Goal: Task Accomplishment & Management: Manage account settings

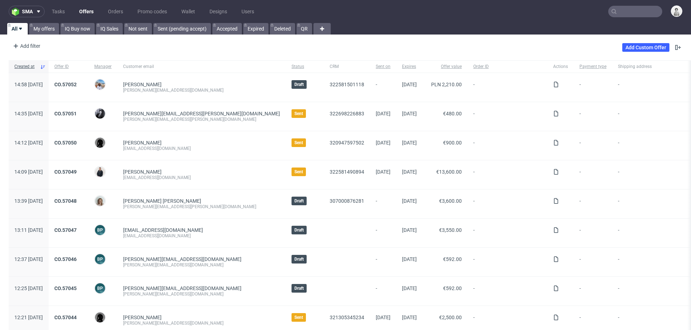
click at [623, 16] on input "text" at bounding box center [635, 12] width 54 height 12
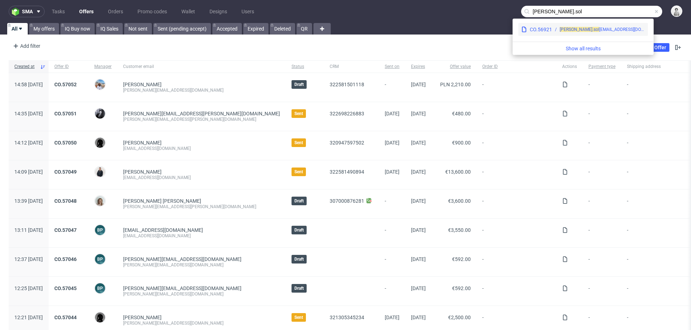
type input "stuart.sol"
click at [601, 29] on div "stuart.sol kow@glyderapparel.com" at bounding box center [601, 29] width 85 height 6
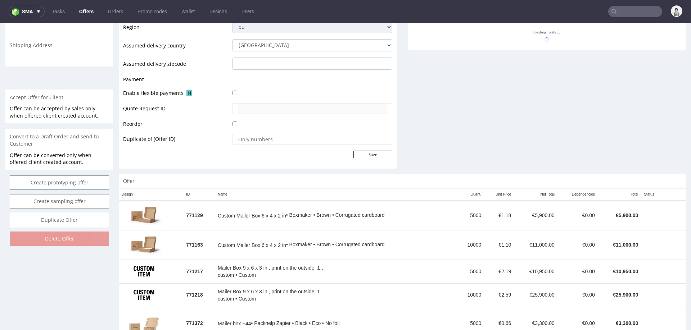
scroll to position [363, 0]
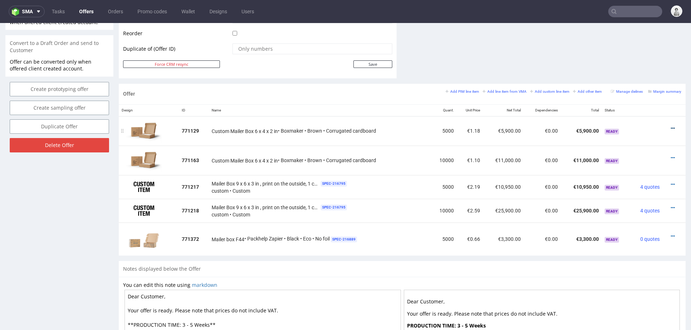
click at [670, 126] on icon at bounding box center [672, 128] width 4 height 5
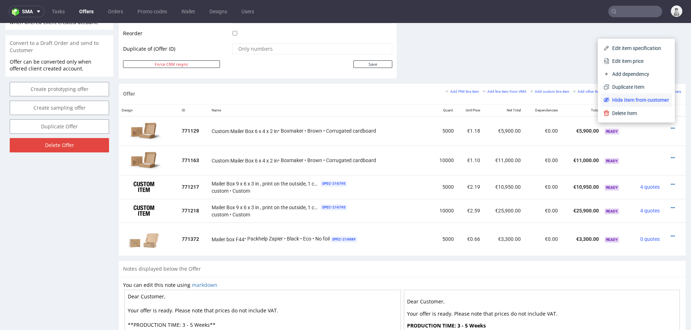
click at [640, 103] on span "Hide item from customer" at bounding box center [639, 99] width 60 height 7
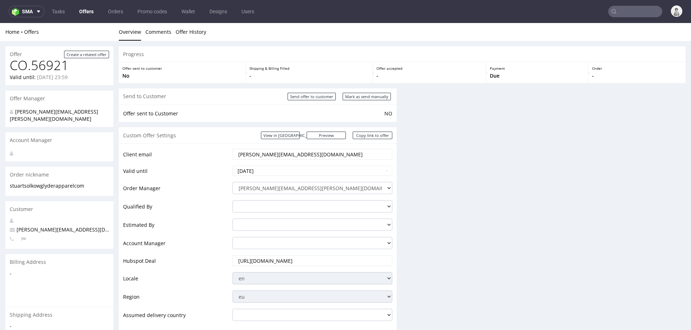
scroll to position [0, 0]
click at [665, 155] on div "Progress Offer sent to customer No Shipping & Billing Filled - Offer accepted -…" at bounding box center [402, 191] width 567 height 291
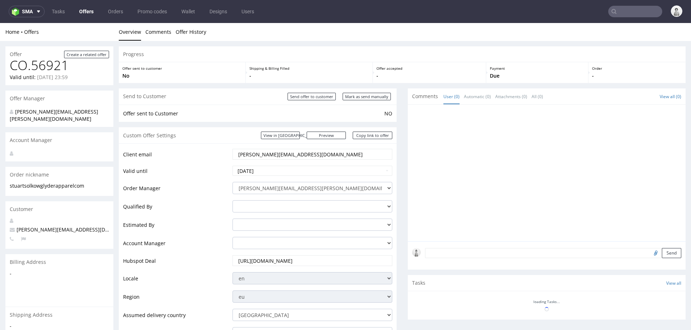
scroll to position [363, 0]
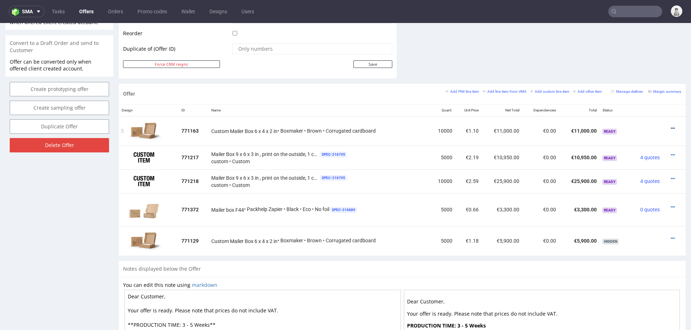
click at [670, 126] on icon at bounding box center [672, 128] width 4 height 5
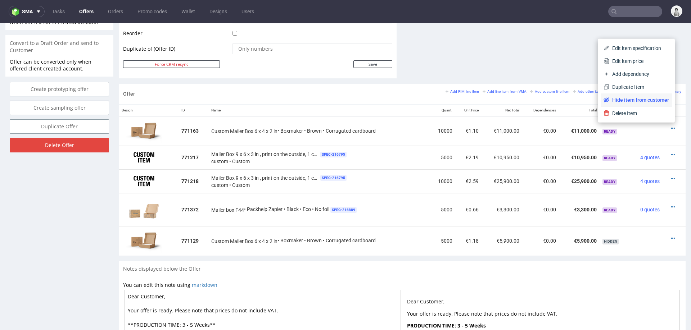
click at [637, 100] on span "Hide item from customer" at bounding box center [639, 99] width 60 height 7
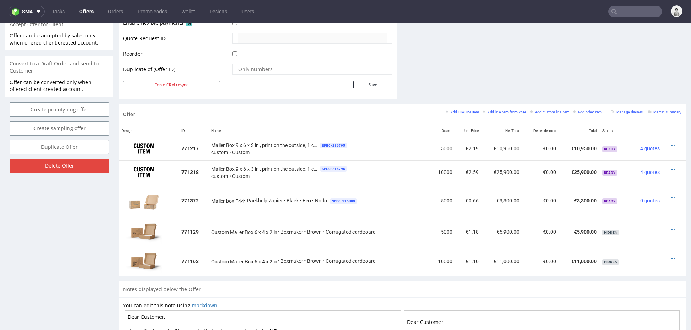
scroll to position [340, 0]
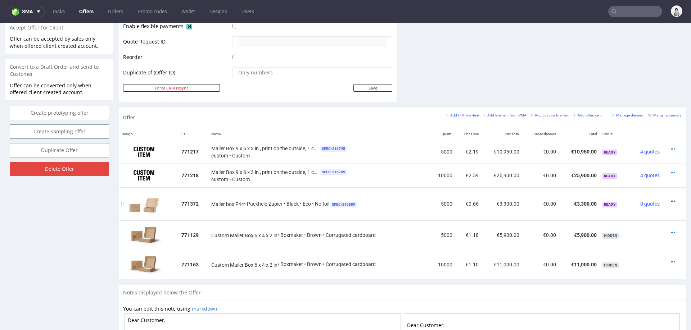
click at [670, 199] on icon at bounding box center [672, 201] width 4 height 5
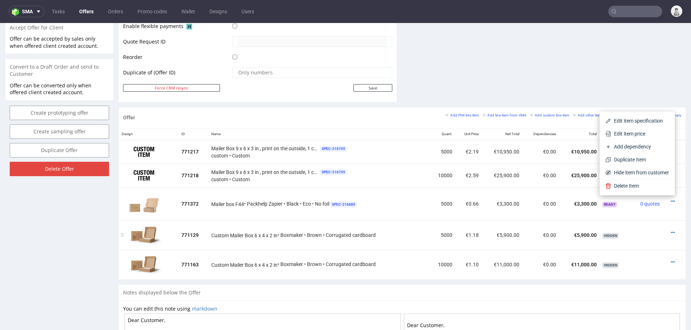
click at [429, 226] on td "5000" at bounding box center [442, 234] width 26 height 29
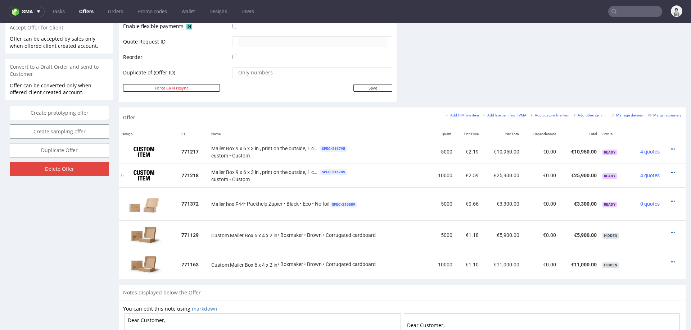
click at [670, 172] on icon at bounding box center [672, 172] width 4 height 5
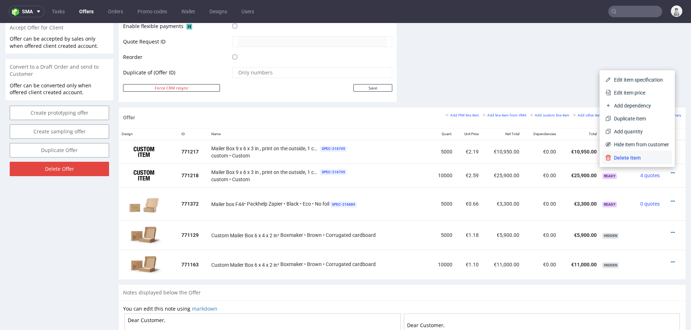
click at [647, 157] on span "Delete Item" at bounding box center [640, 157] width 58 height 7
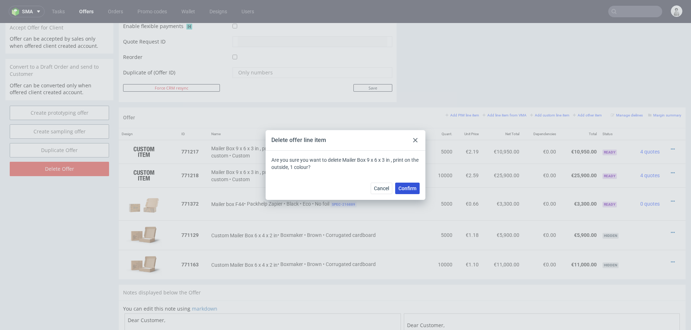
click at [411, 186] on span "Confirm" at bounding box center [407, 188] width 18 height 5
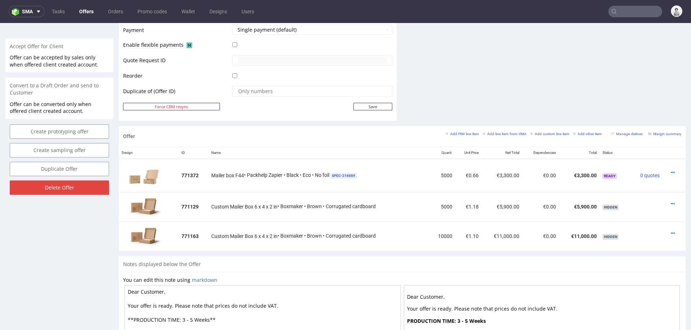
scroll to position [328, 0]
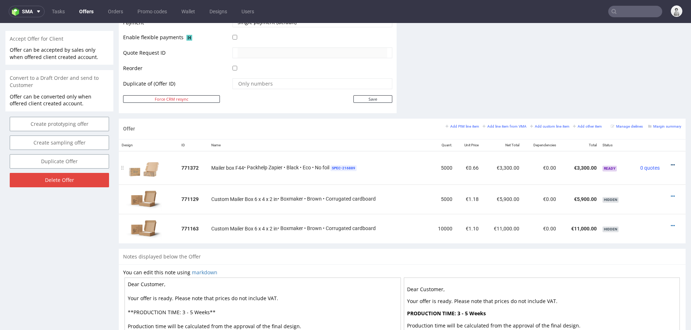
click at [670, 163] on icon at bounding box center [672, 165] width 4 height 5
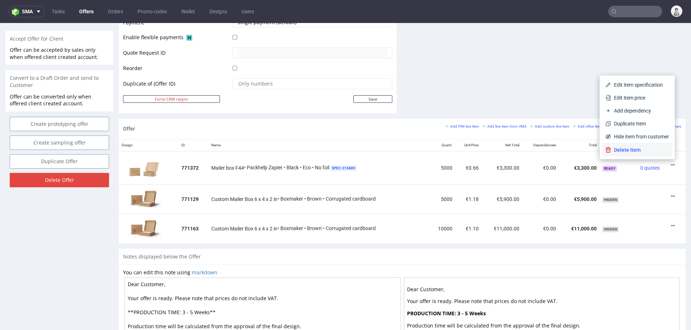
click at [646, 152] on span "Delete Item" at bounding box center [640, 149] width 58 height 7
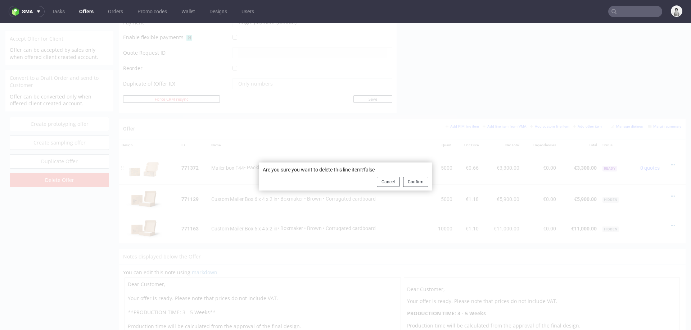
drag, startPoint x: 410, startPoint y: 179, endPoint x: 423, endPoint y: 223, distance: 46.1
click at [423, 224] on div "Are you sure you want to delete this line item?false Cancel Confirm" at bounding box center [345, 176] width 691 height 307
click at [385, 185] on button "Cancel" at bounding box center [388, 182] width 23 height 10
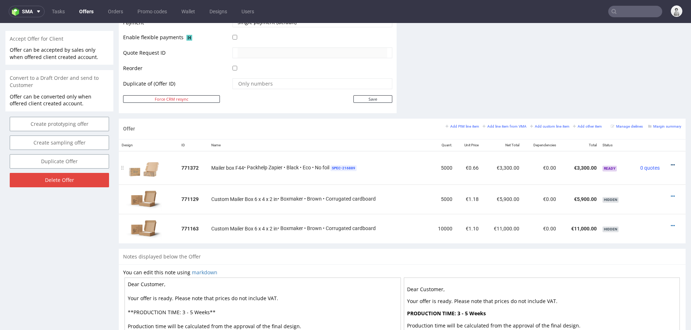
click at [670, 163] on icon at bounding box center [672, 165] width 4 height 5
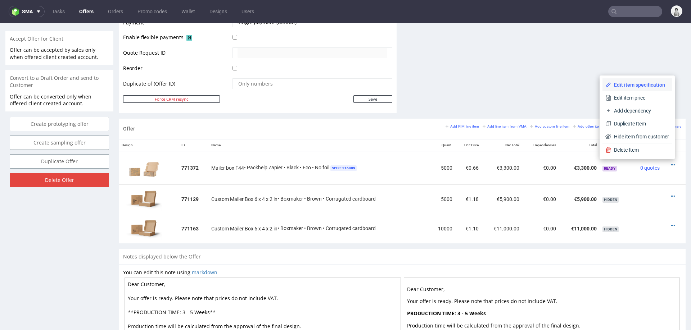
click at [639, 87] on span "Edit item specification" at bounding box center [640, 84] width 58 height 7
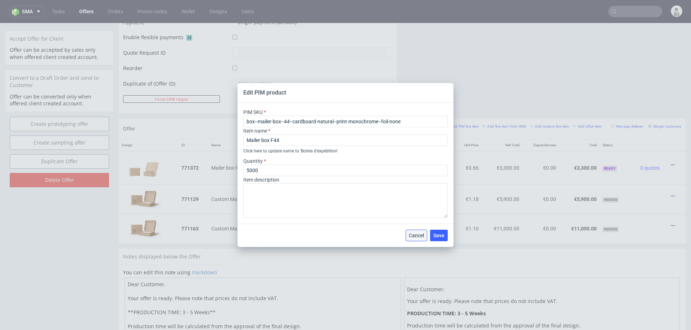
click at [411, 233] on span "Cancel" at bounding box center [416, 235] width 15 height 5
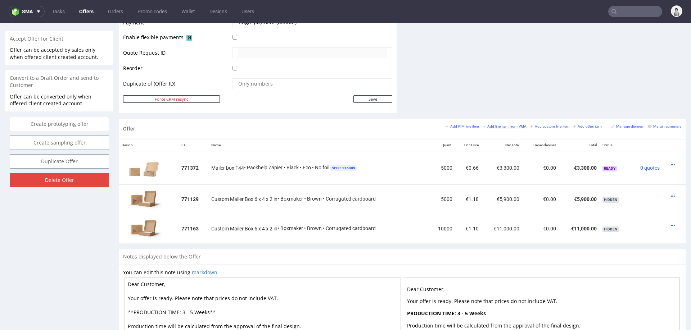
click at [489, 124] on small "Add line item from VMA" at bounding box center [504, 126] width 44 height 4
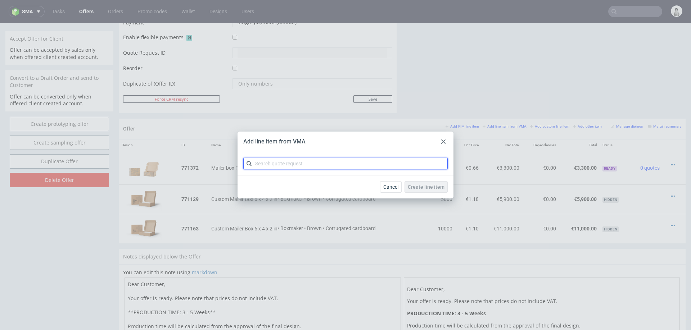
click at [346, 167] on input "text" at bounding box center [345, 164] width 204 height 12
type input "cbos"
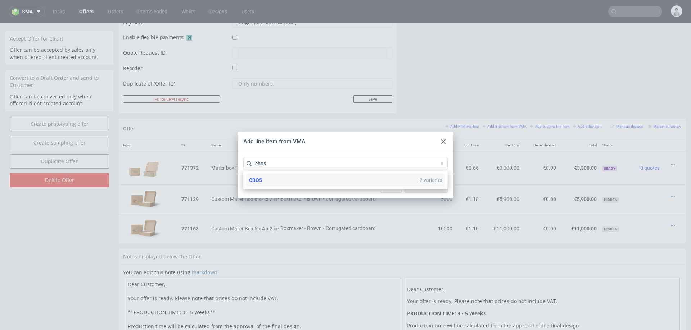
click at [288, 180] on div "CBOS 2 variants" at bounding box center [345, 180] width 199 height 13
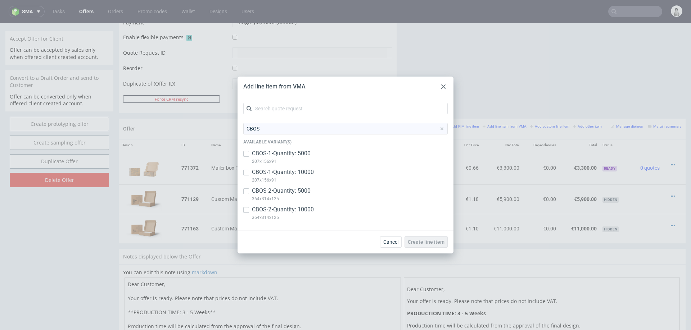
click at [283, 206] on p "CBOS-2 • Quantity: 10000" at bounding box center [283, 210] width 62 height 8
checkbox input "true"
click at [287, 185] on div "CBOS-1 • Quantity: 10000 207x156x91" at bounding box center [345, 177] width 204 height 19
click at [290, 149] on div "CBOS Available variant(s) CBOS-1 • Quantity: 5000 207x156x91 CBOS-1 • Quantity:…" at bounding box center [345, 173] width 204 height 101
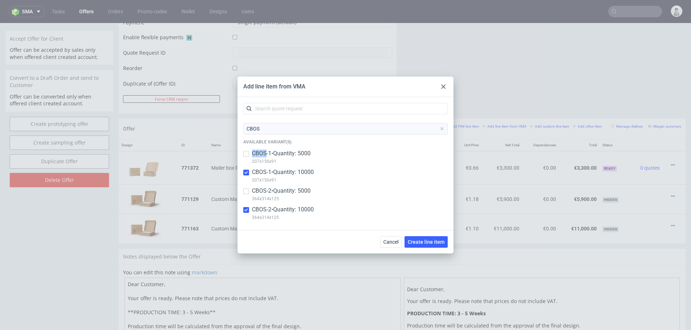
click at [283, 184] on div "CBOS-1 • Quantity: 10000 207x156x91" at bounding box center [345, 177] width 204 height 19
checkbox input "false"
click at [289, 151] on p "CBOS-1 • Quantity: 5000" at bounding box center [281, 154] width 59 height 8
checkbox input "true"
click at [283, 190] on p "CBOS-2 • Quantity: 5000" at bounding box center [281, 191] width 59 height 8
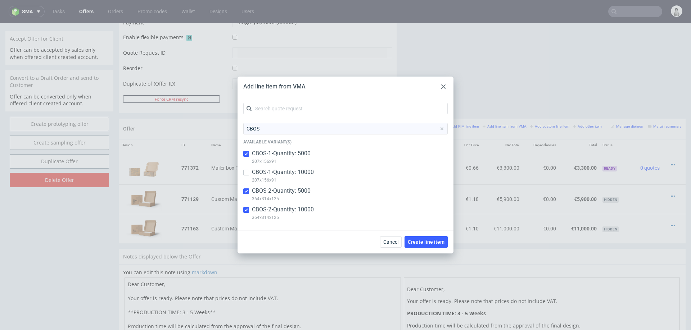
checkbox input "true"
click at [287, 172] on p "CBOS-1 • Quantity: 10000" at bounding box center [283, 172] width 62 height 8
checkbox input "true"
click at [423, 242] on span "Create line item" at bounding box center [426, 242] width 37 height 5
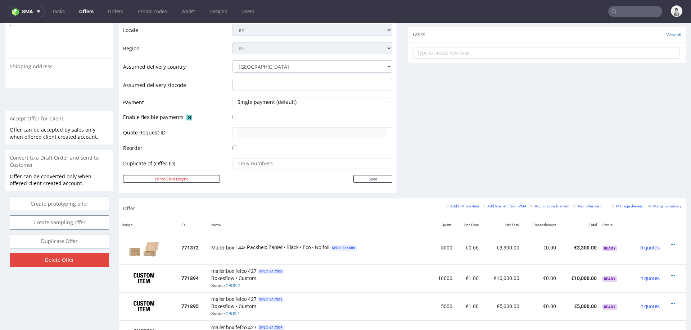
scroll to position [333, 0]
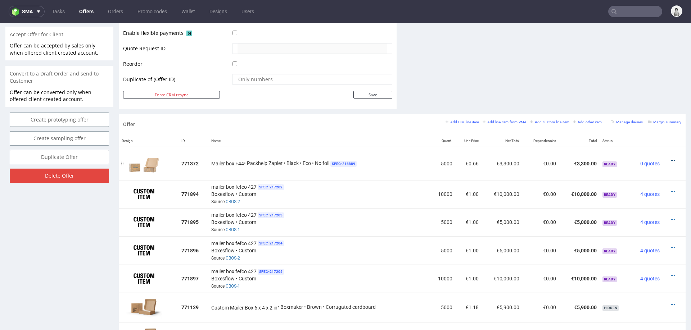
click at [670, 158] on icon at bounding box center [672, 160] width 4 height 5
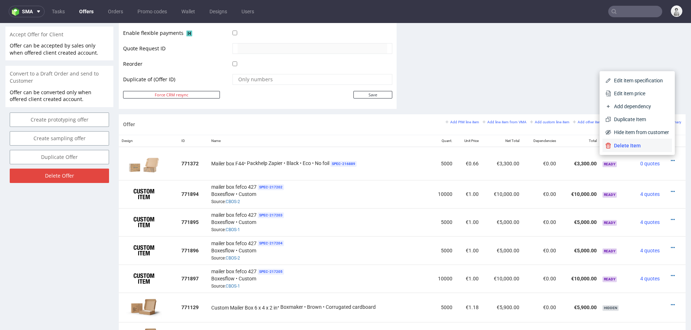
click at [634, 147] on span "Delete Item" at bounding box center [640, 145] width 58 height 7
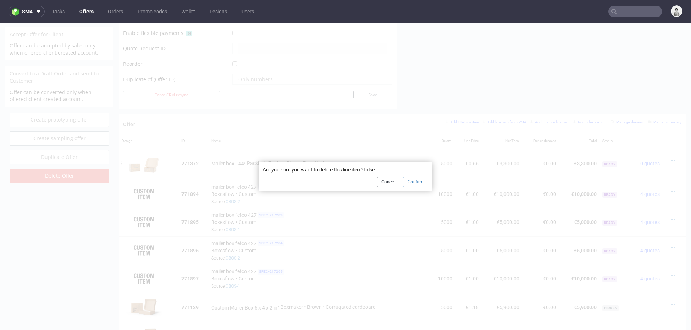
click at [415, 182] on button "Confirm" at bounding box center [415, 182] width 25 height 10
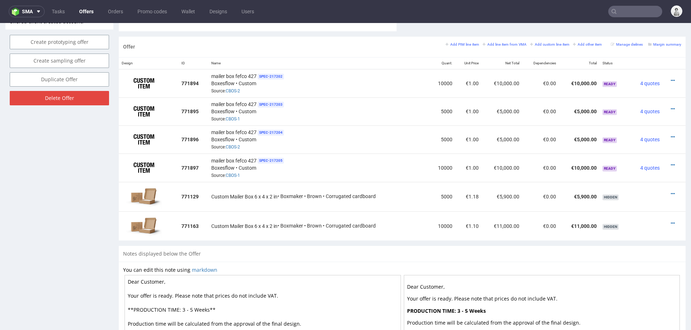
scroll to position [318, 0]
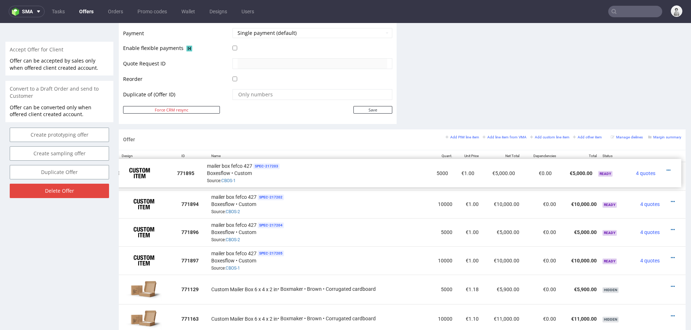
drag, startPoint x: 123, startPoint y: 203, endPoint x: 118, endPoint y: 172, distance: 30.9
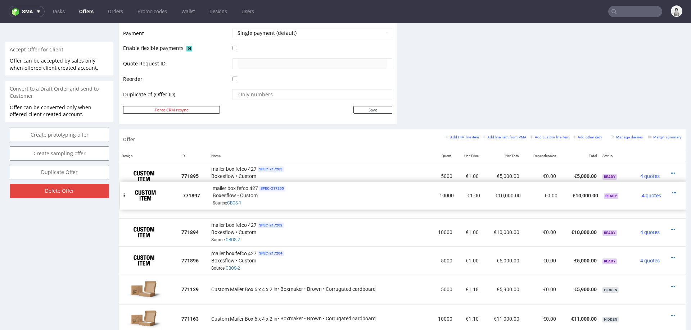
drag, startPoint x: 124, startPoint y: 257, endPoint x: 126, endPoint y: 194, distance: 63.7
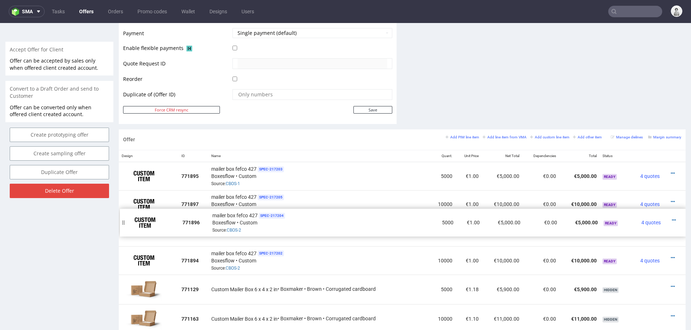
drag, startPoint x: 124, startPoint y: 258, endPoint x: 124, endPoint y: 221, distance: 37.0
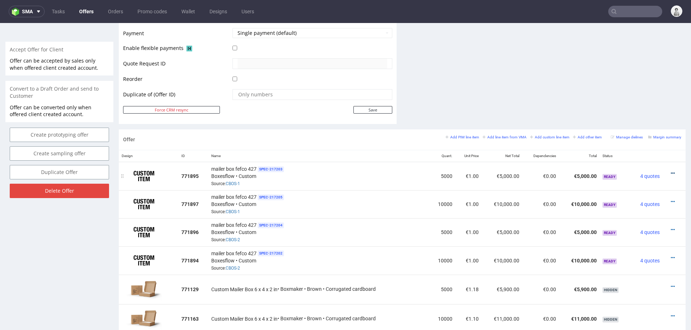
click at [670, 171] on icon at bounding box center [672, 173] width 4 height 5
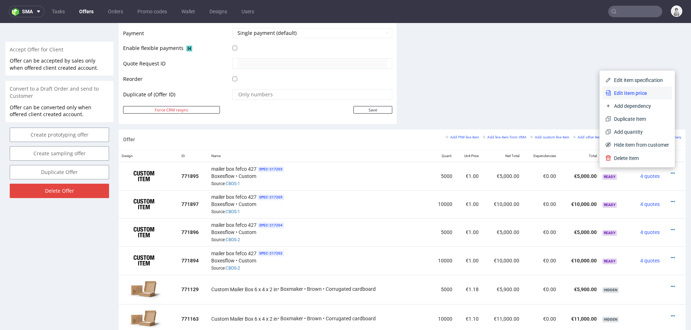
click at [637, 92] on span "Edit item price" at bounding box center [640, 93] width 58 height 7
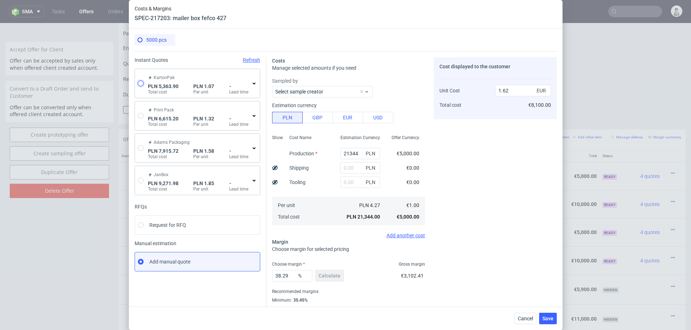
click at [138, 85] on input "radio" at bounding box center [141, 84] width 6 height 6
radio input "true"
radio input "false"
type input "4568.0199999999995"
type input "795.88"
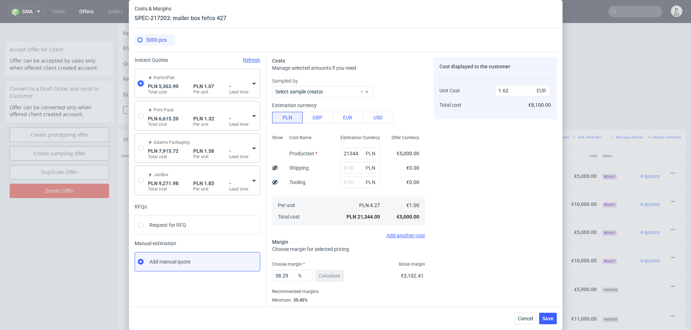
type input "0.25"
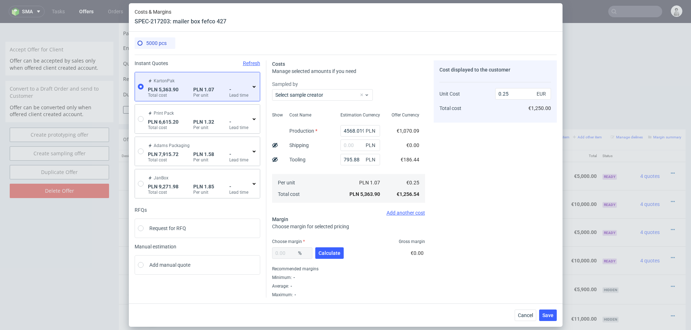
click at [254, 89] on icon at bounding box center [254, 87] width 6 height 6
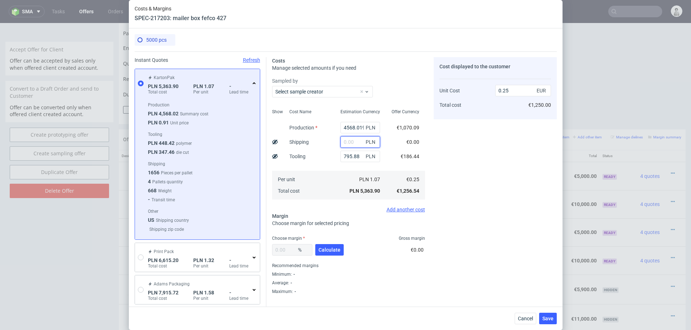
click at [355, 145] on input "text" at bounding box center [360, 142] width 40 height 12
type input "15100"
type input "0.96"
type input "15100"
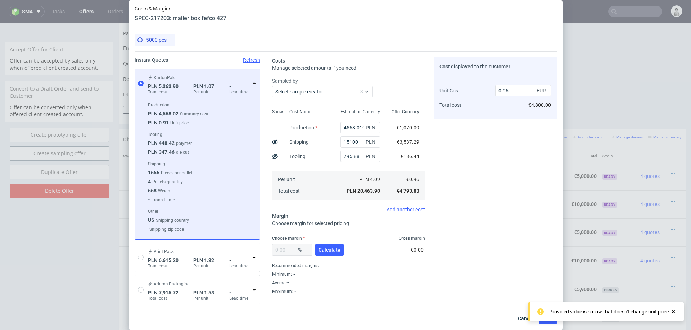
click at [314, 185] on div "Per unit Total cost" at bounding box center [308, 185] width 51 height 29
click at [331, 253] on button "Calculate" at bounding box center [329, 250] width 28 height 12
type input "28.91"
type input "1.35"
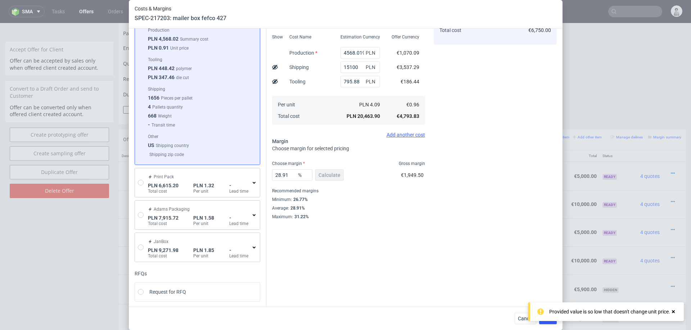
scroll to position [76, 0]
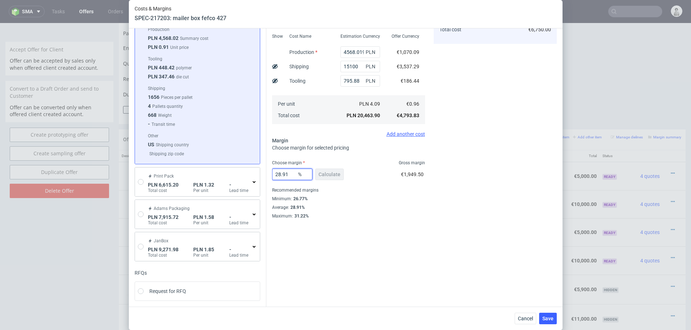
click at [295, 177] on input "28.91" at bounding box center [292, 175] width 40 height 12
type input "28"
type input "1.34"
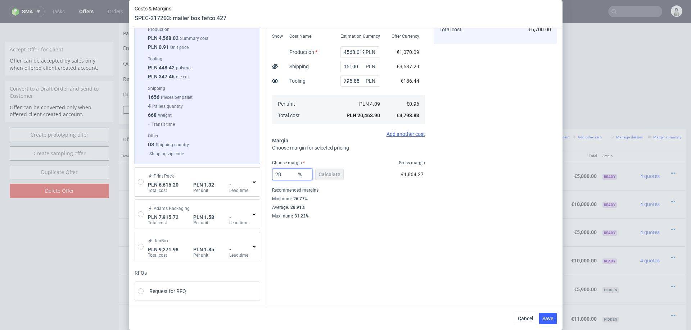
type input "28"
click at [452, 194] on div "Cost displayed to the customer Unit Cost Total cost 1.34 EUR €6,700.00" at bounding box center [494, 100] width 123 height 237
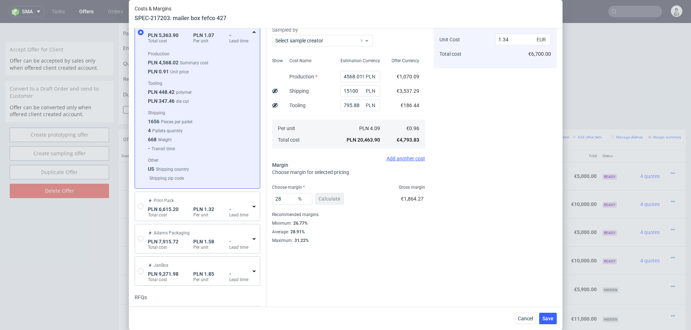
scroll to position [0, 0]
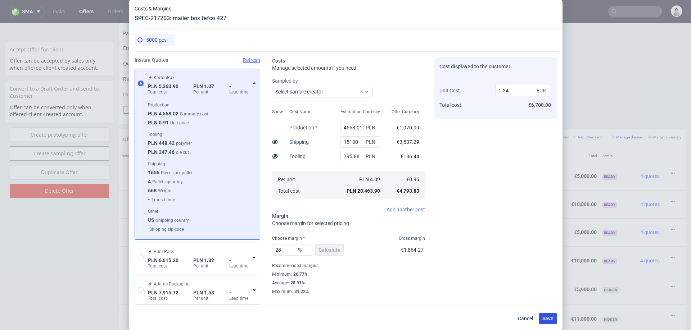
click at [545, 318] on span "Save" at bounding box center [547, 318] width 11 height 5
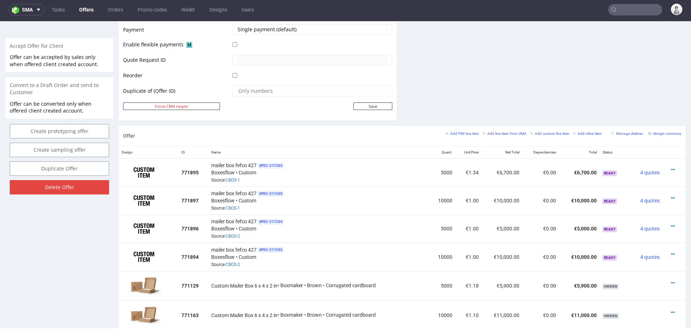
scroll to position [330, 0]
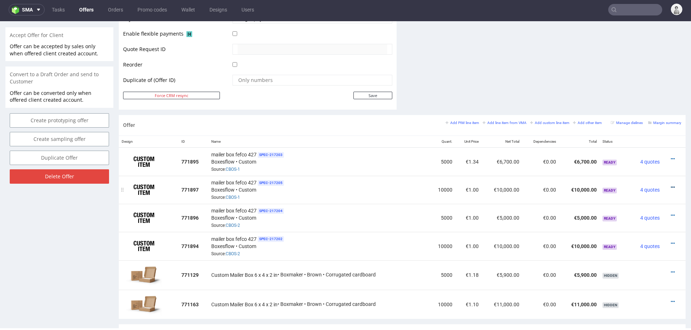
click at [670, 185] on icon at bounding box center [672, 187] width 4 height 5
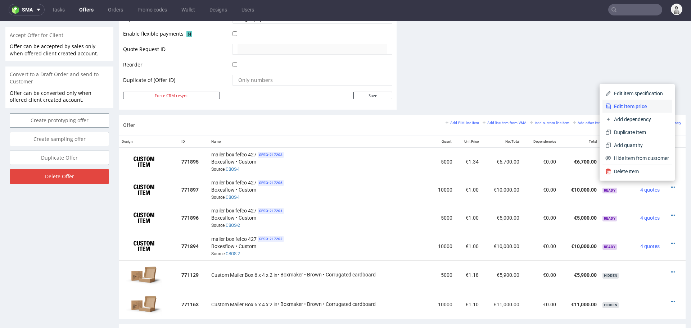
click at [643, 109] on span "Edit item price" at bounding box center [640, 106] width 58 height 7
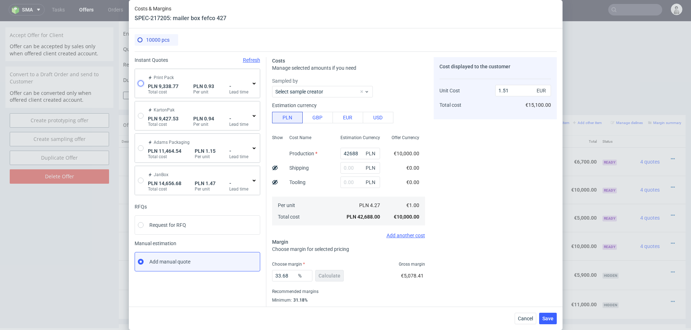
click at [141, 84] on input "radio" at bounding box center [141, 84] width 6 height 6
radio input "true"
radio input "false"
type input "7021.85"
type input "2316.92"
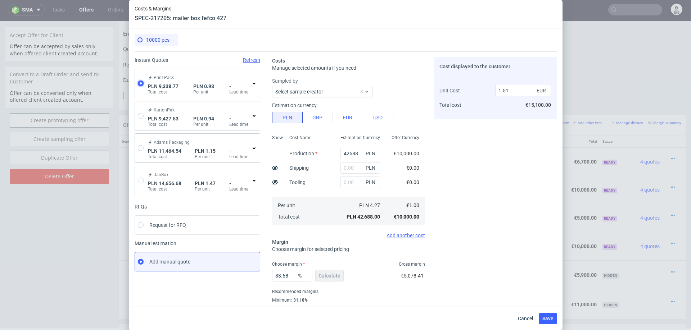
type input "0.21"
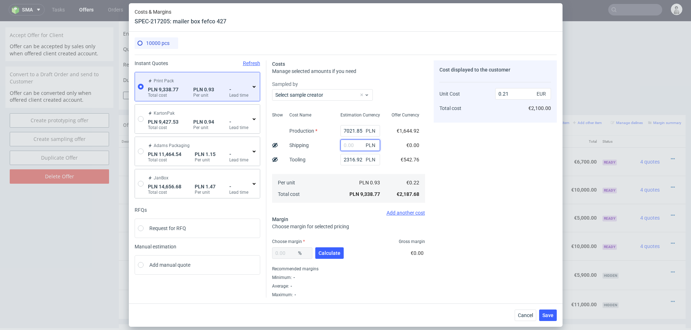
click at [355, 147] on input "text" at bounding box center [360, 146] width 40 height 12
type input "17200"
type input "0.61"
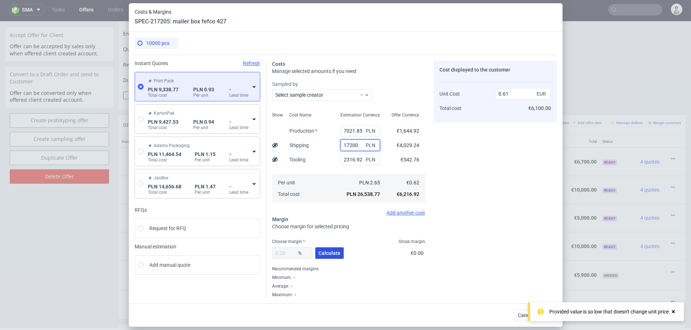
type input "17200"
click at [327, 253] on span "Calculate" at bounding box center [329, 253] width 22 height 5
type input "27.18"
type input "0.85"
click at [293, 251] on input "27.18" at bounding box center [292, 253] width 40 height 12
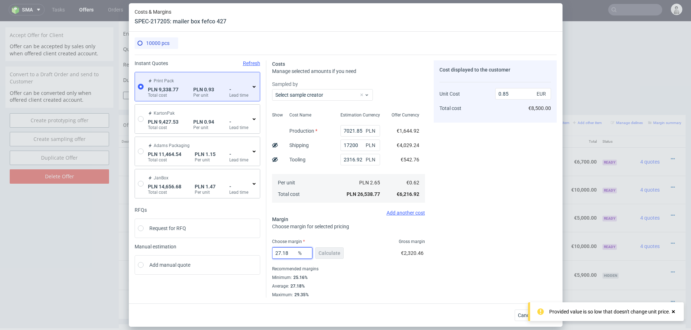
click at [293, 251] on input "27.18" at bounding box center [292, 253] width 40 height 12
type input "26"
type input "0.83"
type input "26"
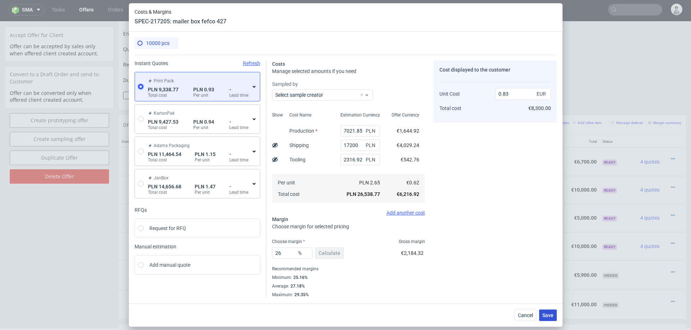
click at [545, 317] on span "Save" at bounding box center [547, 315] width 11 height 5
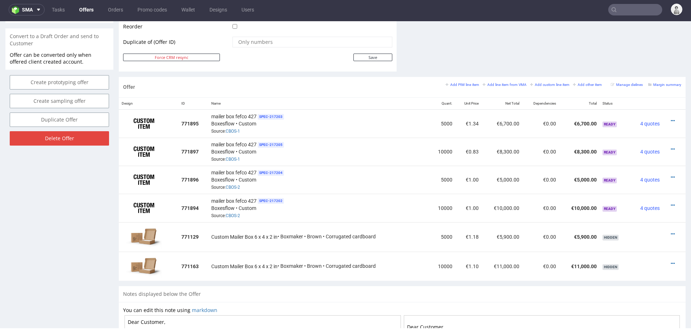
scroll to position [369, 0]
click at [670, 174] on icon at bounding box center [672, 176] width 4 height 5
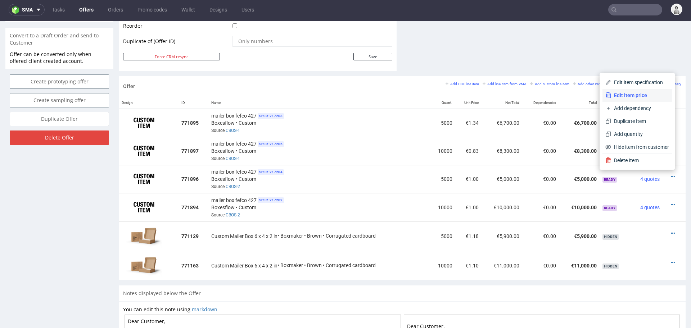
click at [633, 96] on span "Edit item price" at bounding box center [640, 95] width 58 height 7
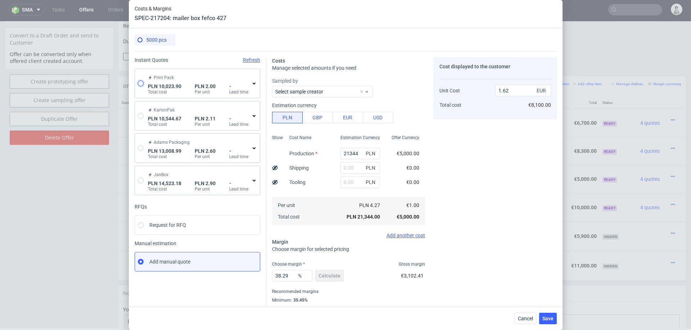
click at [139, 82] on input "radio" at bounding box center [141, 84] width 6 height 6
radio input "true"
radio input "false"
type input "8414.89"
type input "1609.01"
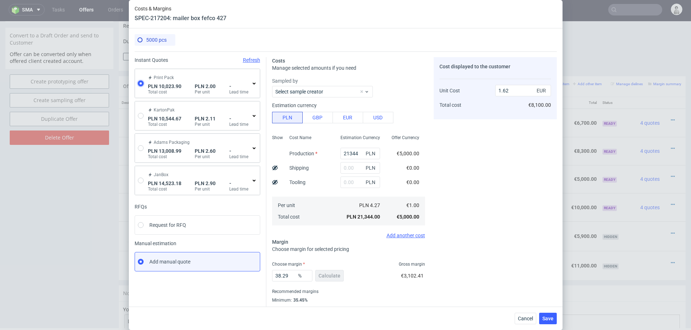
type input "0.47"
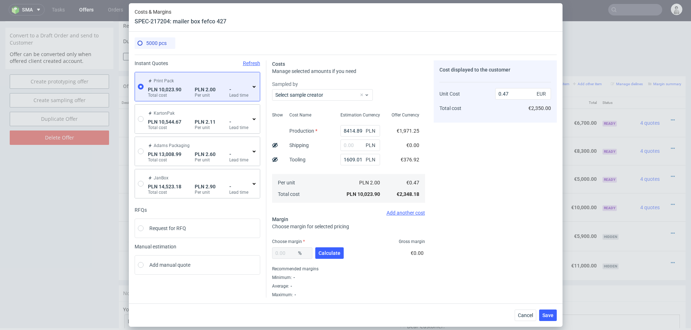
click at [253, 86] on use at bounding box center [254, 87] width 3 height 2
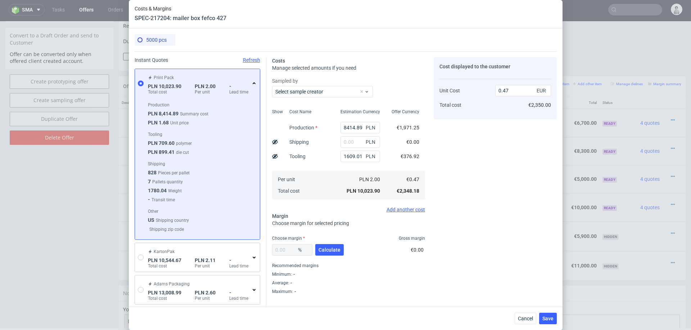
click at [306, 117] on div "Cost Name" at bounding box center [299, 114] width 33 height 13
click at [521, 317] on span "Cancel" at bounding box center [525, 318] width 15 height 5
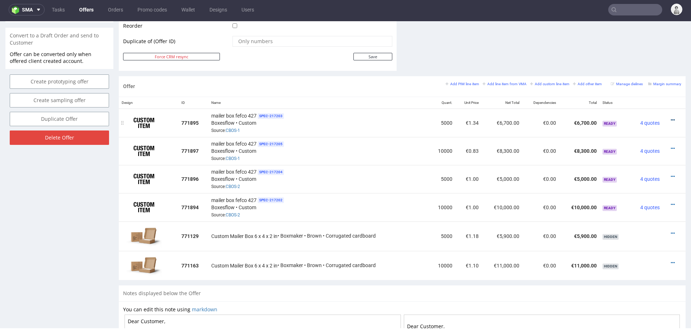
click at [670, 119] on icon at bounding box center [672, 120] width 4 height 5
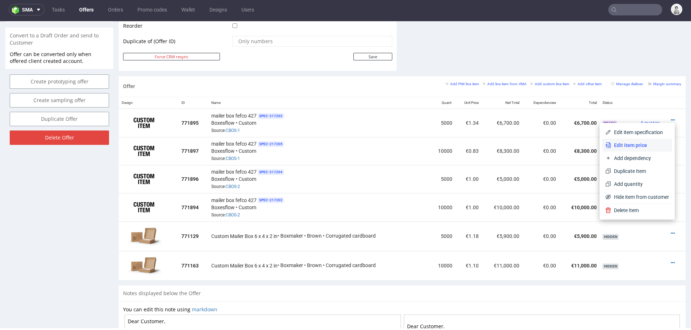
click at [642, 144] on span "Edit item price" at bounding box center [640, 145] width 58 height 7
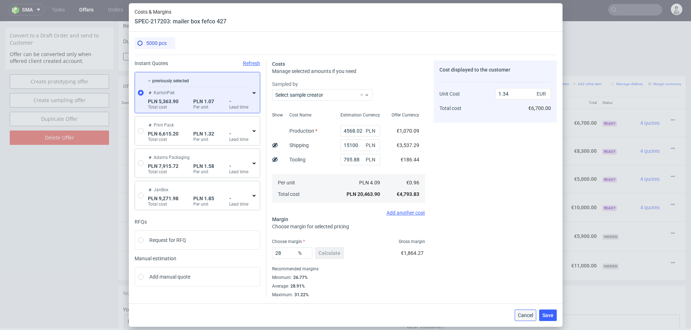
click at [526, 317] on span "Cancel" at bounding box center [525, 315] width 15 height 5
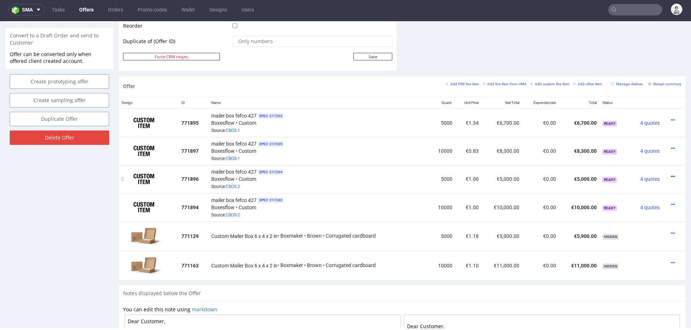
click at [670, 174] on icon at bounding box center [672, 176] width 4 height 5
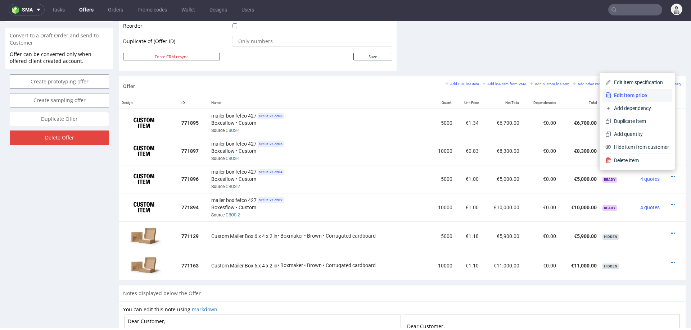
click at [634, 94] on span "Edit item price" at bounding box center [640, 95] width 58 height 7
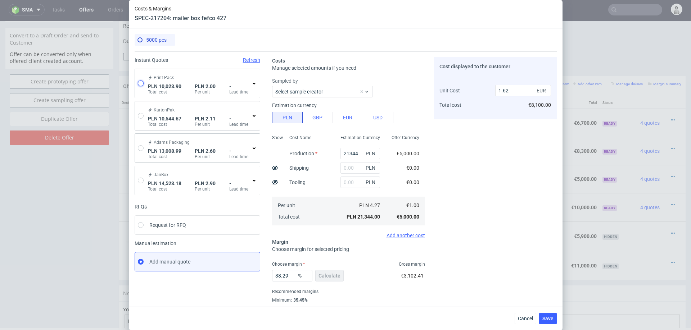
click at [142, 83] on input "radio" at bounding box center [141, 84] width 6 height 6
radio input "true"
radio input "false"
type input "8414.89"
type input "1609.01"
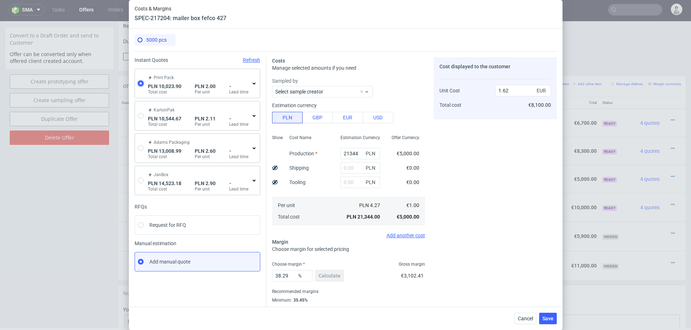
type input "0.47"
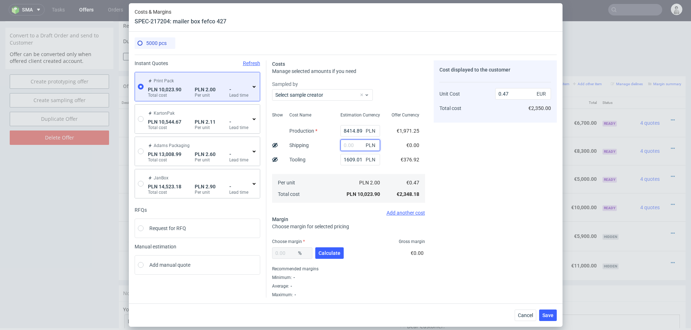
click at [355, 143] on input "text" at bounding box center [360, 146] width 40 height 12
type input "1"
type input "5"
type input "15100"
type input "1.18"
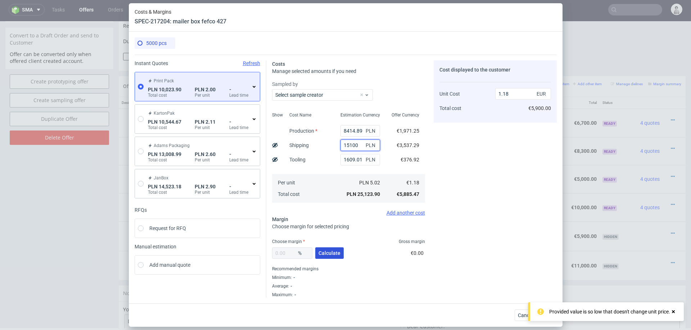
type input "15100"
click at [339, 252] on span "Calculate" at bounding box center [329, 253] width 22 height 5
type input "27.54"
type input "1.63"
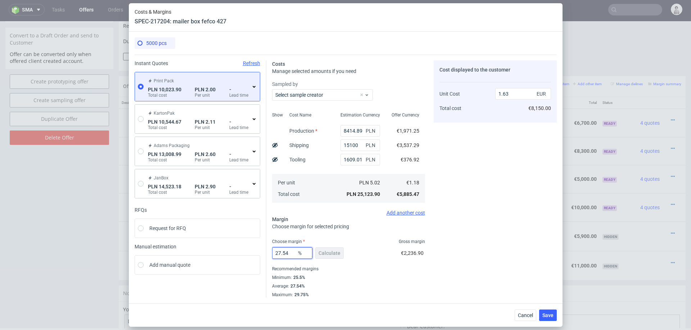
click at [286, 254] on input "27.54" at bounding box center [292, 253] width 40 height 12
type input "27"
type input "1.62"
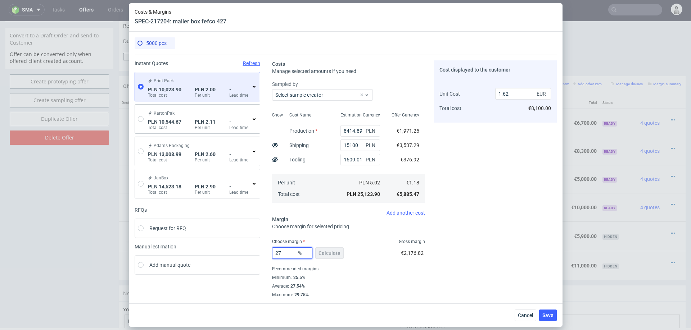
type input "27"
click at [433, 266] on div "Costs Manage selected amounts if you need Sampled by Select sample creator Show…" at bounding box center [411, 176] width 290 height 243
click at [548, 316] on span "Save" at bounding box center [547, 315] width 11 height 5
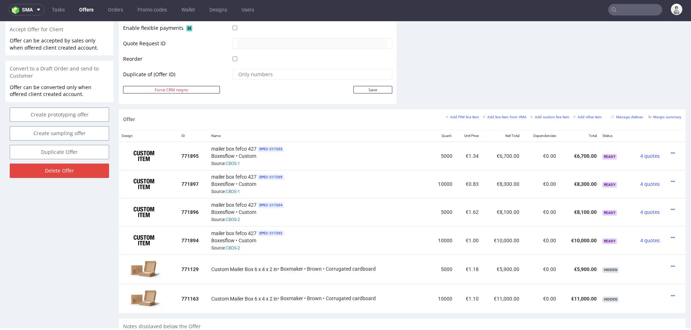
scroll to position [337, 0]
click at [670, 234] on icon at bounding box center [672, 236] width 4 height 5
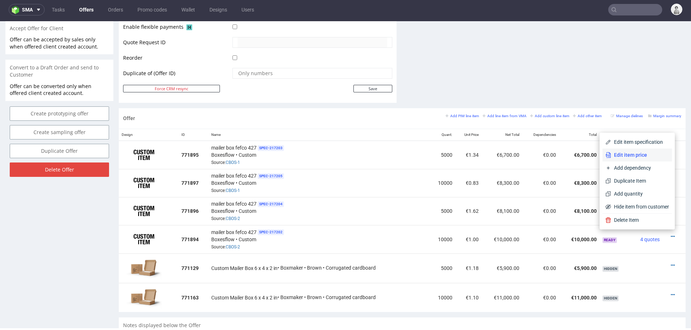
click at [643, 153] on span "Edit item price" at bounding box center [640, 154] width 58 height 7
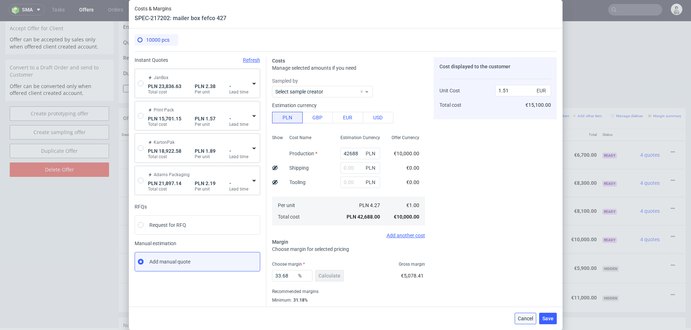
click at [526, 317] on span "Cancel" at bounding box center [525, 318] width 15 height 5
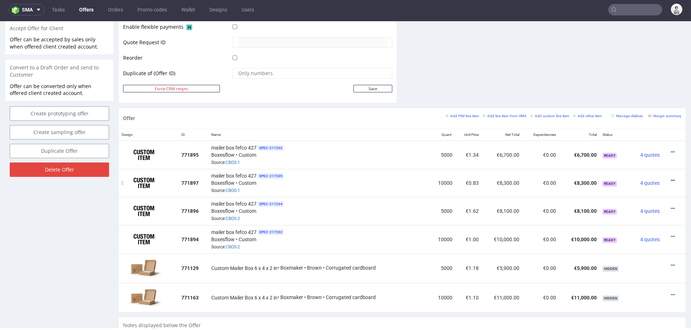
click at [670, 178] on icon at bounding box center [672, 180] width 4 height 5
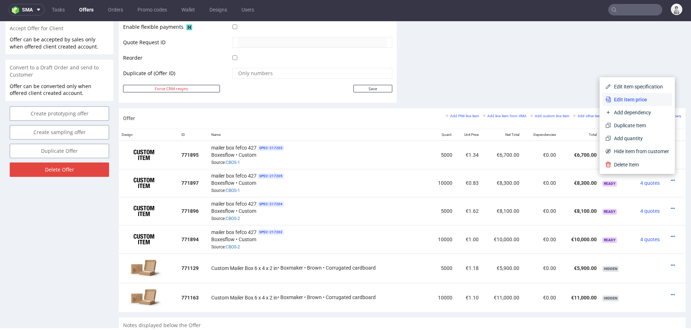
click at [629, 101] on span "Edit item price" at bounding box center [640, 99] width 58 height 7
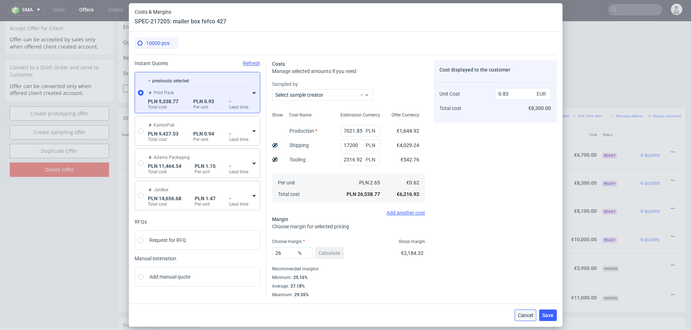
click at [525, 314] on span "Cancel" at bounding box center [525, 315] width 15 height 5
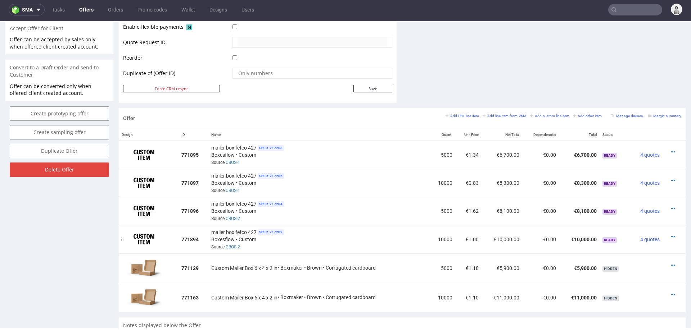
click at [665, 233] on div at bounding box center [671, 236] width 13 height 7
click at [670, 234] on icon at bounding box center [672, 236] width 4 height 5
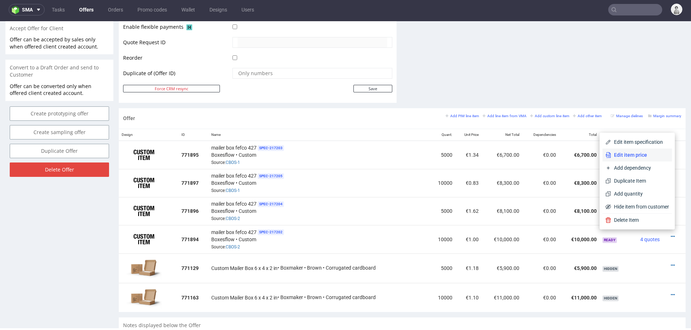
click at [632, 155] on span "Edit item price" at bounding box center [640, 154] width 58 height 7
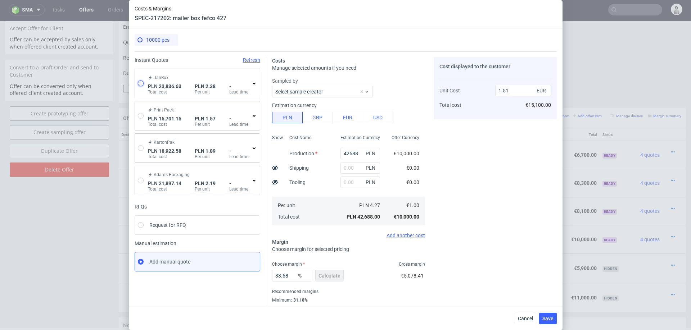
click at [139, 84] on input "radio" at bounding box center [141, 84] width 6 height 6
radio input "true"
radio input "false"
type input "21126.9"
type input "2709.73"
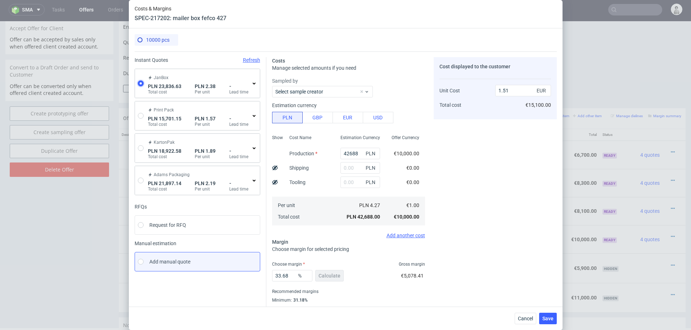
type input "0.55"
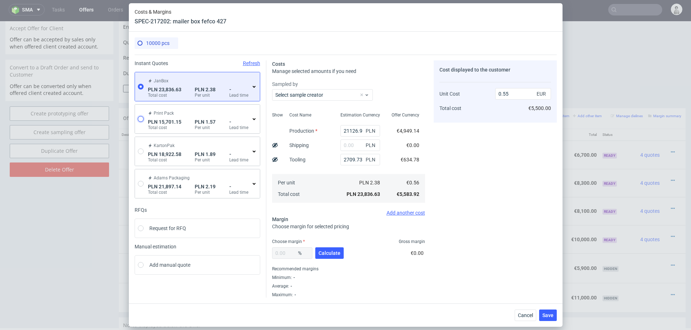
click at [141, 119] on input "radio" at bounding box center [141, 119] width 6 height 6
radio input "true"
radio input "false"
type input "12483.119999999999"
type input "3218.03"
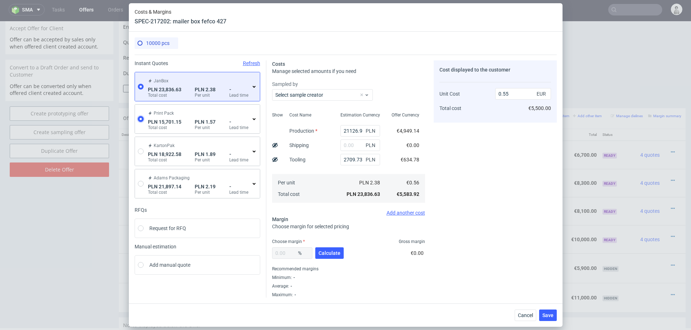
type input "0.37"
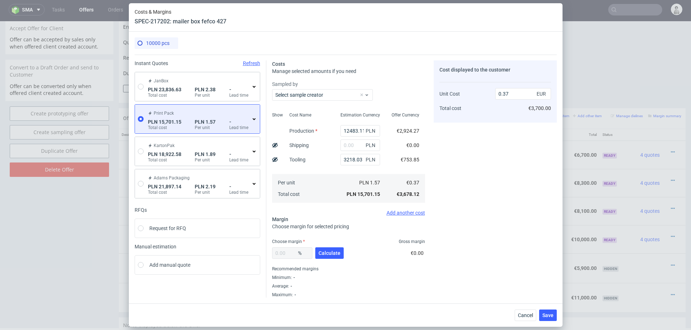
click at [253, 121] on icon at bounding box center [254, 119] width 6 height 6
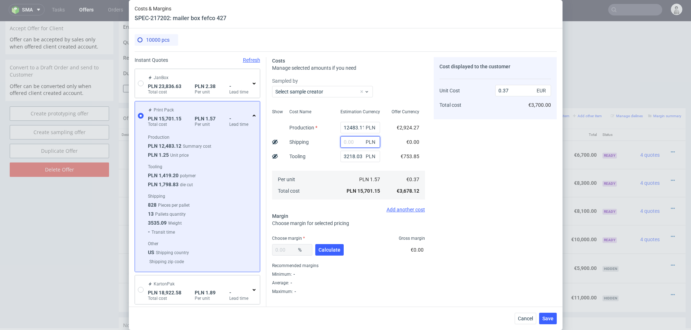
click at [353, 144] on input "text" at bounding box center [360, 142] width 40 height 12
type input "17200"
type input "0.77"
type input "17200"
click at [328, 241] on div "Choose margin Gross margin" at bounding box center [348, 239] width 153 height 6
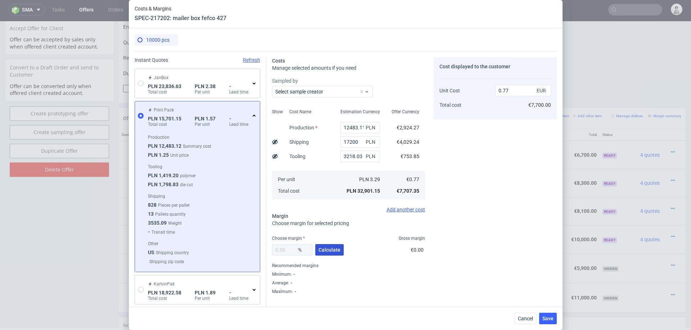
click at [326, 253] on button "Calculate" at bounding box center [329, 250] width 28 height 12
type input "25.75"
type input "1.04"
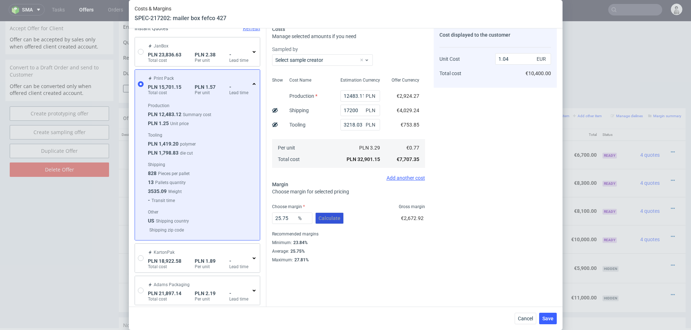
scroll to position [46, 0]
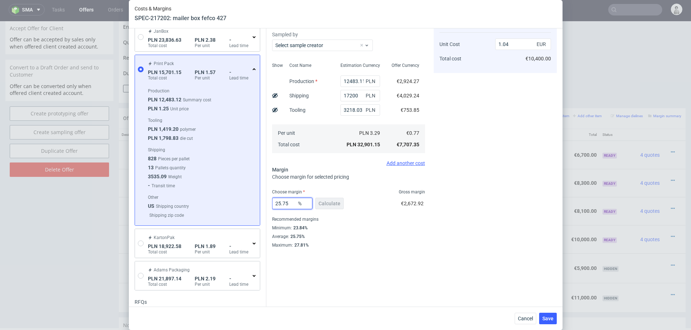
click at [288, 206] on input "25.75" at bounding box center [292, 204] width 40 height 12
click at [478, 275] on div "Instant Quotes Refresh JanBox PLN 23,836.63 Total cost PLN 2.38 Per unit - Lead…" at bounding box center [346, 189] width 422 height 368
click at [547, 315] on button "Save" at bounding box center [548, 319] width 18 height 12
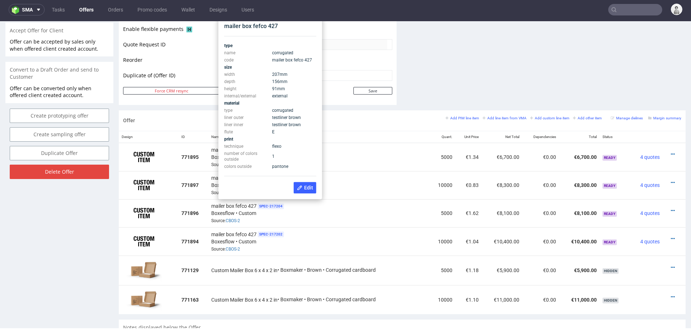
scroll to position [326, 0]
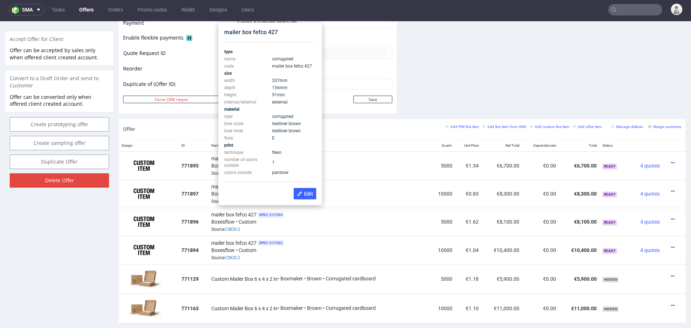
drag, startPoint x: 269, startPoint y: 81, endPoint x: 291, endPoint y: 97, distance: 27.6
click at [291, 97] on tbody "type name corrugated code mailer box fefco 427 size width 207 mm depth 156 mm h…" at bounding box center [270, 112] width 92 height 128
copy tbody "207 mm depth 156 mm height 91 mm"
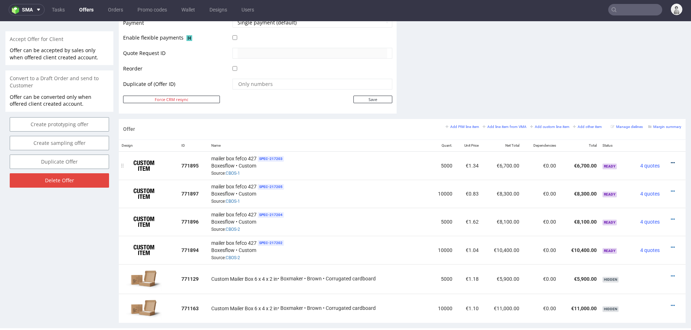
click at [670, 160] on icon at bounding box center [672, 162] width 4 height 5
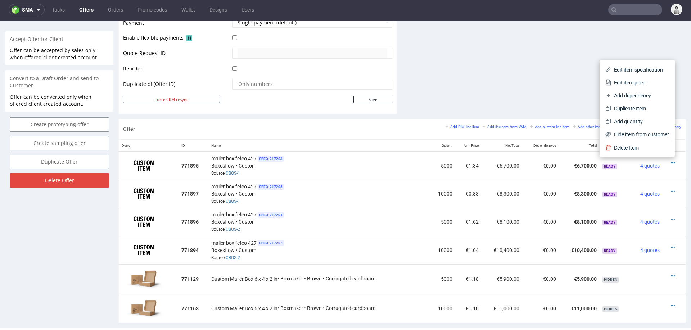
click at [319, 142] on th "Name" at bounding box center [318, 146] width 221 height 12
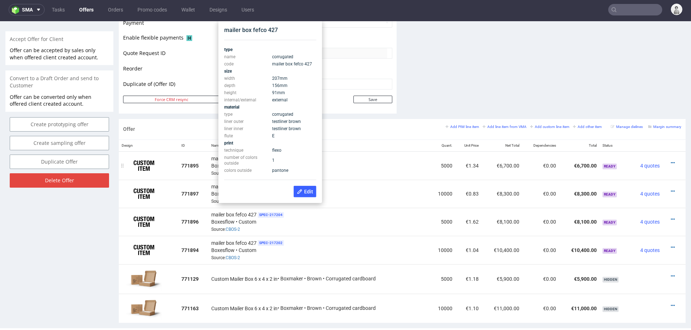
scroll to position [322, 0]
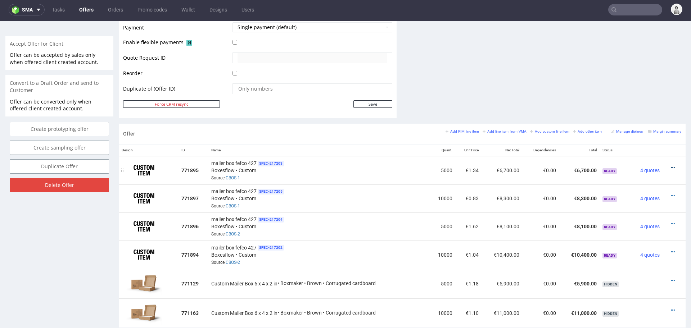
click at [670, 167] on icon at bounding box center [672, 167] width 4 height 5
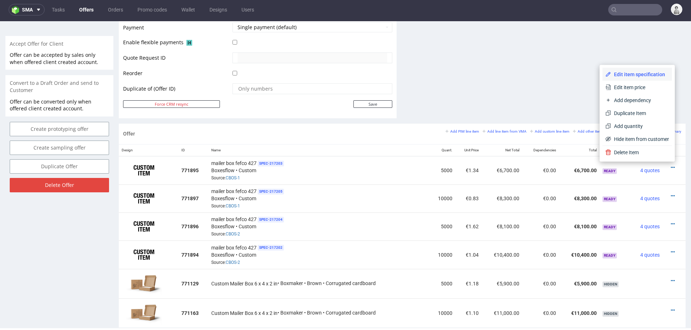
click at [635, 75] on span "Edit item specification" at bounding box center [640, 74] width 58 height 7
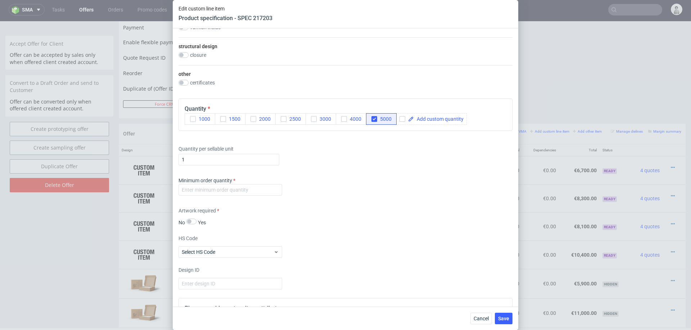
scroll to position [467, 0]
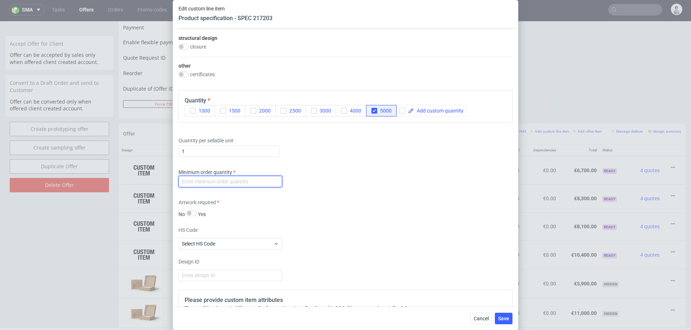
click at [270, 185] on input "number" at bounding box center [230, 182] width 104 height 12
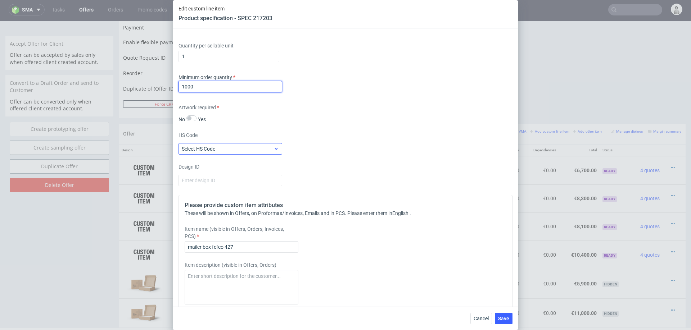
scroll to position [565, 0]
type input "1000"
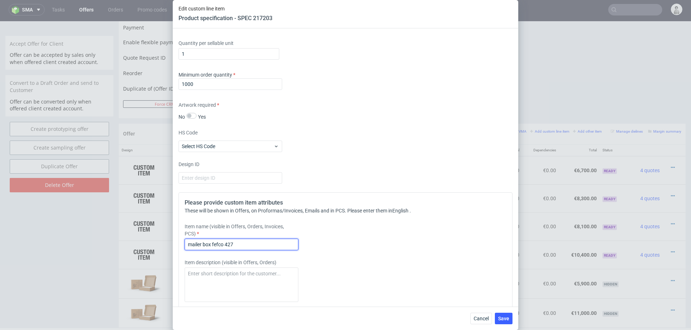
click at [260, 242] on input "mailer box fefco 427" at bounding box center [242, 245] width 114 height 12
drag, startPoint x: 260, startPoint y: 242, endPoint x: 167, endPoint y: 240, distance: 93.2
click at [167, 241] on div "Edit custom line item Product specification - SPEC 217203 Supplier Custom Custo…" at bounding box center [345, 165] width 691 height 330
click at [214, 245] on input "mailer box fefco 427" at bounding box center [242, 245] width 114 height 12
click at [250, 245] on input "mailer box fefco 427" at bounding box center [242, 245] width 114 height 12
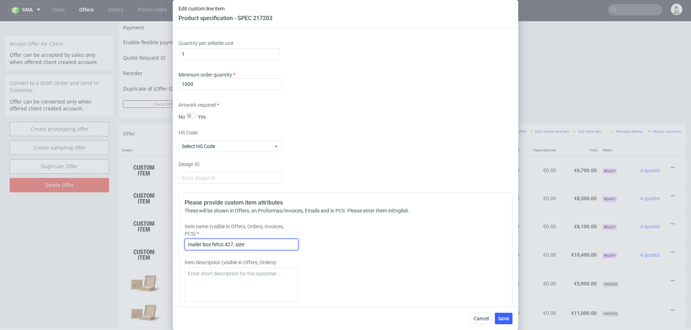
paste input "8,1" x 6,1" x 3,6"
type input "mailer box fefco 427, size: 8,1" x 6,1" x 3,6, one colour print on the outside,…"
click at [508, 317] on span "Save" at bounding box center [503, 318] width 11 height 5
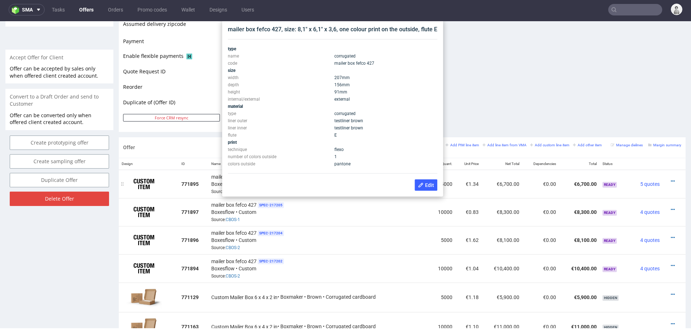
scroll to position [305, 0]
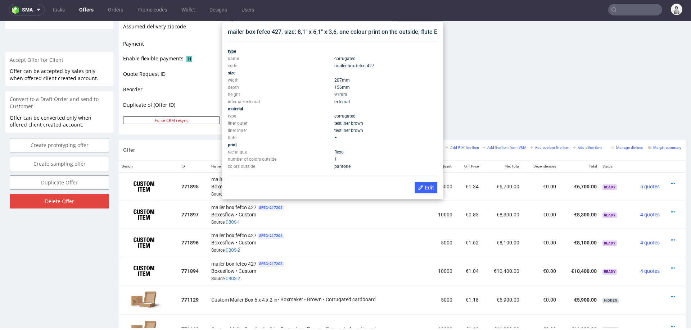
click at [332, 32] on div "mailer box fefco 427, size: 8,1" x 6,1" x 3,6, one colour print on the outside,…" at bounding box center [332, 32] width 209 height 8
copy div "mailer box fefco 427, size: 8,1" x 6,1" x 3,6, one colour print on the outside,…"
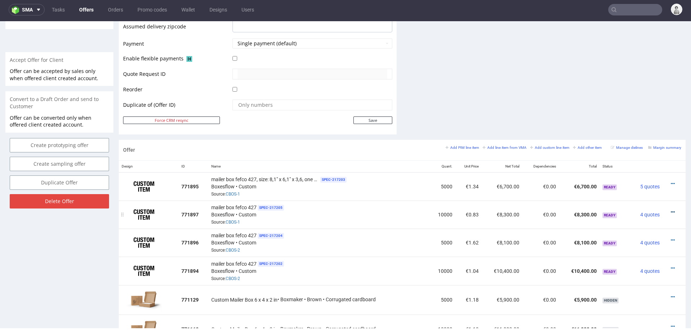
click at [670, 210] on icon at bounding box center [672, 212] width 4 height 5
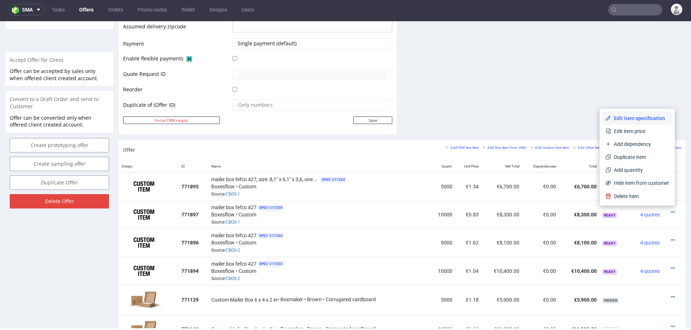
click at [637, 114] on li "Edit item specification" at bounding box center [636, 118] width 69 height 13
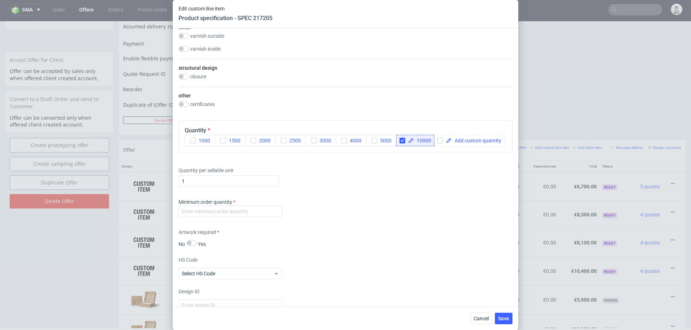
scroll to position [438, 0]
click at [250, 210] on input "number" at bounding box center [230, 211] width 104 height 12
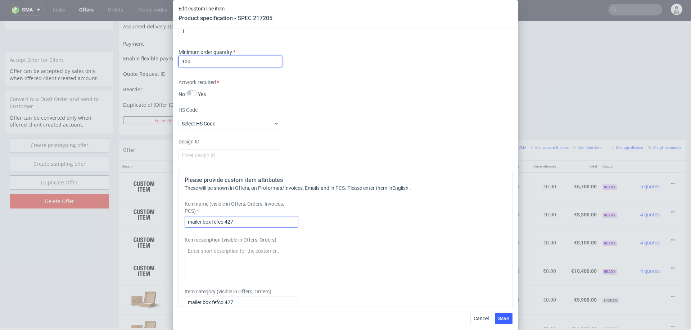
scroll to position [597, 0]
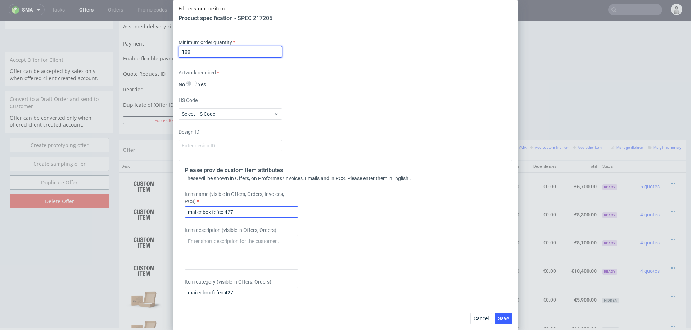
type input "100"
click at [243, 213] on input "mailer box fefco 427" at bounding box center [242, 212] width 114 height 12
paste input ", size: 8,1" x 6,1" x 3,6, one colour print on the outside, flute E"
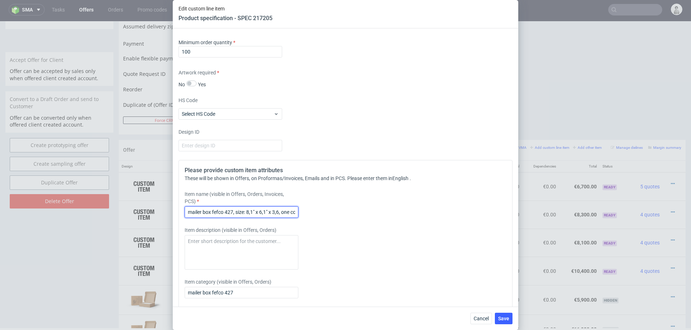
scroll to position [0, 72]
type input "mailer box fefco 427, size: 8,1" x 6,1" x 3,6, one colour print on the outside,…"
click at [500, 316] on span "Save" at bounding box center [503, 318] width 11 height 5
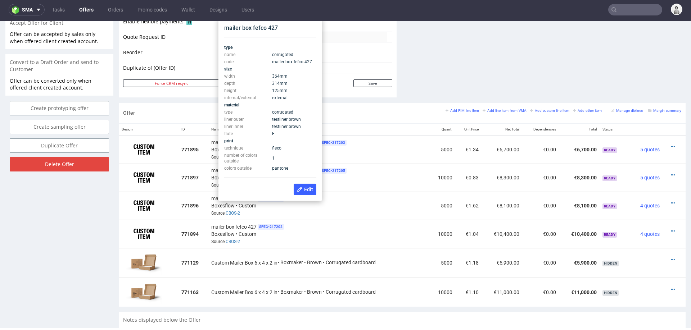
scroll to position [336, 0]
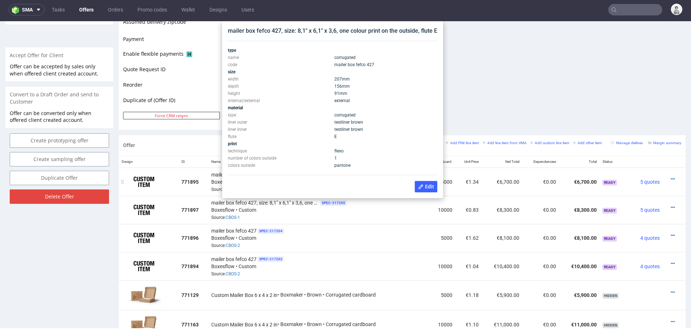
scroll to position [309, 0]
click at [322, 31] on div "mailer box fefco 427, size: 8,1" x 6,1" x 3,6, one colour print on the outside,…" at bounding box center [332, 32] width 209 height 8
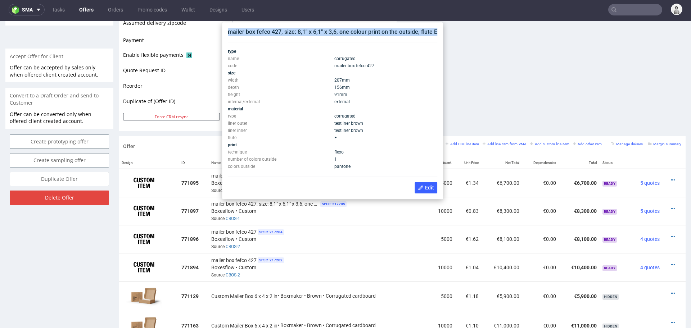
copy div "mailer box fefco 427, size: 8,1" x 6,1" x 3,6, one colour print on the outside,…"
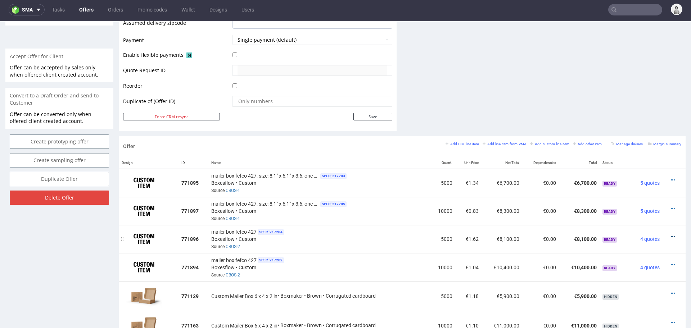
click at [670, 234] on icon at bounding box center [672, 236] width 4 height 5
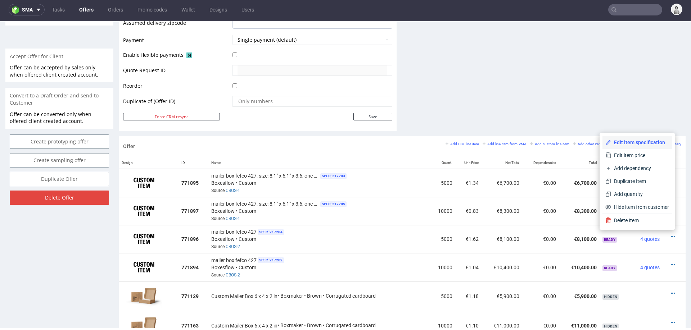
click at [637, 140] on span "Edit item specification" at bounding box center [640, 142] width 58 height 7
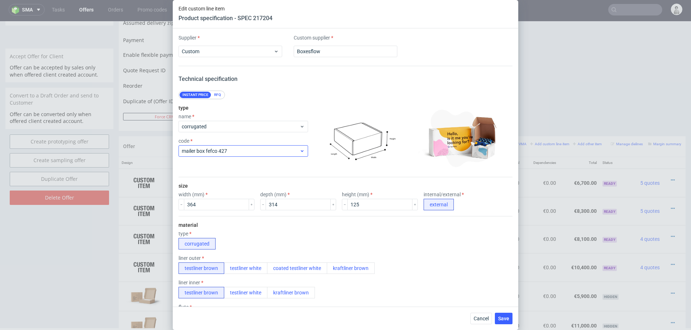
scroll to position [31, 0]
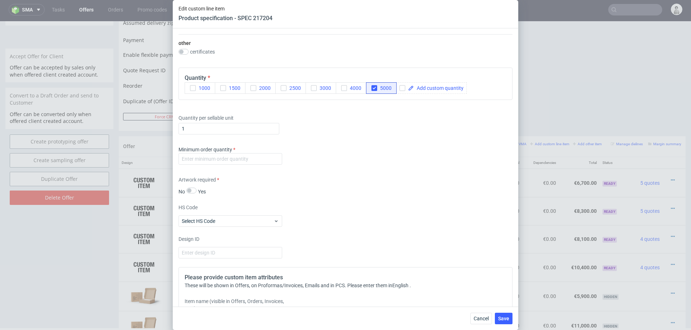
scroll to position [493, 0]
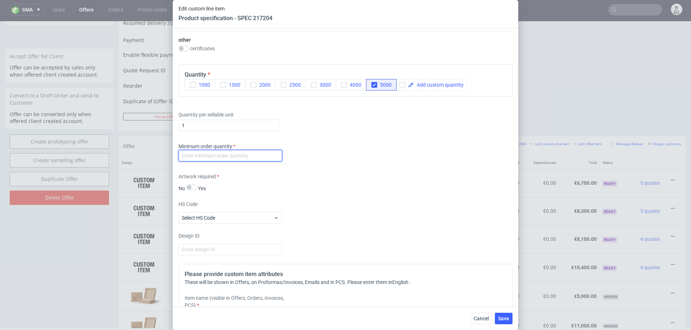
click at [244, 156] on input "number" at bounding box center [230, 156] width 104 height 12
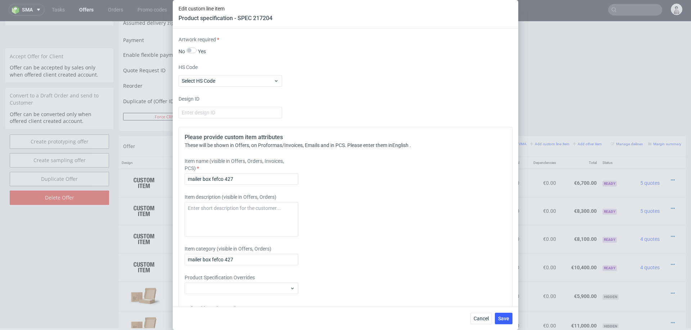
scroll to position [639, 0]
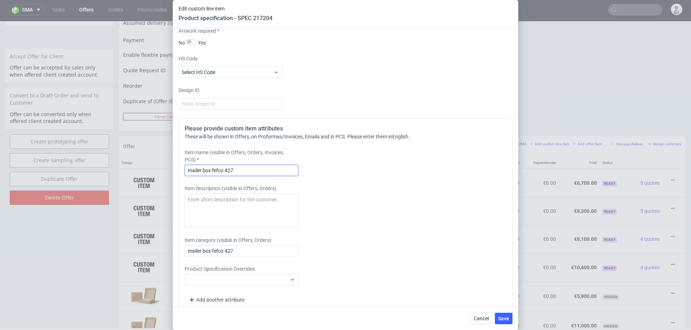
type input "99"
click at [226, 169] on input "mailer box fefco 427" at bounding box center [242, 171] width 114 height 12
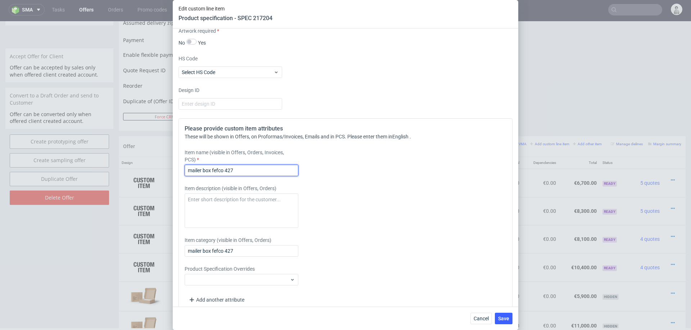
paste input "14,3" × 12,4" × 4,9"
type input "mailer box fefco 427"
click at [483, 315] on button "Cancel" at bounding box center [481, 319] width 22 height 12
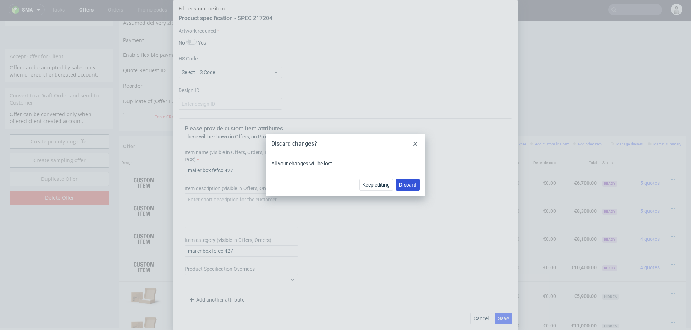
click at [407, 189] on button "Discard" at bounding box center [408, 185] width 24 height 12
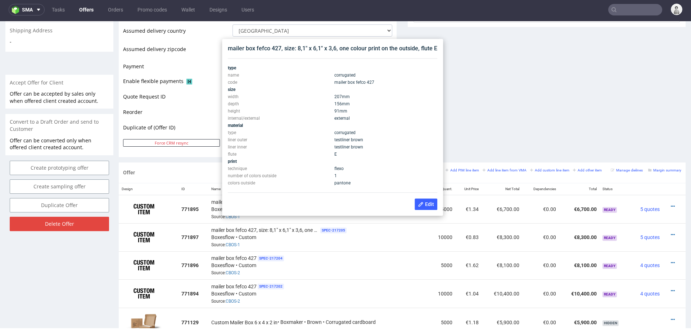
scroll to position [282, 0]
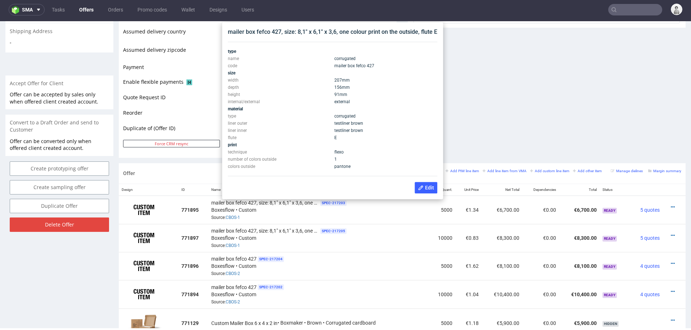
click at [325, 33] on div "mailer box fefco 427, size: 8,1" x 6,1" x 3,6, one colour print on the outside,…" at bounding box center [332, 32] width 209 height 8
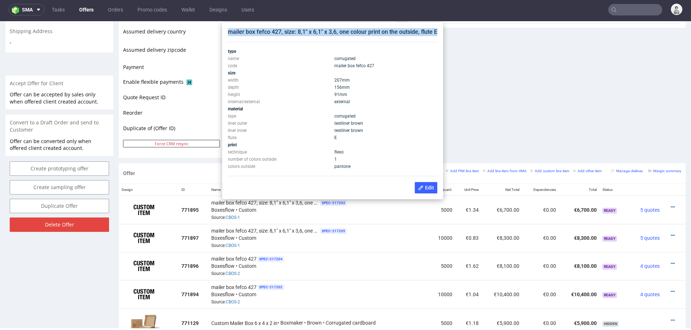
click at [325, 33] on div "mailer box fefco 427, size: 8,1" x 6,1" x 3,6, one colour print on the outside,…" at bounding box center [332, 32] width 209 height 8
copy div "mailer box fefco 427, size: 8,1" x 6,1" x 3,6, one colour print on the outside,…"
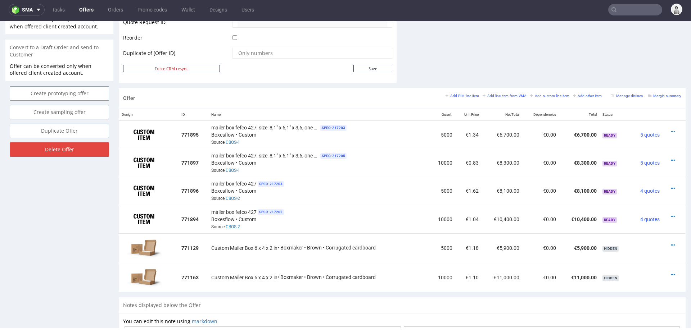
scroll to position [360, 0]
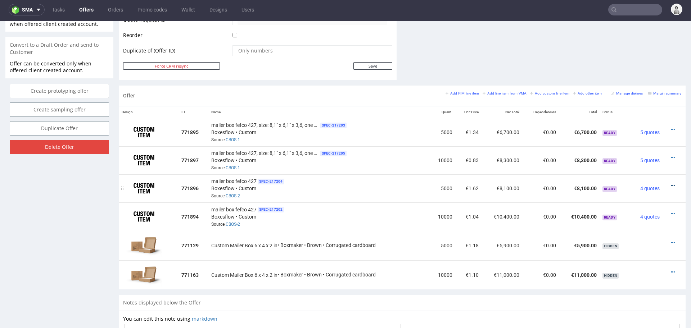
click at [670, 183] on icon at bounding box center [672, 185] width 4 height 5
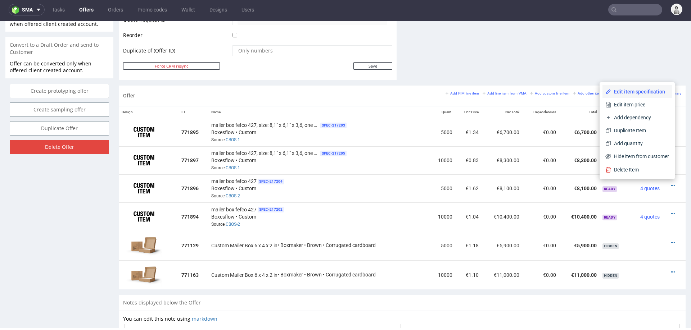
click at [627, 87] on li "Edit item specification" at bounding box center [636, 91] width 69 height 13
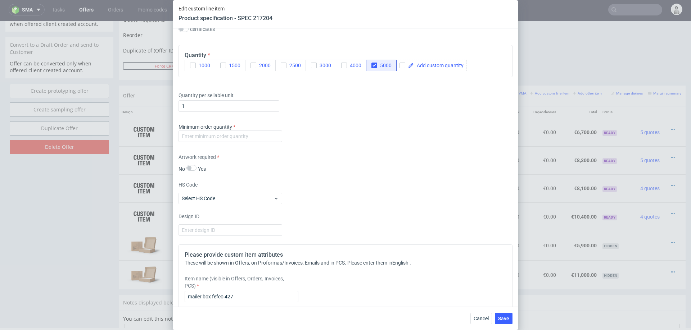
scroll to position [516, 0]
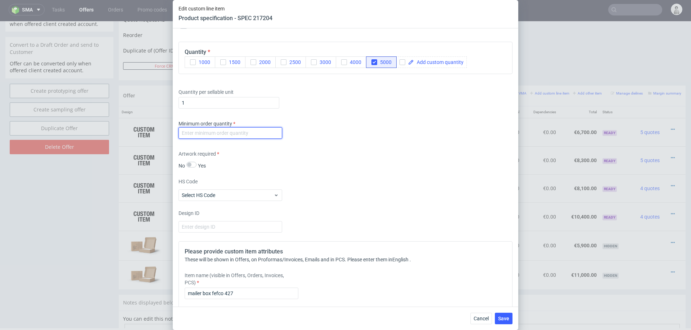
click at [252, 131] on input "number" at bounding box center [230, 133] width 104 height 12
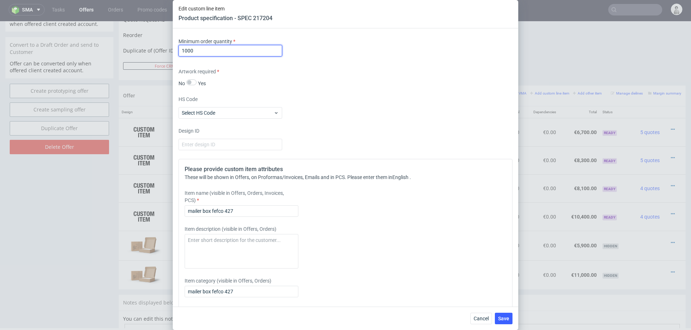
scroll to position [599, 0]
type input "1000"
click at [265, 215] on div "Please provide custom item attributes These will be shown in Offers, on Proform…" at bounding box center [345, 255] width 334 height 194
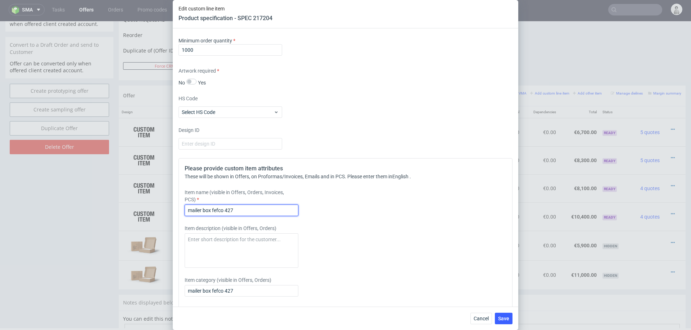
click at [265, 213] on input "mailer box fefco 427" at bounding box center [242, 211] width 114 height 12
paste input ", size: 8,1" x 6,1" x 3,6, one colour print on the outside, flute E"
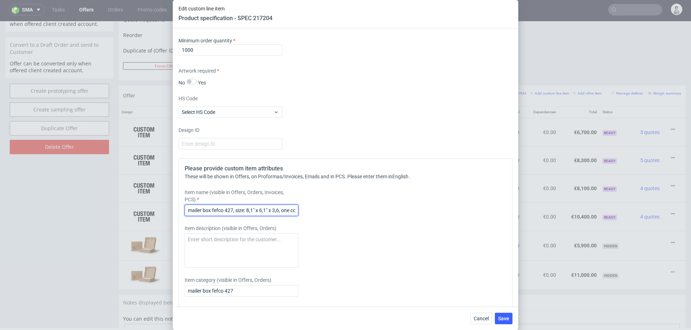
drag, startPoint x: 247, startPoint y: 210, endPoint x: 281, endPoint y: 209, distance: 33.1
click at [281, 209] on input "mailer box fefco 427, size: 8,1" x 6,1" x 3,6, one colour print on the outside,…" at bounding box center [242, 211] width 114 height 12
paste input "14,3" × 12,4" × 4,9"
type input "mailer box fefco 427, size: 14,3" × 12,4" × 4,9, one colour print on the outsid…"
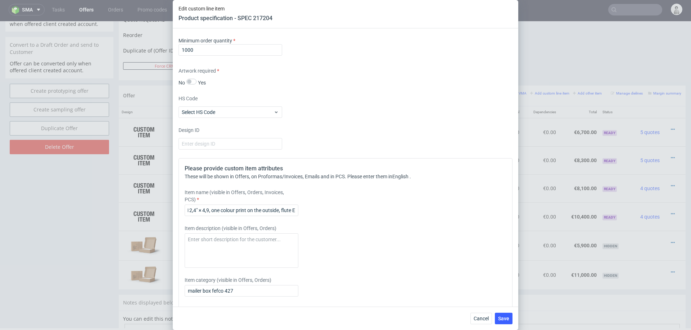
click at [255, 203] on div "Item name (visible in Offers, Orders, Invoices, PCS) mailer box fefco 427, size…" at bounding box center [304, 202] width 239 height 27
click at [255, 213] on input "mailer box fefco 427, size: 14,3" × 12,4" × 4,9, one colour print on the outsid…" at bounding box center [242, 211] width 114 height 12
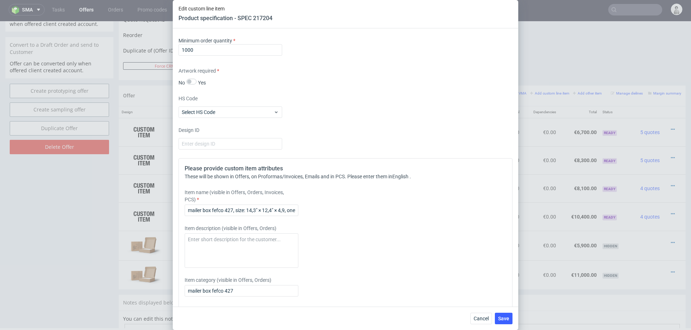
click at [417, 234] on div "Item description (visible in Offers, Orders)" at bounding box center [304, 246] width 239 height 43
click at [502, 320] on span "Save" at bounding box center [503, 318] width 11 height 5
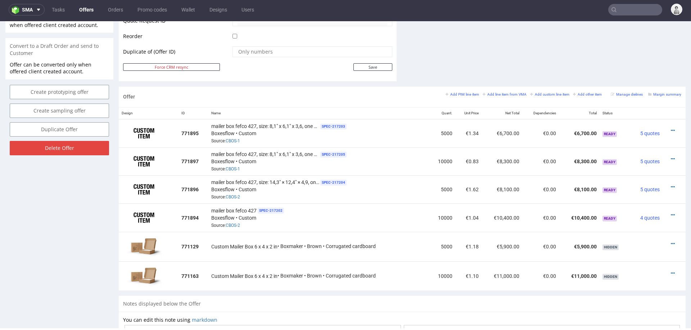
scroll to position [360, 0]
click at [670, 211] on icon at bounding box center [672, 213] width 4 height 5
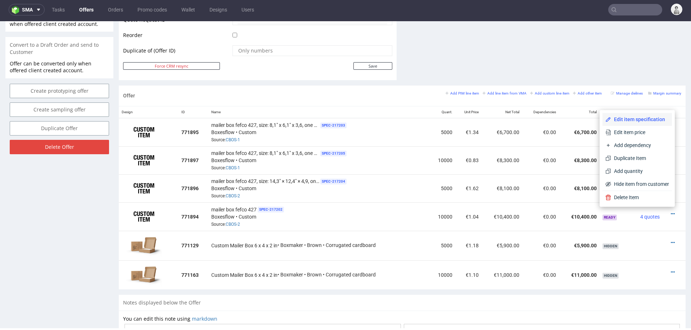
click at [639, 120] on span "Edit item specification" at bounding box center [640, 119] width 58 height 7
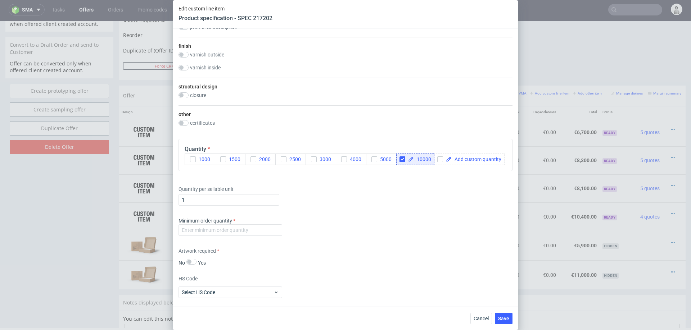
scroll to position [460, 0]
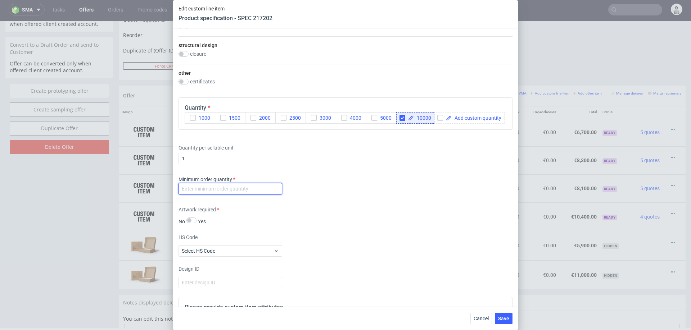
click at [263, 185] on input "number" at bounding box center [230, 189] width 104 height 12
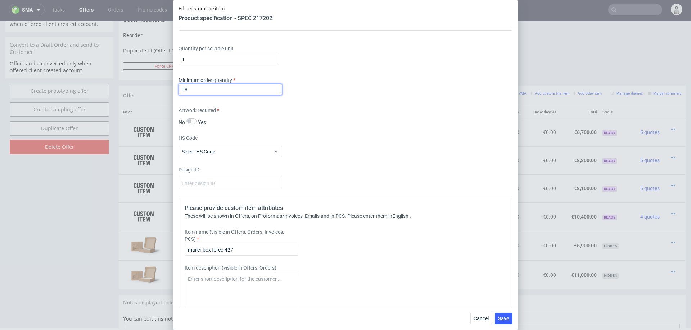
scroll to position [592, 0]
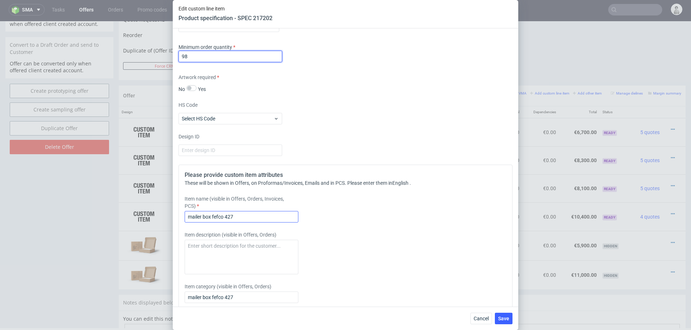
type input "98"
click at [233, 214] on input "mailer box fefco 427" at bounding box center [242, 217] width 114 height 12
paste input ", size: 14,3" × 12,4" × 4,9, one colour print on the outside, flute E"
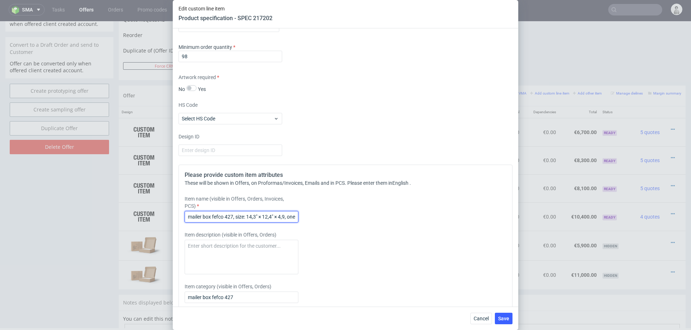
scroll to position [0, 78]
type input "mailer box fefco 427, size: 14,3" × 12,4" × 4,9, one colour print on the outsid…"
click at [507, 320] on span "Save" at bounding box center [503, 318] width 11 height 5
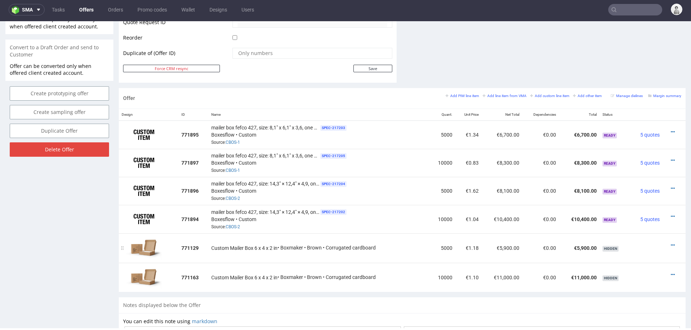
scroll to position [355, 0]
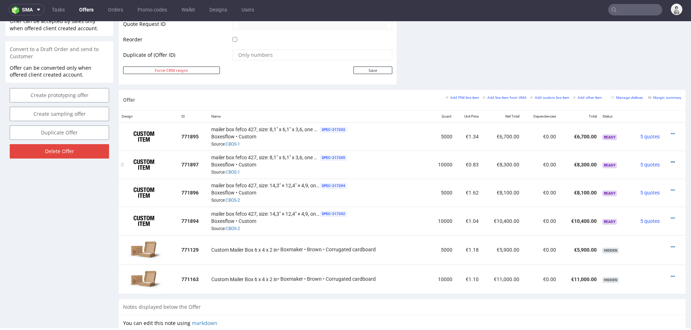
click at [670, 160] on icon at bounding box center [672, 162] width 4 height 5
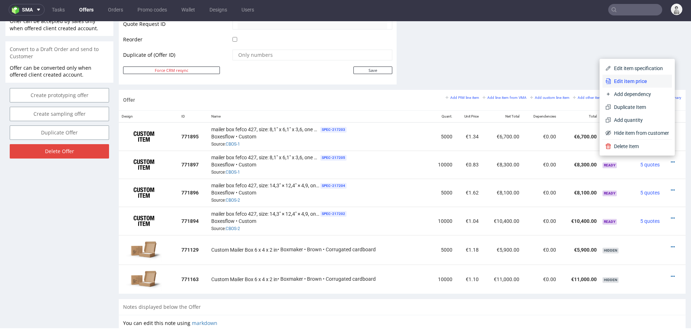
click at [638, 86] on li "Edit item price" at bounding box center [636, 81] width 69 height 13
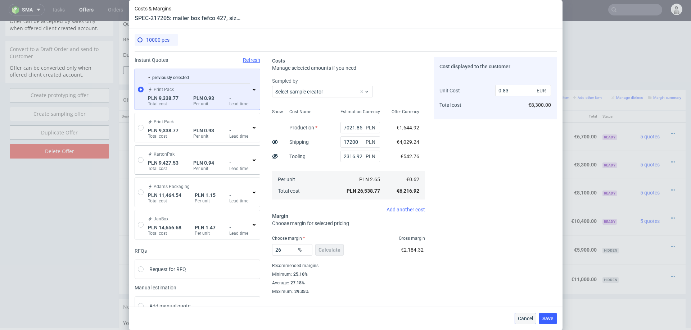
click at [529, 320] on span "Cancel" at bounding box center [525, 318] width 15 height 5
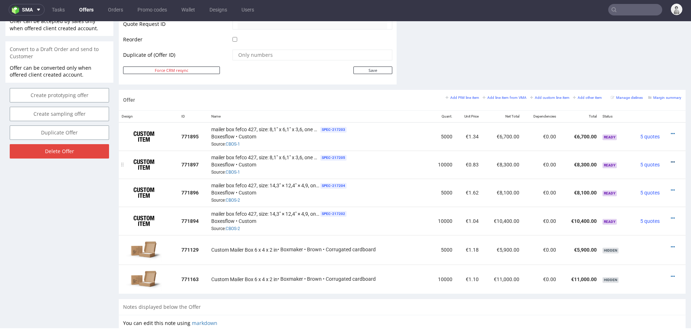
click at [670, 160] on icon at bounding box center [672, 162] width 4 height 5
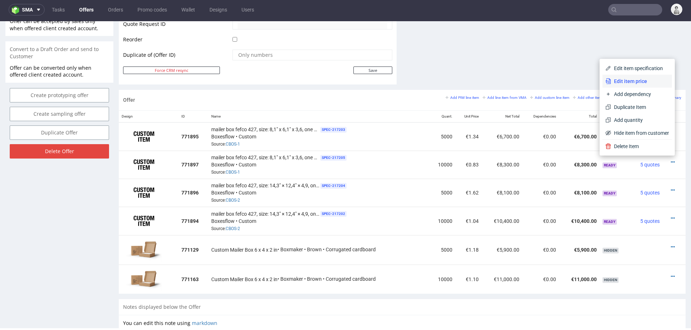
click at [633, 79] on span "Edit item price" at bounding box center [640, 81] width 58 height 7
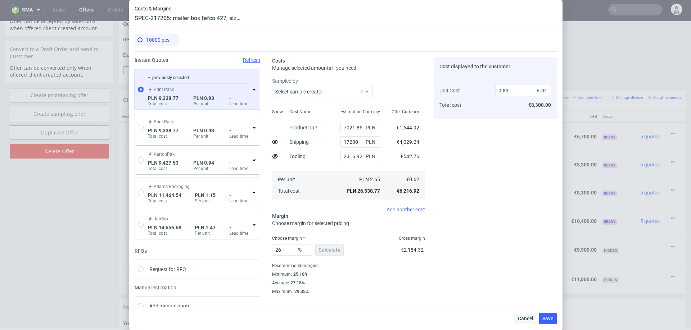
click at [527, 319] on span "Cancel" at bounding box center [525, 318] width 15 height 5
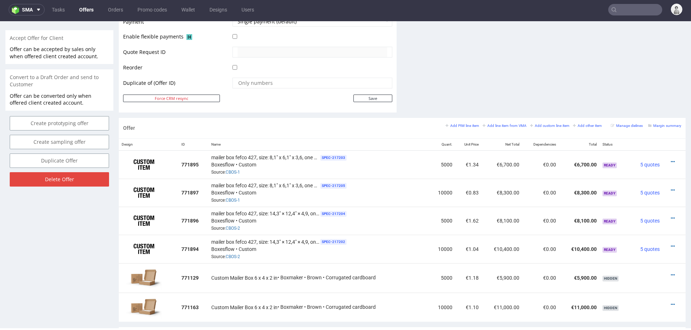
scroll to position [339, 0]
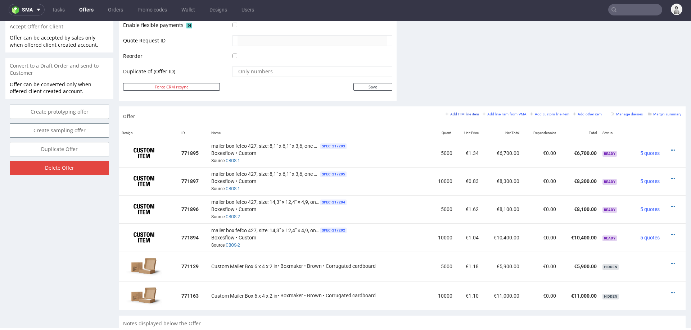
click at [460, 112] on small "Add PIM line item" at bounding box center [461, 114] width 33 height 4
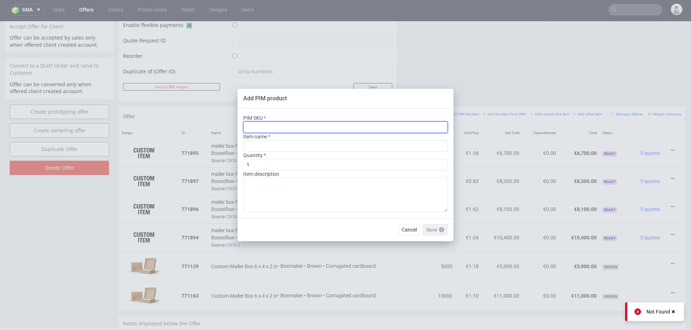
click at [336, 125] on input "text" at bounding box center [345, 128] width 204 height 12
paste input "poly-mailer--recycled-poly-mailer--60--foil-white-black-inside--mono-pantone-tw…"
type input "poly-mailer--recycled-poly-mailer--60--foil-white-black-inside--mono-pantone-tw…"
type input "Recycled Poly Mailer"
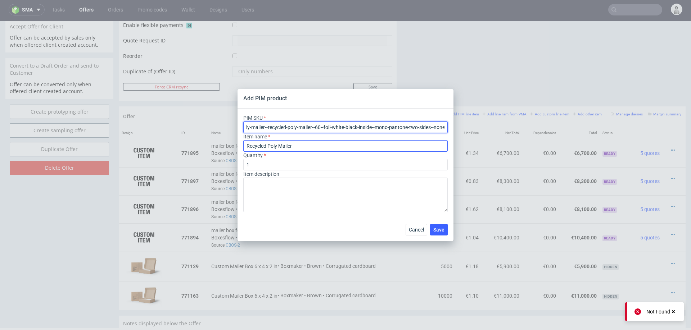
type input "poly-mailer--recycled-poly-mailer--60--foil-white-black-inside--mono-pantone-tw…"
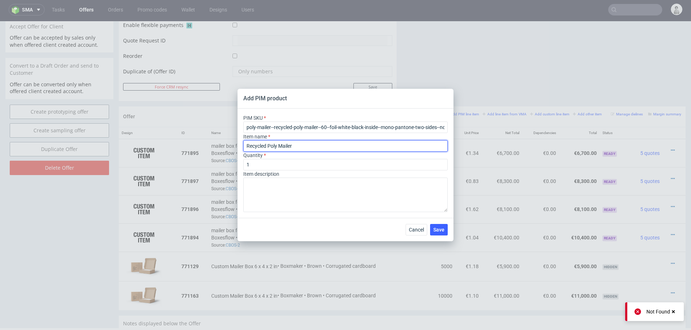
click at [317, 144] on input "Recycled Poly Mailer" at bounding box center [345, 146] width 204 height 12
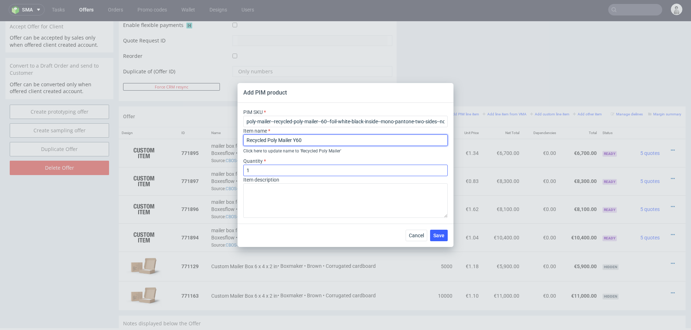
type input "Recycled Poly Mailer Y60"
click at [283, 168] on input "1" at bounding box center [345, 171] width 204 height 12
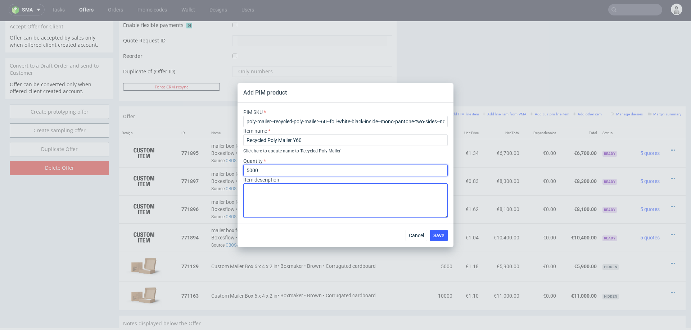
type input "5000"
click at [278, 200] on textarea at bounding box center [345, 200] width 204 height 35
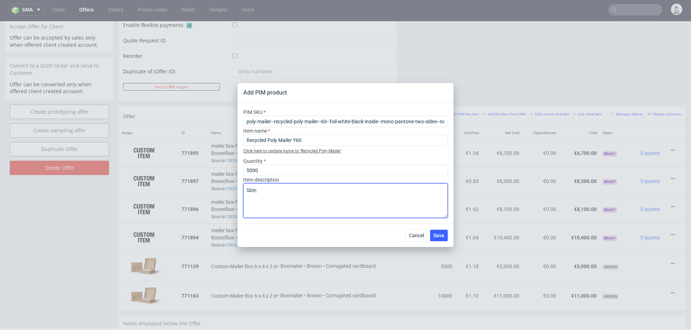
paste textarea "9,8" × 13,8""
paste textarea "80% recycled material"
type textarea "Size; 9,8" × 13,8" Material colour white, print on both sides 80% recycled mate…"
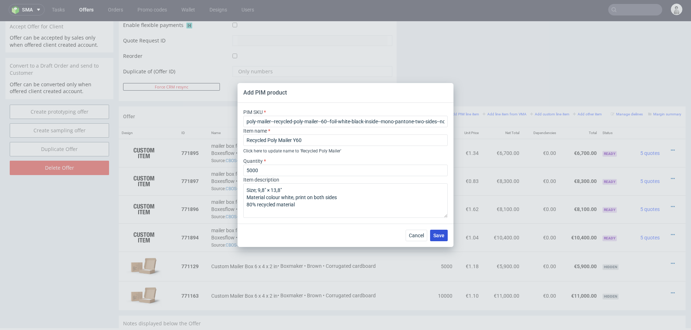
click at [440, 237] on span "Save" at bounding box center [438, 235] width 11 height 5
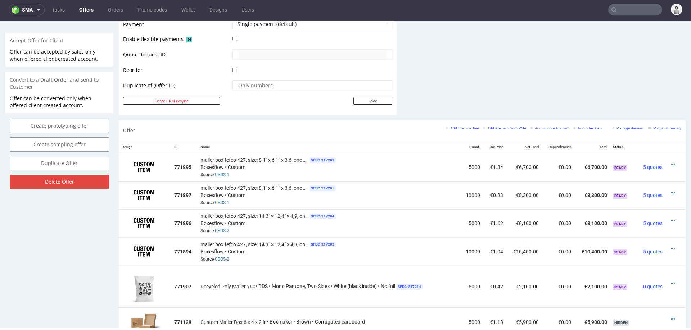
scroll to position [328, 0]
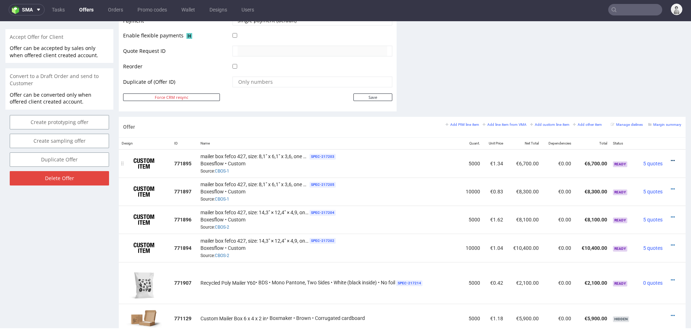
click at [670, 159] on icon at bounding box center [672, 160] width 4 height 5
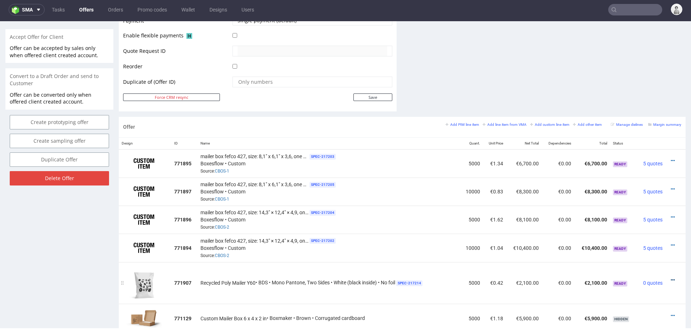
click at [670, 278] on icon at bounding box center [672, 280] width 4 height 5
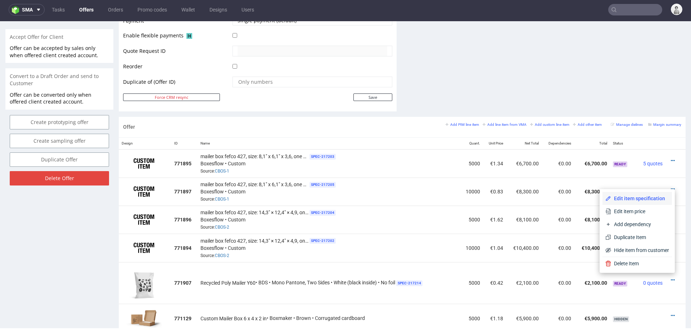
click at [637, 194] on li "Edit item specification" at bounding box center [636, 198] width 69 height 13
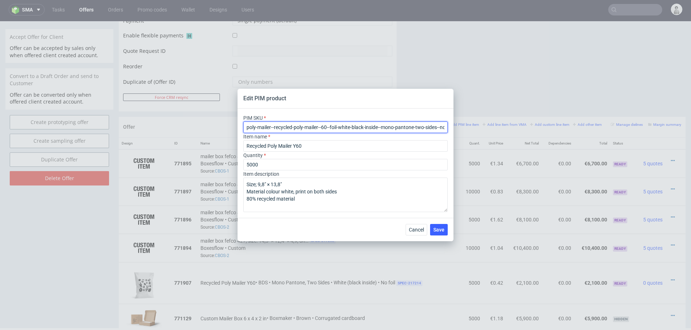
click at [351, 129] on input "poly-mailer--recycled-poly-mailer--60--foil-white-black-inside--mono-pantone-tw…" at bounding box center [345, 128] width 204 height 12
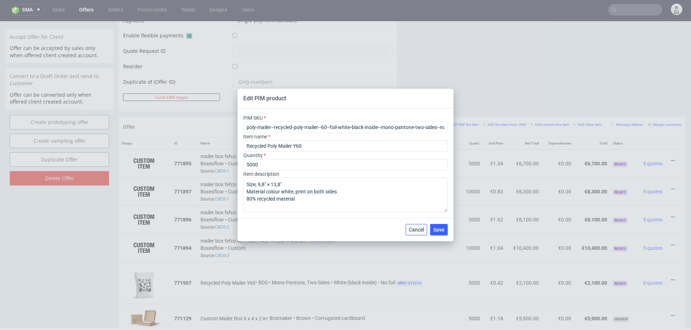
click at [420, 231] on span "Cancel" at bounding box center [416, 229] width 15 height 5
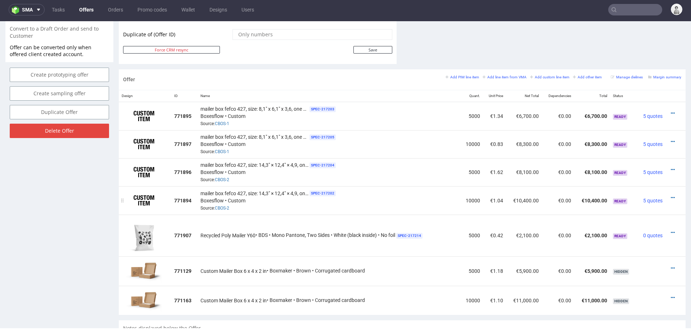
scroll to position [377, 0]
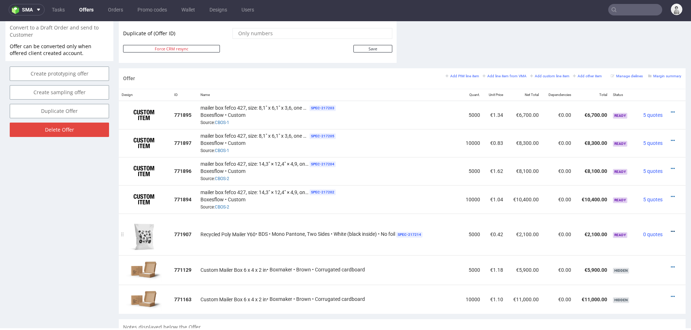
click at [670, 229] on icon at bounding box center [672, 231] width 4 height 5
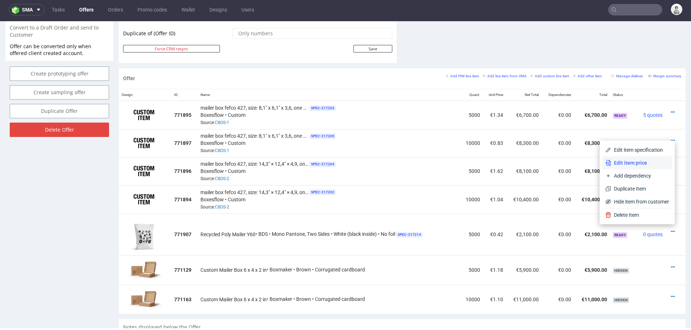
click at [650, 162] on span "Edit item price" at bounding box center [640, 162] width 58 height 7
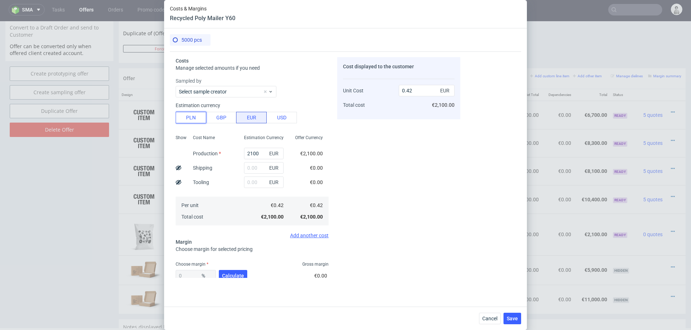
click at [190, 121] on button "PLN" at bounding box center [191, 118] width 31 height 12
type input "0.1"
click at [264, 154] on input "2100" at bounding box center [264, 154] width 40 height 12
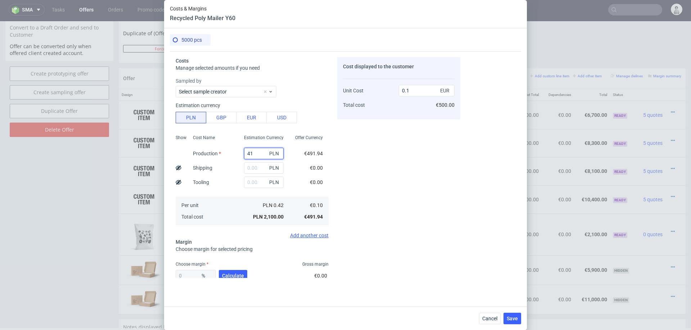
type input "415"
type input "0"
type input "4150"
type input "0.19"
type input "4150"
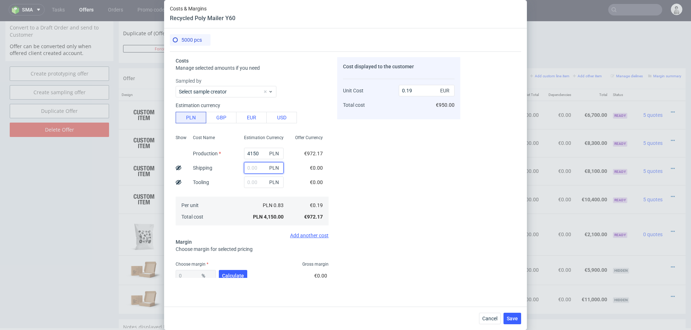
click at [256, 168] on input "text" at bounding box center [264, 168] width 40 height 12
type input "8000"
type input "0.56"
drag, startPoint x: 249, startPoint y: 168, endPoint x: 290, endPoint y: 169, distance: 41.0
click at [290, 169] on div "Show Cost Name Production Shipping Tooling Per unit Total cost Estimation Curre…" at bounding box center [252, 179] width 153 height 95
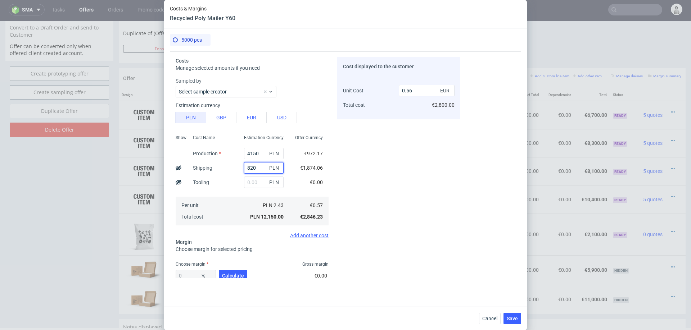
type input "8200"
type input "0.57"
type input "8200"
click at [236, 272] on button "Calculate" at bounding box center [233, 276] width 28 height 12
type input "32.27"
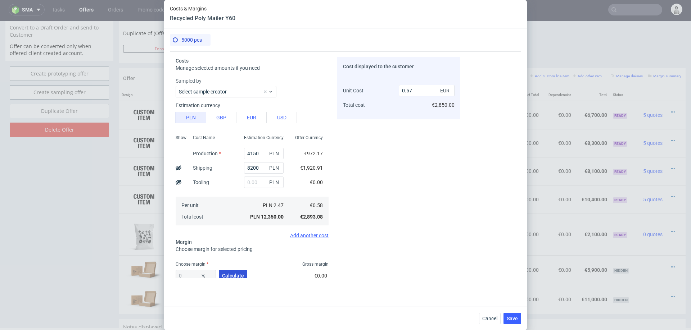
type input "0.85"
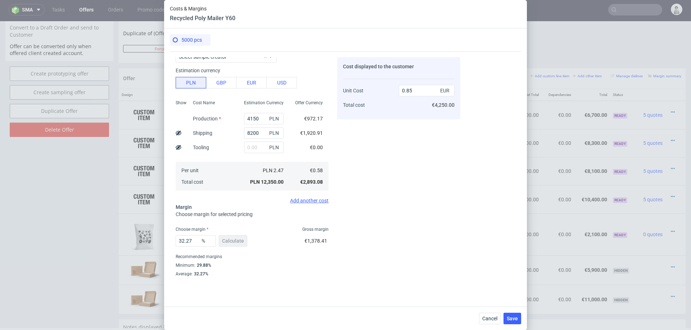
scroll to position [35, 0]
click at [507, 318] on span "Save" at bounding box center [511, 318] width 11 height 5
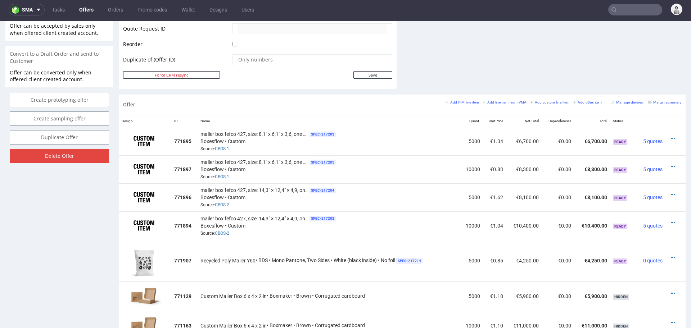
scroll to position [352, 0]
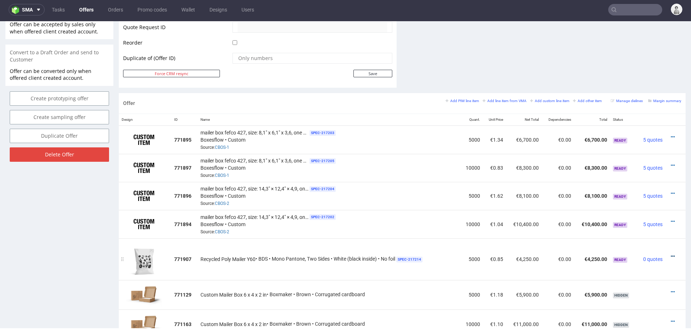
click at [670, 254] on icon at bounding box center [672, 256] width 4 height 5
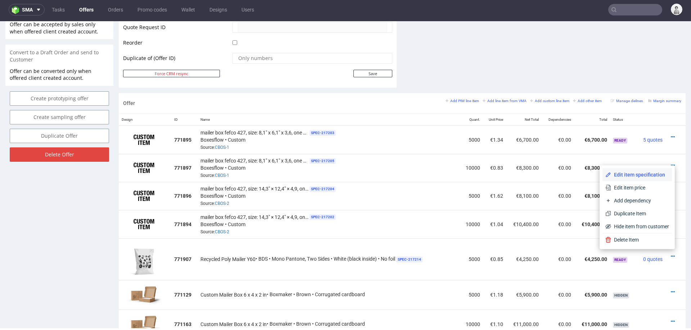
click at [636, 173] on span "Edit item specification" at bounding box center [640, 174] width 58 height 7
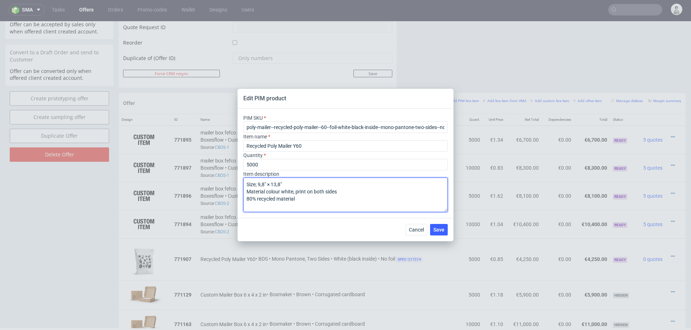
drag, startPoint x: 286, startPoint y: 183, endPoint x: 240, endPoint y: 183, distance: 46.8
click at [240, 183] on div "PIM SKU poly-mailer--recycled-poly-mailer--60--foil-white-black-inside--mono-pa…" at bounding box center [345, 163] width 216 height 109
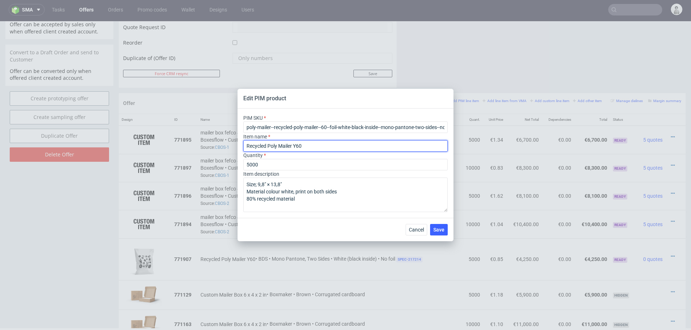
click at [343, 147] on input "Recycled Poly Mailer Y60" at bounding box center [345, 146] width 204 height 12
type input "Recycled Poly Mailer Y60"
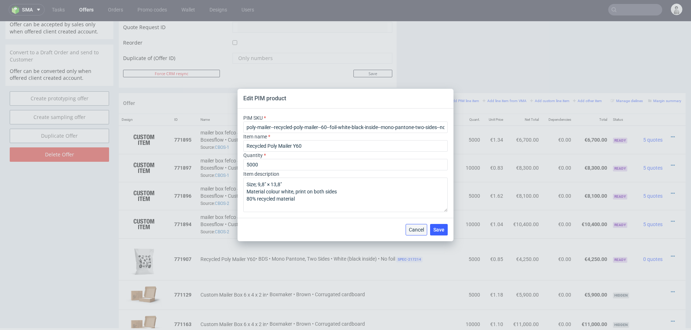
click at [416, 232] on span "Cancel" at bounding box center [416, 229] width 15 height 5
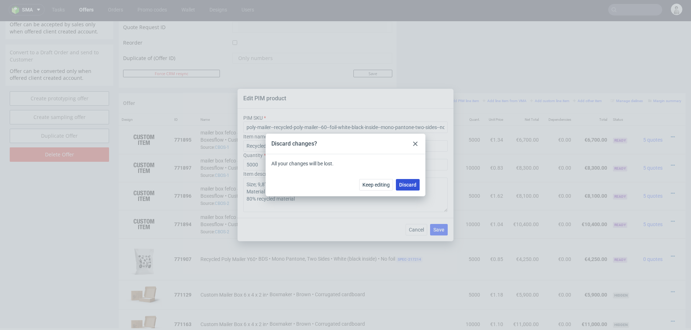
click at [407, 183] on span "Discard" at bounding box center [407, 184] width 17 height 5
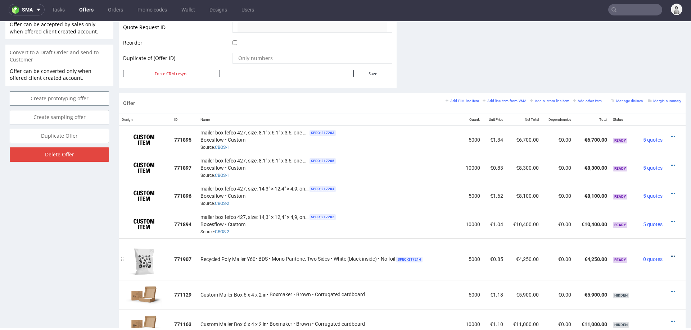
click at [670, 254] on icon at bounding box center [672, 256] width 4 height 5
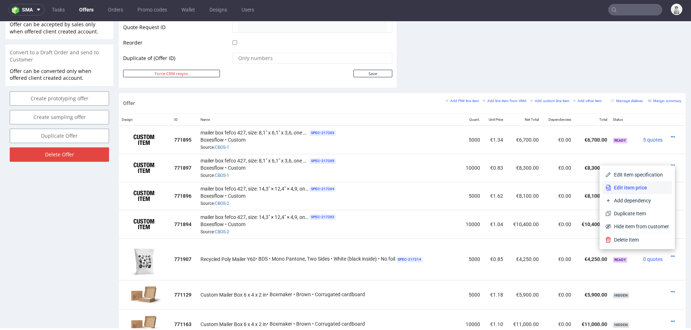
click at [642, 185] on span "Edit item price" at bounding box center [640, 187] width 58 height 7
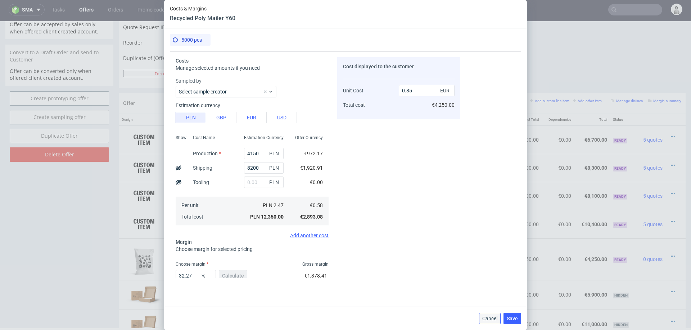
click at [488, 318] on span "Cancel" at bounding box center [489, 318] width 15 height 5
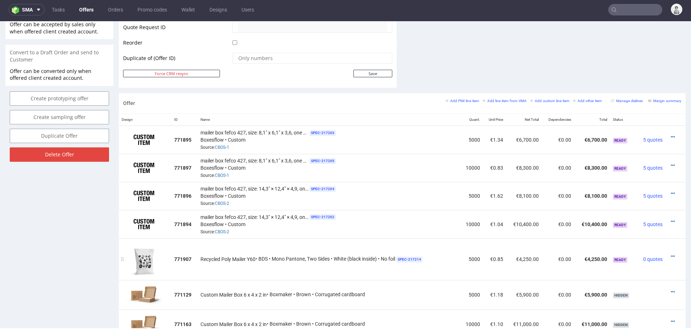
click at [668, 254] on div at bounding box center [673, 256] width 10 height 7
click at [670, 254] on icon at bounding box center [672, 256] width 4 height 5
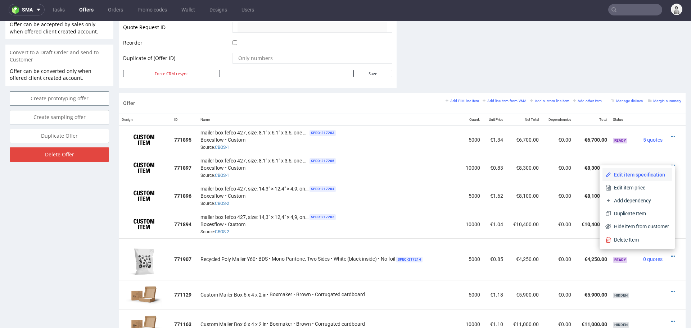
click at [643, 174] on span "Edit item specification" at bounding box center [640, 174] width 58 height 7
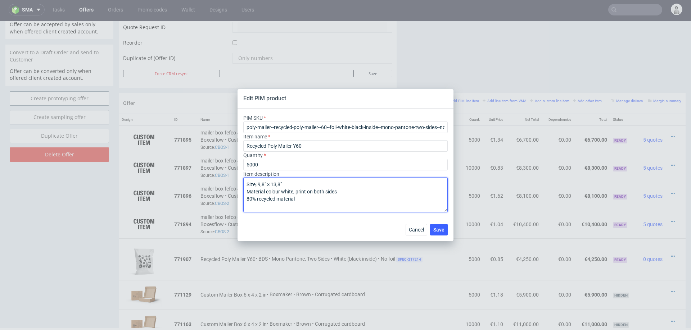
drag, startPoint x: 259, startPoint y: 184, endPoint x: 293, endPoint y: 184, distance: 34.2
click at [293, 184] on textarea "Size; 9,8" × 13,8" Material colour white, print on both sides 80% recycled mate…" at bounding box center [345, 195] width 204 height 35
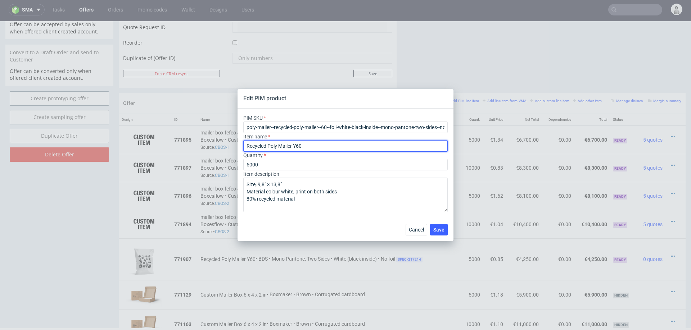
click at [321, 146] on input "Recycled Poly Mailer Y60" at bounding box center [345, 146] width 204 height 12
paste input "9,8" × 13,8""
drag, startPoint x: 304, startPoint y: 145, endPoint x: 294, endPoint y: 145, distance: 10.1
click at [294, 145] on input "Recycled Poly Mailer Y60: 9,8" × 13,8"" at bounding box center [345, 146] width 204 height 12
type input "Recycled Poly Mailer 9,8" × 13,8""
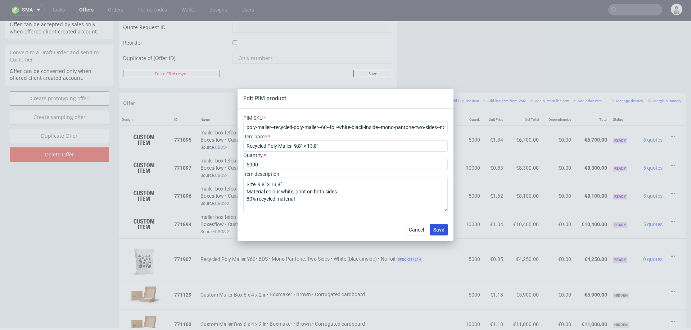
click at [436, 229] on span "Save" at bounding box center [438, 229] width 11 height 5
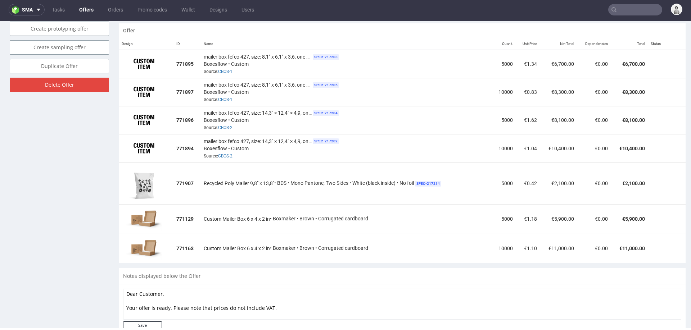
scroll to position [431, 0]
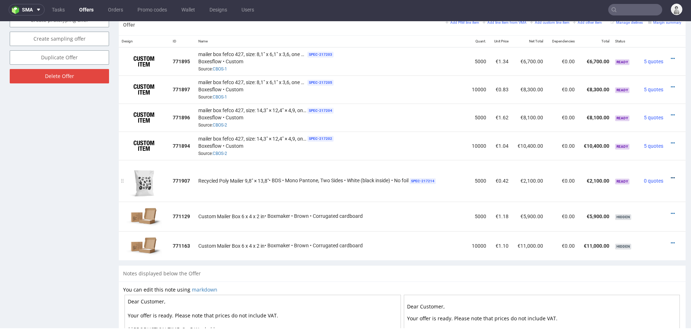
click at [670, 176] on icon at bounding box center [672, 178] width 4 height 5
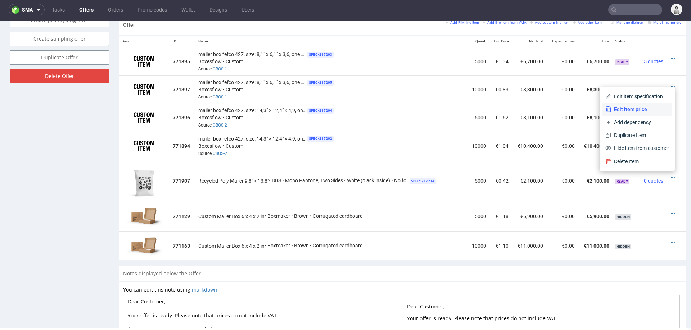
click at [649, 109] on span "Edit item price" at bounding box center [640, 109] width 58 height 7
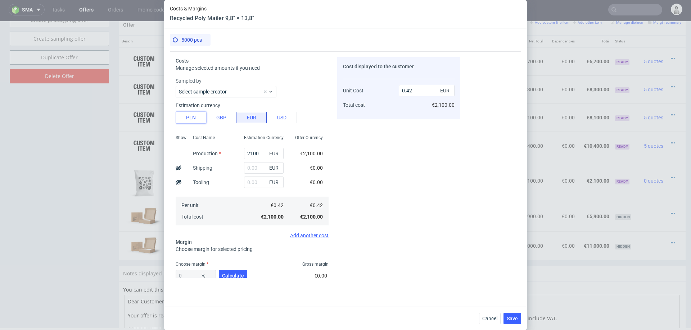
click at [187, 118] on button "PLN" at bounding box center [191, 118] width 31 height 12
type input "0.1"
click at [247, 153] on input "2100" at bounding box center [264, 154] width 40 height 12
type input "41"
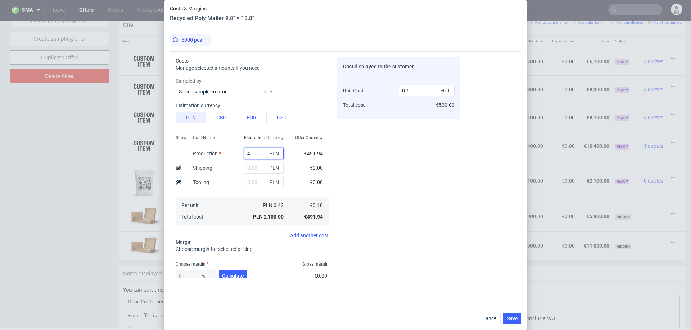
type input "0"
type input "4150"
type input "0.19"
type input "4150"
click at [233, 177] on div "Cost Name Production Shipping Tooling Per unit Total cost" at bounding box center [212, 179] width 51 height 95
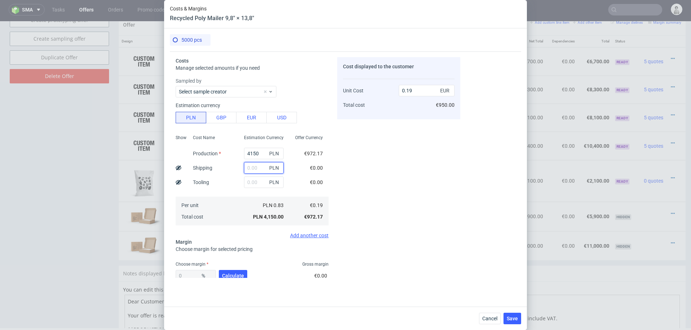
click at [256, 169] on input "text" at bounding box center [264, 168] width 40 height 12
type input "8300"
type input "0.58"
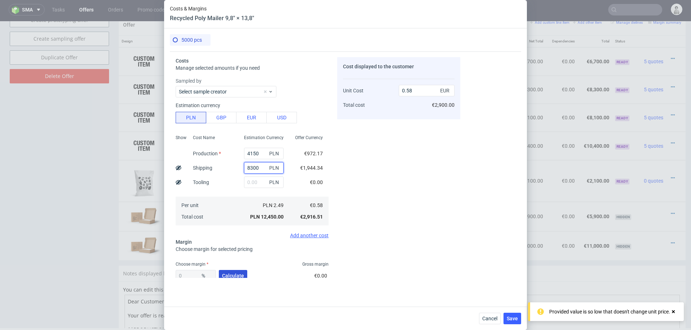
type input "8300"
click at [235, 273] on span "Calculate" at bounding box center [233, 275] width 22 height 5
type input "32.22"
type input "0.86"
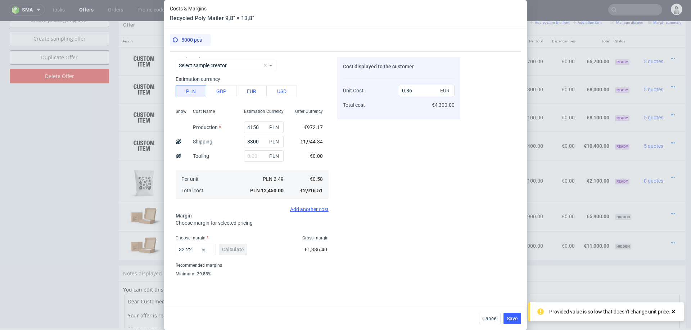
scroll to position [42, 0]
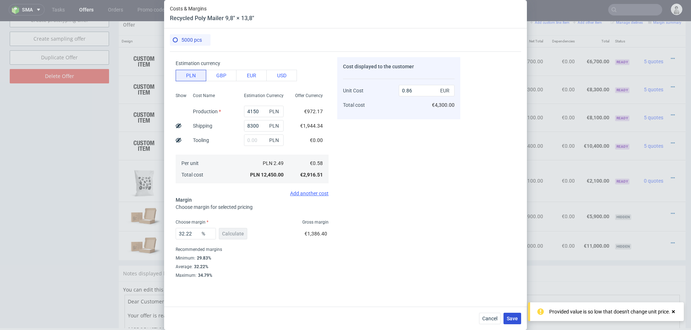
click at [510, 315] on button "Save" at bounding box center [512, 319] width 18 height 12
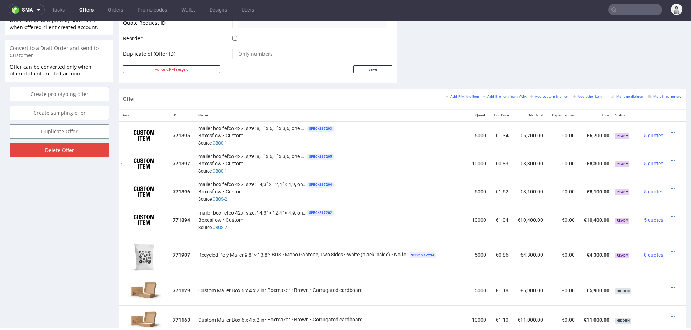
scroll to position [367, 0]
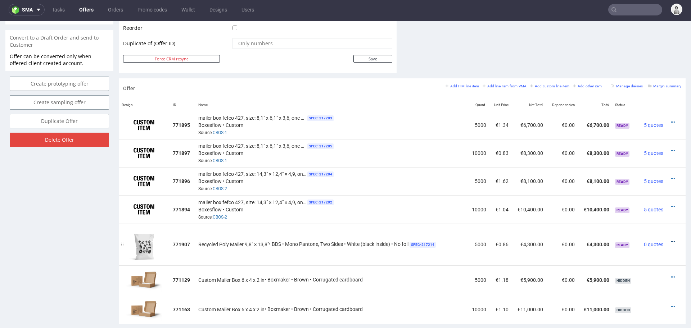
click at [670, 239] on icon at bounding box center [672, 241] width 4 height 5
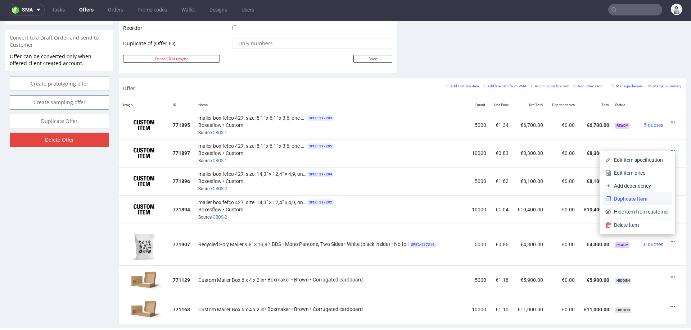
click at [646, 198] on span "Duplicate Item" at bounding box center [640, 198] width 58 height 7
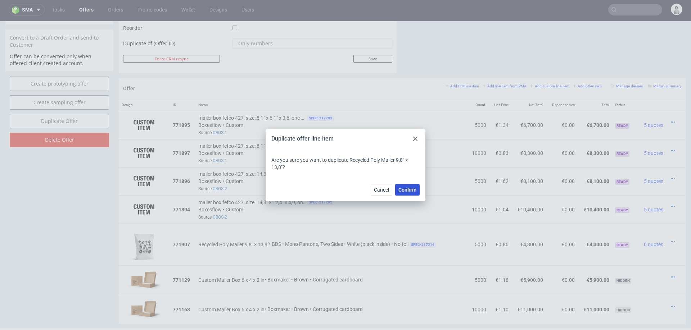
click at [409, 188] on span "Confirm" at bounding box center [407, 189] width 18 height 5
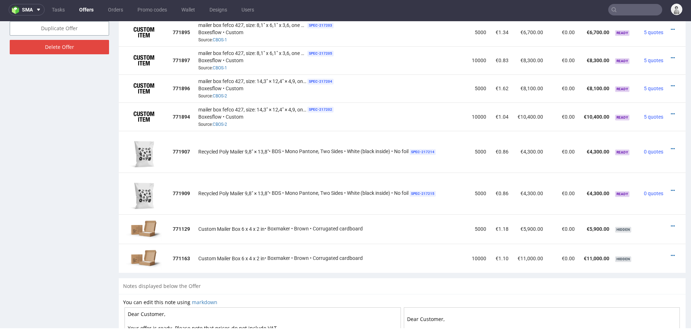
scroll to position [461, 0]
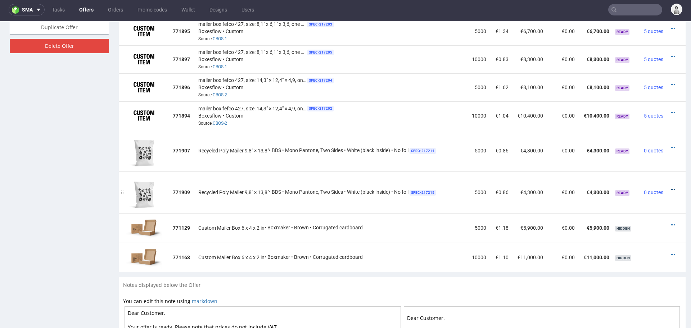
click at [670, 187] on icon at bounding box center [672, 189] width 4 height 5
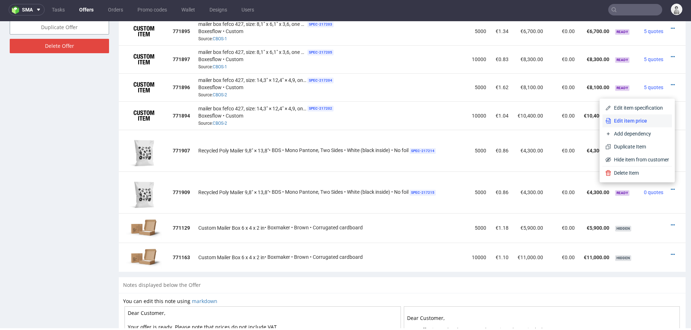
click at [635, 117] on span "Edit item price" at bounding box center [640, 120] width 58 height 7
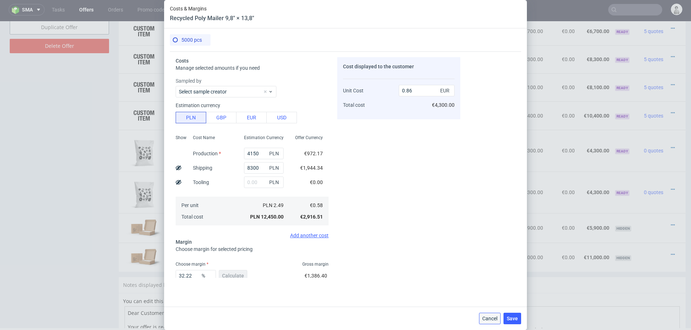
click at [490, 320] on span "Cancel" at bounding box center [489, 318] width 15 height 5
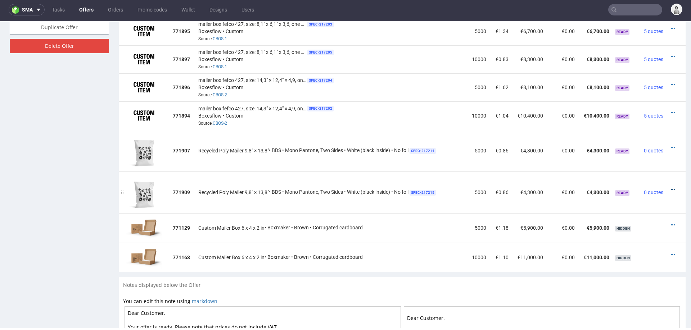
click at [670, 187] on icon at bounding box center [672, 189] width 4 height 5
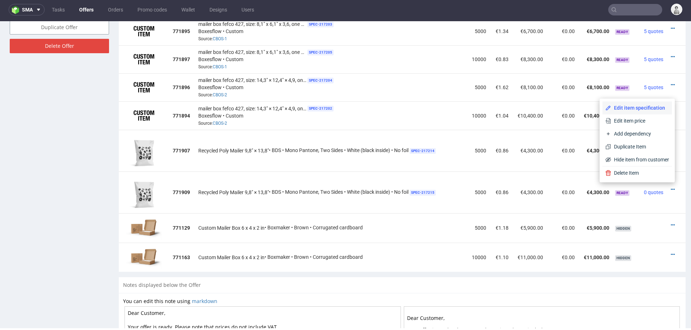
click at [629, 110] on span "Edit item specification" at bounding box center [640, 107] width 58 height 7
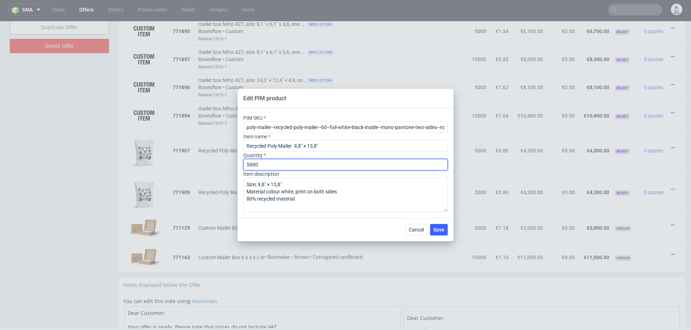
drag, startPoint x: 292, startPoint y: 164, endPoint x: 221, endPoint y: 164, distance: 70.9
click at [221, 164] on div "Edit PIM product PIM SKU poly-mailer--recycled-poly-mailer--60--foil-white-blac…" at bounding box center [345, 165] width 691 height 330
type input "10000"
click at [439, 229] on span "Save" at bounding box center [438, 229] width 11 height 5
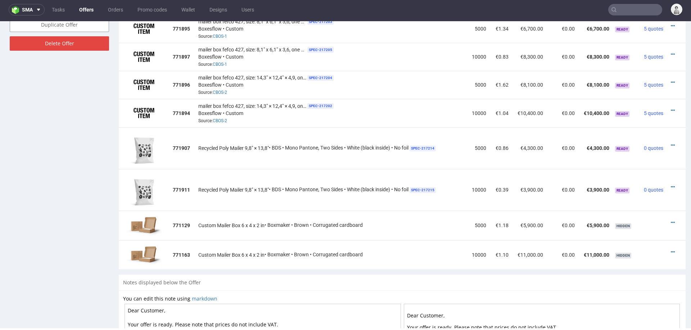
scroll to position [463, 0]
click at [670, 185] on icon at bounding box center [672, 187] width 4 height 5
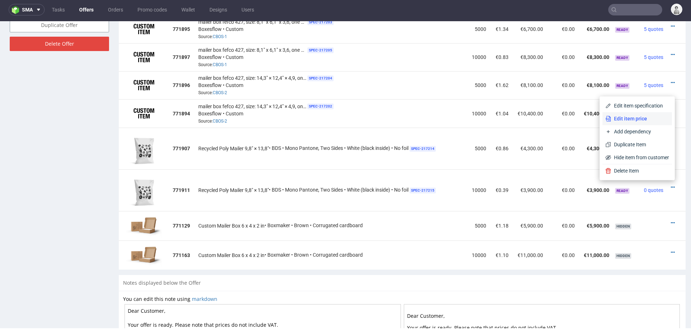
click at [638, 113] on li "Edit item price" at bounding box center [636, 118] width 69 height 13
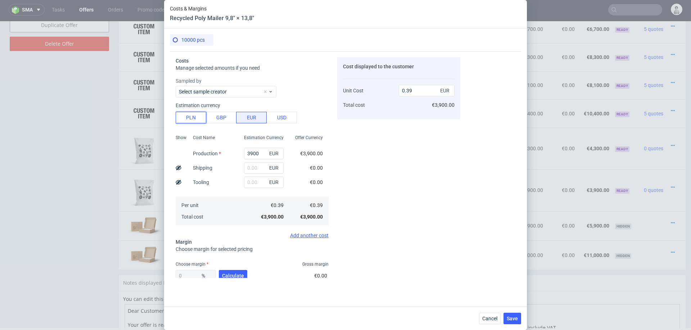
click at [182, 116] on button "PLN" at bounding box center [191, 118] width 31 height 12
type input "0.09"
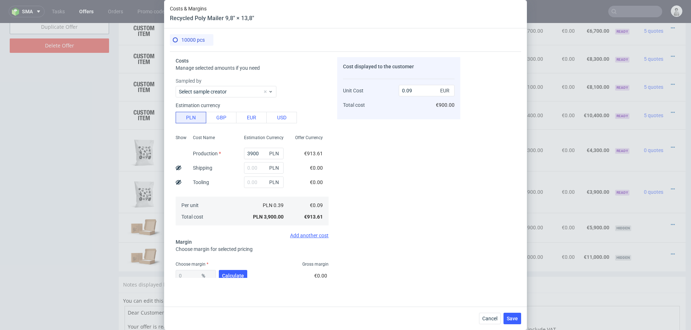
scroll to position [2, 0]
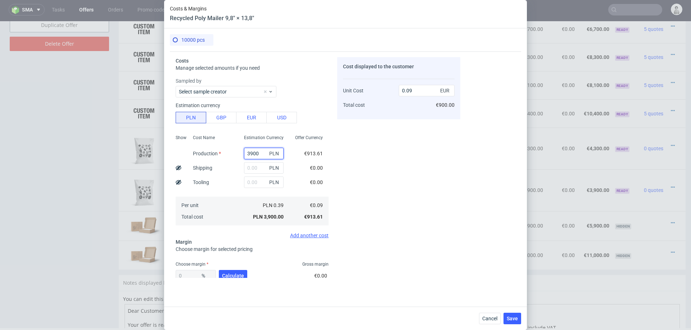
click at [257, 152] on input "3900" at bounding box center [264, 154] width 40 height 12
type input "8100"
type input "0.19"
type input "8100"
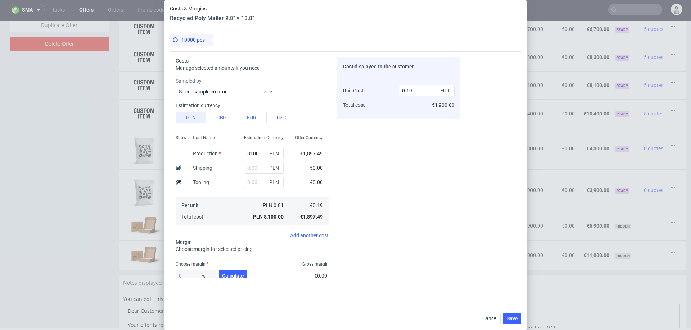
click at [232, 180] on div "Cost Name Production Shipping Tooling Per unit Total cost" at bounding box center [212, 179] width 51 height 95
click at [259, 169] on input "text" at bounding box center [264, 168] width 40 height 12
type input "800"
type input "0.21"
type input "8"
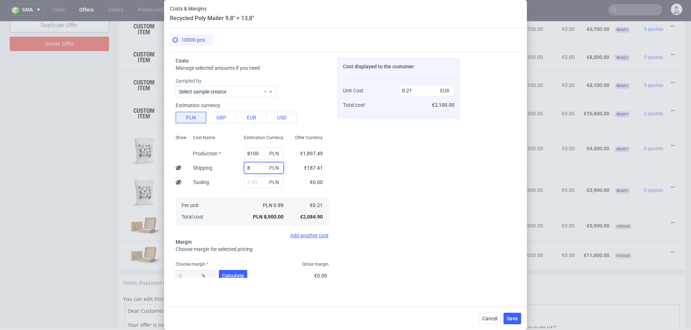
type input "0.19"
type input "8300"
type input "0.38"
type input "8300"
click at [235, 271] on button "Calculate" at bounding box center [233, 276] width 28 height 12
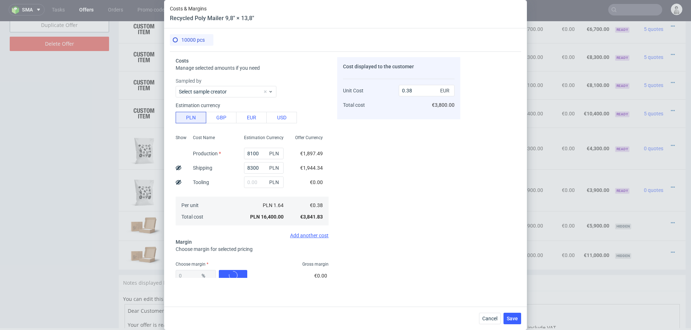
type input "30.38"
type input "0.55"
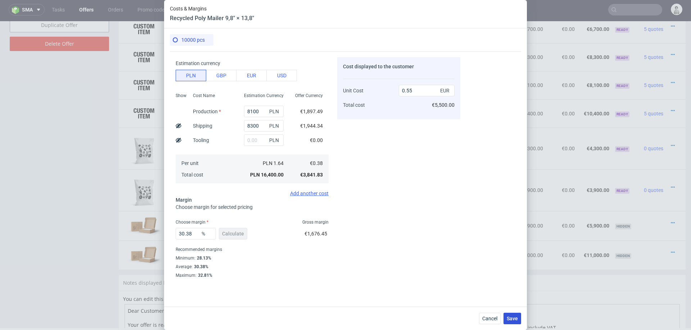
click at [513, 319] on span "Save" at bounding box center [511, 318] width 11 height 5
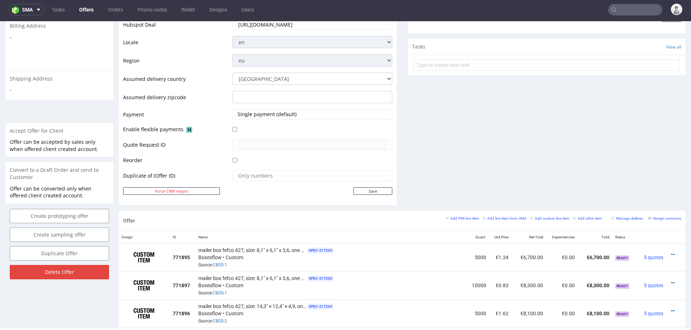
scroll to position [231, 0]
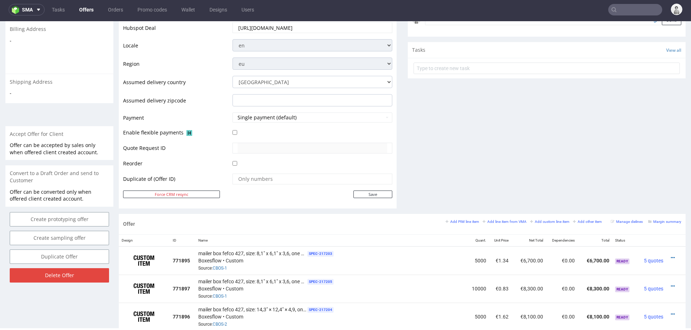
click at [453, 224] on div "Add PIM line item Add line item from VMA Add custom line item Add other item Ma…" at bounding box center [563, 224] width 236 height 12
click at [447, 220] on small "Add PIM line item" at bounding box center [461, 222] width 33 height 4
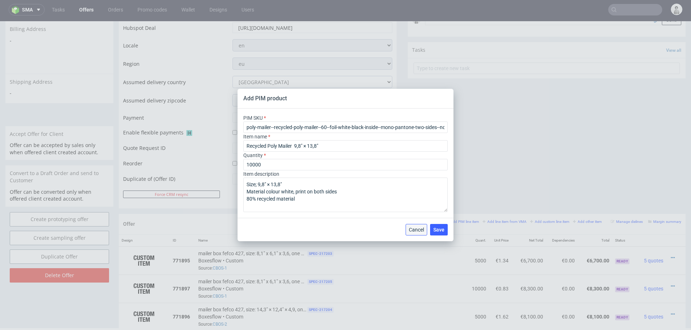
click at [418, 229] on span "Cancel" at bounding box center [416, 229] width 15 height 5
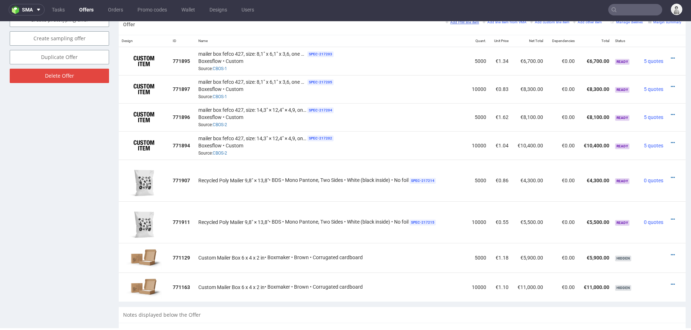
scroll to position [537, 0]
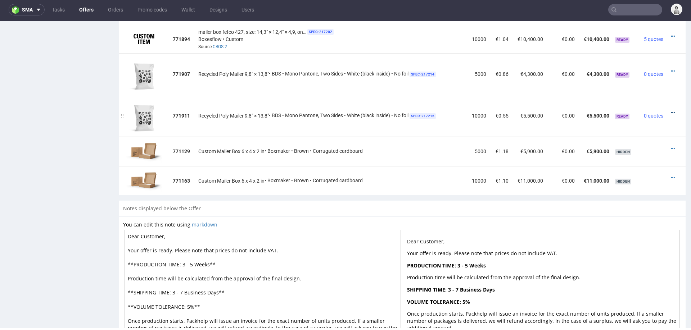
click at [670, 110] on icon at bounding box center [672, 112] width 4 height 5
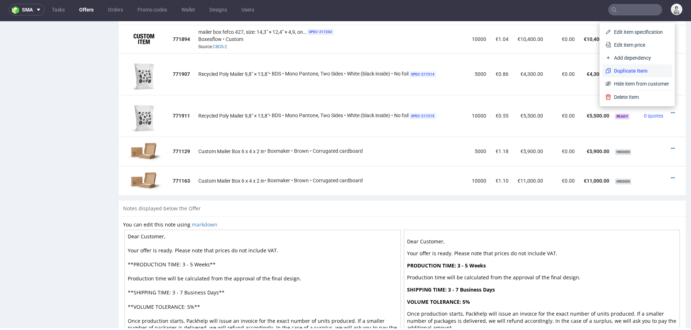
click at [626, 73] on span "Duplicate Item" at bounding box center [640, 70] width 58 height 7
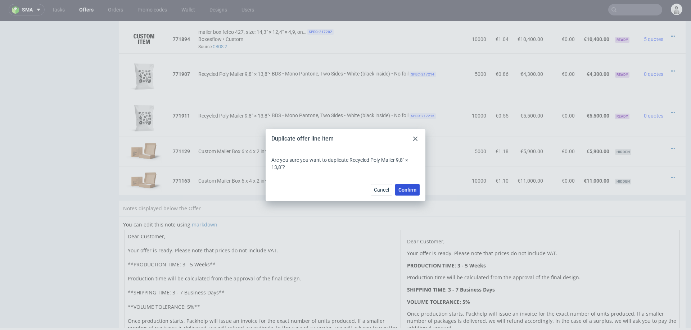
click at [412, 195] on button "Confirm" at bounding box center [407, 190] width 24 height 12
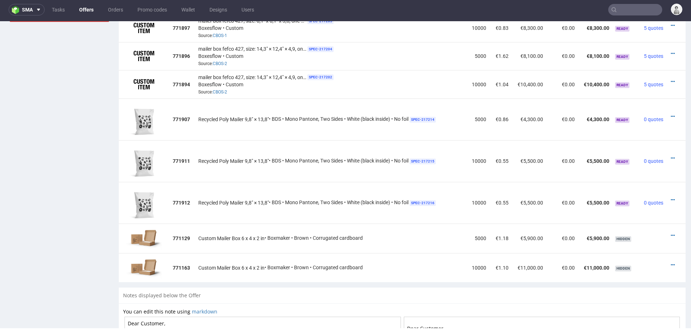
scroll to position [496, 0]
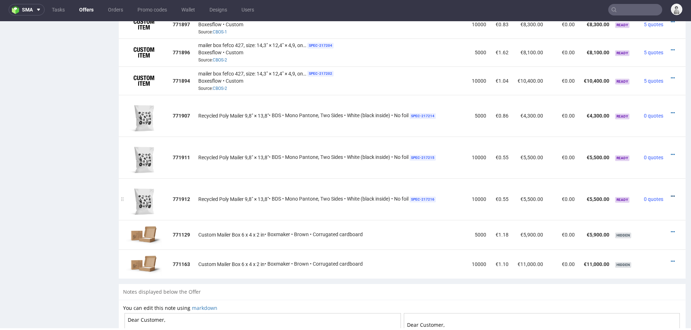
click at [670, 194] on icon at bounding box center [672, 196] width 4 height 5
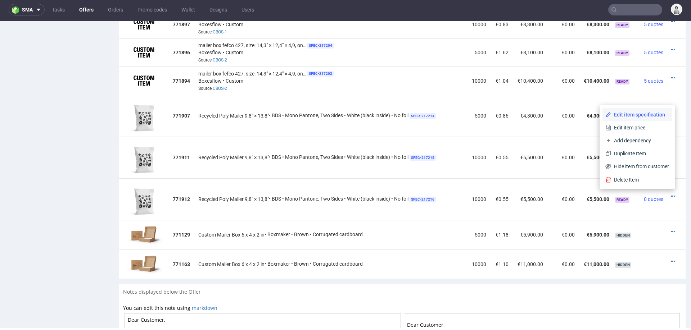
click at [637, 115] on span "Edit item specification" at bounding box center [640, 114] width 58 height 7
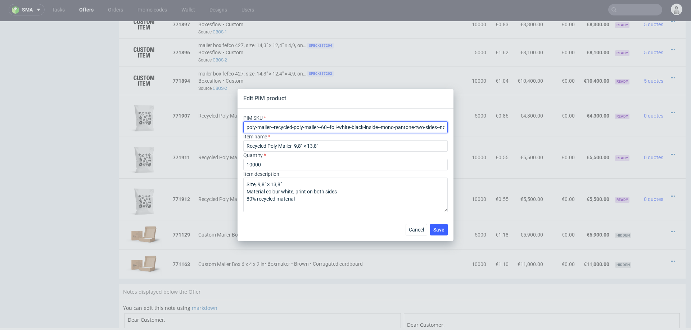
click at [321, 126] on input "poly-mailer--recycled-poly-mailer--60--foil-white-black-inside--mono-pantone-tw…" at bounding box center [345, 128] width 204 height 12
paste input "10"
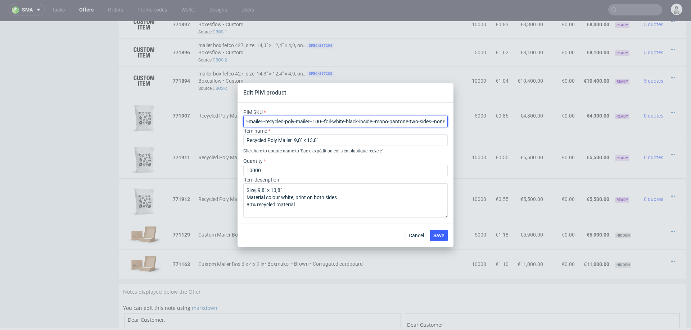
type input "poly-mailer--recycled-poly-mailer--100--foil-white-black-inside--mono-pantone-t…"
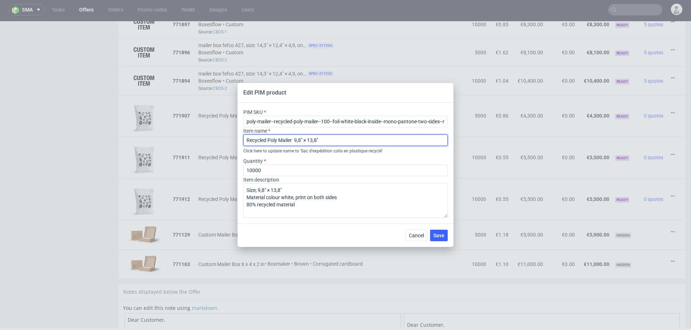
drag, startPoint x: 295, startPoint y: 140, endPoint x: 342, endPoint y: 140, distance: 47.8
click at [342, 140] on input "Recycled Poly Mailer 9,8" × 13,8"" at bounding box center [345, 141] width 204 height 12
paste input "17,7" × 21,7"
type input "Recycled Poly Mailer 17,7" × 21,7""
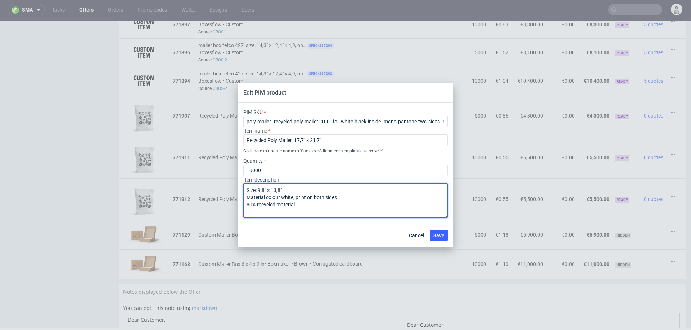
drag, startPoint x: 259, startPoint y: 189, endPoint x: 299, endPoint y: 189, distance: 40.3
click at [299, 189] on textarea "Size; 9,8" × 13,8" Material colour white, print on both sides 80% recycled mate…" at bounding box center [345, 200] width 204 height 35
paste textarea "17,7" × 21,7"
type textarea "Size; 17,7" × 21,7" Material colour white, print on both sides 80% recycled mat…"
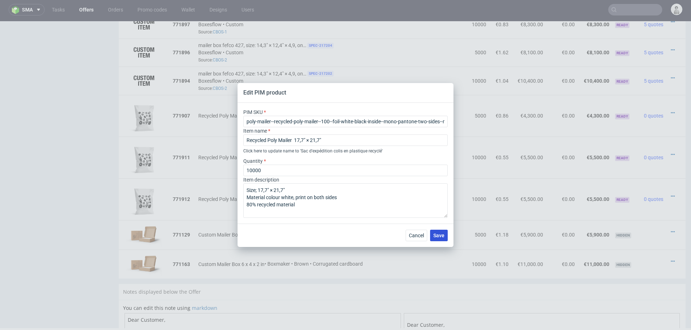
click at [442, 237] on span "Save" at bounding box center [438, 235] width 11 height 5
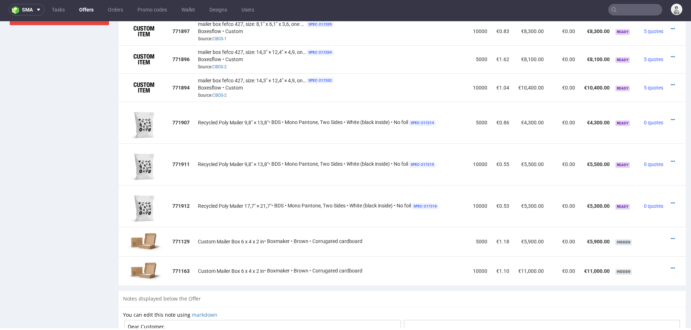
scroll to position [489, 0]
click at [670, 200] on icon at bounding box center [672, 202] width 4 height 5
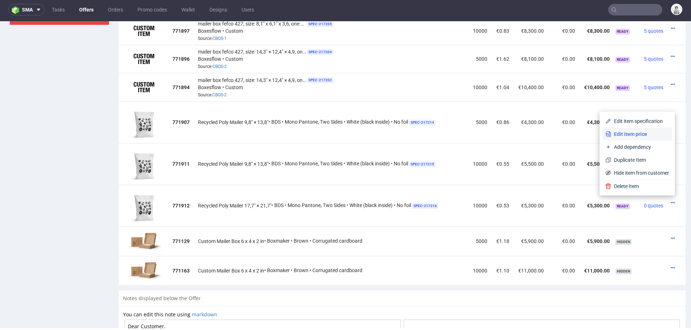
click at [637, 133] on span "Edit item price" at bounding box center [640, 134] width 58 height 7
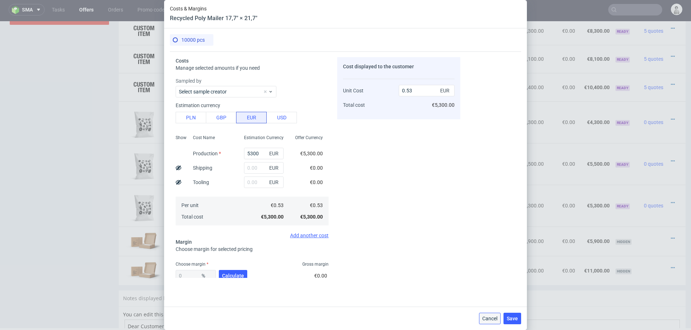
click at [489, 319] on span "Cancel" at bounding box center [489, 318] width 15 height 5
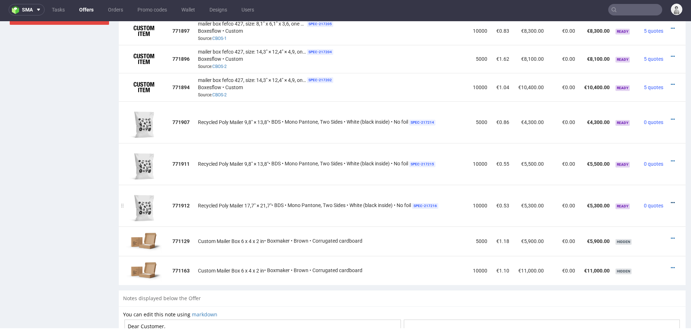
click at [670, 200] on icon at bounding box center [672, 202] width 4 height 5
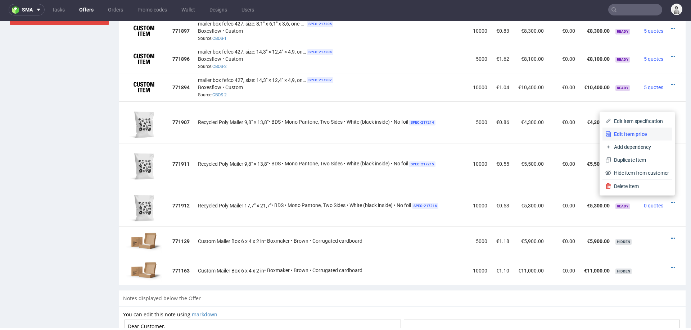
click at [645, 134] on span "Edit item price" at bounding box center [640, 134] width 58 height 7
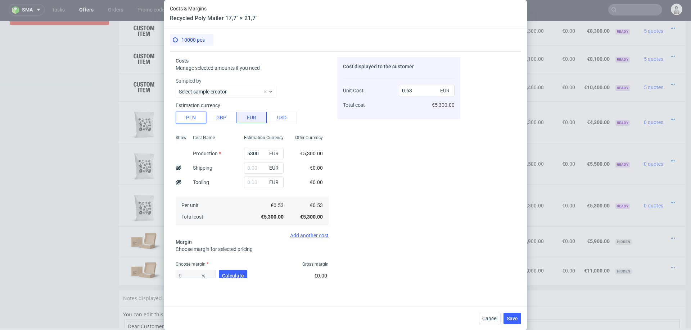
click at [189, 116] on button "PLN" at bounding box center [191, 118] width 31 height 12
type input "0.12"
click at [259, 155] on input "5300" at bounding box center [264, 154] width 40 height 12
type input "11200"
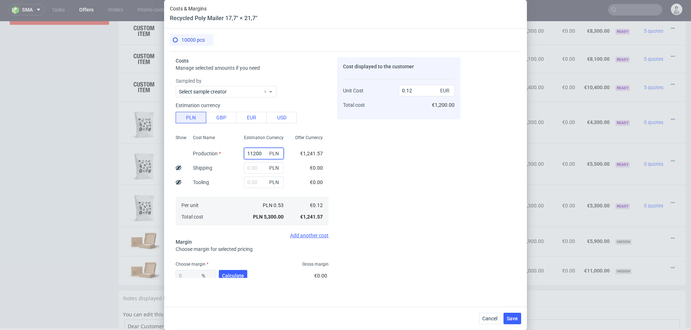
type input "0.26"
type input "11200"
click at [258, 165] on input "text" at bounding box center [264, 168] width 40 height 12
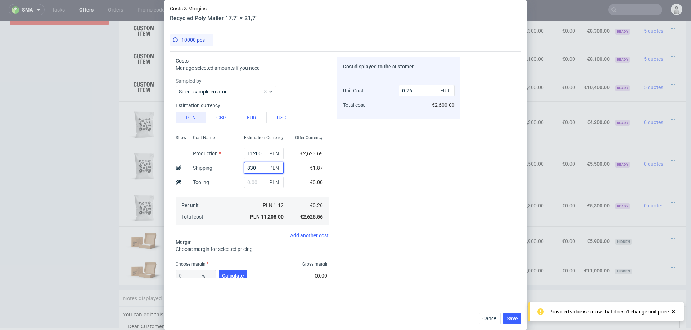
type input "8300"
type input "0.45"
type input "8300"
click at [229, 272] on button "Calculate" at bounding box center [233, 276] width 28 height 12
type input "29.23"
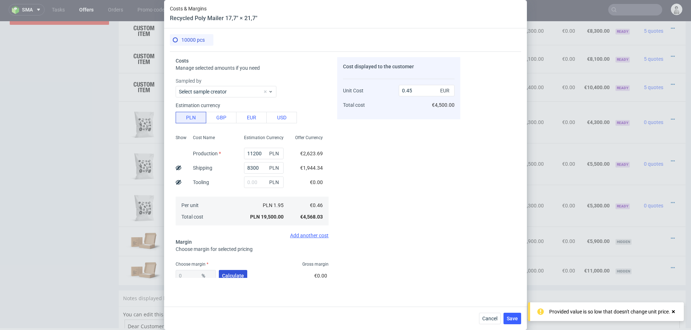
type input "0.64"
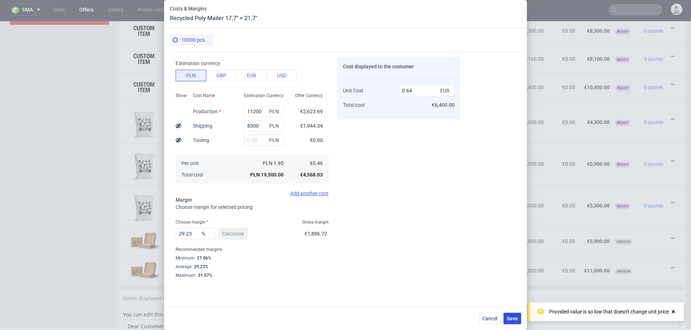
click at [513, 319] on span "Save" at bounding box center [511, 318] width 11 height 5
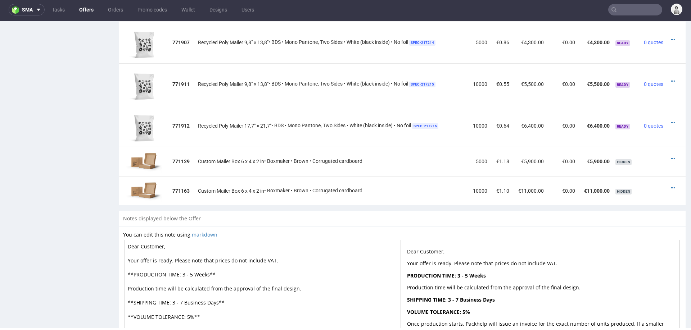
scroll to position [565, 0]
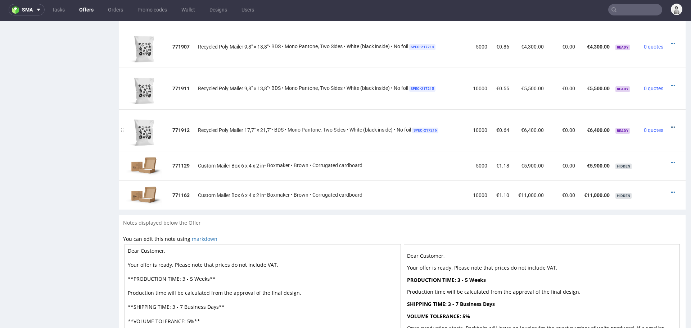
click at [670, 125] on icon at bounding box center [672, 127] width 4 height 5
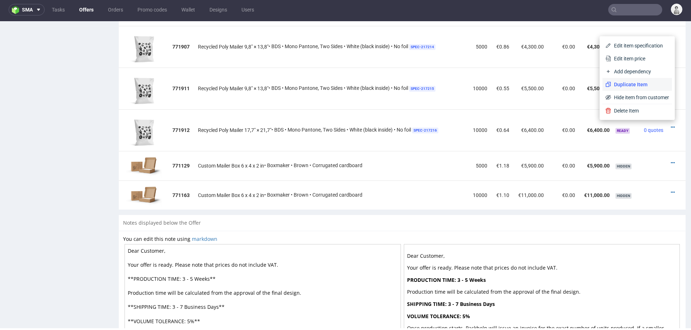
click at [642, 85] on span "Duplicate Item" at bounding box center [640, 84] width 58 height 7
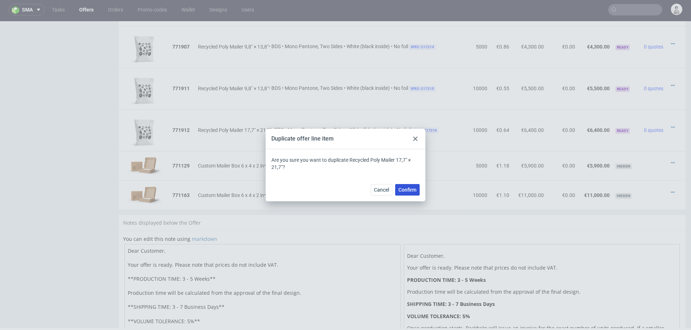
click at [409, 188] on span "Confirm" at bounding box center [407, 189] width 18 height 5
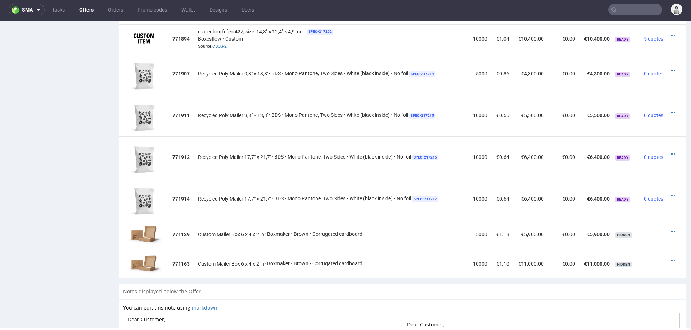
scroll to position [539, 0]
click at [669, 192] on div at bounding box center [673, 194] width 9 height 7
click at [669, 191] on div at bounding box center [673, 194] width 9 height 7
click at [670, 192] on icon at bounding box center [672, 194] width 4 height 5
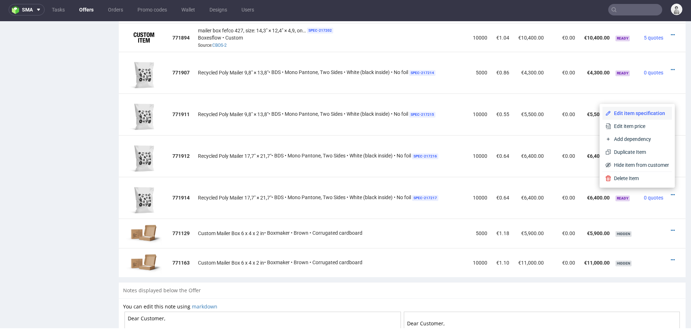
click at [637, 110] on span "Edit item specification" at bounding box center [640, 113] width 58 height 7
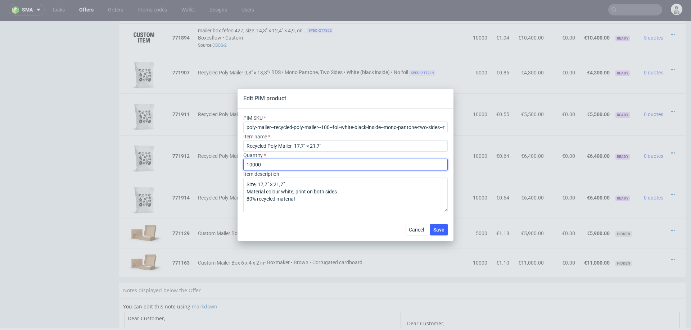
click at [346, 164] on input "10000" at bounding box center [345, 165] width 204 height 12
type input "5000"
click at [438, 230] on span "Save" at bounding box center [438, 229] width 11 height 5
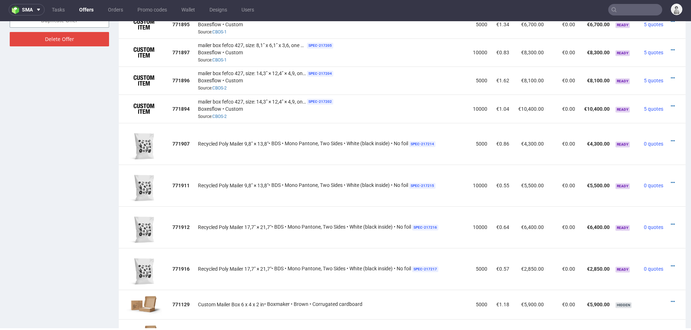
scroll to position [468, 0]
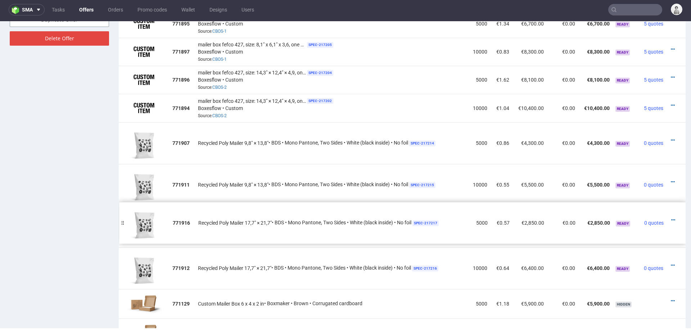
drag, startPoint x: 123, startPoint y: 265, endPoint x: 123, endPoint y: 220, distance: 45.3
click at [669, 220] on div at bounding box center [673, 223] width 9 height 7
click at [670, 221] on icon at bounding box center [672, 223] width 4 height 5
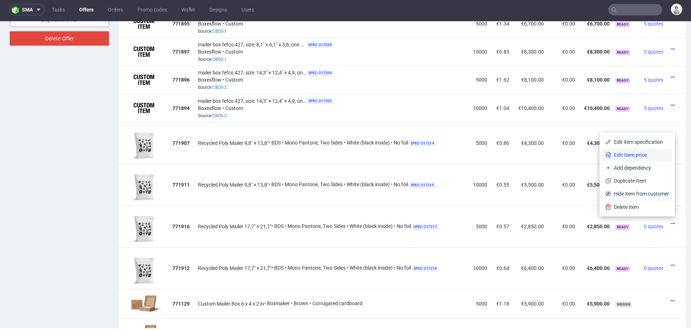
click at [634, 155] on span "Edit item price" at bounding box center [640, 154] width 58 height 7
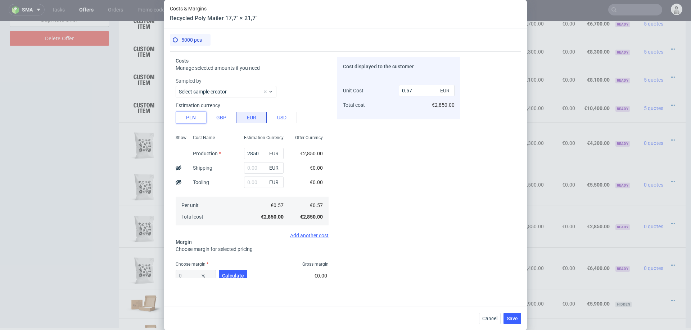
click at [190, 120] on button "PLN" at bounding box center [191, 118] width 31 height 12
type input "0.13"
click at [190, 120] on button "PLN" at bounding box center [191, 118] width 31 height 12
click at [258, 155] on input "2850" at bounding box center [264, 154] width 40 height 12
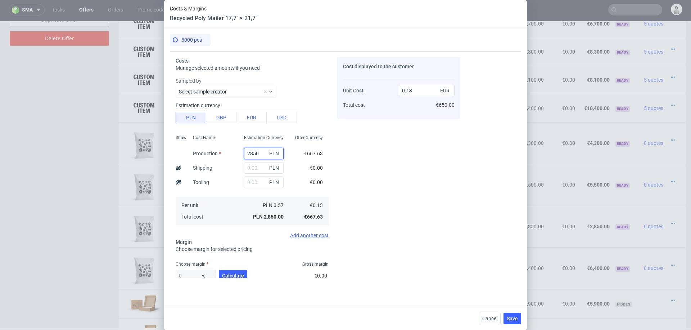
click at [258, 155] on input "2850" at bounding box center [264, 154] width 40 height 12
type input "5600"
type input "0.26"
type input "5600"
click at [260, 168] on input "text" at bounding box center [264, 168] width 40 height 12
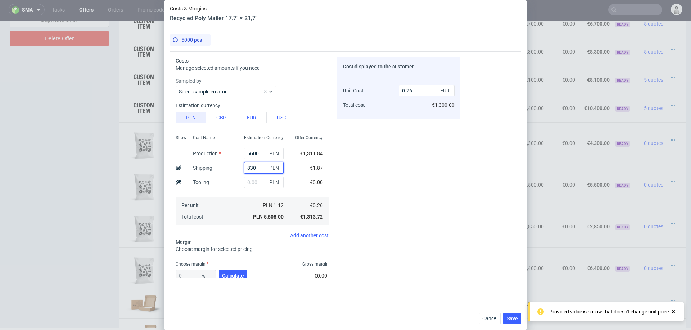
type input "8300"
type input "0.65"
type input "8300"
click at [233, 275] on span "Calculate" at bounding box center [233, 275] width 22 height 5
type input "31.48"
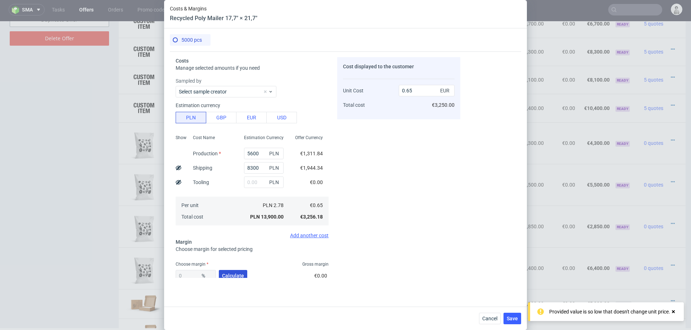
type input "0.95"
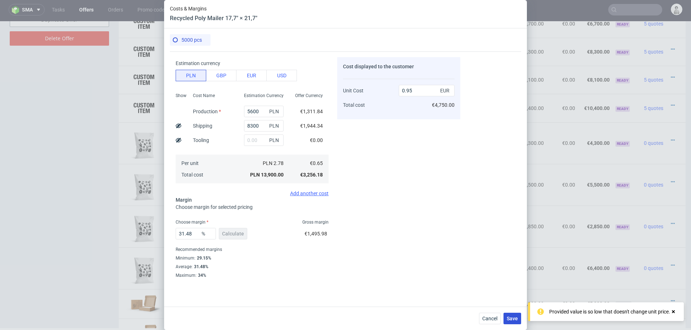
click at [514, 318] on span "Save" at bounding box center [511, 318] width 11 height 5
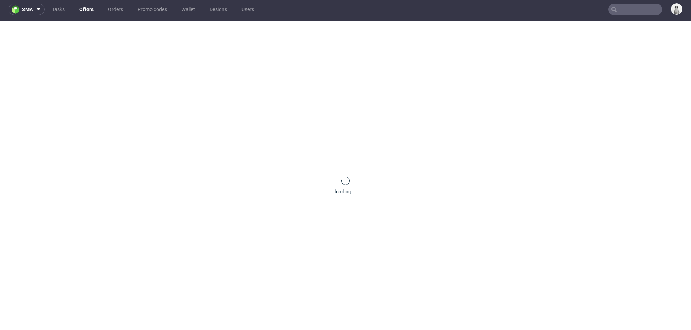
scroll to position [0, 0]
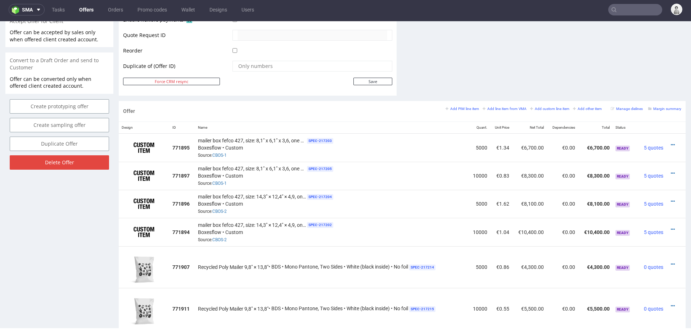
scroll to position [373, 0]
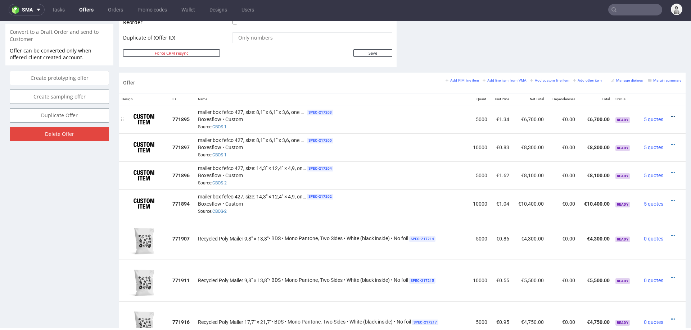
click at [670, 114] on icon at bounding box center [672, 116] width 4 height 5
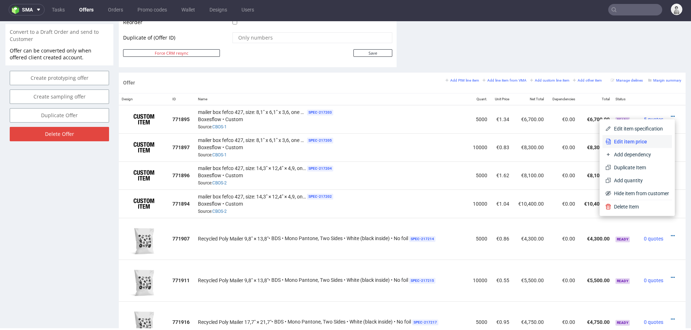
click at [640, 140] on span "Edit item price" at bounding box center [640, 141] width 58 height 7
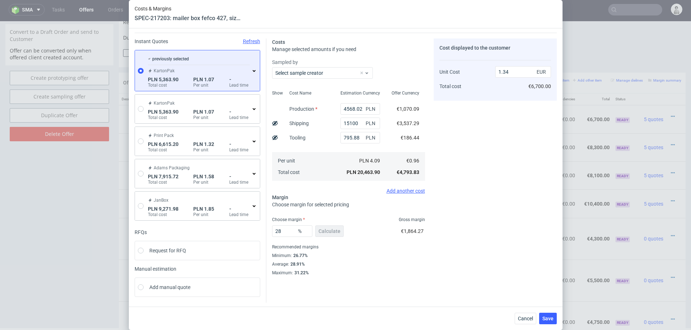
scroll to position [0, 0]
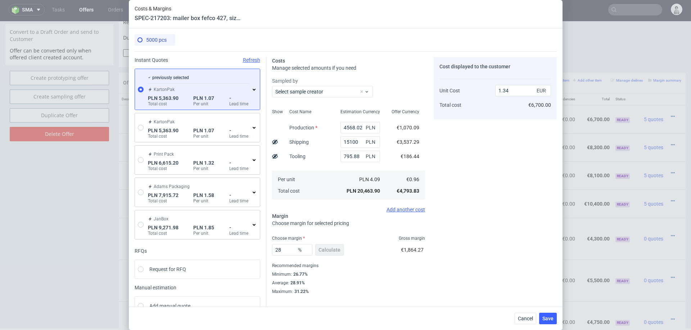
click at [389, 125] on div "Offer Currency €1,070.09 €3,537.29 €186.44 €0.96 €4,793.83" at bounding box center [405, 153] width 39 height 95
click at [402, 124] on div "€1,070.09" at bounding box center [407, 127] width 23 height 7
click at [403, 137] on div "€3,537.29" at bounding box center [408, 142] width 34 height 14
click at [404, 154] on span "€186.44" at bounding box center [409, 157] width 19 height 6
click at [520, 324] on button "Cancel" at bounding box center [525, 319] width 22 height 12
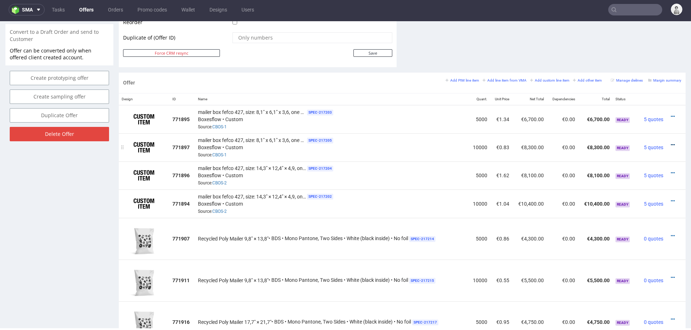
click at [670, 142] on icon at bounding box center [672, 144] width 4 height 5
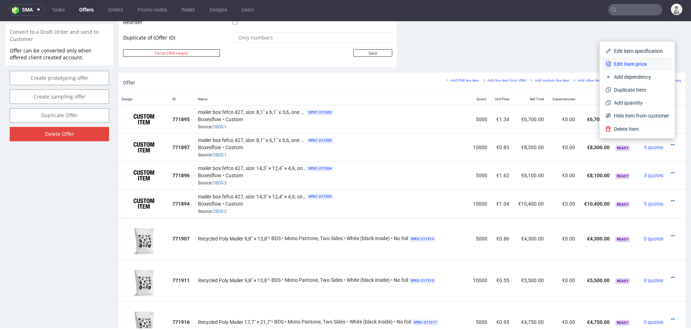
click at [644, 64] on span "Edit item price" at bounding box center [640, 63] width 58 height 7
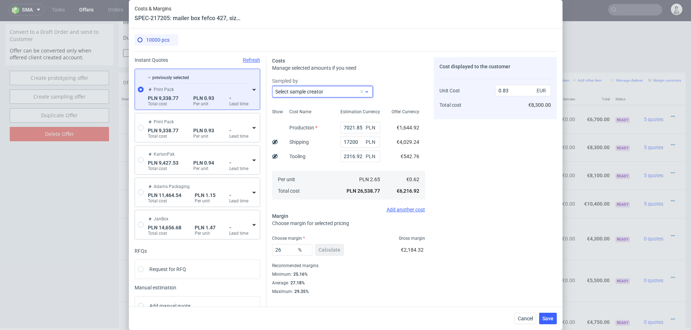
click at [319, 92] on label "Select sample creator" at bounding box center [299, 92] width 48 height 6
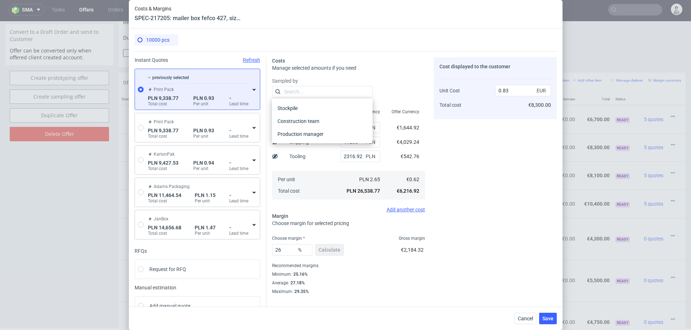
click at [398, 68] on div "Manage selected amounts if you need" at bounding box center [348, 67] width 153 height 7
click at [538, 89] on span "EUR" at bounding box center [542, 91] width 14 height 10
click at [521, 183] on div "Cost displayed to the customer Unit Cost Total cost 0.83 EUR €8,300.00" at bounding box center [494, 175] width 123 height 237
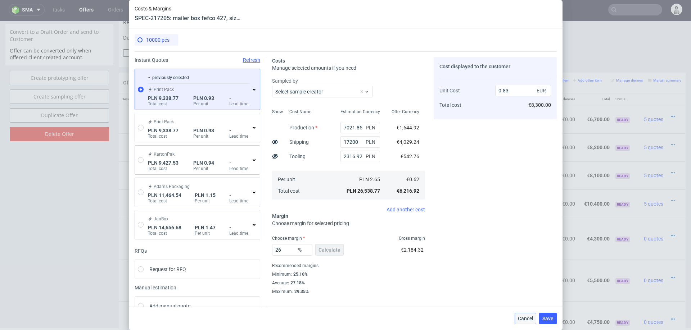
click at [515, 319] on button "Cancel" at bounding box center [525, 319] width 22 height 12
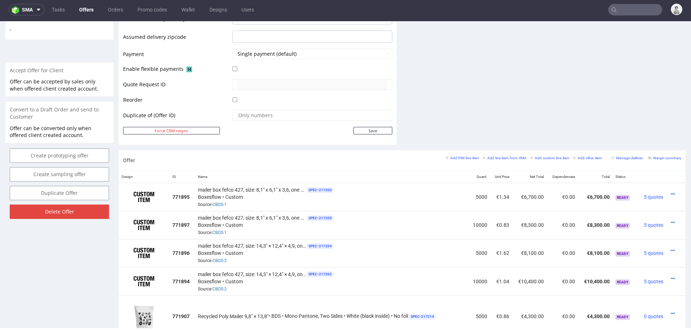
scroll to position [377, 0]
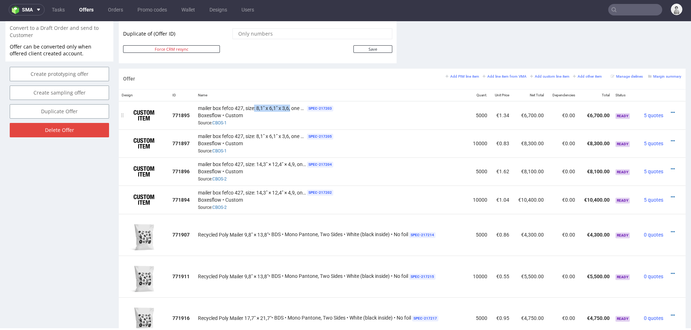
drag, startPoint x: 253, startPoint y: 106, endPoint x: 289, endPoint y: 106, distance: 36.0
click at [289, 106] on span "mailer box fefco 427, size: 8,1" x 6,1" x 3,6, one colour print on the outside,…" at bounding box center [252, 108] width 108 height 7
copy span ": 8,1" x 6,1" x 3,6,"
drag, startPoint x: 256, startPoint y: 163, endPoint x: 294, endPoint y: 161, distance: 38.5
click at [294, 162] on span "mailer box fefco 427, size: 14,3" × 12,4" × 4,9, one colour print on the outsid…" at bounding box center [252, 164] width 108 height 7
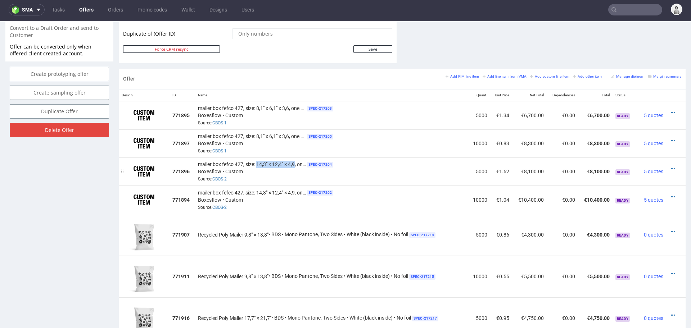
copy span "14,3" × 12,4" × 4,9"
drag, startPoint x: 242, startPoint y: 232, endPoint x: 268, endPoint y: 232, distance: 26.3
click at [268, 232] on div "Recycled Poly Mailer 9,8" × 13,8" • BDS • Mono Pantone, Two Sides • White (blac…" at bounding box center [331, 235] width 267 height 8
copy span "9,8" × 13,8""
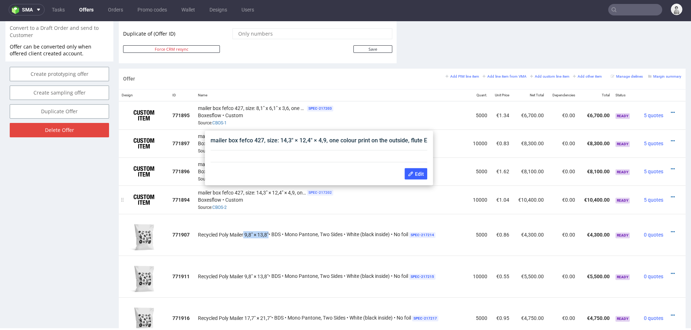
scroll to position [438, 0]
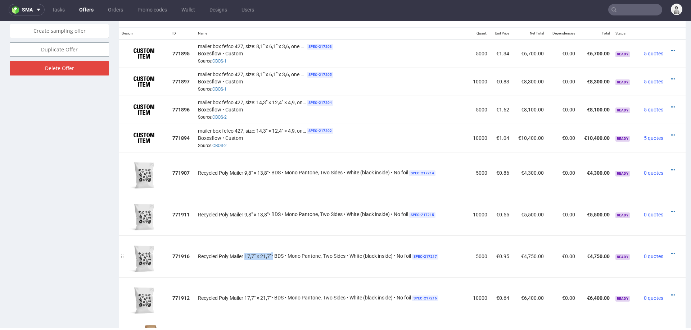
drag, startPoint x: 244, startPoint y: 253, endPoint x: 272, endPoint y: 253, distance: 28.1
click at [272, 253] on div "Recycled Poly Mailer 17,7" × 21,7" • BDS • Mono Pantone, Two Sides • White (bla…" at bounding box center [331, 257] width 267 height 8
copy div "17,7" × 21,7""
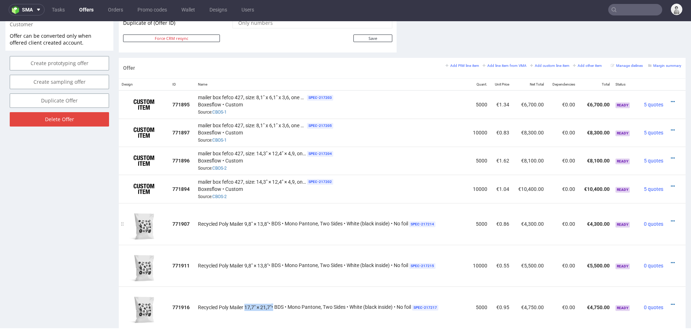
scroll to position [371, 0]
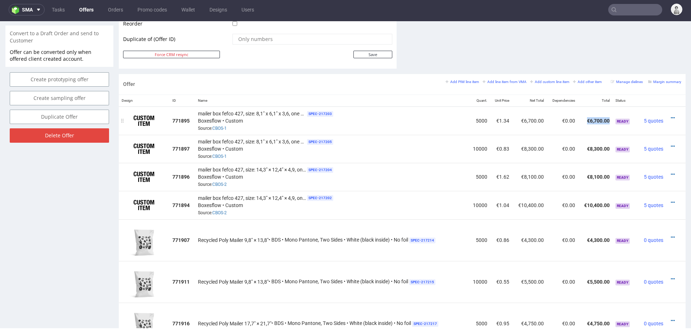
drag, startPoint x: 581, startPoint y: 120, endPoint x: 603, endPoint y: 120, distance: 22.7
click at [603, 120] on td "€6,700.00" at bounding box center [595, 120] width 35 height 28
drag, startPoint x: 196, startPoint y: 110, endPoint x: 290, endPoint y: 112, distance: 93.2
click at [290, 112] on span "mailer box fefco 427, size: 8,1" x 6,1" x 3,6, one colour print on the outside,…" at bounding box center [252, 113] width 108 height 7
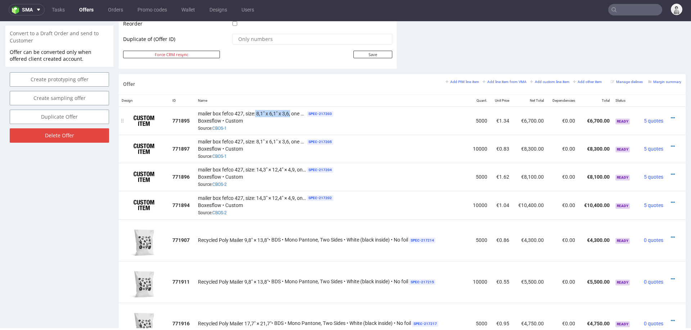
drag, startPoint x: 290, startPoint y: 112, endPoint x: 255, endPoint y: 112, distance: 34.9
click at [254, 112] on span "mailer box fefco 427, size: 8,1" x 6,1" x 3,6, one colour print on the outside,…" at bounding box center [252, 113] width 108 height 7
copy span "8,1" x 6,1" x 3,6,"
drag, startPoint x: 256, startPoint y: 194, endPoint x: 295, endPoint y: 195, distance: 38.9
click at [295, 195] on span "mailer box fefco 427, size: 14,3" × 12,4" × 4,9, one colour print on the outsid…" at bounding box center [252, 198] width 108 height 7
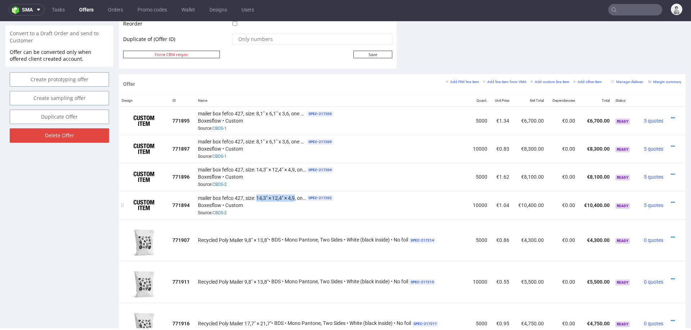
copy span "14,3" × 12,4" × 4,9"
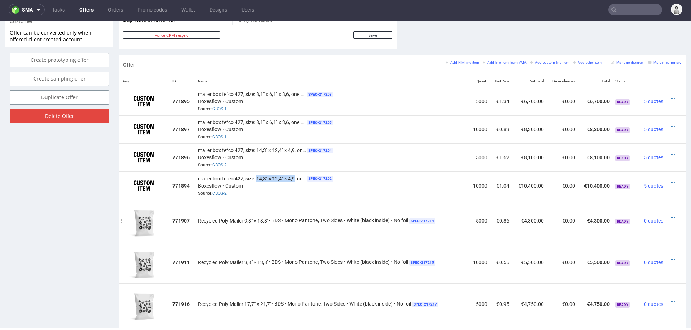
scroll to position [396, 0]
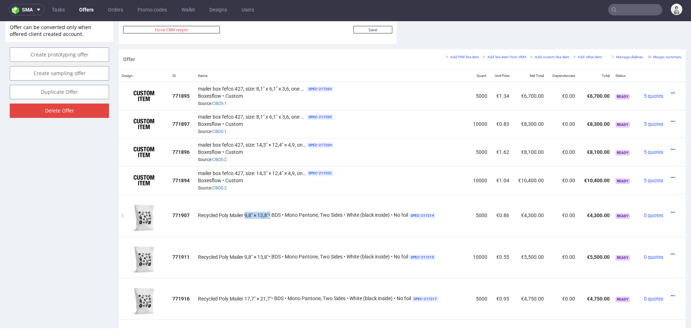
drag, startPoint x: 243, startPoint y: 212, endPoint x: 268, endPoint y: 211, distance: 25.2
click at [268, 212] on div "Recycled Poly Mailer 9,8" × 13,8" • BDS • Mono Pantone, Two Sides • White (blac…" at bounding box center [331, 215] width 267 height 8
copy span "9,8" × 13,8""
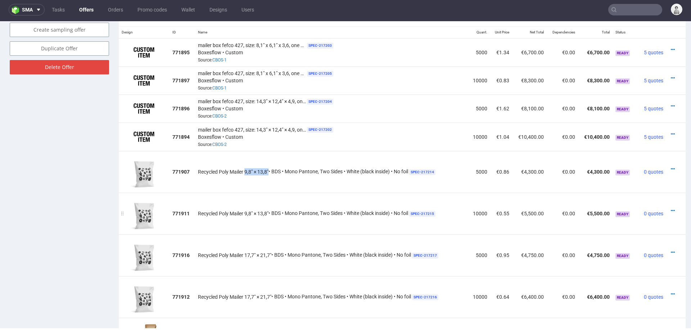
scroll to position [455, 0]
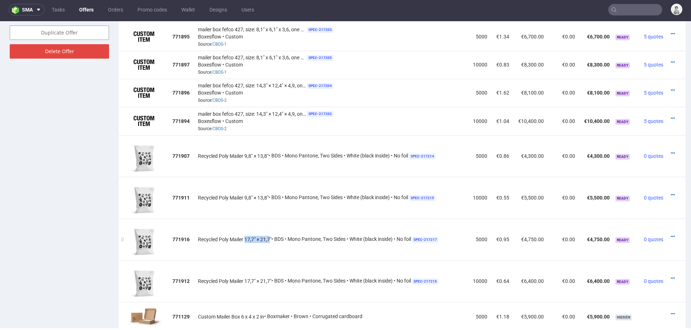
drag, startPoint x: 244, startPoint y: 235, endPoint x: 270, endPoint y: 235, distance: 25.9
click at [270, 236] on span "Recycled Poly Mailer 17,7" × 21,7"" at bounding box center [234, 239] width 73 height 7
copy span "17,7" × 21,7"
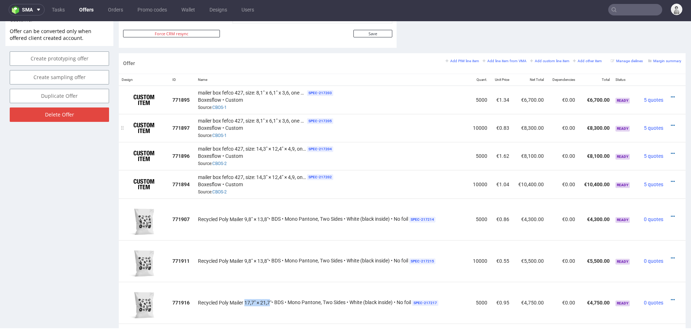
scroll to position [390, 0]
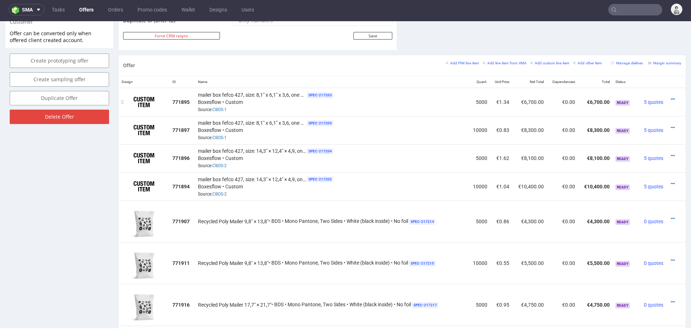
click at [518, 99] on td "€6,700.00" at bounding box center [529, 102] width 35 height 28
copy td "6,700.00"
drag, startPoint x: 578, startPoint y: 99, endPoint x: 605, endPoint y: 100, distance: 27.3
click at [605, 100] on tr "771895 mailer box fefco 427, size: 8,1" x 6,1" x 3,6, one colour print on the o…" at bounding box center [402, 102] width 567 height 28
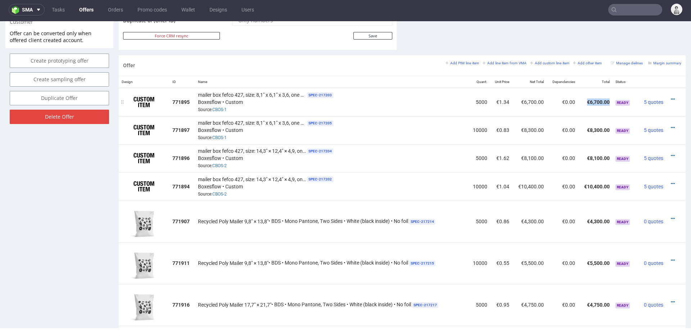
copy td "€6,700.00"
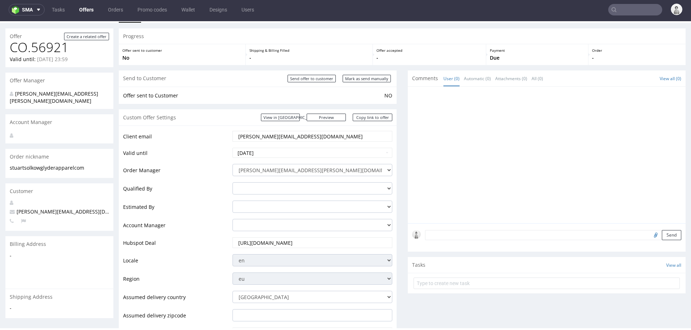
scroll to position [0, 0]
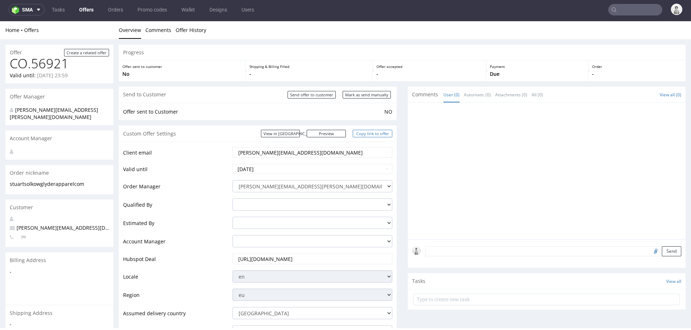
click at [381, 131] on link "Copy link to offer" at bounding box center [372, 134] width 40 height 8
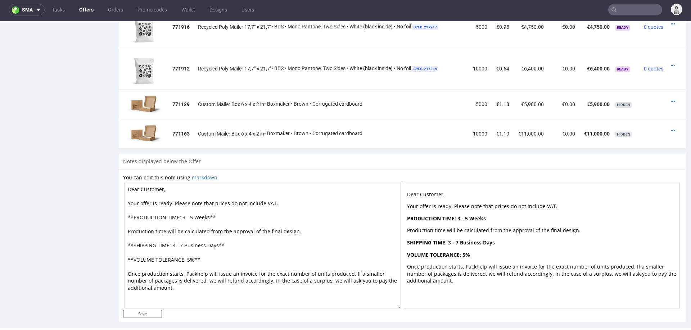
scroll to position [673, 0]
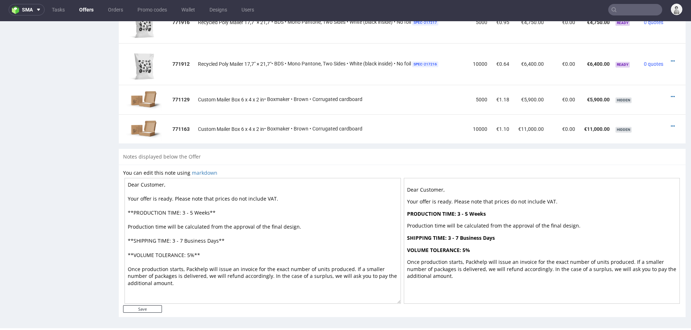
click at [184, 211] on textarea "Dear Customer, Your offer is ready. Please note that prices do not include VAT.…" at bounding box center [262, 241] width 276 height 126
click at [191, 210] on textarea "Dear Customer, Your offer is ready. Please note that prices do not include VAT.…" at bounding box center [262, 241] width 276 height 126
drag, startPoint x: 172, startPoint y: 237, endPoint x: 203, endPoint y: 237, distance: 30.9
click at [203, 237] on textarea "Dear Customer, Your offer is ready. Please note that prices do not include VAT.…" at bounding box center [262, 241] width 276 height 126
drag, startPoint x: 217, startPoint y: 238, endPoint x: 171, endPoint y: 238, distance: 46.0
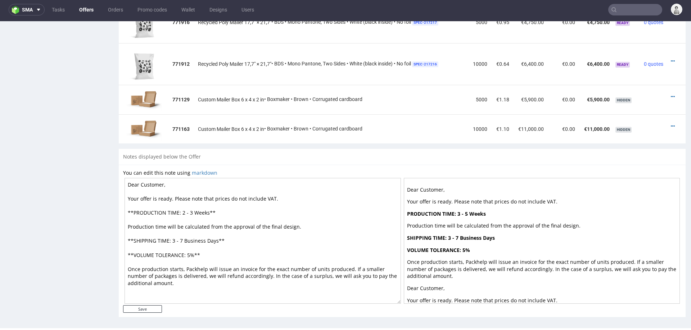
click at [171, 238] on textarea "Dear Customer, Your offer is ready. Please note that prices do not include VAT.…" at bounding box center [262, 241] width 276 height 126
drag, startPoint x: 172, startPoint y: 237, endPoint x: 194, endPoint y: 238, distance: 22.3
click at [194, 238] on textarea "Dear Customer, Your offer is ready. Please note that prices do not include VAT.…" at bounding box center [262, 241] width 276 height 126
type textarea "Dear Customer, Your offer is ready. Please note that prices do not include VAT.…"
click at [139, 310] on div "You can edit this note using markdown Dear Customer, Your offer is ready. Pleas…" at bounding box center [402, 241] width 567 height 153
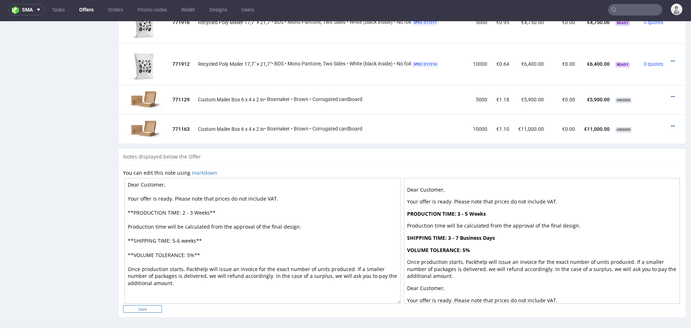
click at [148, 307] on input "Save" at bounding box center [142, 309] width 39 height 8
type input "In progress..."
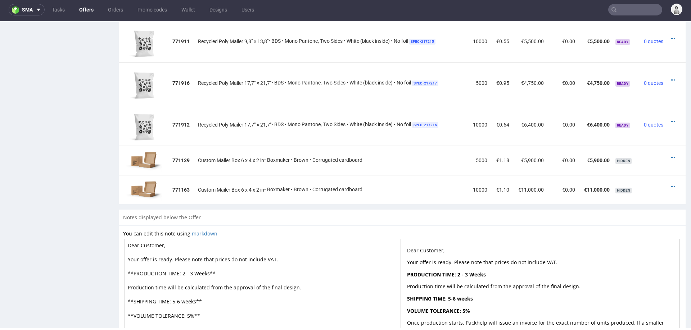
scroll to position [680, 0]
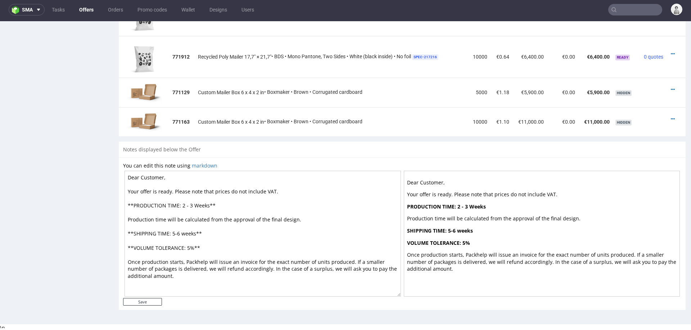
click at [184, 203] on textarea "Dear Customer, Your offer is ready. Please note that prices do not include VAT.…" at bounding box center [262, 234] width 276 height 126
click at [175, 231] on textarea "Dear Customer, Your offer is ready. Please note that prices do not include VAT.…" at bounding box center [262, 234] width 276 height 126
type textarea "Dear Customer, Your offer is ready. Please note that prices do not include VAT.…"
click at [144, 298] on input "Save" at bounding box center [142, 302] width 39 height 8
type input "In progress..."
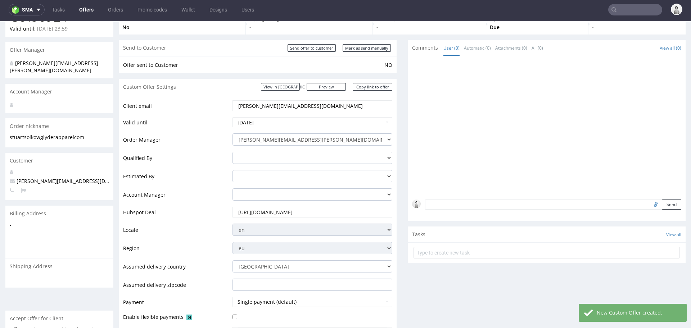
scroll to position [0, 0]
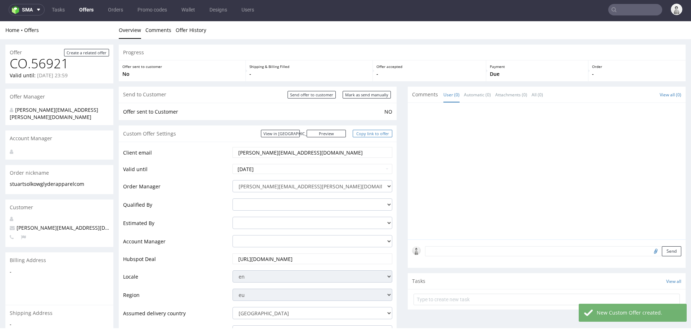
click at [370, 132] on link "Copy link to offer" at bounding box center [372, 134] width 40 height 8
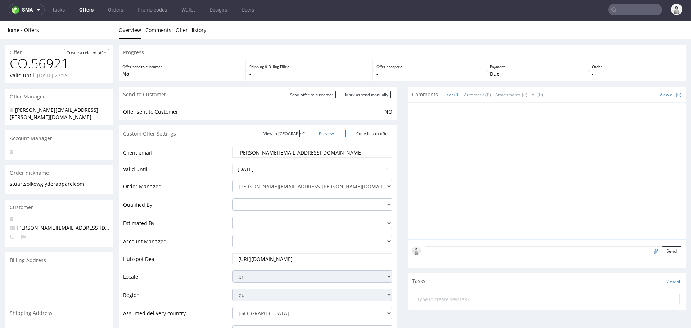
click at [333, 133] on link "Preview" at bounding box center [326, 134] width 40 height 8
click at [359, 96] on input "Mark as send manually" at bounding box center [366, 95] width 48 height 8
type input "In progress..."
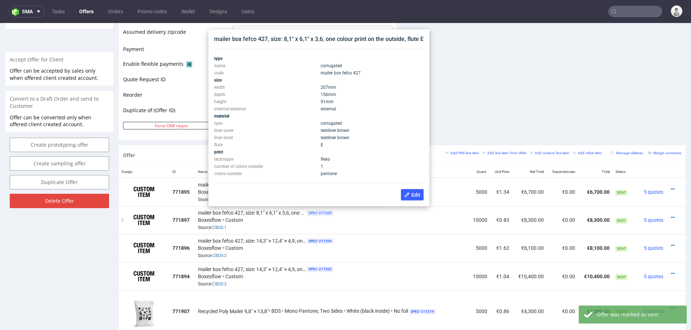
scroll to position [306, 0]
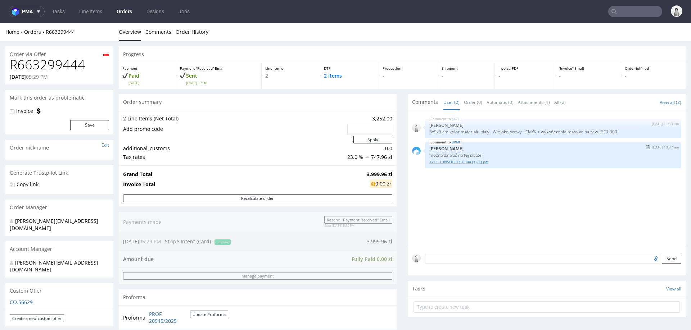
click at [443, 162] on link "1711_1_INSERT_GC1 300 (1) (1).pdf" at bounding box center [552, 161] width 247 height 5
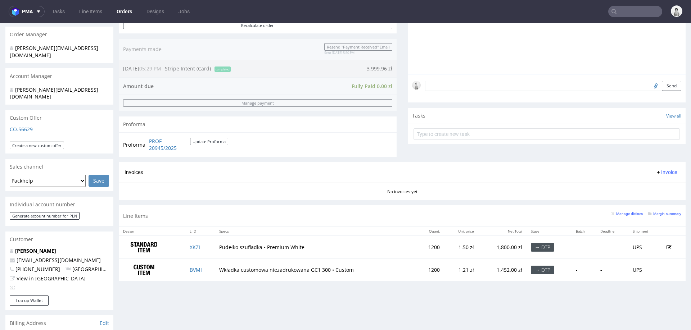
scroll to position [287, 0]
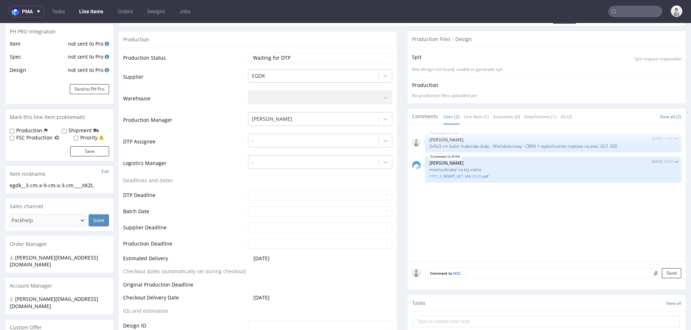
scroll to position [56, 0]
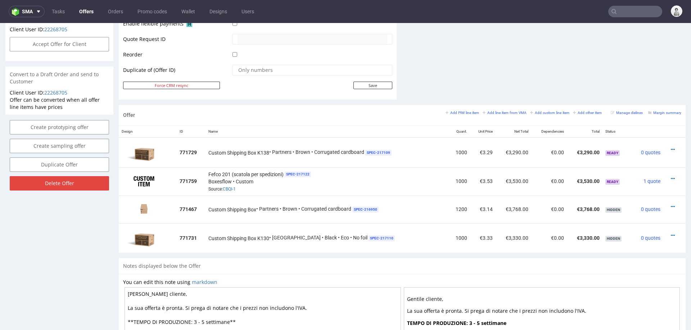
scroll to position [2, 0]
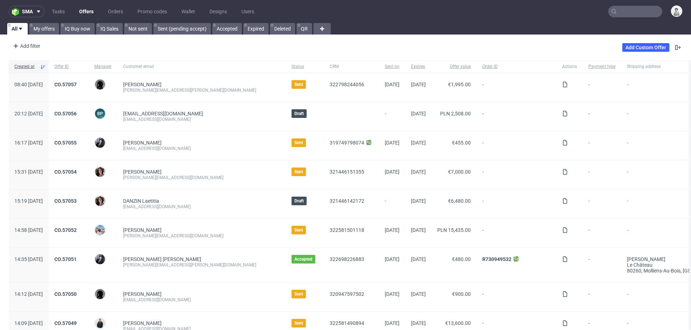
click at [618, 11] on input "text" at bounding box center [635, 12] width 54 height 12
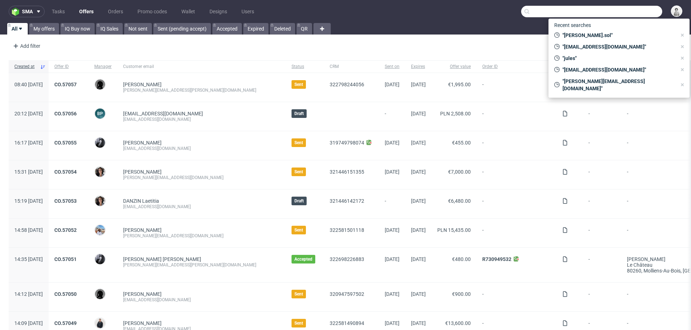
paste input "[EMAIL_ADDRESS][DOMAIN_NAME]"
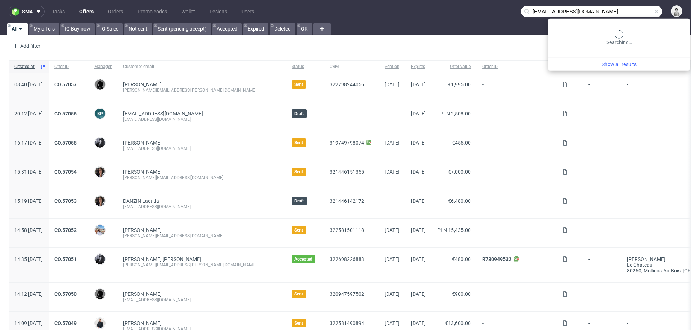
type input "[EMAIL_ADDRESS][DOMAIN_NAME]"
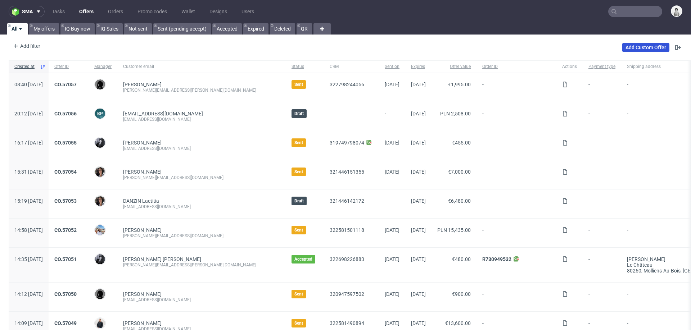
click at [639, 48] on link "Add Custom Offer" at bounding box center [645, 47] width 47 height 9
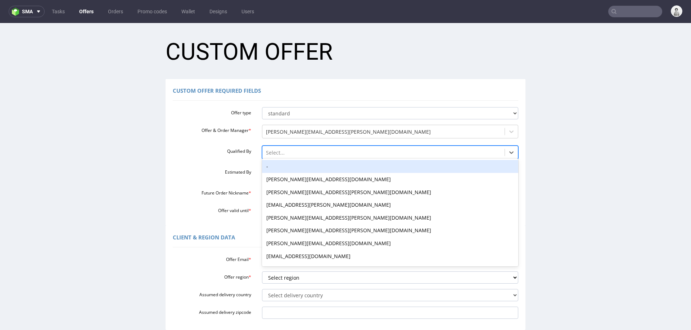
click at [295, 156] on div at bounding box center [383, 153] width 235 height 9
click at [294, 166] on div "-" at bounding box center [390, 166] width 256 height 13
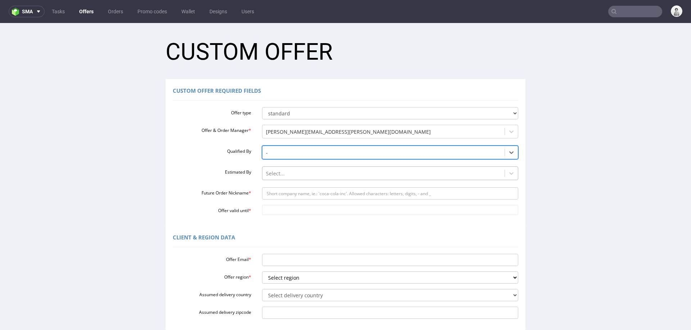
click at [294, 171] on div at bounding box center [383, 173] width 235 height 9
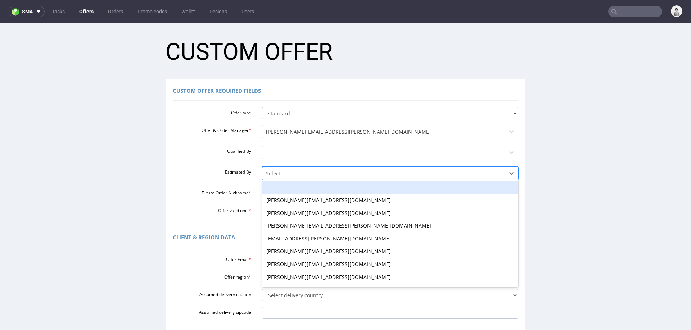
click at [294, 182] on div "-" at bounding box center [390, 187] width 256 height 13
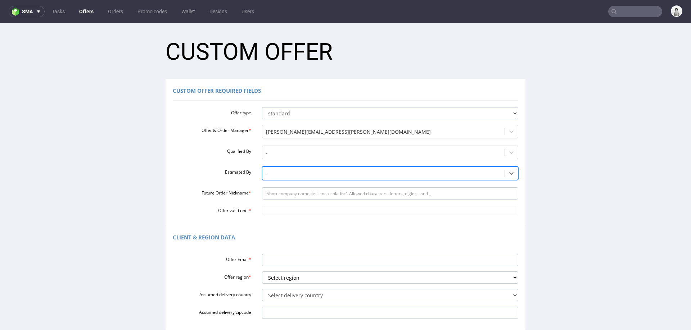
click at [292, 201] on div "Offer type standard prototyping sampling Offer & Order Manager * [PERSON_NAME][…" at bounding box center [345, 159] width 345 height 111
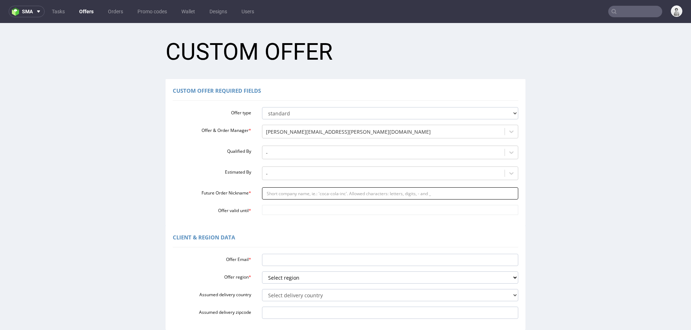
click at [295, 196] on input "Future Order Nickname *" at bounding box center [390, 193] width 256 height 12
paste input "holamerkiaes"
type input "holamerkiaes"
click at [323, 210] on input "Offer valid until *" at bounding box center [390, 210] width 256 height 10
paste input "[DATE]"
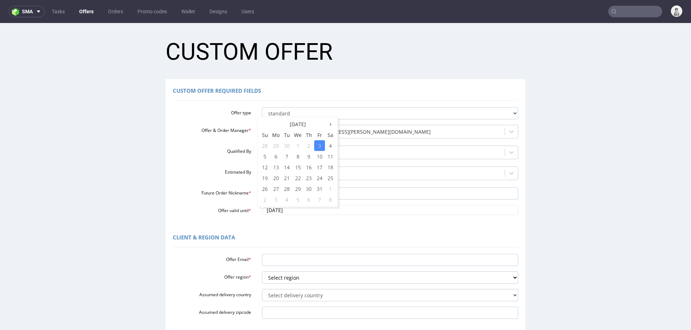
click at [305, 232] on div "Client & Region data" at bounding box center [345, 238] width 345 height 17
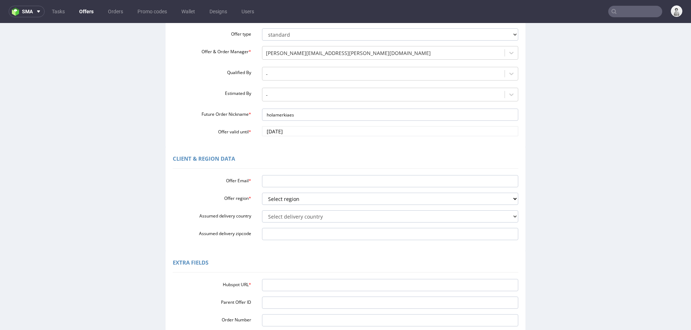
scroll to position [79, 0]
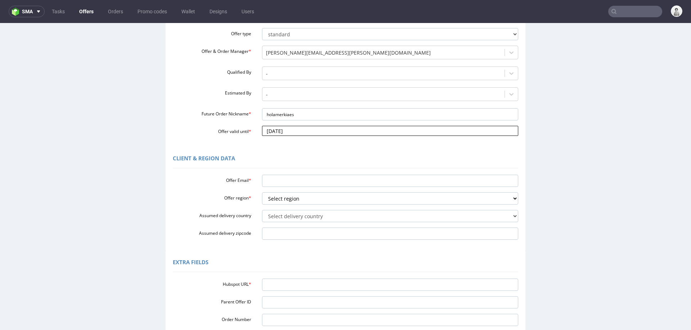
click at [309, 132] on input "2025-10-03" at bounding box center [390, 131] width 256 height 10
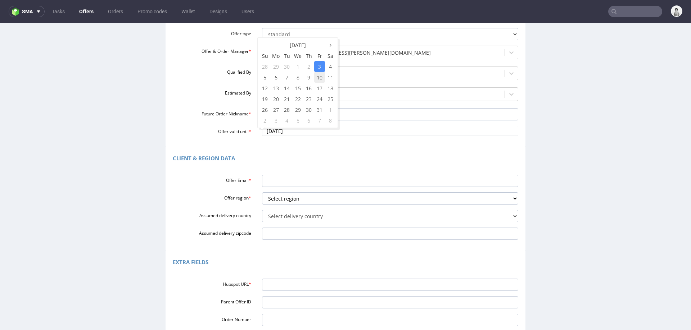
click at [316, 76] on td "10" at bounding box center [319, 77] width 11 height 11
type input "2025-10-10"
click at [291, 178] on input "Offer Email *" at bounding box center [390, 181] width 256 height 12
paste input "https://app-eu1.hubspot.com/contacts/25600958/record/0-3/304761481405/"
type input "https://app-eu1.hubspot.com/contacts/25600958/record/0-3/304761481405/"
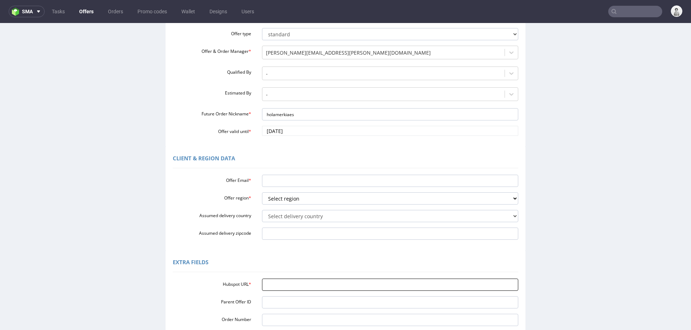
click at [274, 282] on input "Hubspot URL *" at bounding box center [390, 285] width 256 height 12
paste input "https://app-eu1.hubspot.com/contacts/25600958/record/0-3/304761481405/"
type input "https://app-eu1.hubspot.com/contacts/25600958/record/0-3/304761481405/"
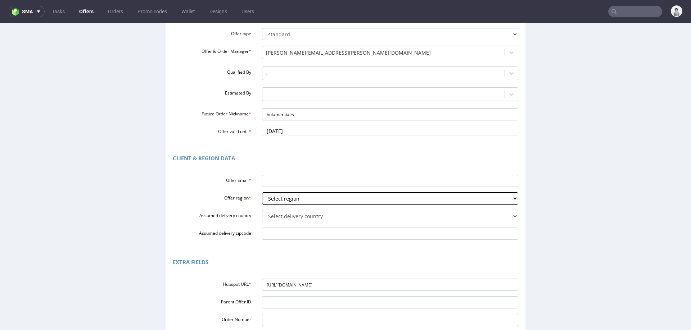
click at [317, 198] on select "Select region eu gb de pl cz fr it es" at bounding box center [390, 198] width 256 height 12
select select "es"
click at [262, 192] on select "Select region eu gb de pl cz fr it es" at bounding box center [390, 198] width 256 height 12
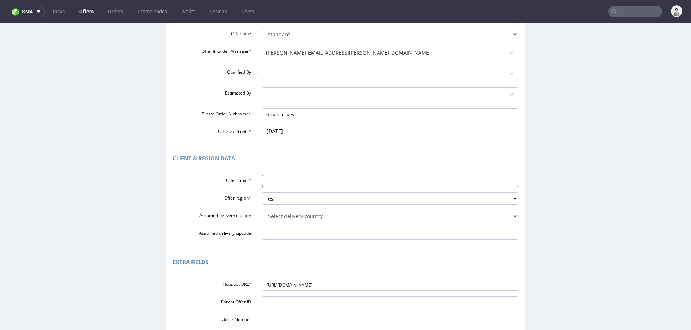
click at [335, 181] on input "Offer Email *" at bounding box center [390, 181] width 256 height 12
paste input "hola@merkia.es"
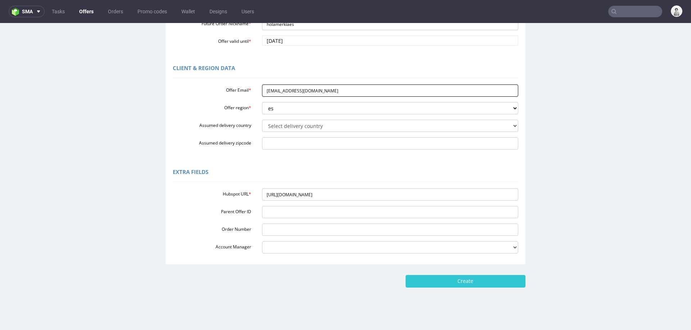
scroll to position [173, 0]
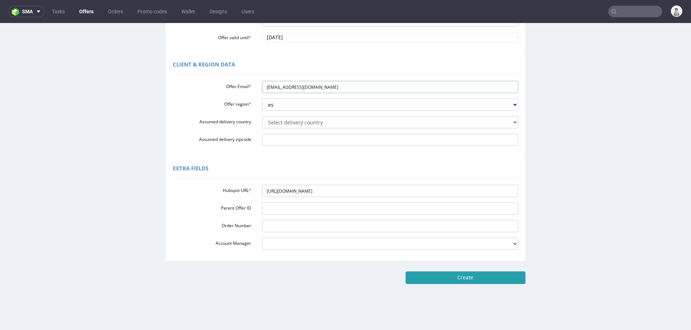
type input "hola@merkia.es"
click at [450, 279] on input "Create" at bounding box center [465, 278] width 120 height 12
type input "Please wait..."
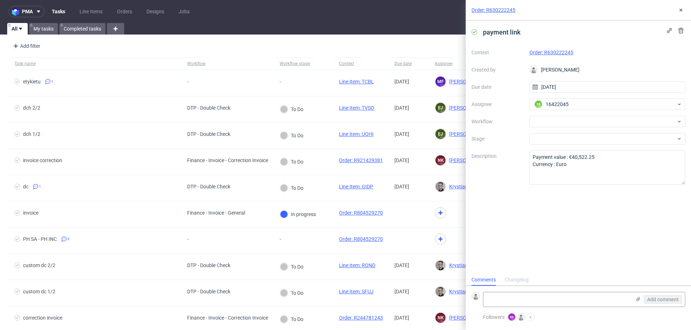
scroll to position [5, 0]
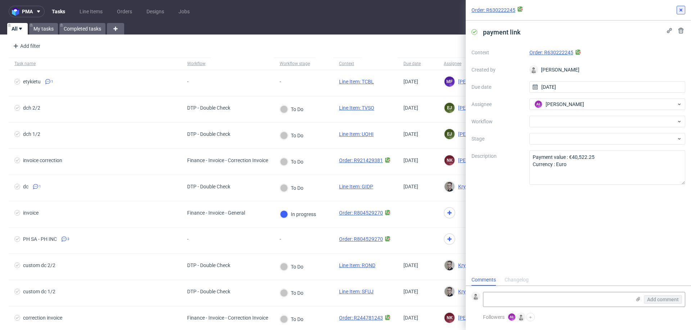
click at [683, 13] on button at bounding box center [680, 10] width 9 height 9
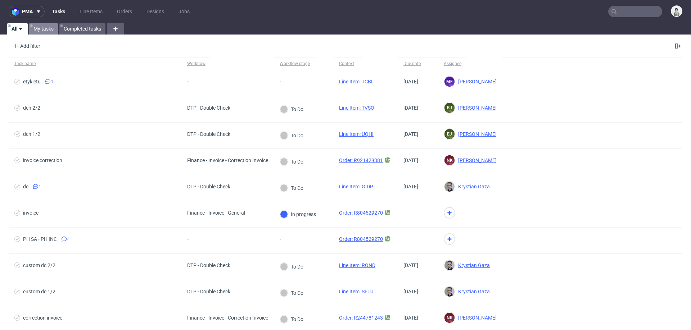
click at [45, 33] on link "My tasks" at bounding box center [43, 29] width 29 height 12
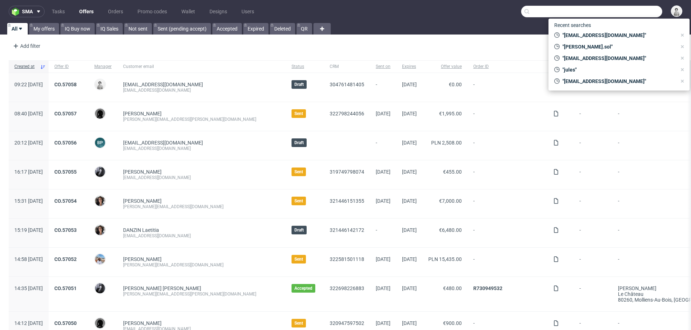
click at [629, 8] on input "text" at bounding box center [591, 12] width 141 height 12
paste input "comercial@degalmed.es"
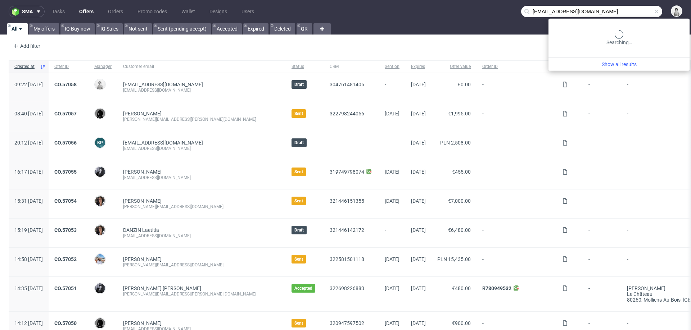
type input "comercial@degalmed.es"
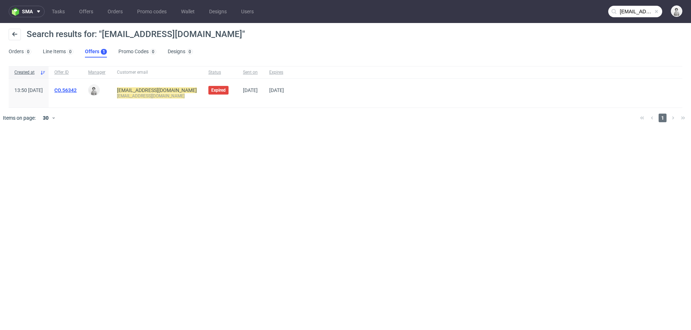
click at [77, 88] on link "CO.56342" at bounding box center [65, 90] width 22 height 6
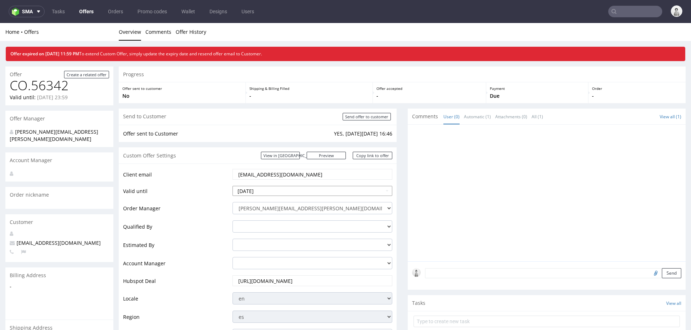
click at [297, 194] on input "2025-09-30" at bounding box center [312, 191] width 160 height 10
click at [279, 179] on td "9" at bounding box center [282, 180] width 11 height 11
type input "2025-10-09"
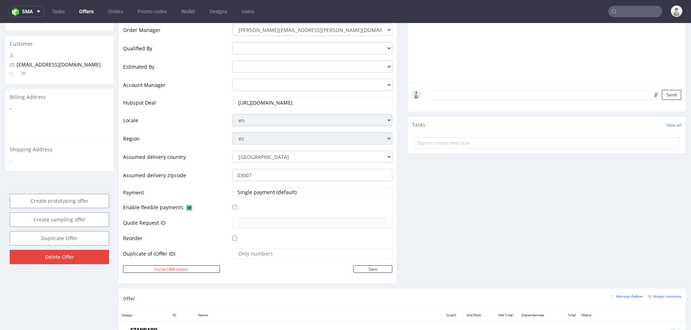
scroll to position [179, 0]
click at [353, 268] on input "Save" at bounding box center [372, 268] width 39 height 8
type input "In progress..."
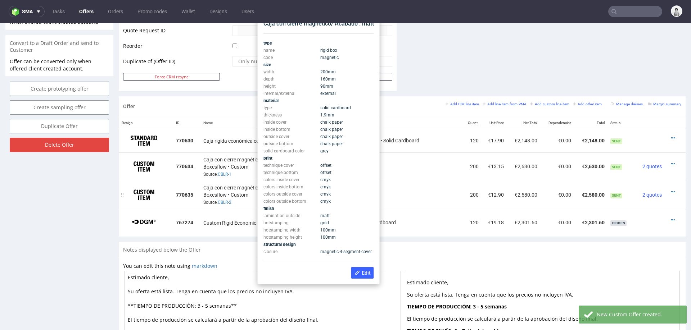
scroll to position [340, 0]
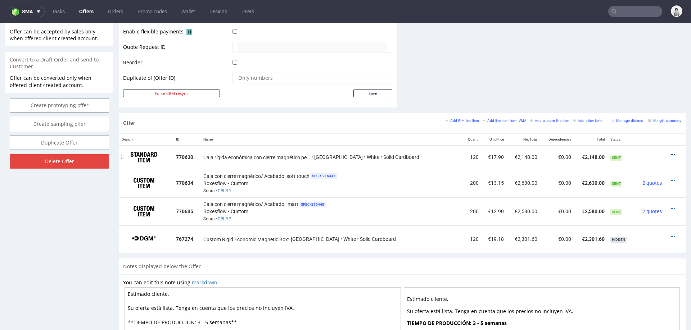
click at [670, 152] on icon at bounding box center [672, 154] width 4 height 5
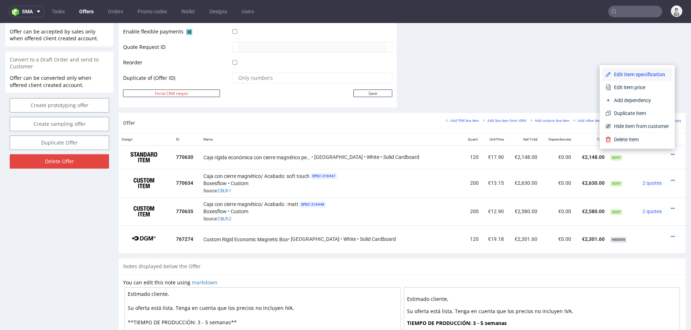
click at [641, 77] on span "Edit item specification" at bounding box center [640, 74] width 58 height 7
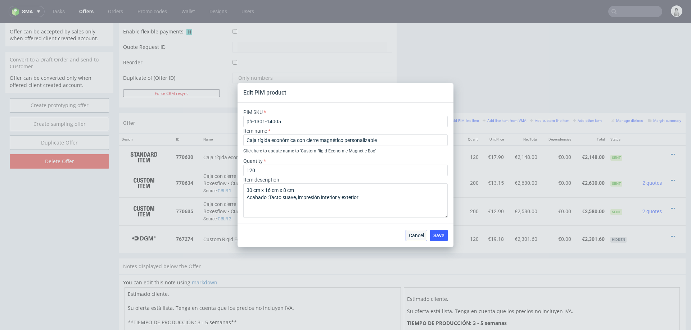
click at [415, 238] on span "Cancel" at bounding box center [416, 235] width 15 height 5
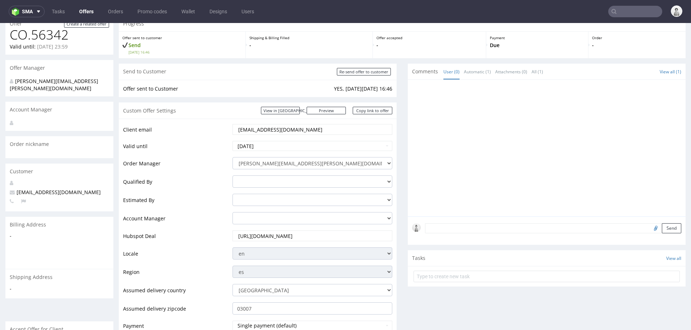
scroll to position [13, 0]
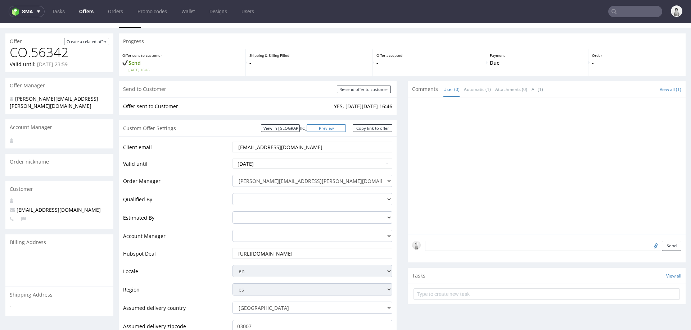
click at [335, 126] on link "Preview" at bounding box center [326, 128] width 40 height 8
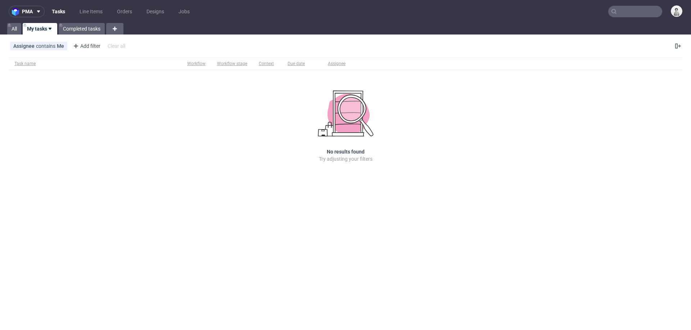
scroll to position [5, 0]
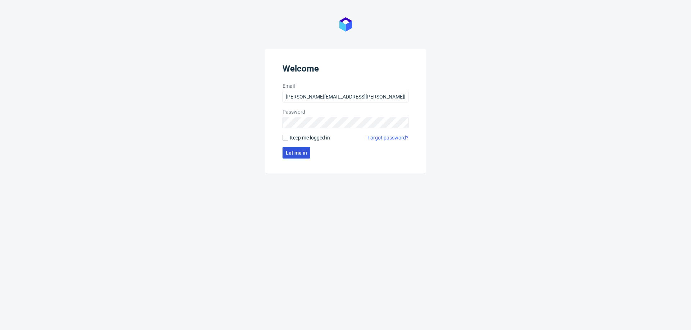
click at [301, 152] on span "Let me in" at bounding box center [296, 152] width 21 height 5
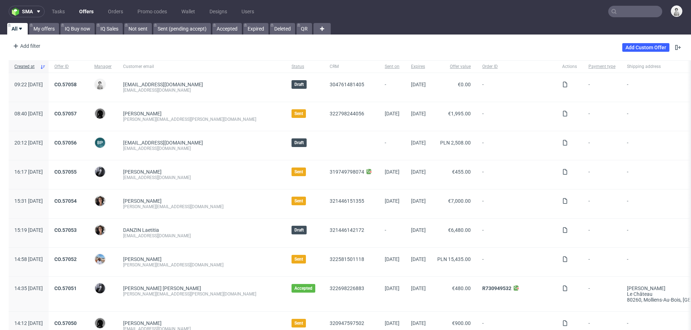
click at [621, 14] on input "text" at bounding box center [635, 12] width 54 height 12
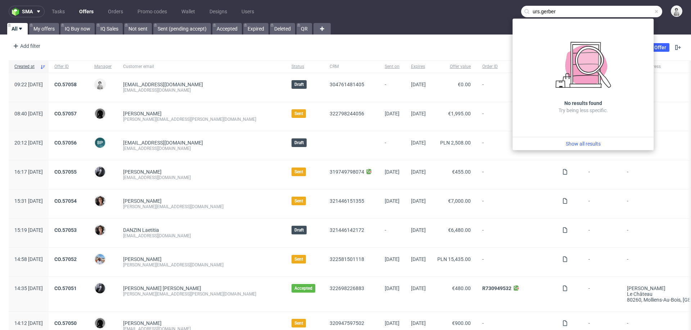
click at [581, 17] on input "urs.gerber" at bounding box center [591, 12] width 141 height 12
paste input "[PERSON_NAME][EMAIL_ADDRESS][PERSON_NAME][DOMAIN_NAME]>"
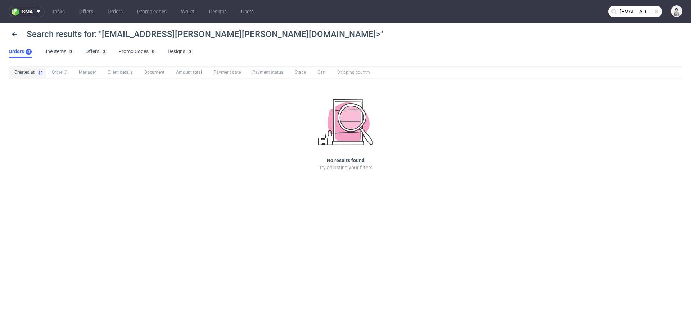
click at [629, 7] on input "[EMAIL_ADDRESS][PERSON_NAME][PERSON_NAME][DOMAIN_NAME]>" at bounding box center [635, 12] width 54 height 12
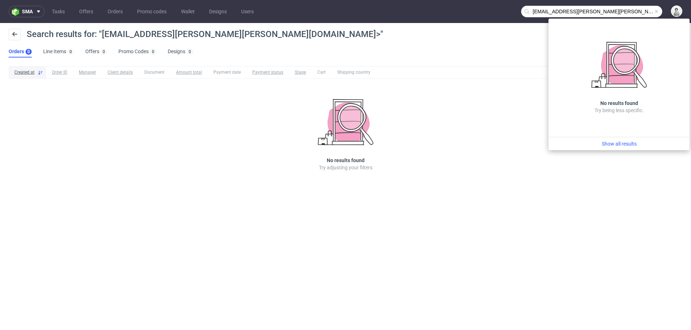
click at [628, 12] on input "[EMAIL_ADDRESS][PERSON_NAME][PERSON_NAME][DOMAIN_NAME]>" at bounding box center [591, 12] width 141 height 12
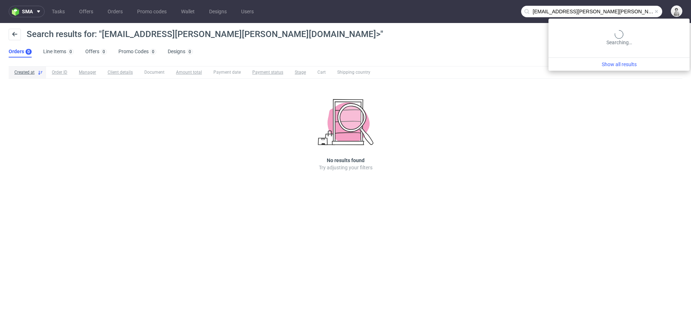
type input "[EMAIL_ADDRESS][PERSON_NAME][PERSON_NAME][DOMAIN_NAME]"
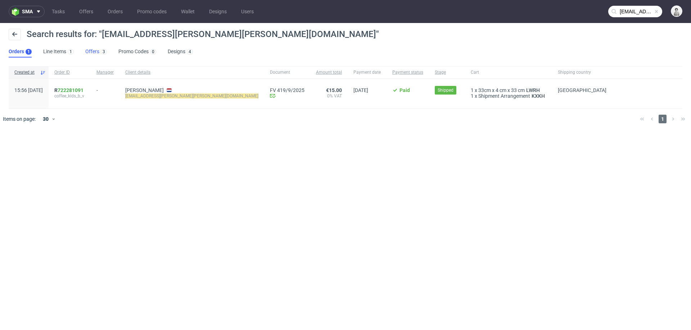
click at [95, 49] on link "Offers 3" at bounding box center [96, 52] width 22 height 12
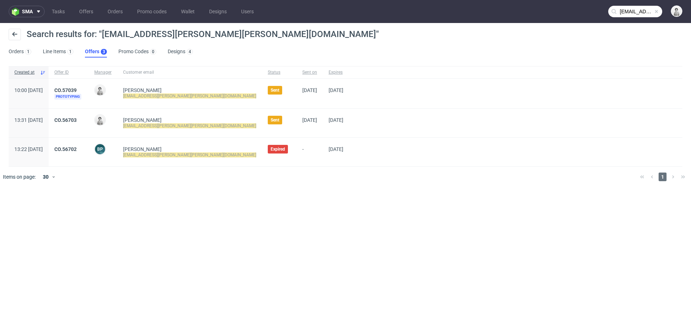
click at [88, 116] on div "CO.56703" at bounding box center [69, 123] width 40 height 29
click at [77, 119] on link "CO.56703" at bounding box center [65, 120] width 22 height 6
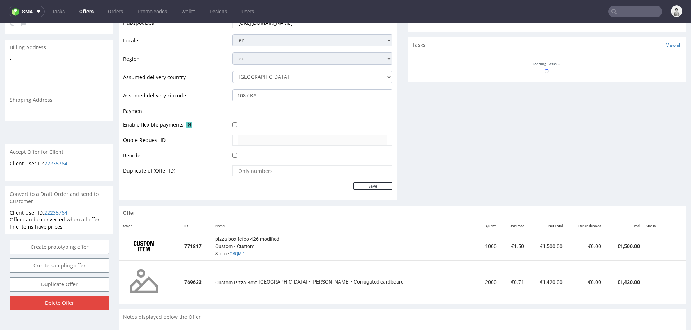
scroll to position [301, 0]
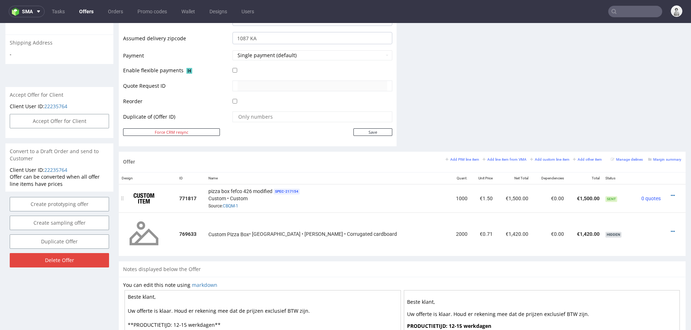
click at [666, 194] on div at bounding box center [672, 195] width 12 height 7
click at [670, 193] on icon at bounding box center [672, 195] width 4 height 5
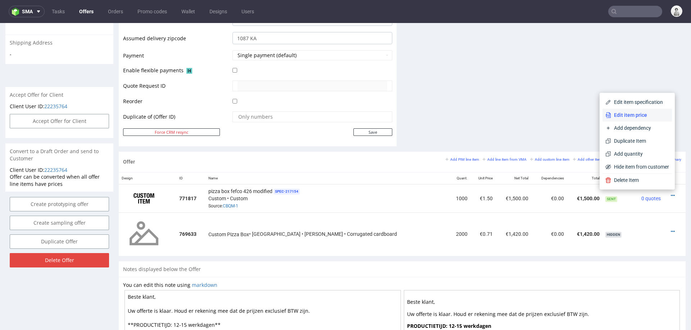
click at [641, 115] on span "Edit item price" at bounding box center [640, 115] width 58 height 7
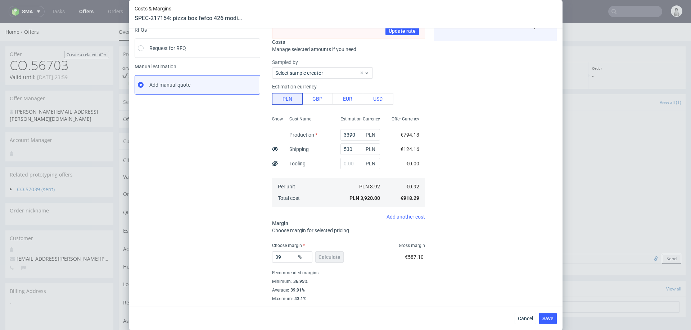
scroll to position [78, 0]
click at [286, 257] on input "39" at bounding box center [292, 258] width 40 height 12
type input "35"
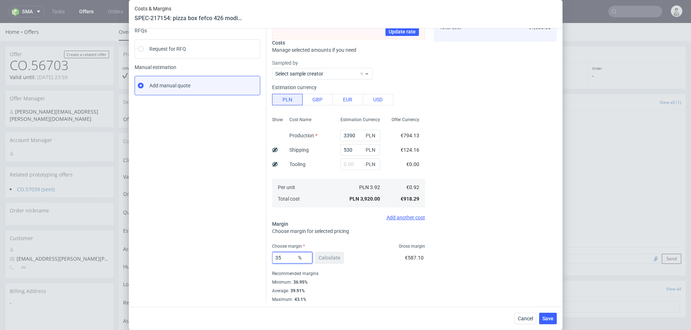
type input "1.41"
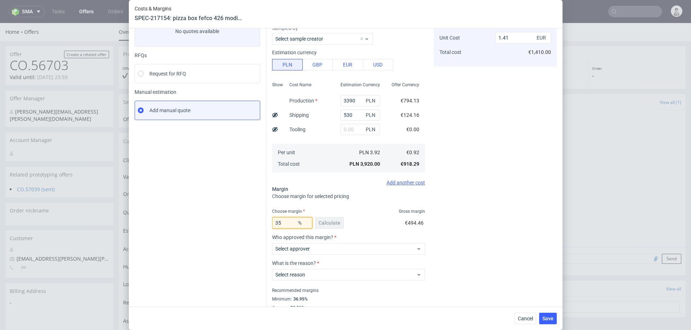
scroll to position [50, 0]
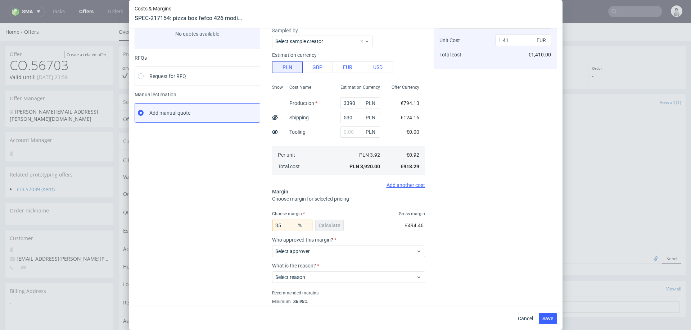
click at [432, 242] on div "Costs Manage selected amounts if you need Sampled by Select sample creator Esti…" at bounding box center [411, 161] width 290 height 321
click at [287, 225] on input "35" at bounding box center [292, 226] width 40 height 12
type input "36"
type input "1.43"
click at [445, 203] on div "Cost displayed to the customer Unit Cost Total cost 1.43 EUR €1,430.00" at bounding box center [494, 164] width 123 height 315
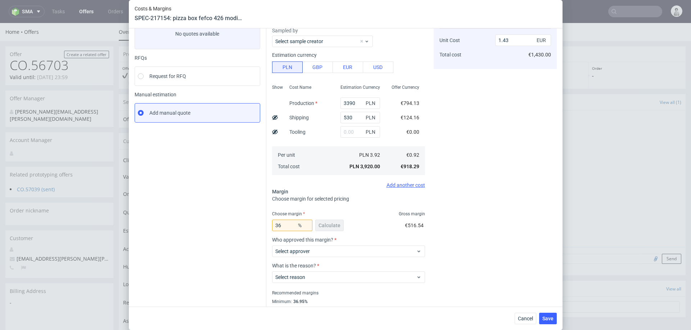
scroll to position [71, 0]
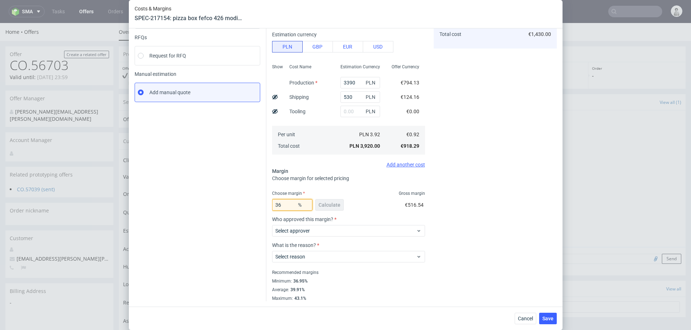
click at [287, 204] on input "36" at bounding box center [292, 205] width 40 height 12
type input "37"
type input "1.45"
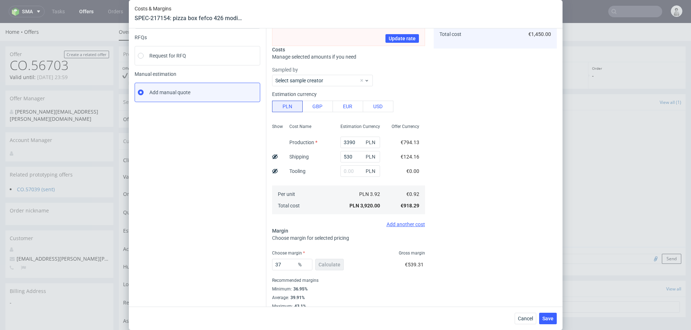
click at [386, 232] on fieldset "Exchange rate changed between initial creation of the item and [DATE]. Do you w…" at bounding box center [348, 147] width 153 height 323
click at [288, 263] on input "37" at bounding box center [292, 265] width 40 height 12
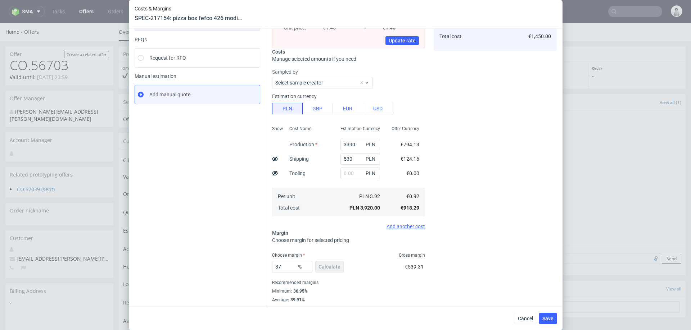
click at [442, 214] on div "Cost displayed to the customer Unit Cost Total cost 1.45 EUR €1,450.00" at bounding box center [494, 149] width 123 height 323
click at [290, 265] on input "37" at bounding box center [292, 267] width 40 height 12
type input "32"
type input "1.35"
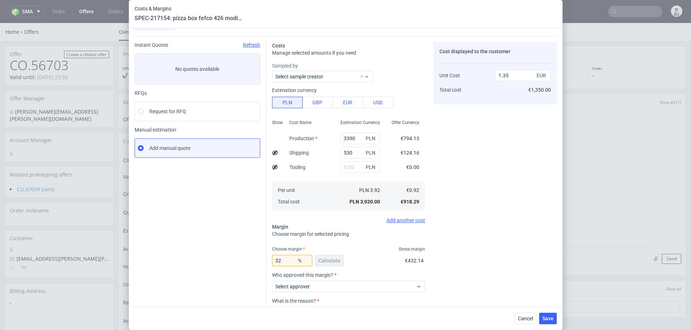
click at [483, 215] on div "Cost displayed to the customer Unit Cost Total cost 1.35 EUR €1,350.00" at bounding box center [494, 199] width 123 height 315
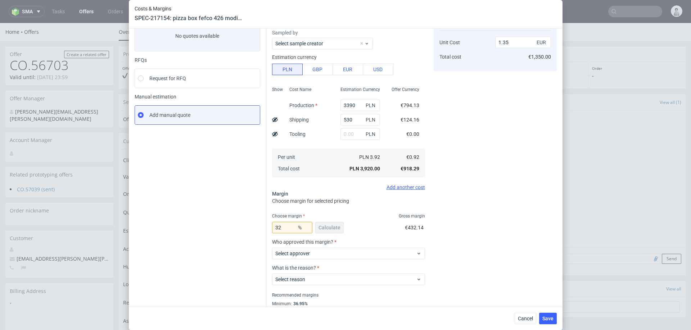
scroll to position [71, 0]
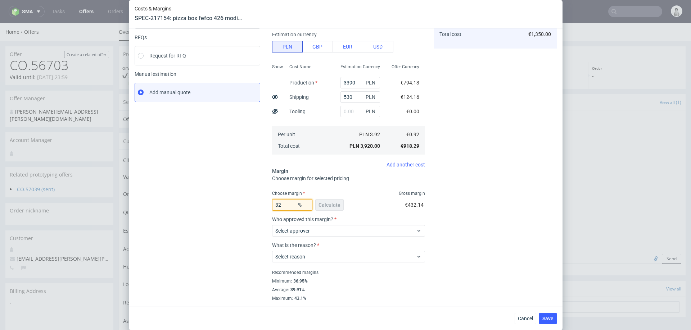
click at [290, 205] on input "32" at bounding box center [292, 205] width 40 height 12
type input "30"
type input "1.31"
type input "30"
click at [506, 153] on div "Cost displayed to the customer Unit Cost Total cost 1.31 EUR €1,310.00" at bounding box center [494, 143] width 123 height 315
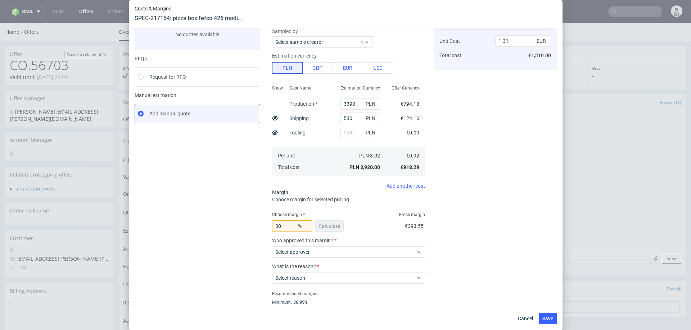
scroll to position [52, 0]
click at [519, 315] on button "Cancel" at bounding box center [525, 319] width 22 height 12
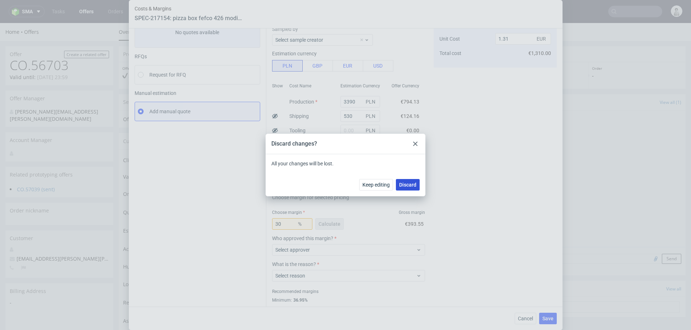
click at [402, 181] on button "Discard" at bounding box center [408, 185] width 24 height 12
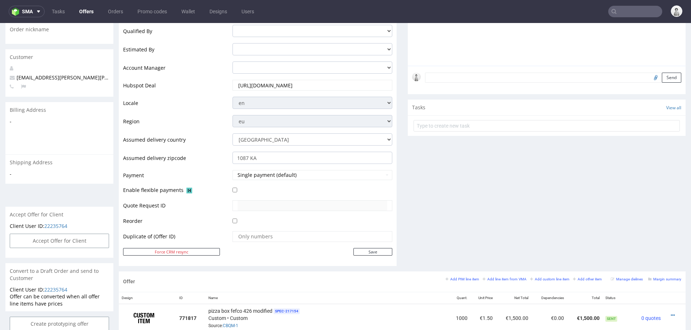
scroll to position [254, 0]
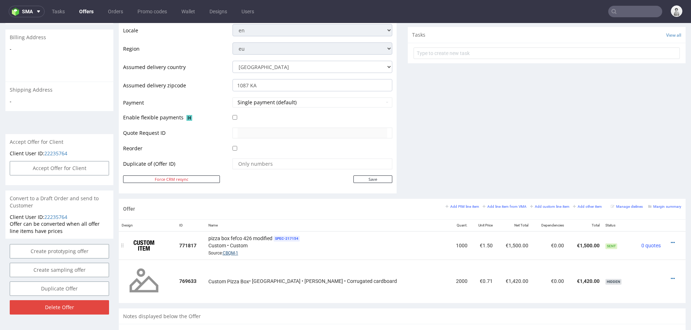
click at [238, 251] on link "CBQM-1" at bounding box center [230, 253] width 15 height 5
click at [670, 240] on icon at bounding box center [672, 242] width 4 height 5
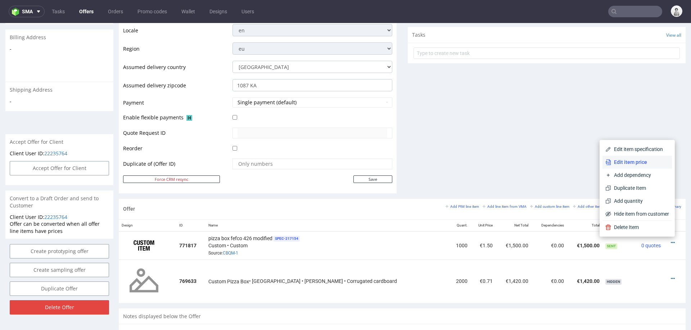
click at [642, 163] on span "Edit item price" at bounding box center [640, 162] width 58 height 7
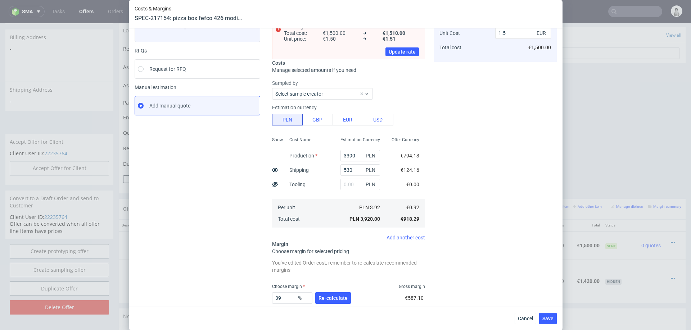
scroll to position [99, 0]
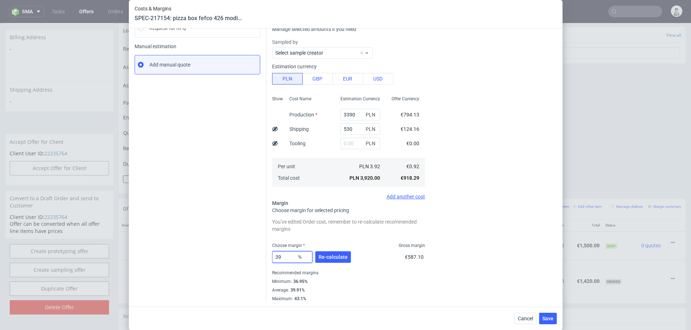
click at [285, 256] on input "39" at bounding box center [292, 257] width 40 height 12
type input "30"
type input "1.31"
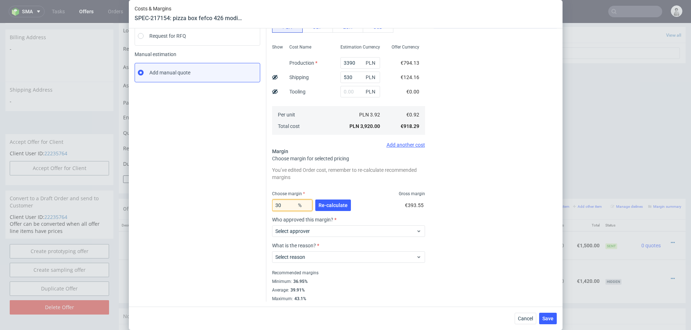
type input "30"
click at [486, 196] on div "Cost displayed to the customer Unit Cost Total cost 1.31 EUR €1,310.00" at bounding box center [494, 134] width 123 height 335
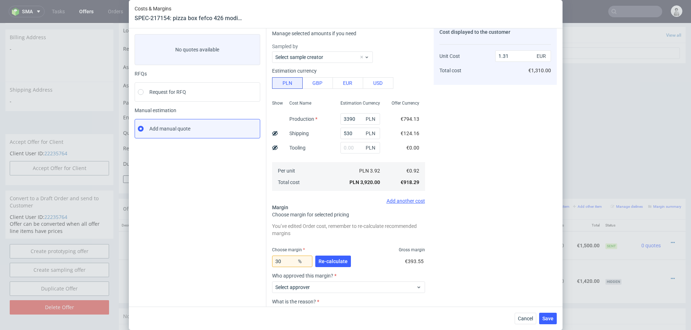
scroll to position [33, 0]
click at [346, 285] on span "Select approver" at bounding box center [345, 288] width 141 height 7
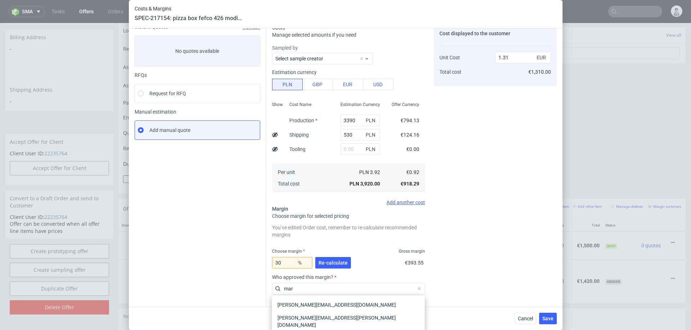
type input "mart"
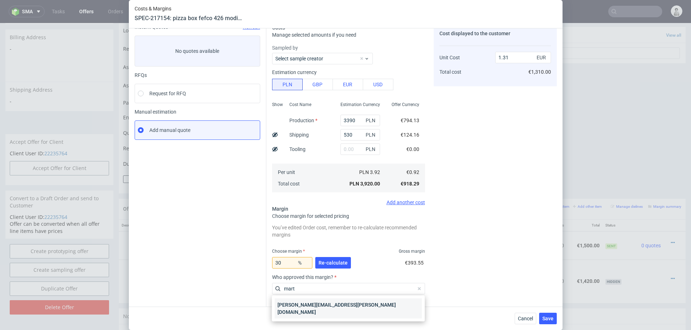
click at [314, 306] on div "[PERSON_NAME][EMAIL_ADDRESS][PERSON_NAME][DOMAIN_NAME]" at bounding box center [347, 309] width 147 height 20
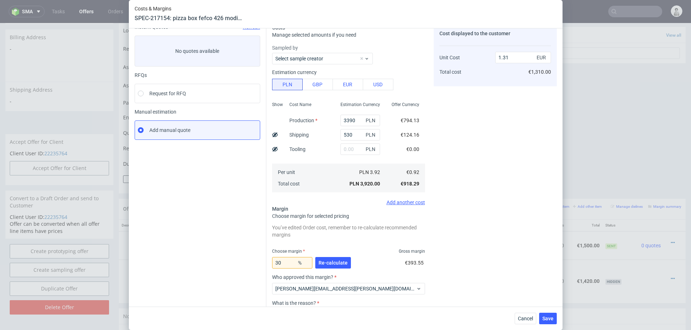
scroll to position [91, 0]
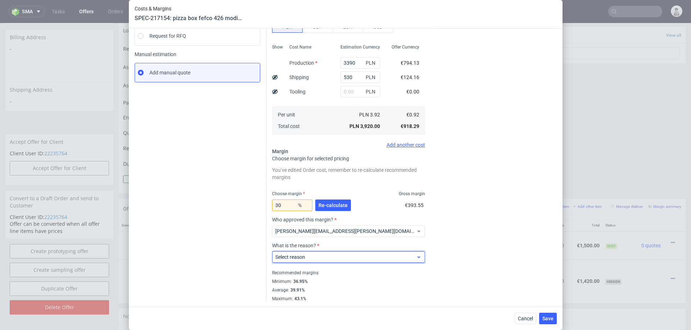
click at [314, 260] on span "Select reason" at bounding box center [345, 257] width 141 height 7
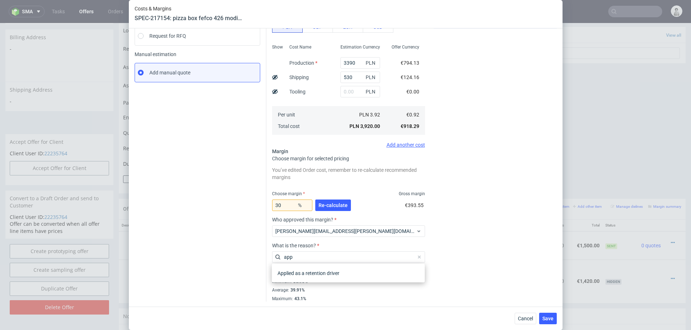
type input "appl"
click at [311, 270] on div "Applied as a retention driver" at bounding box center [347, 273] width 147 height 13
click at [504, 238] on div "Cost displayed to the customer Unit Cost Total cost 1.31 EUR €1,310.00" at bounding box center [494, 134] width 123 height 335
click at [550, 318] on span "Save" at bounding box center [547, 318] width 11 height 5
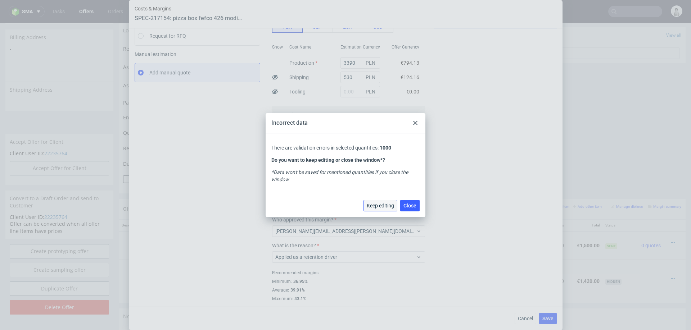
click at [381, 210] on button "Keep editing" at bounding box center [380, 206] width 34 height 12
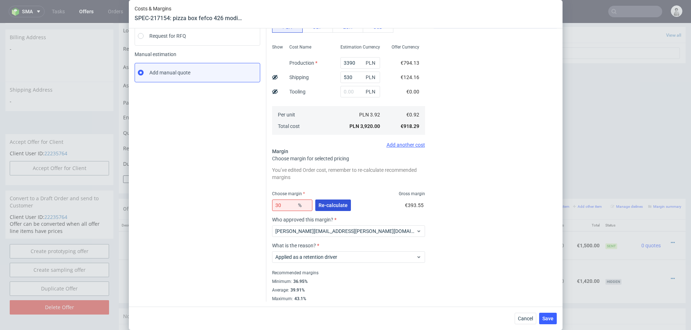
click at [341, 200] on button "Re-calculate" at bounding box center [333, 206] width 36 height 12
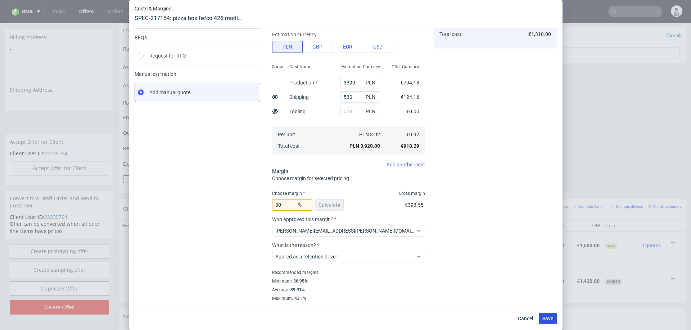
click at [546, 317] on span "Save" at bounding box center [547, 318] width 11 height 5
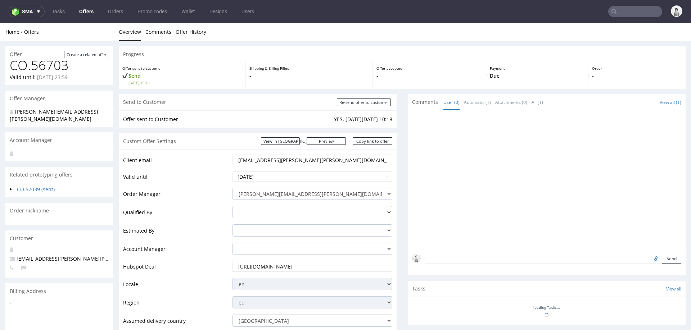
scroll to position [304, 0]
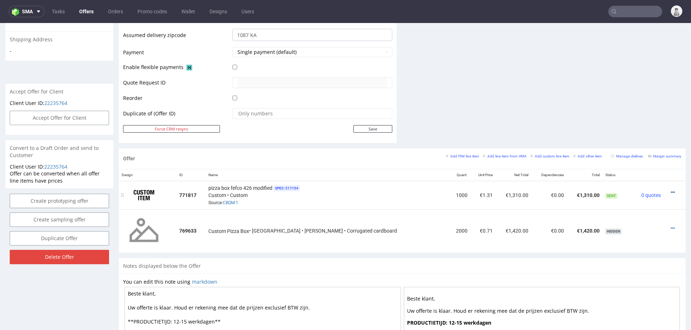
click at [670, 190] on icon at bounding box center [672, 192] width 4 height 5
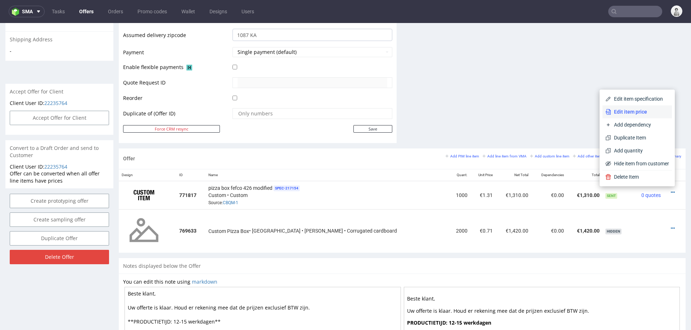
click at [630, 110] on span "Edit item price" at bounding box center [640, 111] width 58 height 7
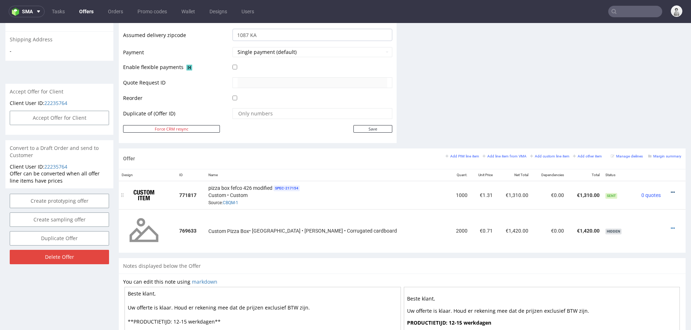
click at [670, 190] on icon at bounding box center [672, 192] width 4 height 5
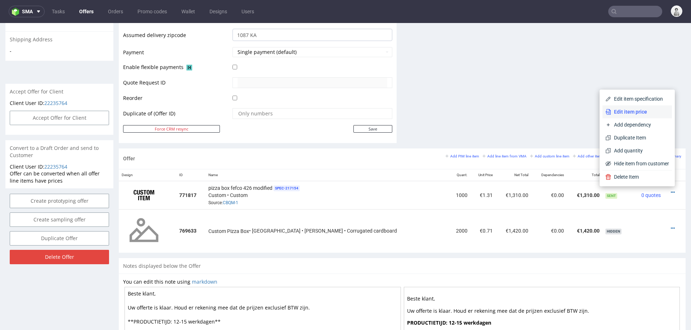
click at [618, 112] on span "Edit item price" at bounding box center [640, 111] width 58 height 7
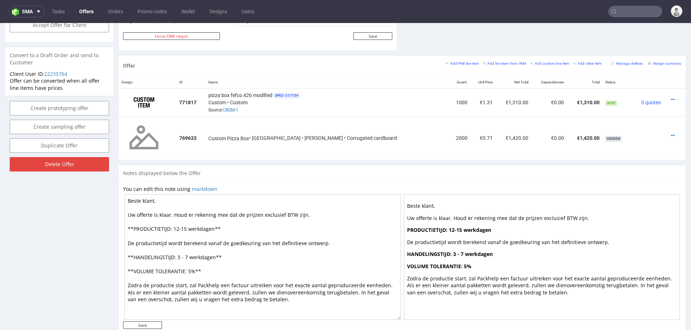
scroll to position [362, 0]
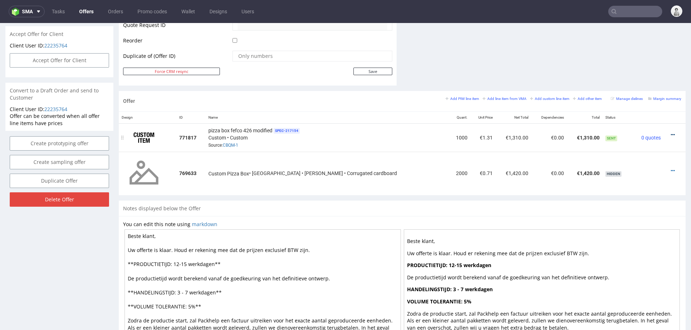
click at [670, 133] on icon at bounding box center [672, 134] width 4 height 5
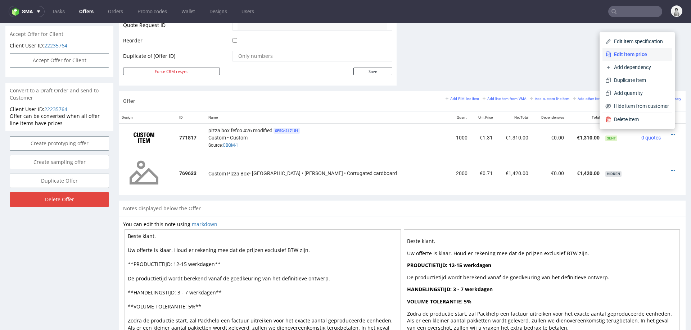
click at [633, 53] on span "Edit item price" at bounding box center [640, 54] width 58 height 7
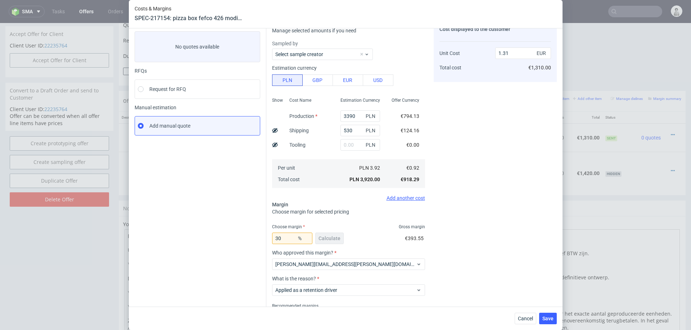
scroll to position [36, 0]
click at [286, 242] on input "30" at bounding box center [292, 241] width 40 height 12
type input "2"
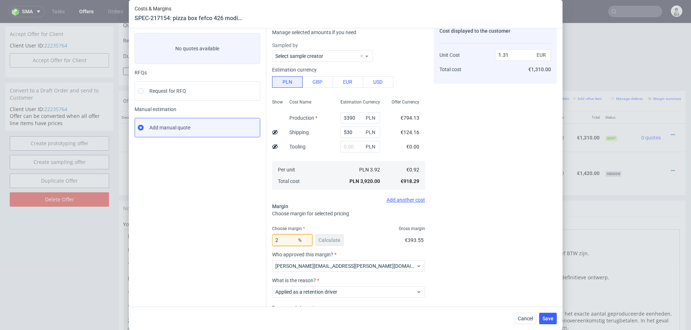
type input "0.93"
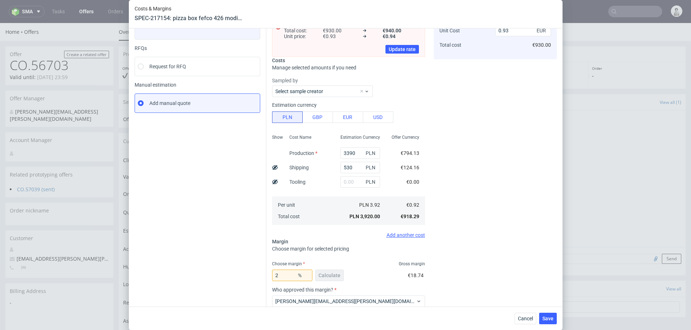
scroll to position [67, 0]
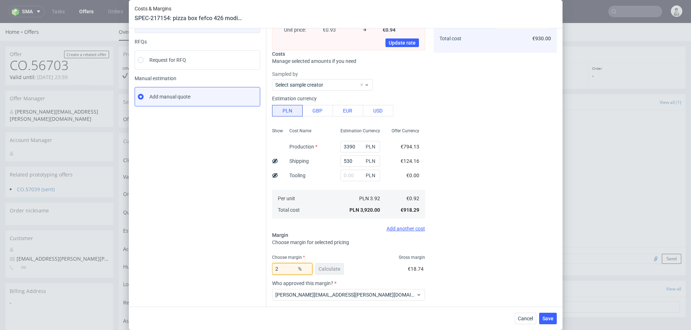
click at [285, 272] on input "2" at bounding box center [292, 269] width 40 height 12
type input "20"
type input "1.14"
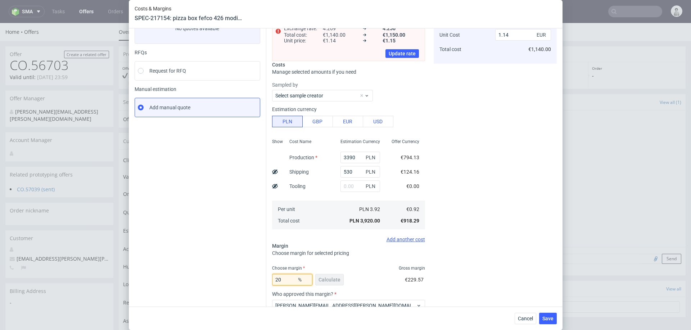
scroll to position [56, 0]
type input "20"
click at [463, 218] on div "Cost displayed to the customer Unit Cost Total cost 1.14 EUR €1,140.00" at bounding box center [494, 188] width 123 height 375
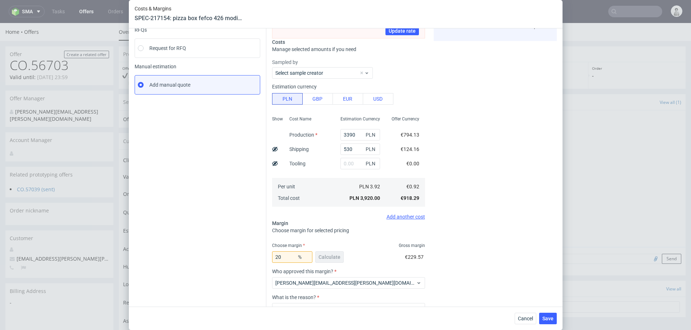
scroll to position [78, 0]
click at [348, 133] on input "3390" at bounding box center [360, 136] width 40 height 12
type input "21"
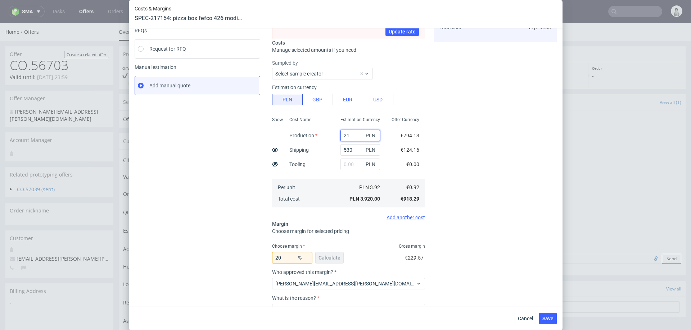
type input "0.16"
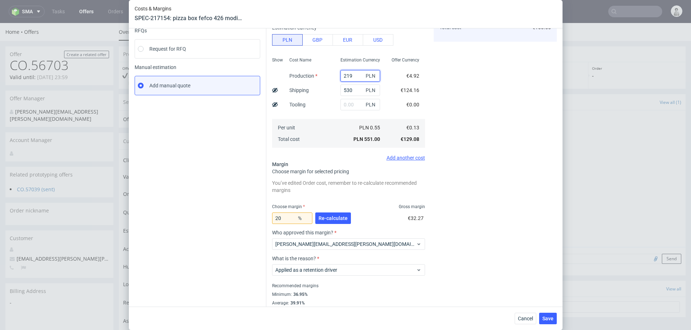
type input "2190"
type input "0.79"
type input "2190"
click at [480, 200] on div "Cost displayed to the customer Unit Cost Total cost 0.79 EUR €790.00" at bounding box center [494, 146] width 123 height 335
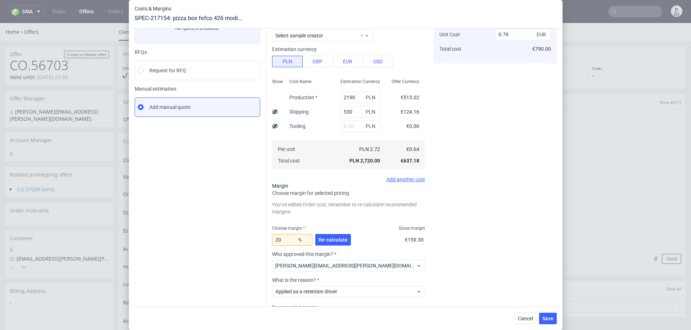
scroll to position [38, 0]
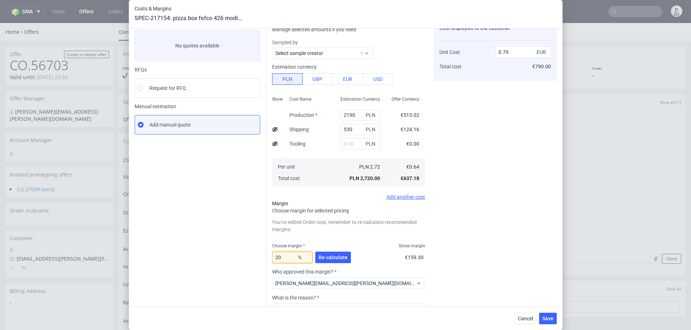
click at [288, 256] on input "20" at bounding box center [292, 258] width 40 height 12
type input "2"
type input "0"
type input "0.63"
type input "1"
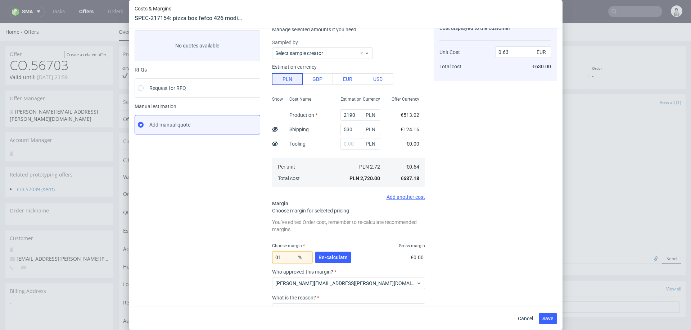
type input "0.64"
type input "18"
type input "0.77"
type input "15"
type input "0.75"
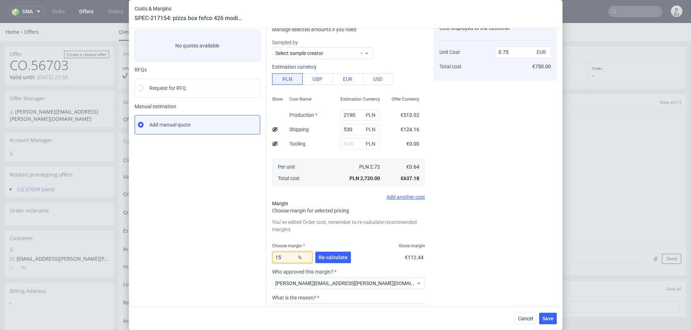
type input "15"
click at [500, 244] on div "Cost displayed to the customer Unit Cost Total cost 0.75 EUR €750.00" at bounding box center [494, 186] width 123 height 335
click at [525, 319] on span "Cancel" at bounding box center [525, 318] width 15 height 5
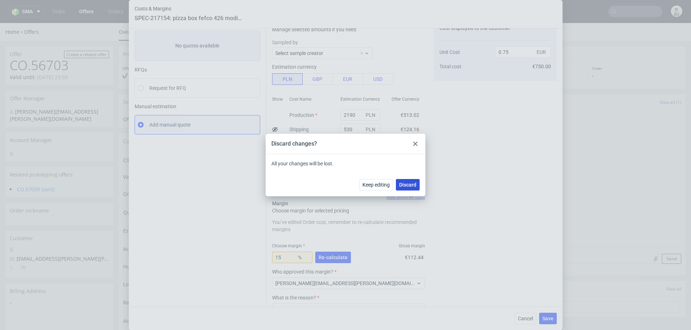
click at [411, 186] on span "Discard" at bounding box center [407, 184] width 17 height 5
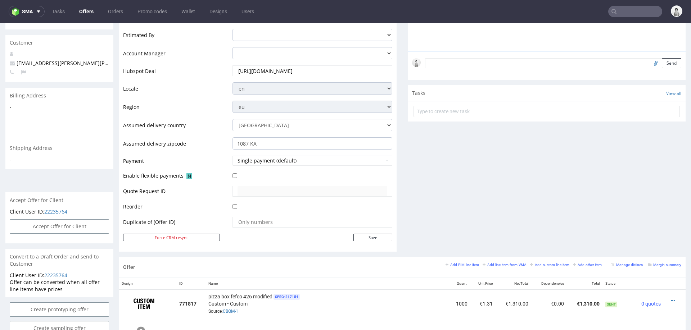
scroll to position [246, 0]
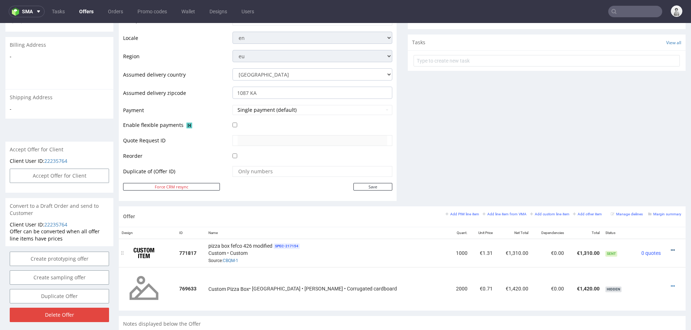
click at [670, 248] on icon at bounding box center [672, 250] width 4 height 5
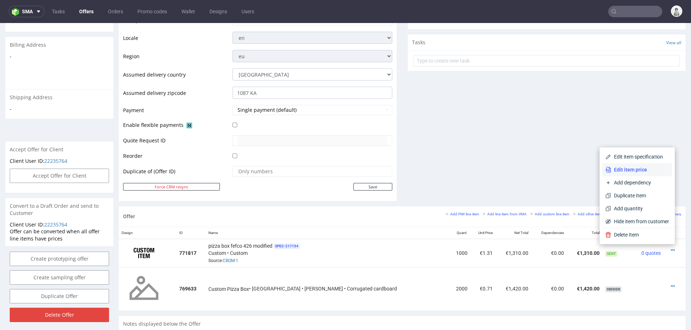
click at [638, 168] on span "Edit item price" at bounding box center [640, 169] width 58 height 7
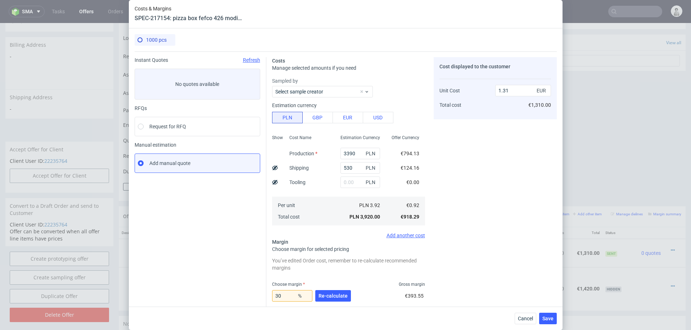
scroll to position [48, 0]
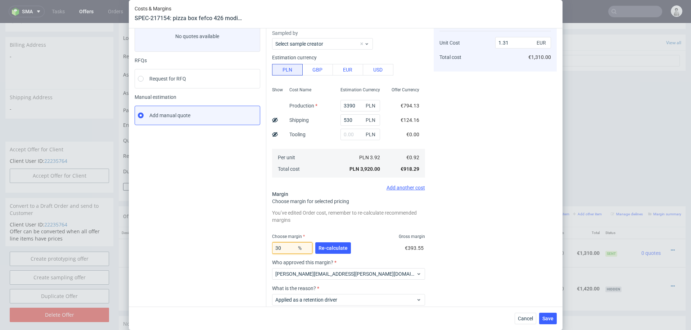
click at [290, 249] on input "30" at bounding box center [292, 248] width 40 height 12
type input "3"
type input "0.94"
type input "34"
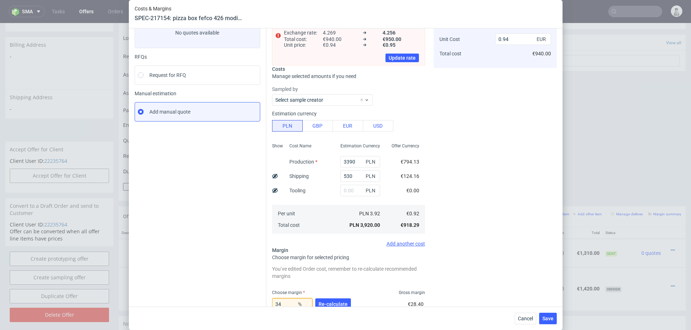
type input "1.39"
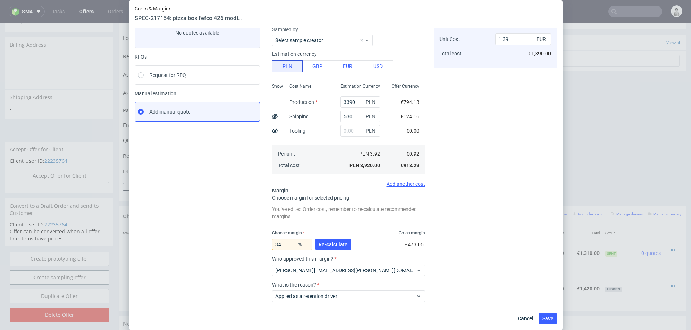
click at [477, 214] on div "Cost displayed to the customer Unit Cost Total cost 1.39 EUR €1,390.00" at bounding box center [494, 173] width 123 height 335
click at [289, 239] on input "34" at bounding box center [292, 244] width 40 height 12
type input "32"
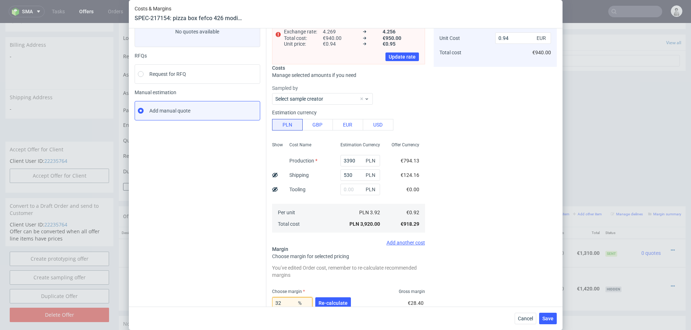
type input "1.35"
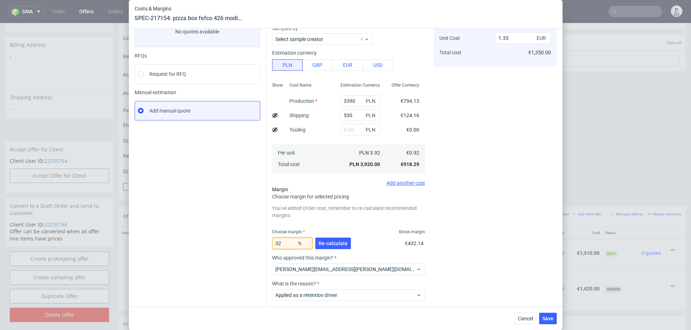
type input "32"
click at [466, 197] on div "Cost displayed to the customer Unit Cost Total cost 1.35 EUR €1,350.00" at bounding box center [494, 172] width 123 height 335
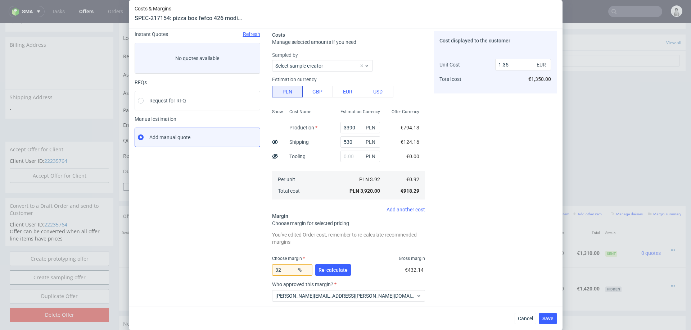
scroll to position [91, 0]
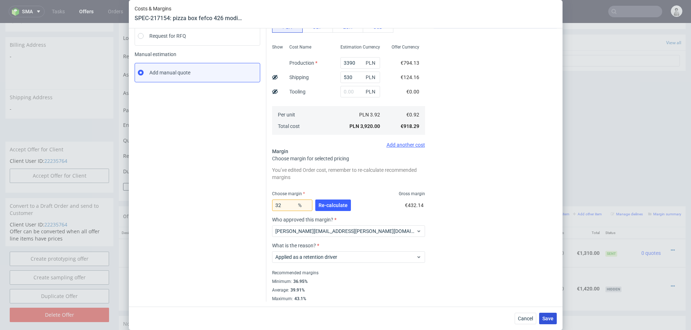
click at [545, 317] on span "Save" at bounding box center [547, 318] width 11 height 5
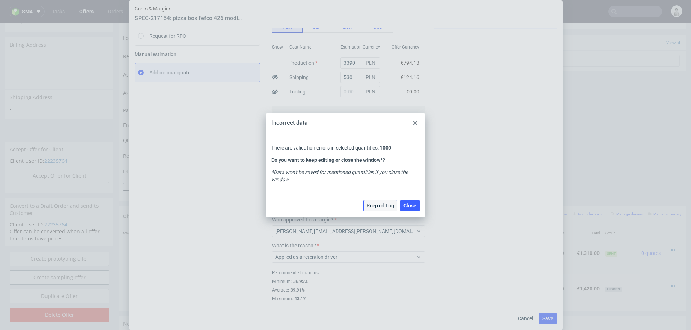
click at [386, 205] on span "Keep editing" at bounding box center [380, 205] width 27 height 5
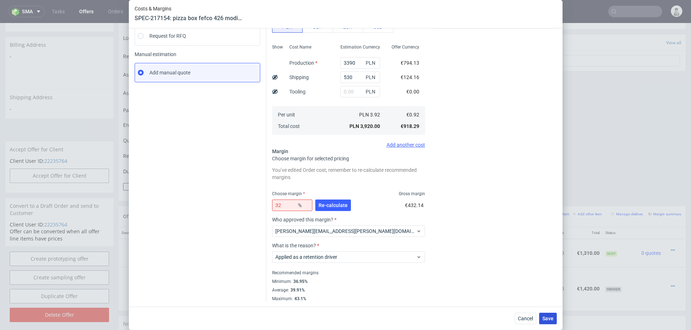
click at [549, 318] on span "Save" at bounding box center [547, 318] width 11 height 5
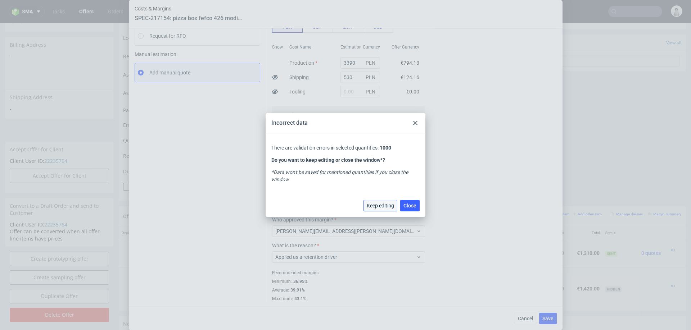
click at [386, 207] on span "Keep editing" at bounding box center [380, 205] width 27 height 5
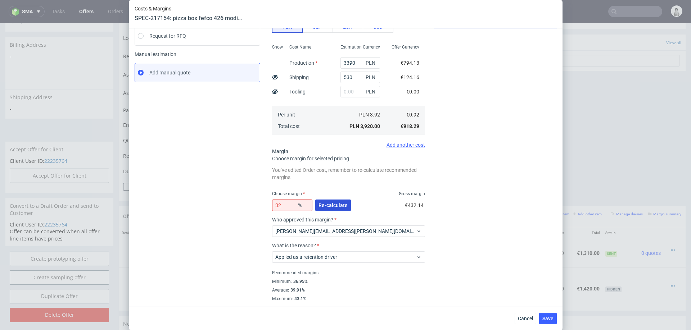
click at [333, 204] on span "Re-calculate" at bounding box center [332, 205] width 29 height 5
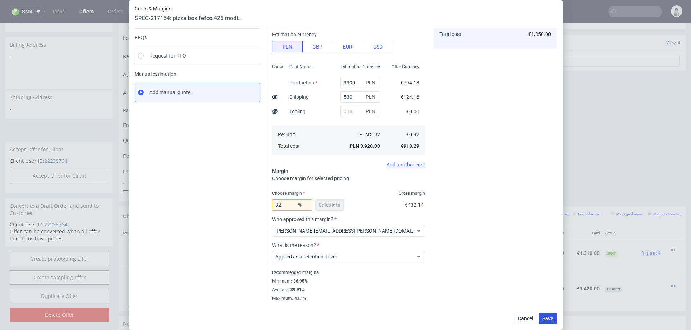
click at [550, 323] on button "Save" at bounding box center [548, 319] width 18 height 12
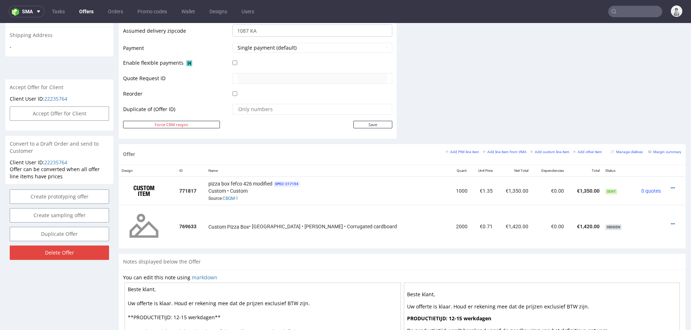
scroll to position [313, 0]
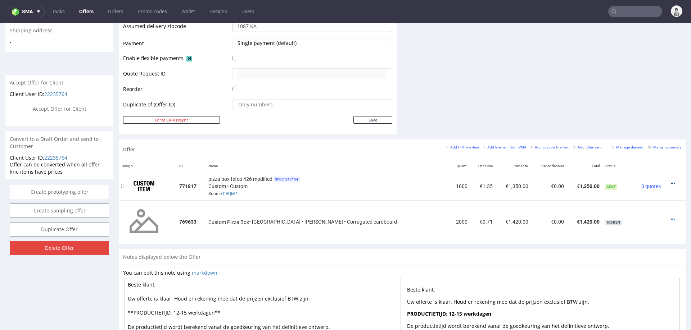
click at [670, 181] on icon at bounding box center [672, 183] width 4 height 5
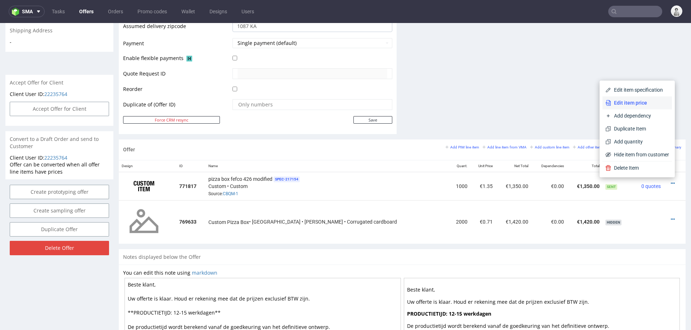
click at [636, 100] on span "Edit item price" at bounding box center [640, 102] width 58 height 7
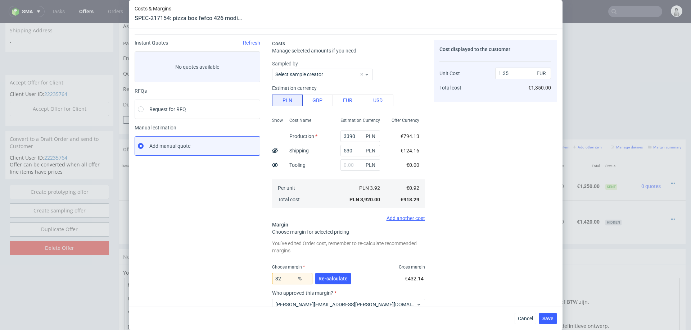
scroll to position [18, 0]
click at [357, 136] on input "3390" at bounding box center [360, 136] width 40 height 12
type input "2100"
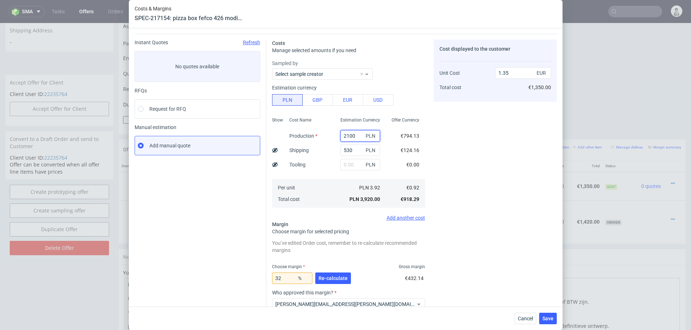
type input "0.9"
type input "2100"
click at [313, 206] on div "Per unit Total cost" at bounding box center [308, 193] width 51 height 29
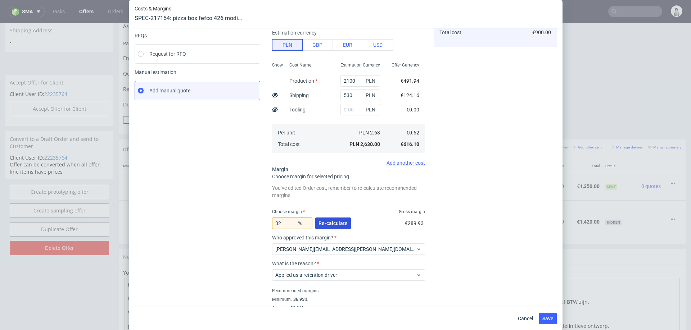
click at [328, 218] on button "Re-calculate" at bounding box center [333, 224] width 36 height 12
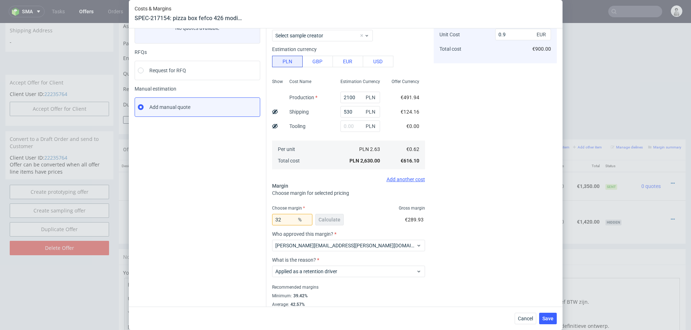
scroll to position [58, 0]
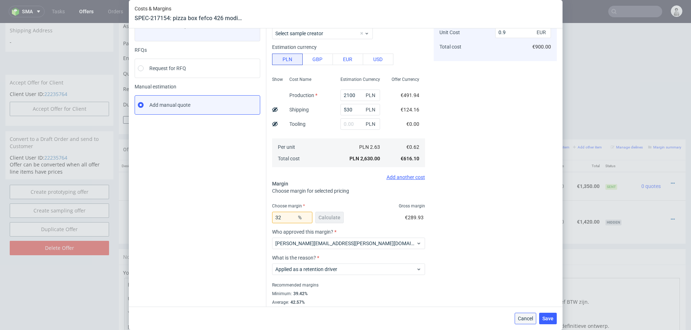
click at [518, 316] on span "Cancel" at bounding box center [525, 318] width 15 height 5
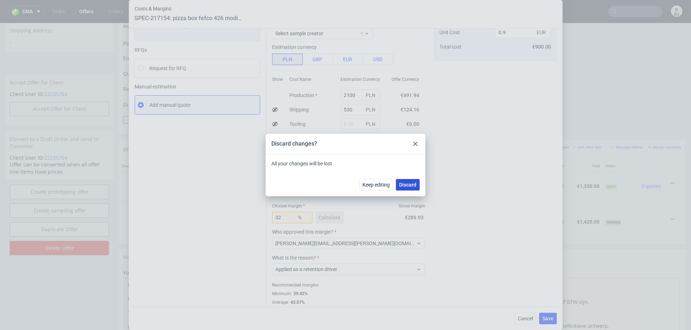
click at [411, 188] on button "Discard" at bounding box center [408, 185] width 24 height 12
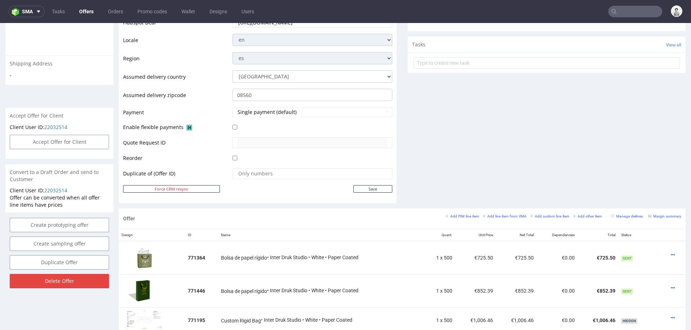
scroll to position [274, 0]
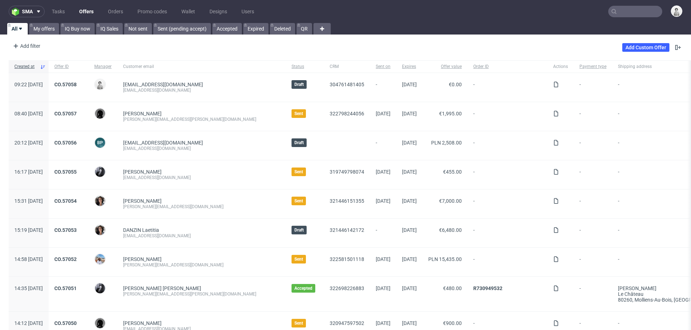
click at [620, 12] on input "text" at bounding box center [635, 12] width 54 height 12
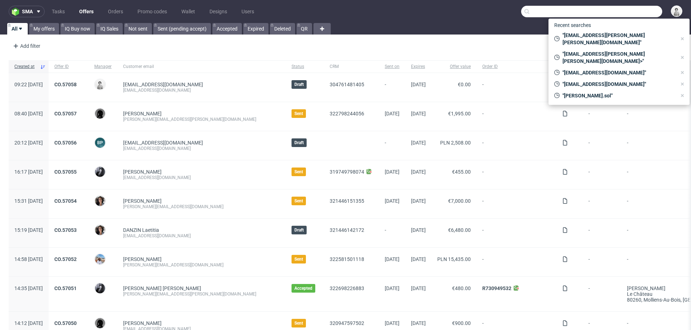
paste input "[EMAIL_ADDRESS][DOMAIN_NAME]"
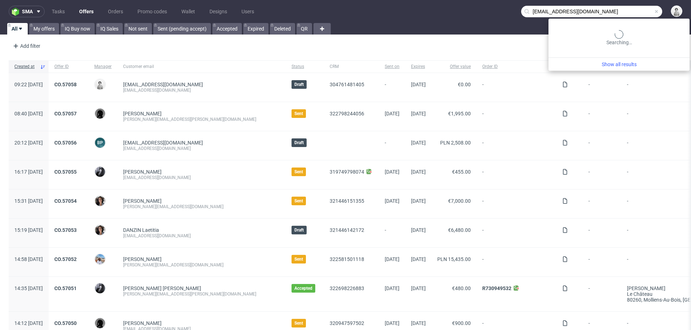
type input "[EMAIL_ADDRESS][DOMAIN_NAME]"
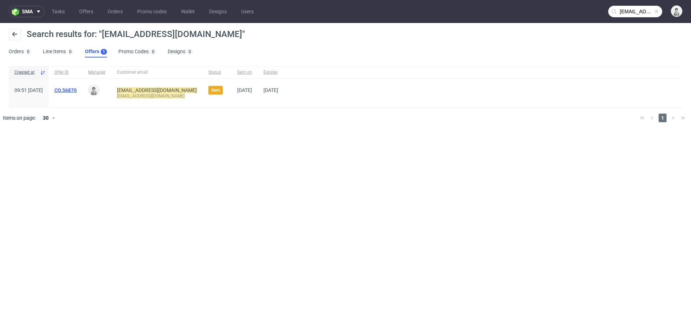
click at [77, 90] on link "CO.56870" at bounding box center [65, 90] width 22 height 6
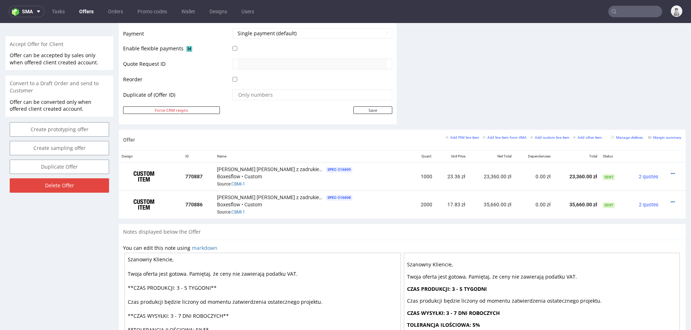
scroll to position [337, 0]
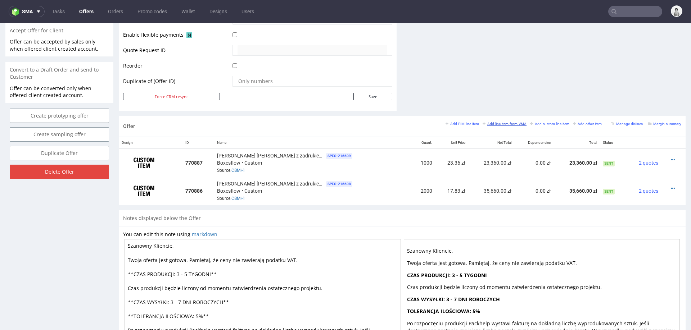
click at [491, 122] on small "Add line item from VMA" at bounding box center [504, 124] width 44 height 4
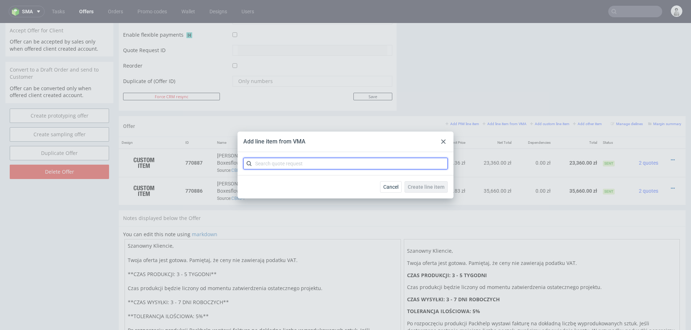
click at [327, 167] on input "text" at bounding box center [345, 164] width 204 height 12
paste input "CBMJ"
type input "CBMJ"
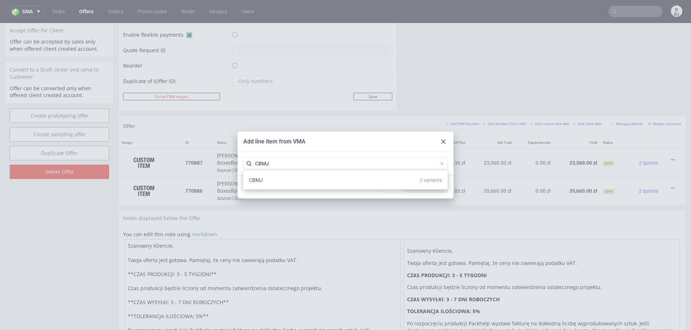
click at [294, 189] on div "CBMJ 2 variants" at bounding box center [345, 180] width 204 height 19
click at [299, 180] on div "CBMJ 2 variants" at bounding box center [345, 180] width 199 height 13
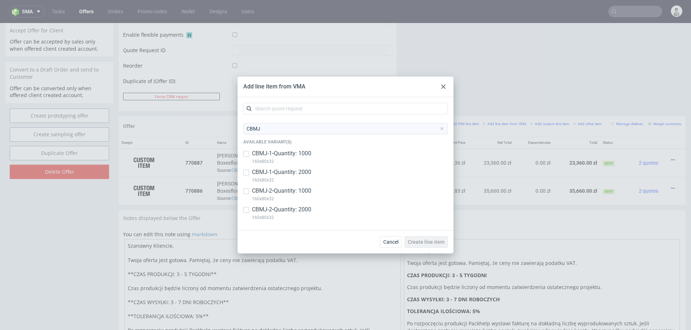
click at [278, 192] on p "CBMJ-2 • Quantity: 1000" at bounding box center [281, 191] width 59 height 8
checkbox input "true"
click at [282, 171] on p "CBMJ-1 • Quantity: 2000" at bounding box center [281, 172] width 59 height 8
checkbox input "true"
click at [284, 157] on p "CBMJ-1 • Quantity: 1000" at bounding box center [281, 154] width 59 height 8
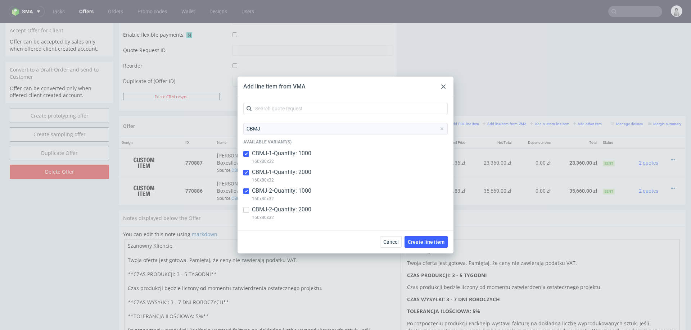
checkbox input "true"
click at [276, 214] on p "160x80x32" at bounding box center [281, 218] width 59 height 8
checkbox input "true"
click at [436, 246] on button "Create line item" at bounding box center [425, 242] width 43 height 12
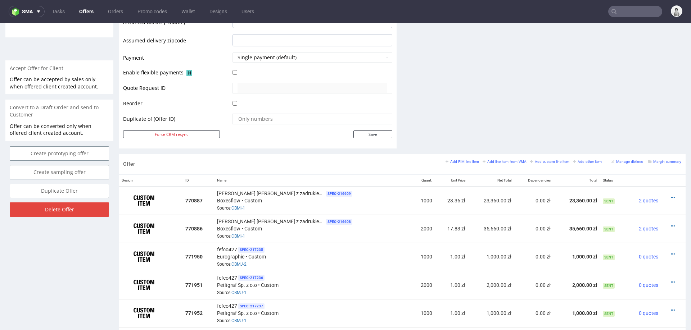
scroll to position [350, 0]
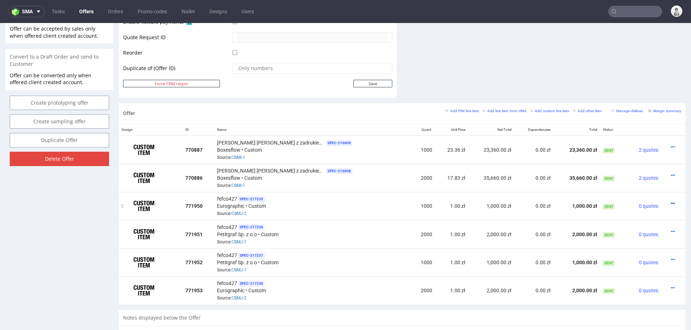
click at [670, 201] on icon at bounding box center [672, 203] width 4 height 5
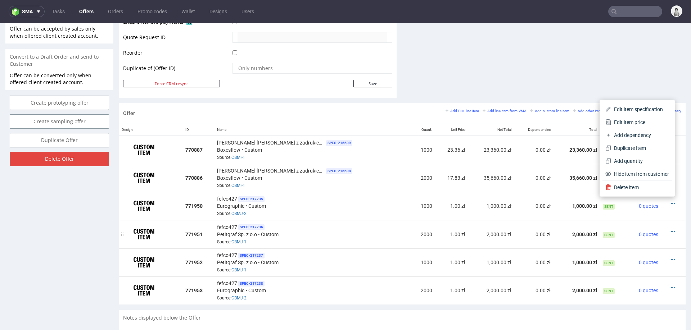
click at [419, 231] on td "2000" at bounding box center [423, 234] width 24 height 28
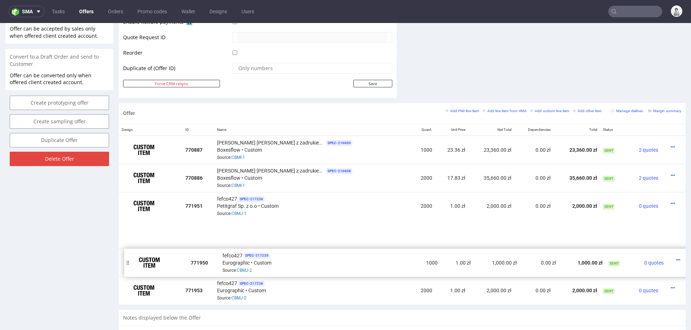
drag, startPoint x: 123, startPoint y: 204, endPoint x: 129, endPoint y: 236, distance: 33.2
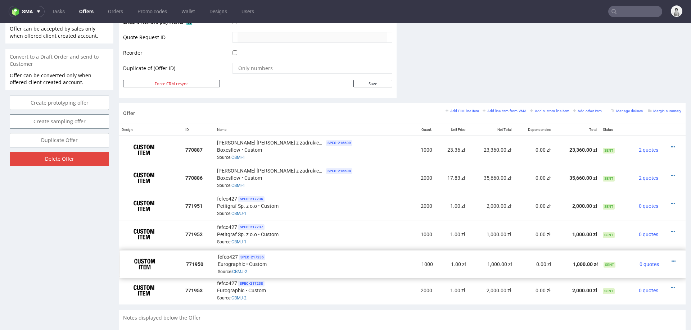
drag, startPoint x: 123, startPoint y: 232, endPoint x: 124, endPoint y: 261, distance: 29.5
click at [126, 261] on img at bounding box center [144, 263] width 36 height 18
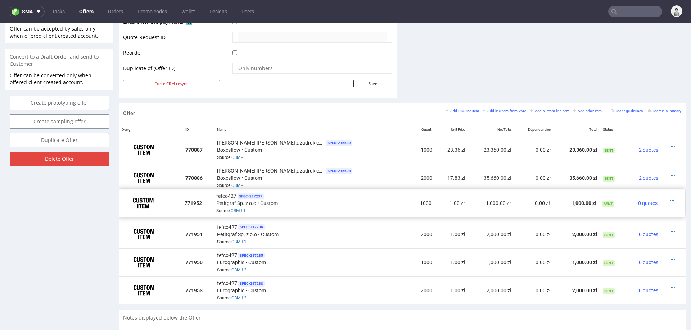
drag, startPoint x: 125, startPoint y: 230, endPoint x: 124, endPoint y: 199, distance: 30.6
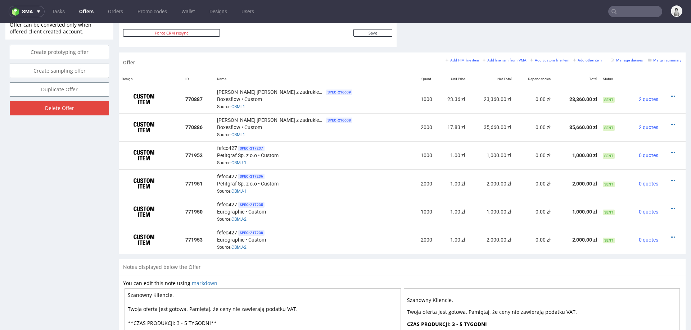
scroll to position [401, 0]
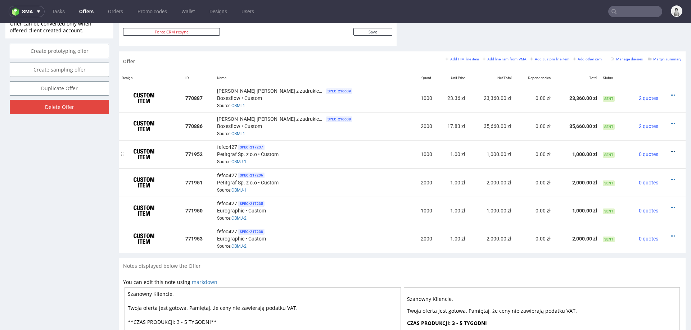
click at [670, 149] on icon at bounding box center [672, 151] width 4 height 5
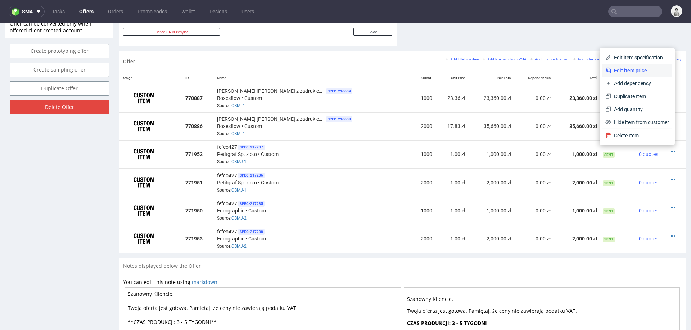
click at [648, 71] on span "Edit item price" at bounding box center [640, 70] width 58 height 7
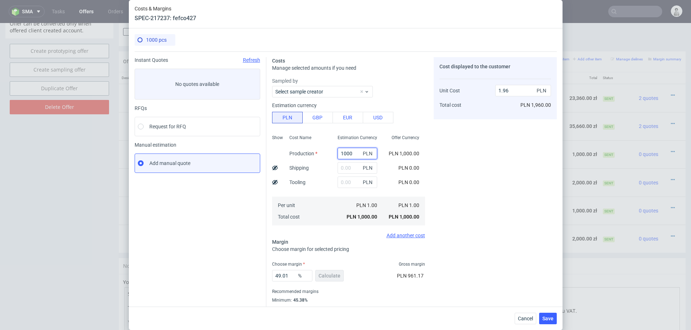
click at [342, 149] on input "1000" at bounding box center [357, 154] width 40 height 12
paste input "3465"
type input "3465"
type input "6.8"
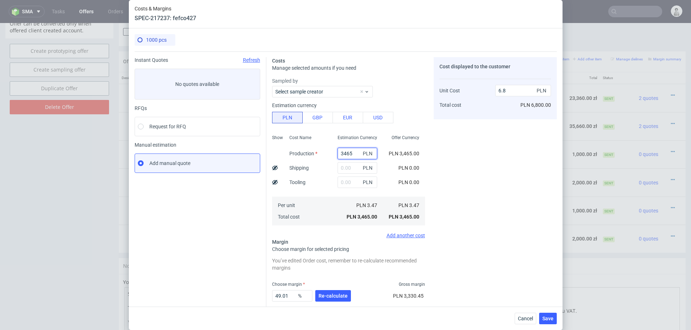
type input "3465"
click at [332, 163] on div "PLN" at bounding box center [357, 168] width 51 height 14
click at [352, 167] on input "text" at bounding box center [357, 168] width 40 height 12
type input "200"
type input "7.19"
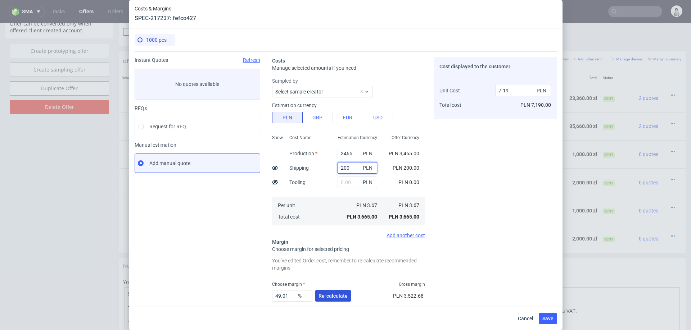
type input "200"
click at [327, 294] on span "Re-calculate" at bounding box center [332, 296] width 29 height 5
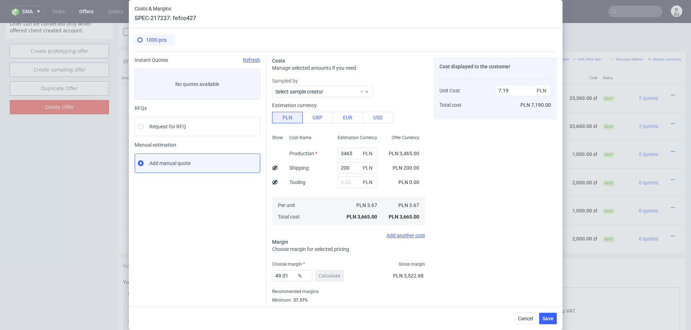
scroll to position [19, 0]
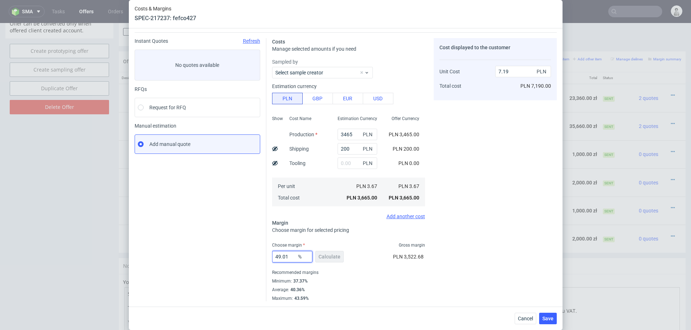
click at [283, 256] on input "49.01" at bounding box center [292, 257] width 40 height 12
type input "39"
type input "6.01"
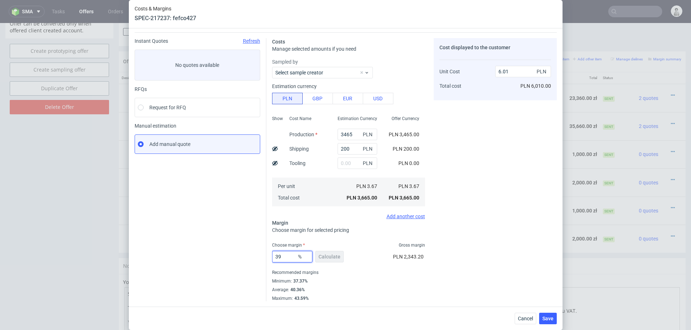
type input "39"
click at [505, 220] on div "Cost displayed to the customer Unit Cost Total cost 6.01 PLN PLN 6,010.00" at bounding box center [494, 169] width 123 height 263
click at [544, 317] on span "Save" at bounding box center [547, 318] width 11 height 5
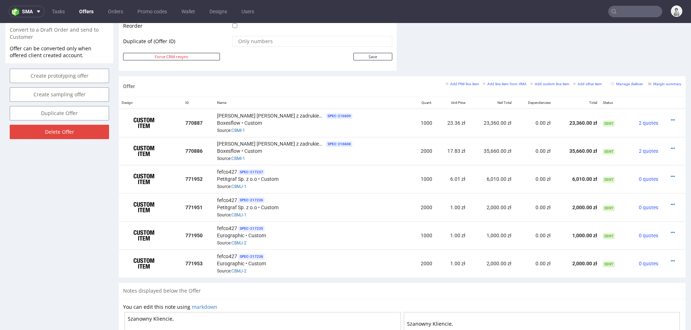
scroll to position [382, 0]
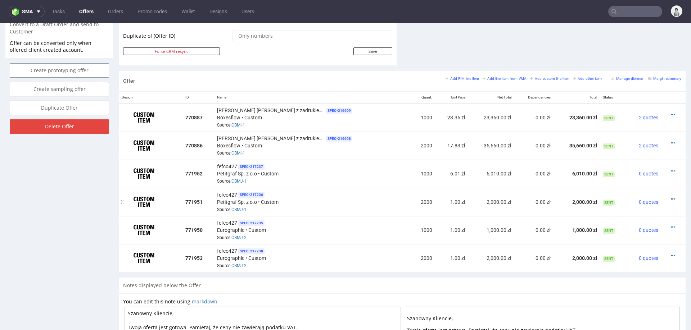
click at [670, 197] on icon at bounding box center [672, 199] width 4 height 5
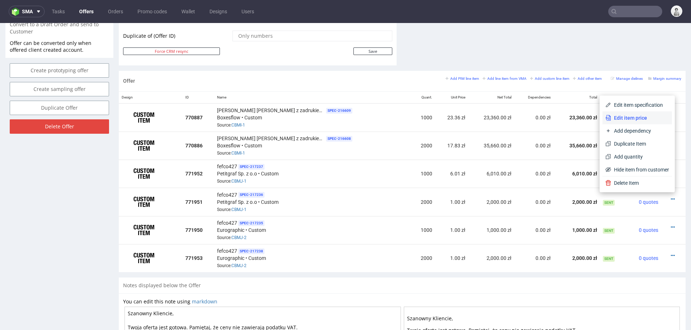
click at [643, 117] on span "Edit item price" at bounding box center [640, 117] width 58 height 7
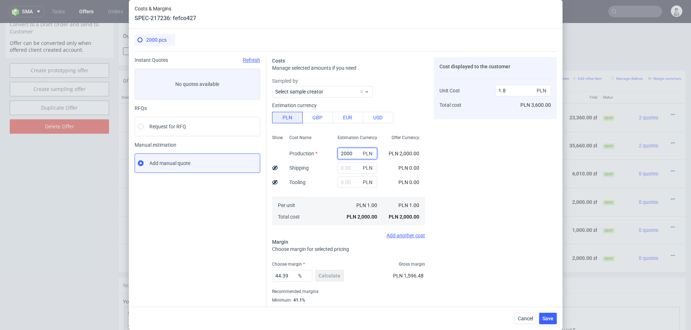
click at [347, 152] on input "2000" at bounding box center [357, 154] width 40 height 12
paste input "534"
type input "5340"
type input "4.8"
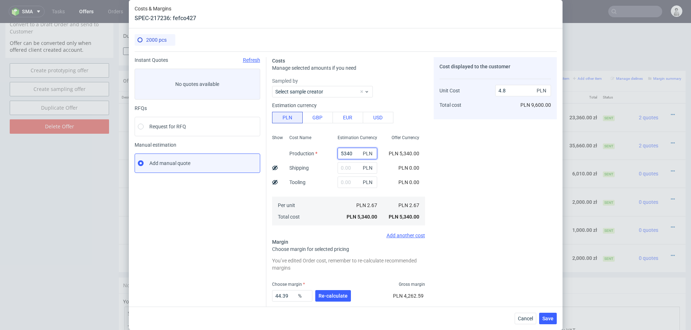
type input "5340"
click at [348, 170] on input "text" at bounding box center [357, 168] width 40 height 12
type input "200"
type input "4.98"
type input "200"
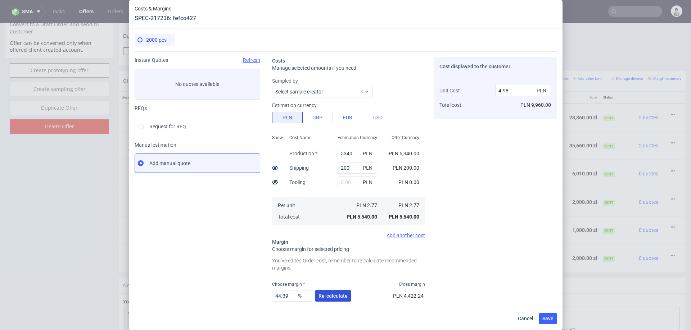
click at [332, 290] on button "Re-calculate" at bounding box center [333, 296] width 36 height 12
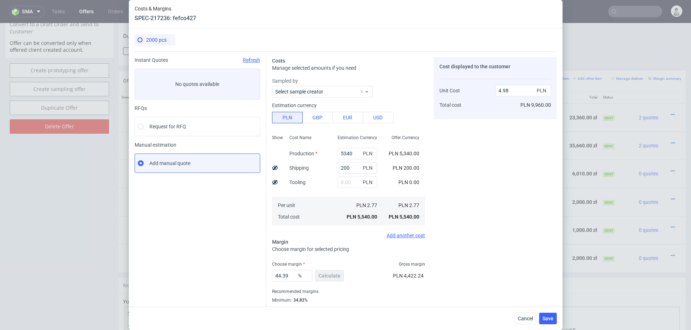
scroll to position [19, 0]
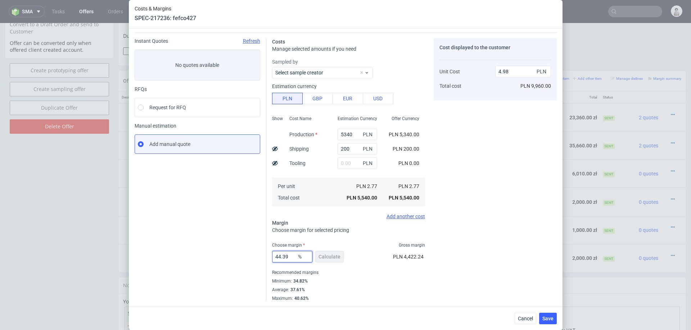
click at [284, 258] on input "44.39" at bounding box center [292, 257] width 40 height 12
type input "36"
type input "4.33"
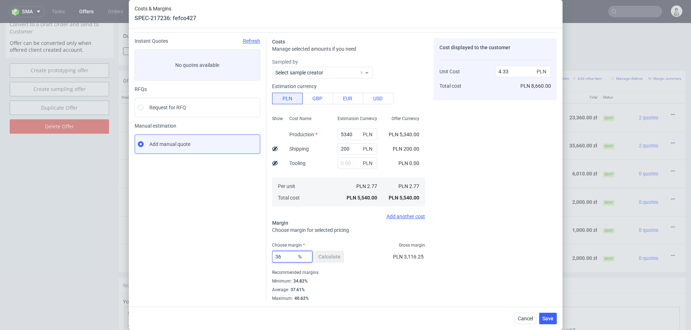
type input "36"
click at [495, 253] on div "Cost displayed to the customer Unit Cost Total cost 4.33 PLN PLN 8,660.00" at bounding box center [494, 169] width 123 height 263
click at [542, 319] on span "Save" at bounding box center [547, 318] width 11 height 5
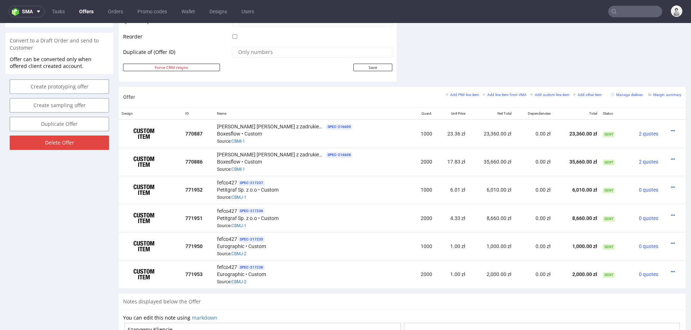
scroll to position [376, 0]
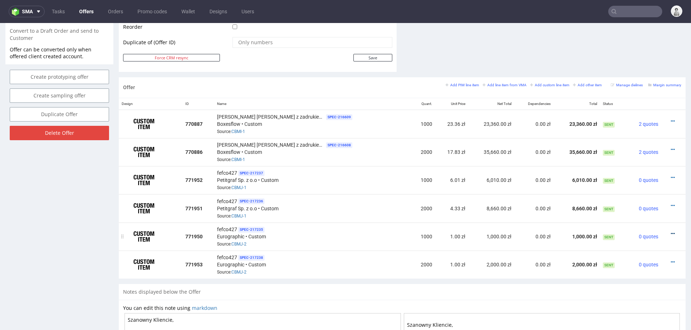
click at [670, 231] on icon at bounding box center [672, 233] width 4 height 5
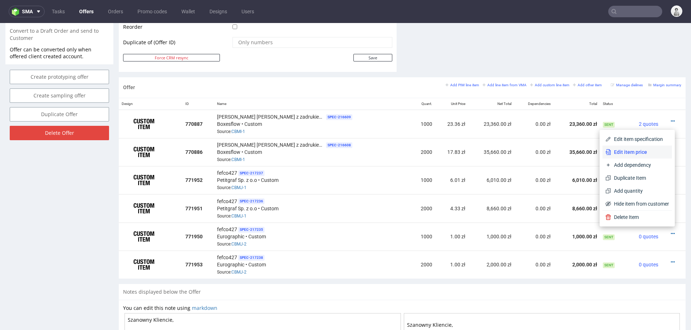
click at [645, 155] on span "Edit item price" at bounding box center [640, 152] width 58 height 7
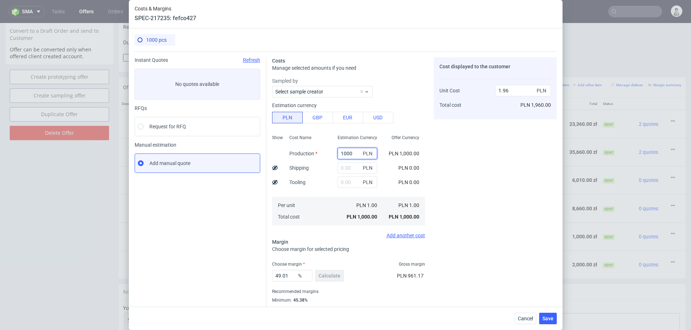
click at [351, 154] on input "1000" at bounding box center [357, 154] width 40 height 12
paste input "269"
type input "2690"
type input "5.28"
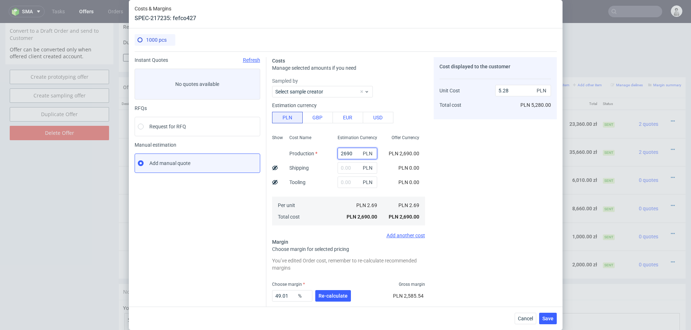
type input "2690"
click at [458, 156] on div "Cost displayed to the customer Unit Cost Total cost 5.28 PLN PLN 5,280.00" at bounding box center [494, 198] width 123 height 283
click at [351, 171] on input "text" at bounding box center [357, 168] width 40 height 12
type input "200"
type input "5.67"
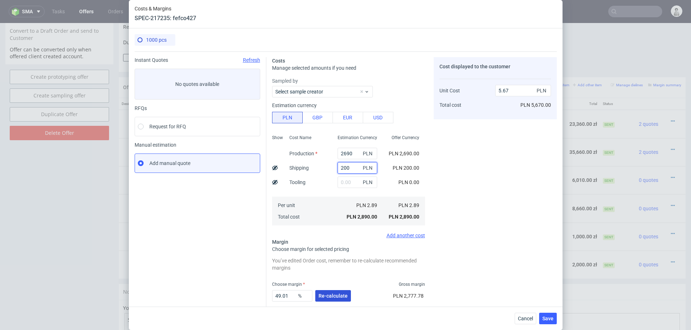
type input "200"
click at [332, 291] on button "Re-calculate" at bounding box center [333, 296] width 36 height 12
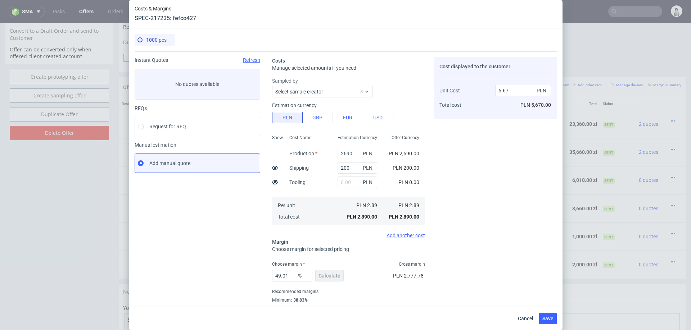
scroll to position [19, 0]
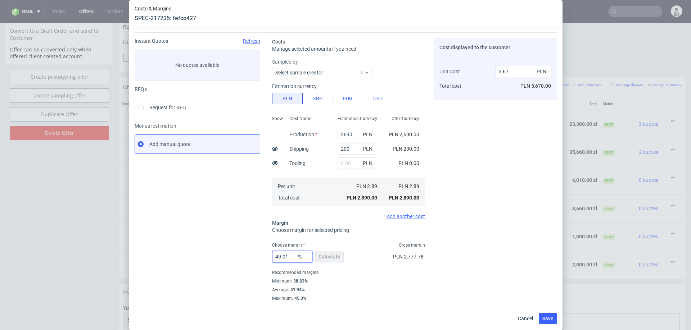
click at [285, 257] on input "49.01" at bounding box center [292, 257] width 40 height 12
type input "40"
type input "4.82"
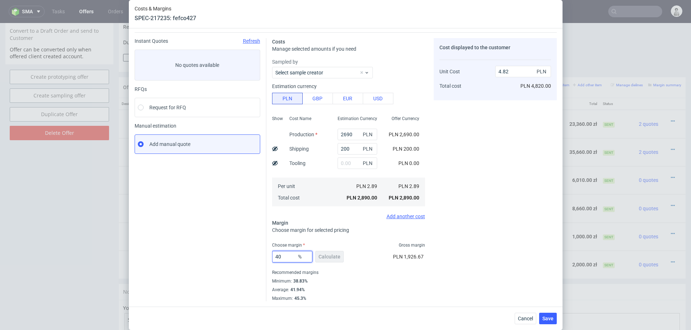
type input "40"
click at [469, 255] on div "Cost displayed to the customer Unit Cost Total cost 4.82 PLN PLN 4,820.00" at bounding box center [494, 169] width 123 height 263
click at [543, 317] on span "Save" at bounding box center [547, 318] width 11 height 5
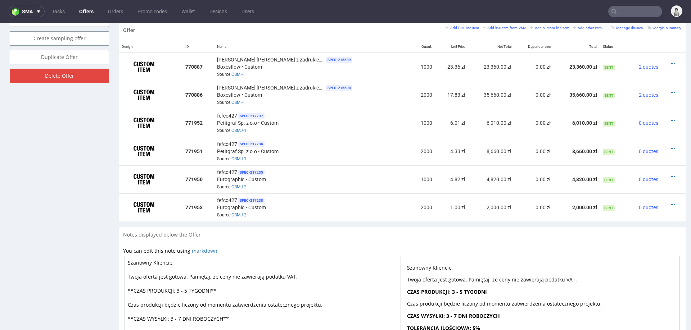
scroll to position [441, 0]
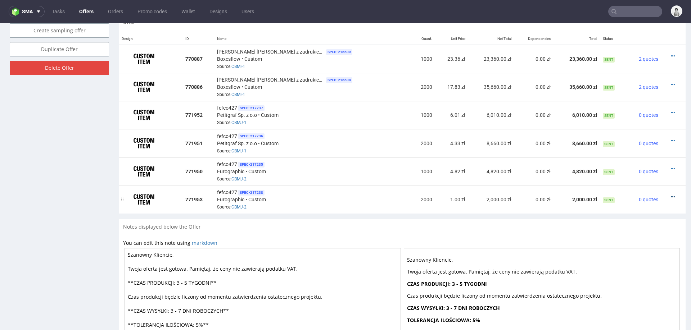
click at [670, 195] on icon at bounding box center [672, 197] width 4 height 5
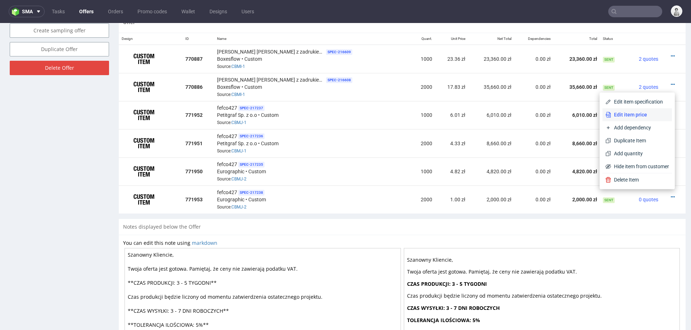
click at [651, 110] on li "Edit item price" at bounding box center [636, 114] width 69 height 13
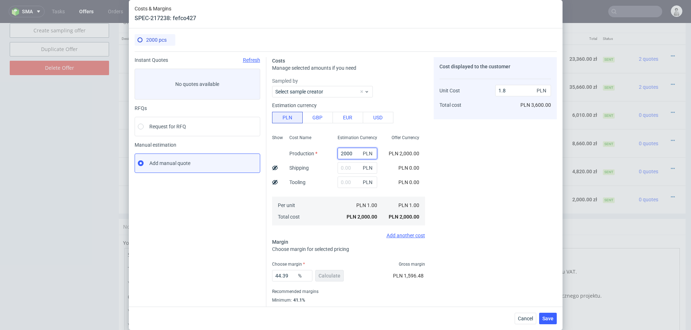
click at [349, 157] on input "2000" at bounding box center [357, 154] width 40 height 12
paste input "3890."
type input "3890"
type input "3.5"
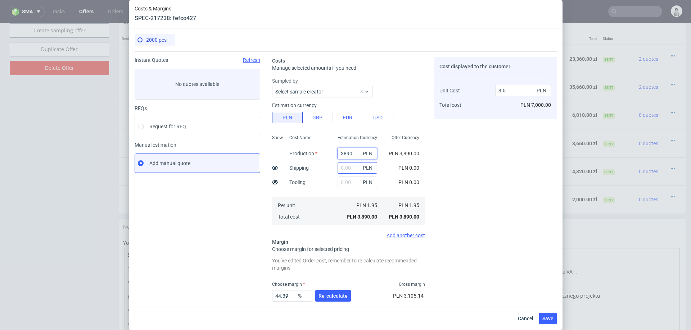
type input "3890"
click at [349, 165] on input "text" at bounding box center [357, 168] width 40 height 12
type input "200"
type input "3.68"
type input "200"
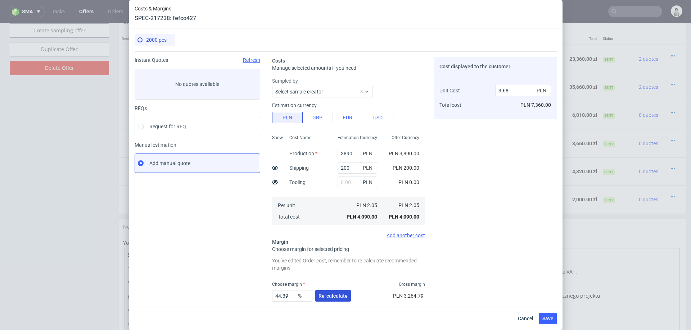
click at [332, 291] on button "Re-calculate" at bounding box center [333, 296] width 36 height 12
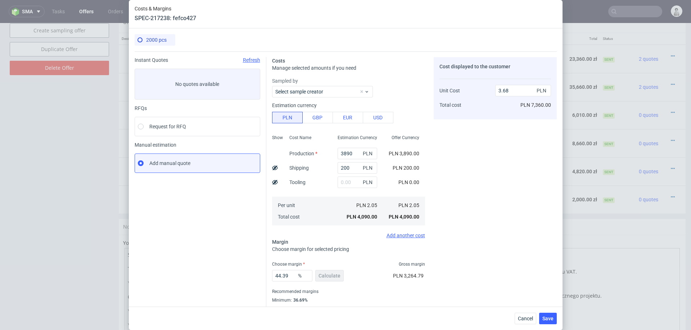
scroll to position [19, 0]
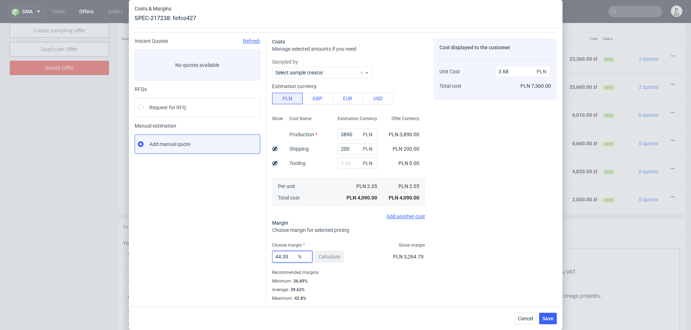
click at [288, 258] on input "44.39" at bounding box center [292, 257] width 40 height 12
type input "38"
type input "3.3"
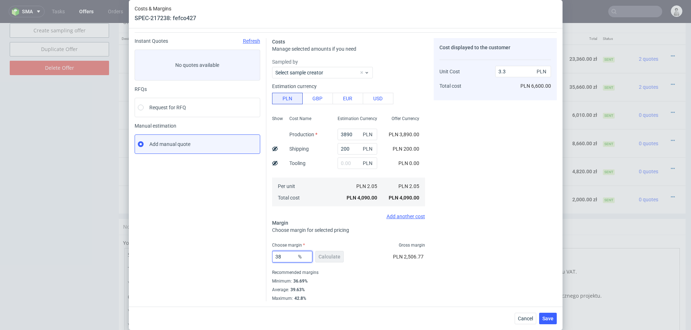
type input "38"
click at [510, 238] on div "Cost displayed to the customer Unit Cost Total cost 3.3 PLN PLN 6,600.00" at bounding box center [494, 169] width 123 height 263
click at [547, 323] on button "Save" at bounding box center [548, 319] width 18 height 12
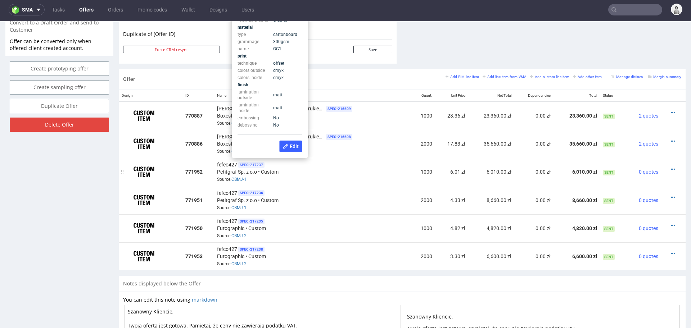
scroll to position [379, 0]
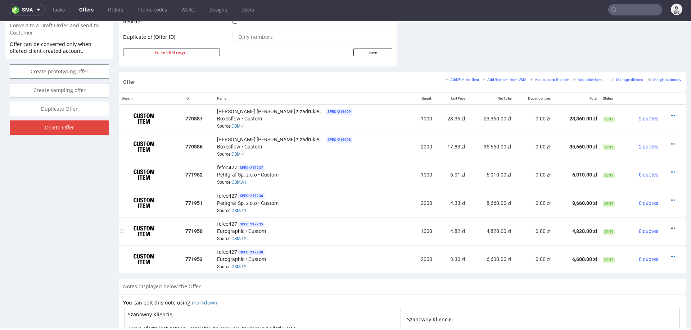
click at [670, 226] on icon at bounding box center [672, 228] width 4 height 5
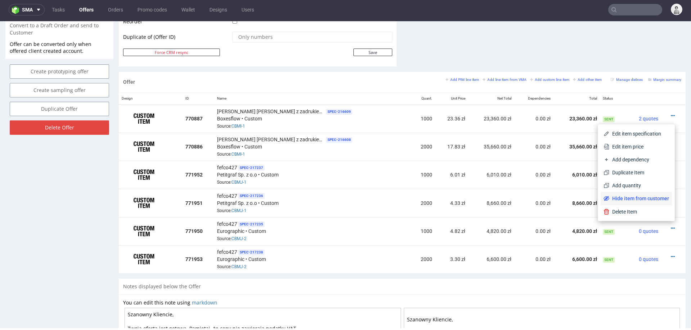
click at [648, 199] on span "Hide item from customer" at bounding box center [639, 198] width 60 height 7
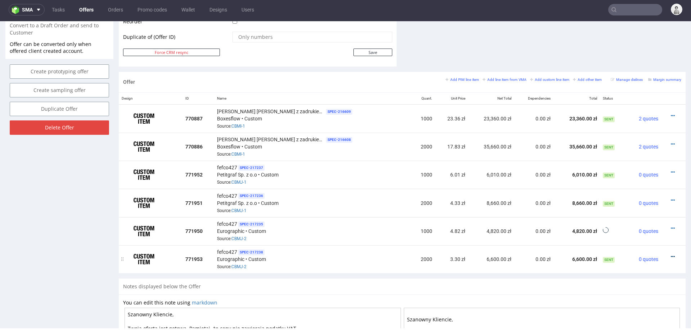
click at [670, 254] on icon at bounding box center [672, 256] width 4 height 5
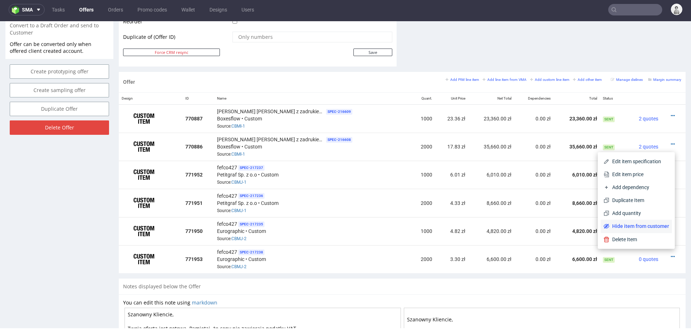
click at [650, 228] on span "Hide item from customer" at bounding box center [639, 226] width 60 height 7
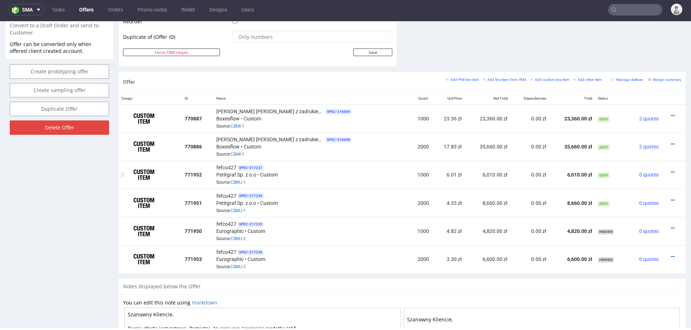
click at [666, 169] on div at bounding box center [671, 172] width 14 height 7
click at [670, 170] on icon at bounding box center [672, 172] width 4 height 5
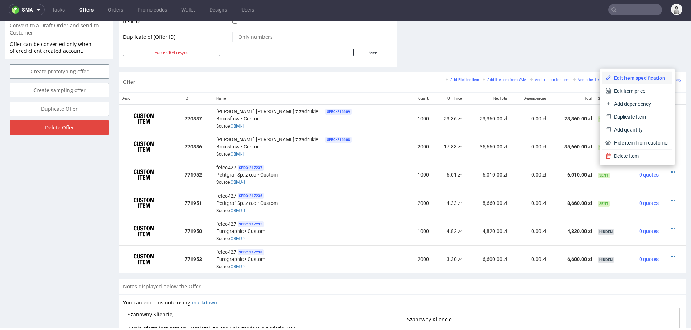
click at [623, 78] on span "Edit item specification" at bounding box center [640, 77] width 58 height 7
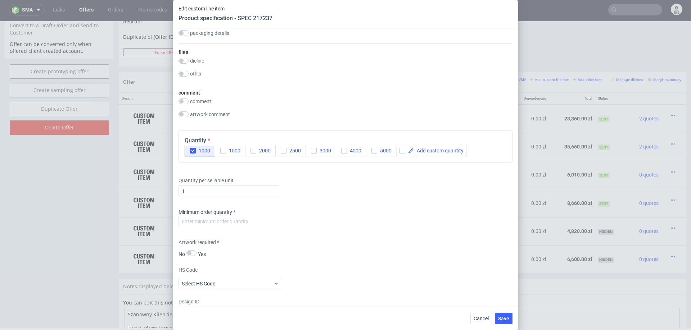
scroll to position [703, 0]
click at [237, 221] on input "number" at bounding box center [230, 221] width 104 height 12
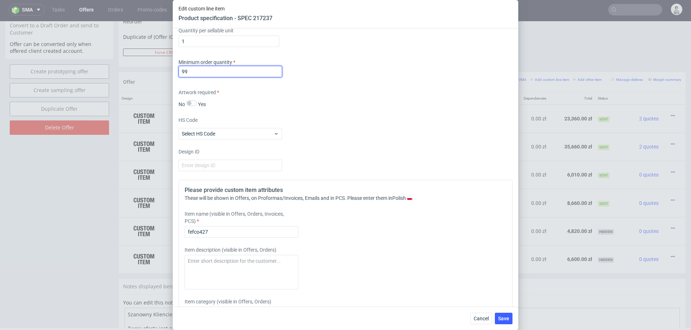
scroll to position [853, 0]
type input "99"
click at [226, 225] on div "fefco427" at bounding box center [242, 231] width 114 height 12
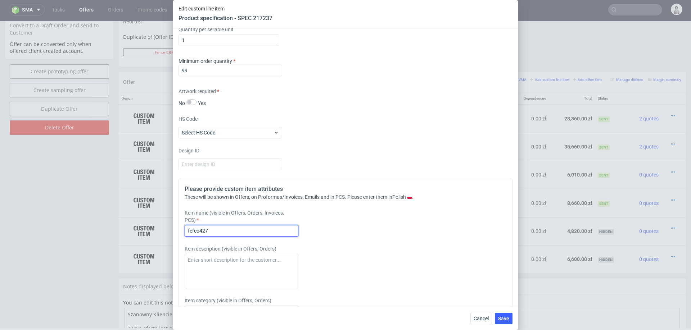
click at [226, 230] on input "fefco427" at bounding box center [242, 231] width 114 height 12
click at [206, 229] on input "fefco427, GC1 300, laminacja matowa obustronna" at bounding box center [242, 231] width 114 height 12
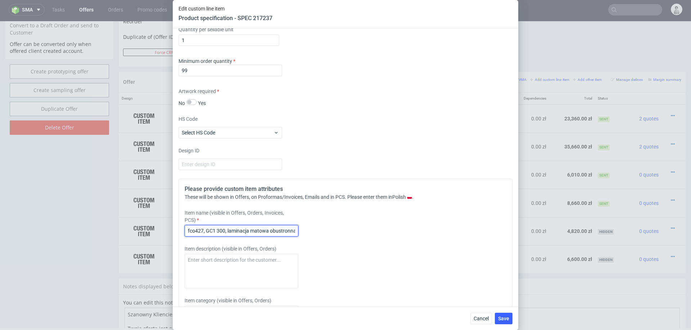
click at [191, 229] on input "fefco427, GC1 300, laminacja matowa obustronna" at bounding box center [242, 231] width 114 height 12
click at [240, 229] on input "fefco427, GC1 300, laminacja matowa obustronna" at bounding box center [242, 231] width 114 height 12
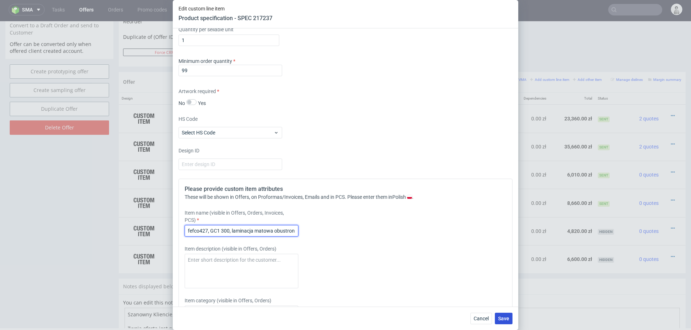
type input "fefco427, GC1 300, laminacja matowa obustronna"
click at [496, 317] on button "Save" at bounding box center [504, 319] width 18 height 12
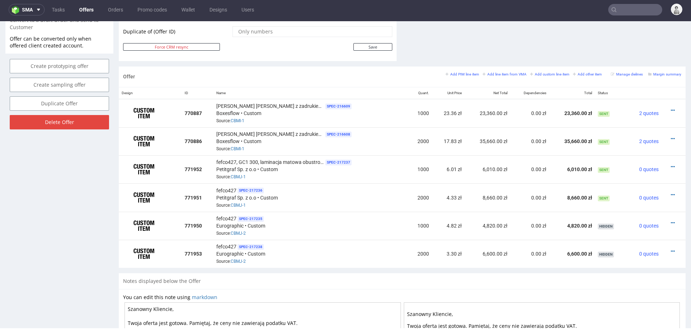
scroll to position [391, 0]
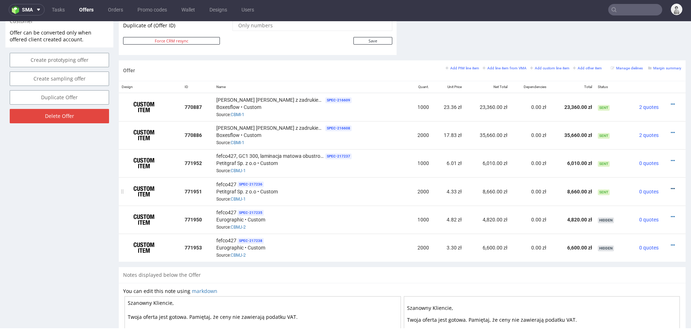
click at [670, 186] on icon at bounding box center [672, 188] width 4 height 5
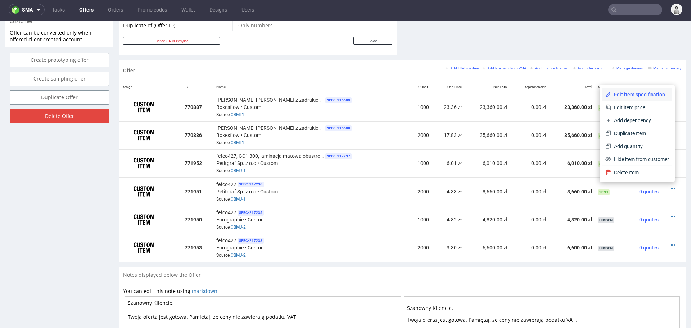
click at [642, 95] on span "Edit item specification" at bounding box center [640, 94] width 58 height 7
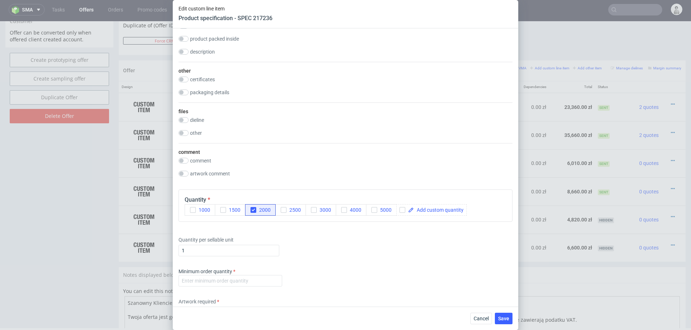
scroll to position [702, 0]
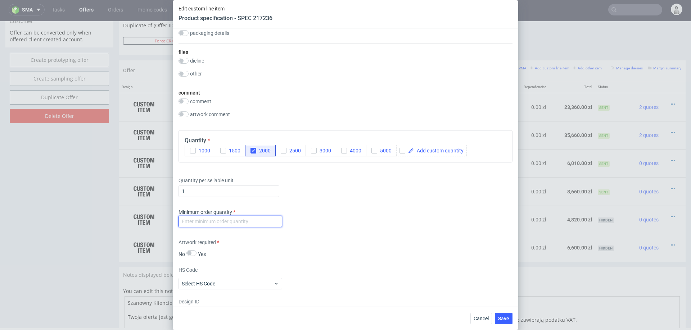
click at [260, 220] on input "number" at bounding box center [230, 222] width 104 height 12
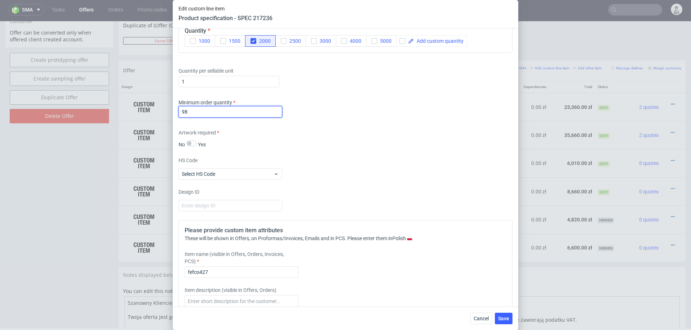
scroll to position [817, 0]
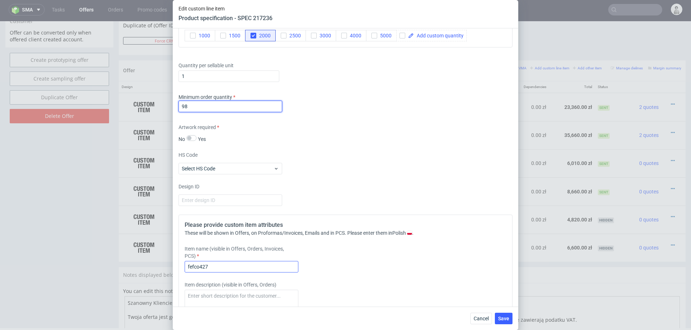
type input "98"
click at [228, 266] on input "fefco427" at bounding box center [242, 267] width 114 height 12
paste input ", GC1 300, laminacja matowa obustronna"
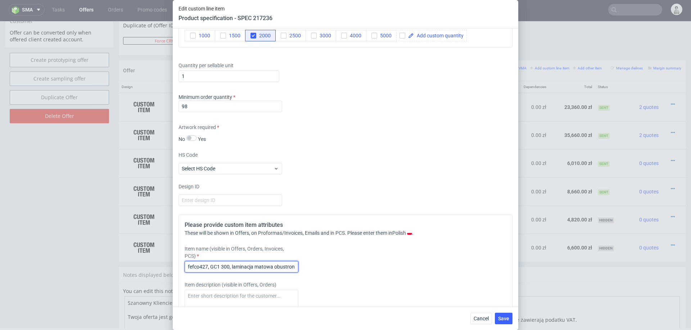
scroll to position [0, 4]
type input "fefco427, GC1 300, laminacja matowa obustronna"
click at [363, 259] on div "Item name (visible in Offers, Orders, Invoices, PCS) fefco427, GC1 300, laminac…" at bounding box center [304, 258] width 239 height 27
click at [499, 318] on span "Save" at bounding box center [503, 318] width 11 height 5
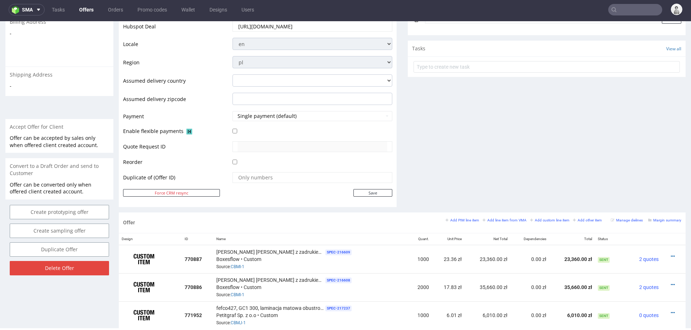
scroll to position [350, 0]
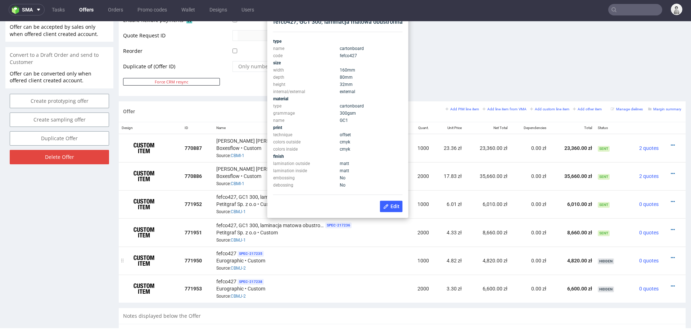
click at [350, 250] on div "fefco427 SPEC- 217235 Eurographic • Custom Source: CBMJ-2" at bounding box center [310, 261] width 189 height 22
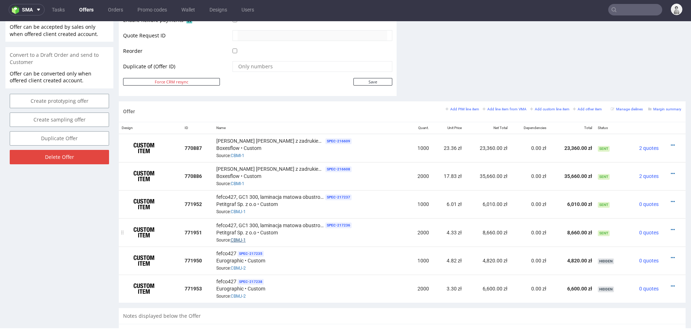
click at [236, 238] on link "CBMJ-1" at bounding box center [238, 240] width 15 height 5
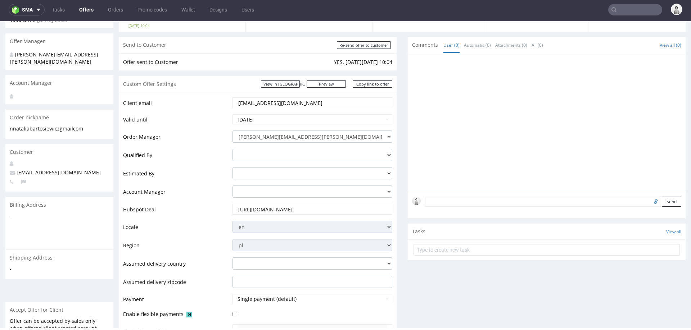
scroll to position [0, 0]
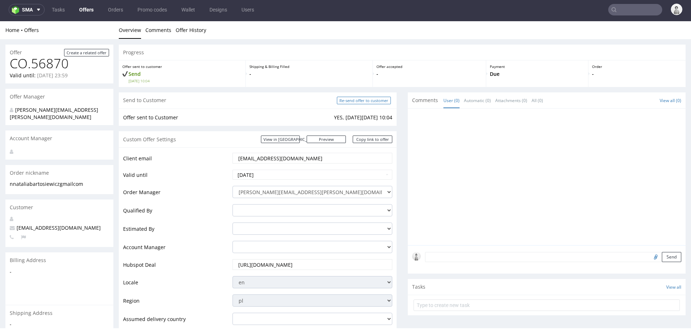
click at [368, 99] on input "Re-send offer to customer" at bounding box center [364, 101] width 54 height 8
type input "In progress..."
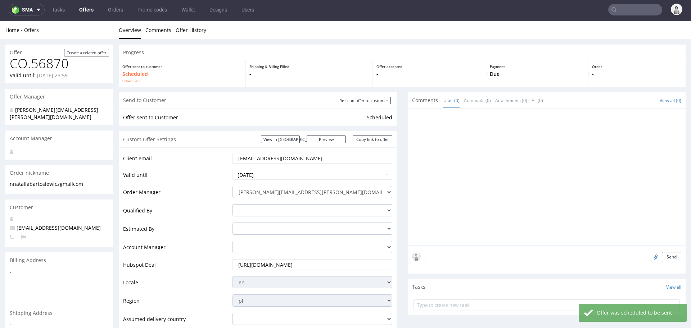
click at [364, 140] on link "Copy link to offer" at bounding box center [372, 140] width 40 height 8
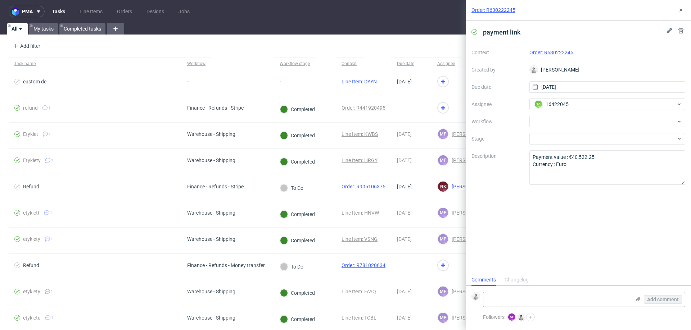
scroll to position [5, 0]
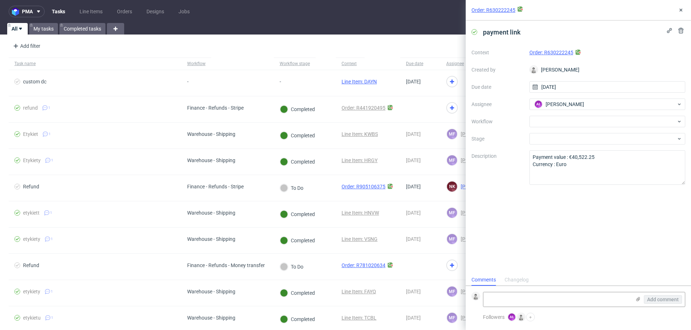
click at [539, 52] on link "Order: R630222245" at bounding box center [551, 53] width 44 height 6
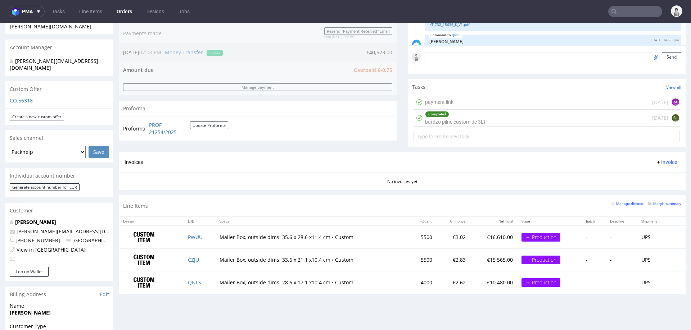
scroll to position [187, 0]
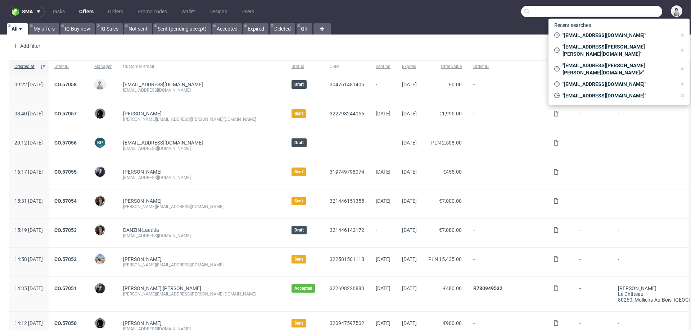
click at [620, 6] on input "text" at bounding box center [591, 12] width 141 height 12
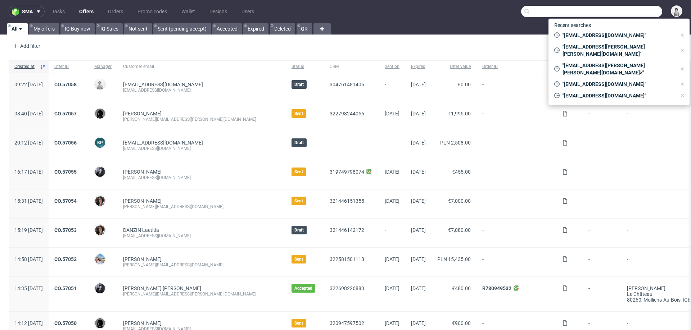
paste input "alex@antidote.london"
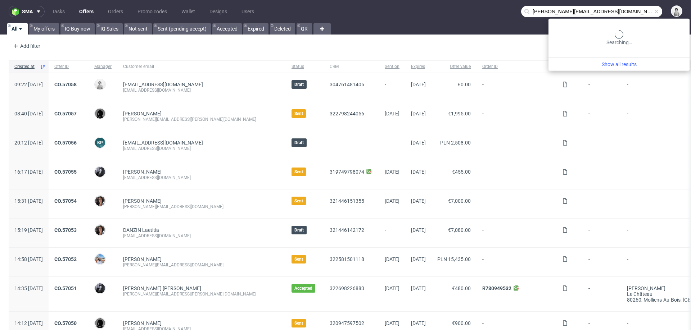
type input "alex@antidote.london"
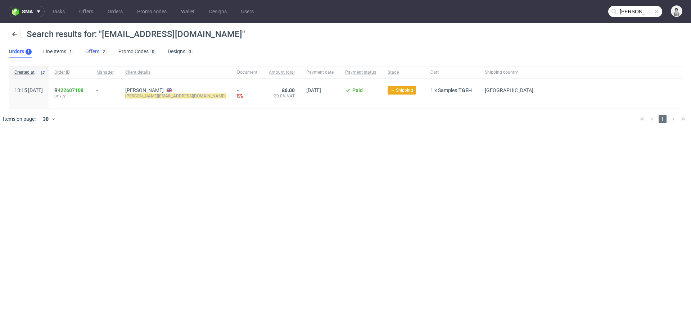
click at [90, 52] on link "Offers 2" at bounding box center [96, 52] width 22 height 12
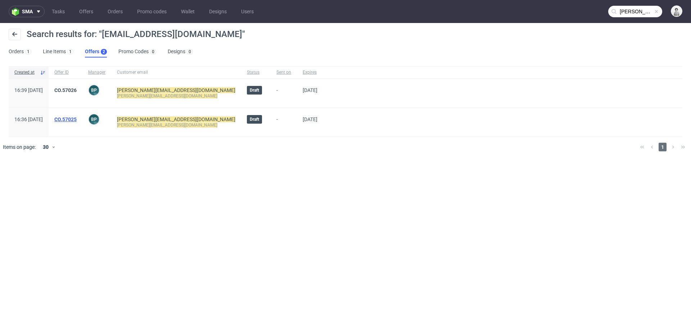
click at [77, 120] on link "CO.57025" at bounding box center [65, 120] width 22 height 6
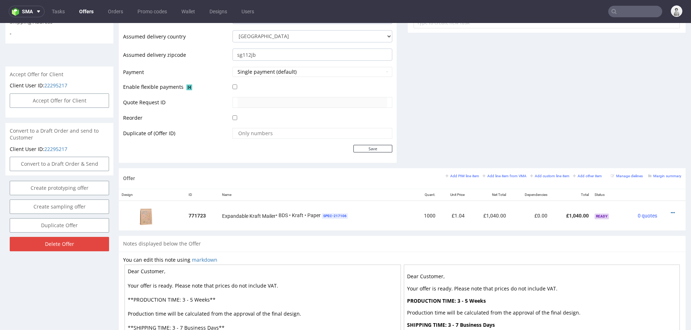
scroll to position [279, 0]
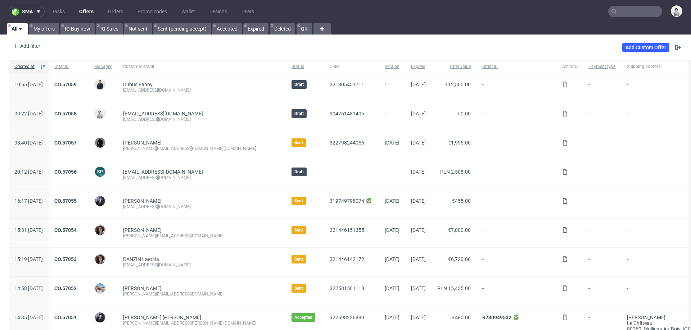
click at [629, 10] on input "text" at bounding box center [635, 12] width 54 height 12
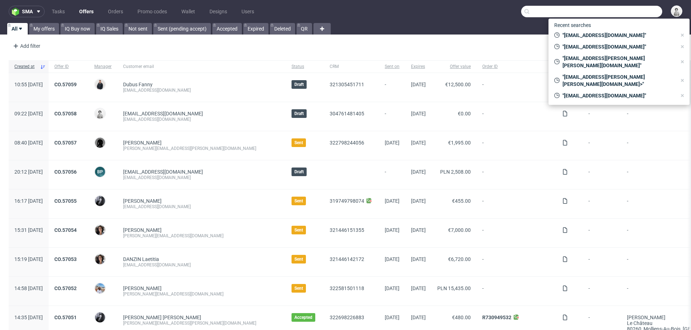
paste input "[PERSON_NAME][EMAIL_ADDRESS][DOMAIN_NAME]"
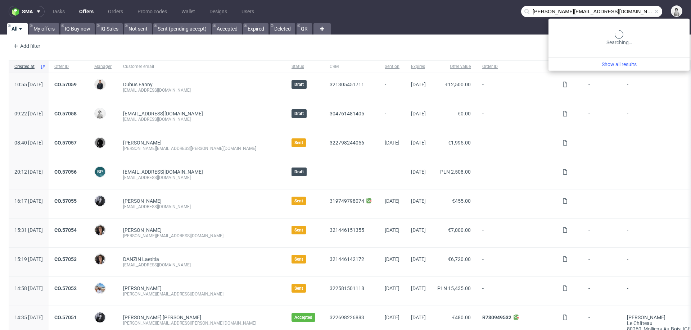
type input "[PERSON_NAME][EMAIL_ADDRESS][DOMAIN_NAME]"
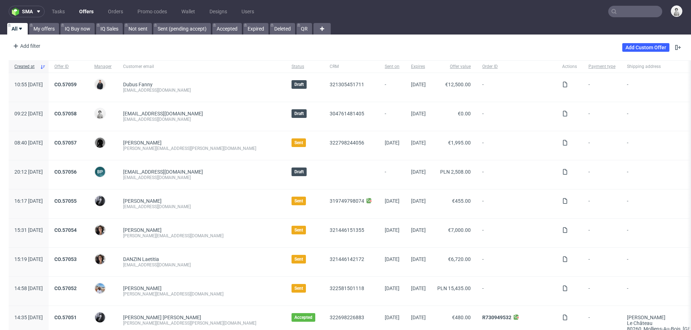
click at [632, 40] on div "Add filter Hide filters Clear all Add Custom Offer" at bounding box center [345, 47] width 691 height 20
click at [631, 47] on link "Add Custom Offer" at bounding box center [645, 47] width 47 height 9
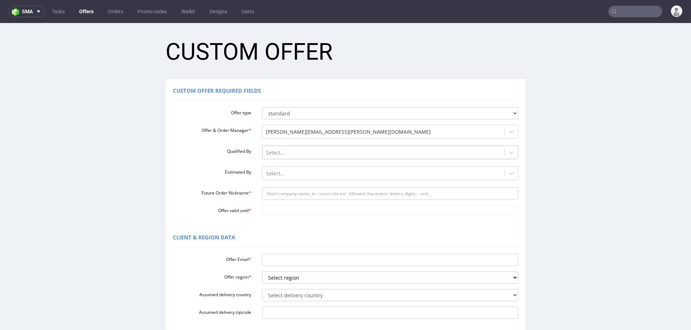
click at [308, 155] on div at bounding box center [383, 153] width 235 height 9
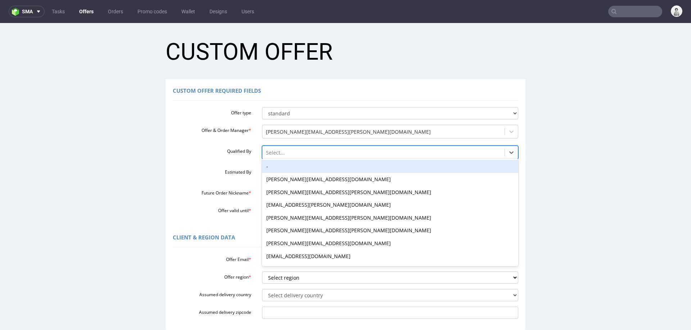
click at [303, 167] on div "-" at bounding box center [390, 166] width 256 height 13
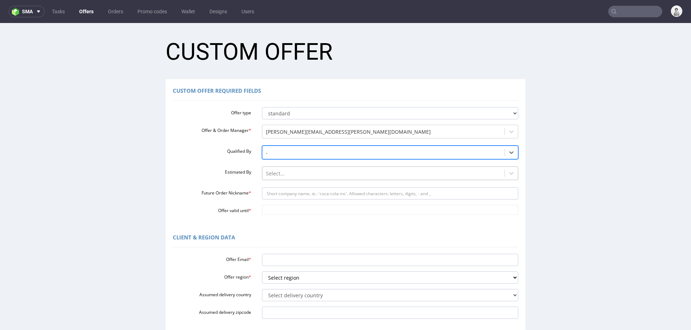
click at [301, 175] on div at bounding box center [383, 173] width 235 height 9
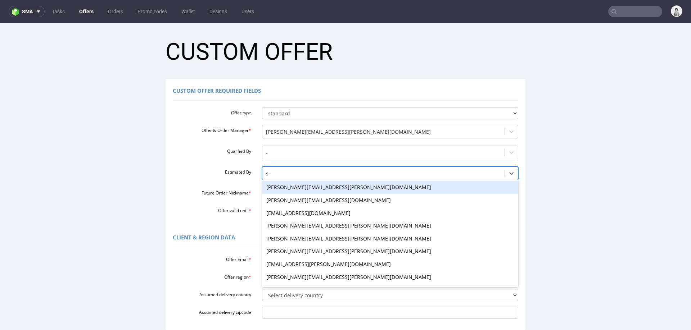
type input "se"
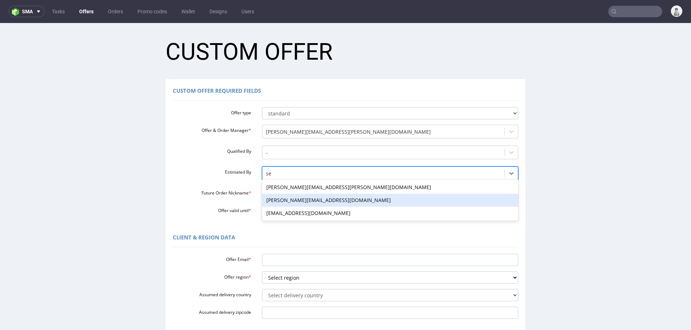
click at [286, 198] on div "[PERSON_NAME][EMAIL_ADDRESS][DOMAIN_NAME]" at bounding box center [390, 200] width 256 height 13
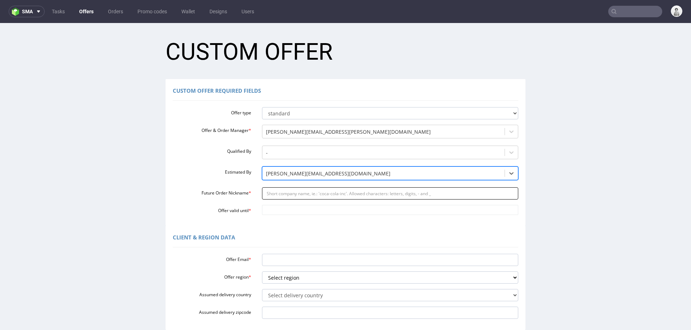
click at [294, 198] on input "Future Order Nickname *" at bounding box center [390, 193] width 256 height 12
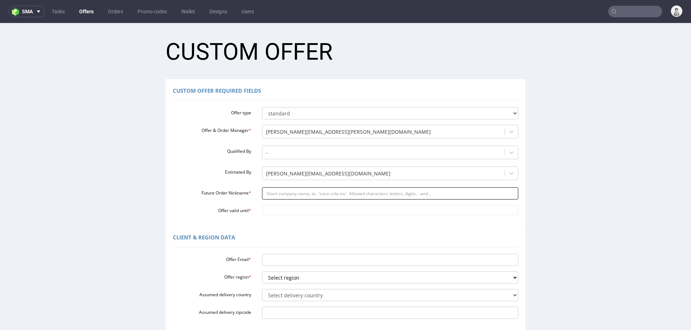
paste input "karinanatura-candlesuk"
type input "karinanatura-candlesuk"
click at [290, 211] on input "Offer valid until *" at bounding box center [390, 210] width 256 height 10
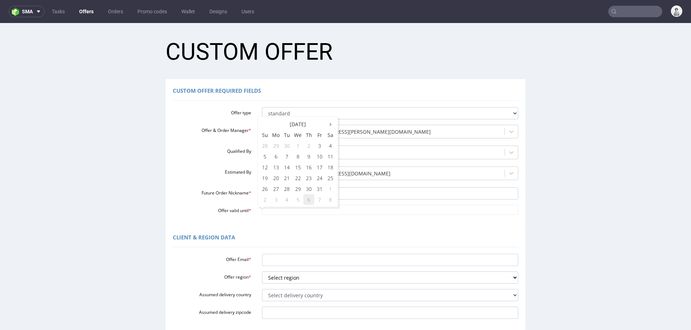
click at [307, 199] on td "6" at bounding box center [308, 199] width 11 height 11
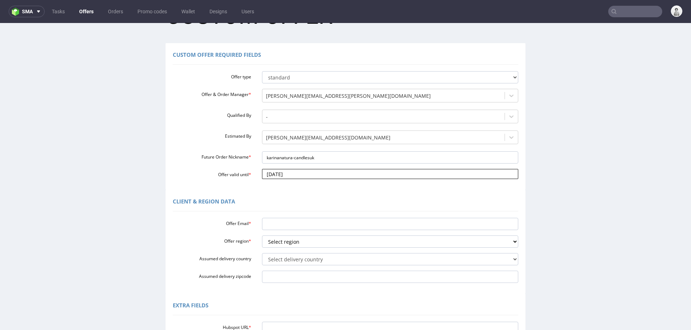
click at [319, 175] on input "2025-11-06" at bounding box center [390, 174] width 256 height 10
click at [309, 132] on td "13" at bounding box center [308, 131] width 11 height 11
click at [301, 176] on input "2025-11-13" at bounding box center [390, 174] width 256 height 10
click at [265, 90] on icon at bounding box center [265, 88] width 2 height 5
click at [319, 131] on td "17" at bounding box center [319, 131] width 11 height 11
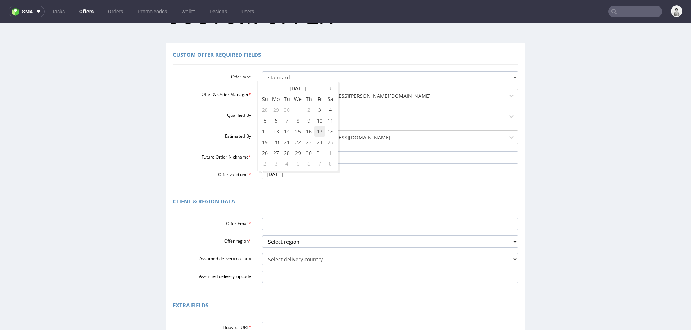
type input "2025-10-17"
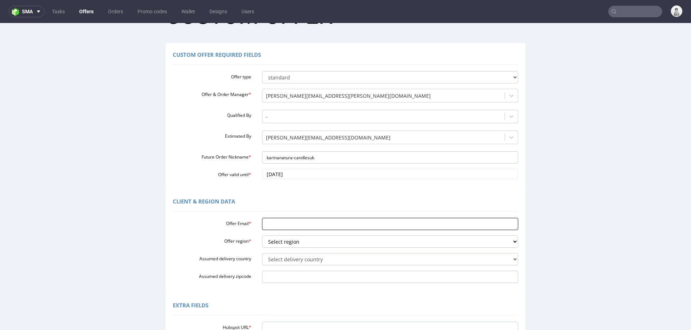
click at [291, 222] on input "Offer Email *" at bounding box center [390, 224] width 256 height 12
paste input "karina@natura-candles.uk"
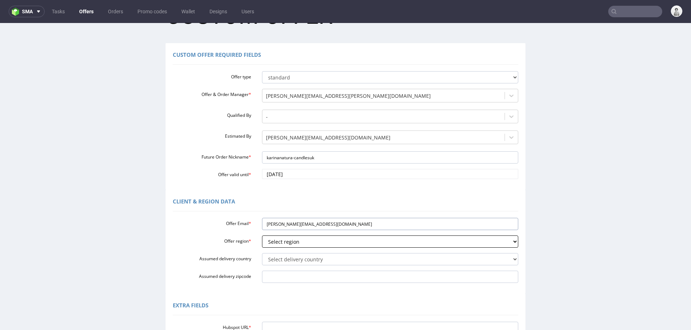
type input "karina@natura-candles.uk"
click at [291, 240] on select "Select region eu gb de pl cz fr it es" at bounding box center [390, 242] width 256 height 12
select select "es"
click at [262, 236] on select "Select region eu gb de pl cz fr it es" at bounding box center [390, 242] width 256 height 12
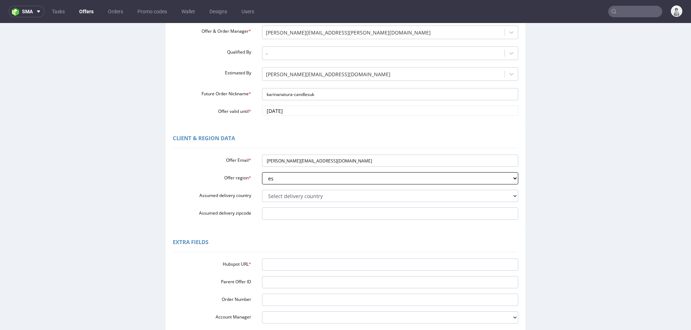
scroll to position [100, 0]
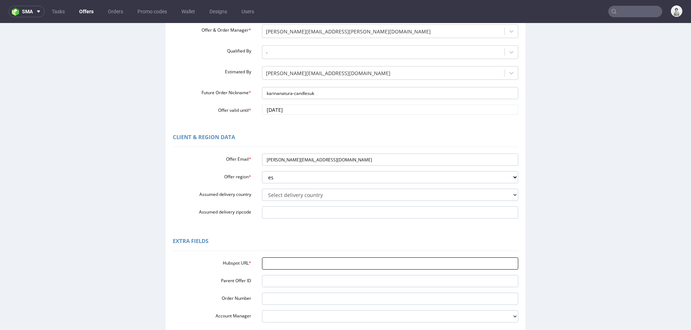
click at [299, 258] on input "Hubspot URL *" at bounding box center [390, 264] width 256 height 12
paste input "https://app-eu1.hubspot.com/contacts/25600958/record/0-3/306315095286"
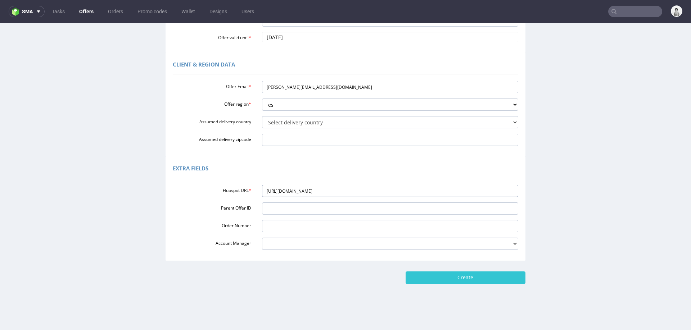
type input "https://app-eu1.hubspot.com/contacts/25600958/record/0-3/306315095286"
click at [491, 286] on div "Home New Custom Offer Custom Offer Custom Offer Required Fields Offer type stan…" at bounding box center [345, 90] width 691 height 481
click at [499, 274] on input "Create" at bounding box center [465, 278] width 120 height 12
type input "Please wait..."
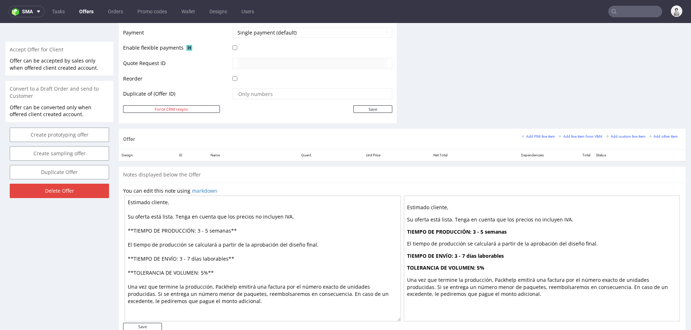
scroll to position [320, 0]
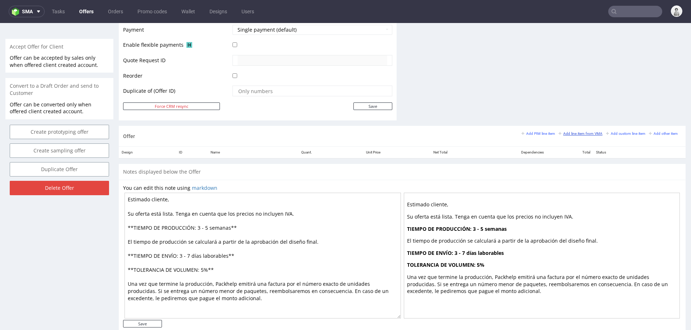
click at [572, 132] on small "Add line item from VMA" at bounding box center [580, 134] width 44 height 4
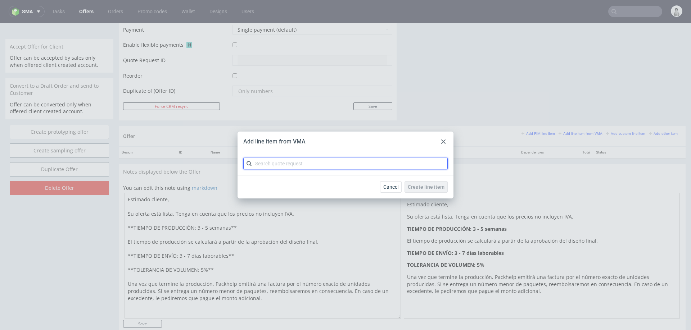
click at [339, 163] on input "text" at bounding box center [345, 164] width 204 height 12
paste input "CBRP"
type input "CBRP"
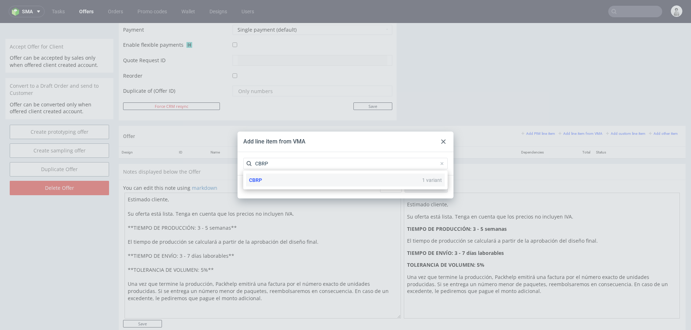
click at [317, 185] on div "CBRP 1 variant" at bounding box center [345, 180] width 199 height 13
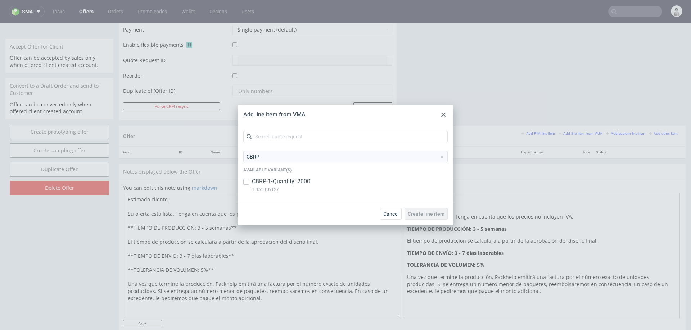
click at [308, 182] on p "CBRP-1 • Quantity: 2000" at bounding box center [281, 182] width 58 height 8
checkbox input "true"
click at [430, 211] on span "Create line item" at bounding box center [426, 213] width 37 height 5
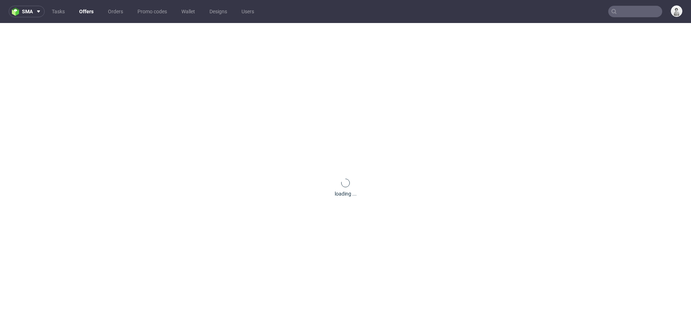
scroll to position [0, 0]
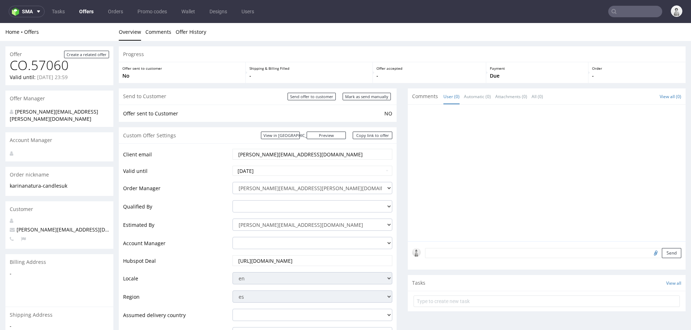
click at [430, 211] on div at bounding box center [548, 175] width 273 height 132
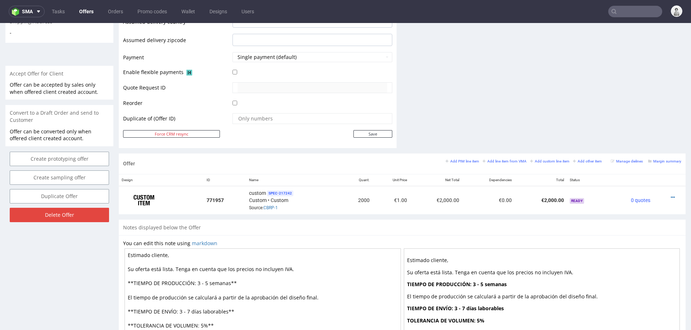
scroll to position [295, 0]
click at [670, 194] on icon at bounding box center [672, 196] width 4 height 5
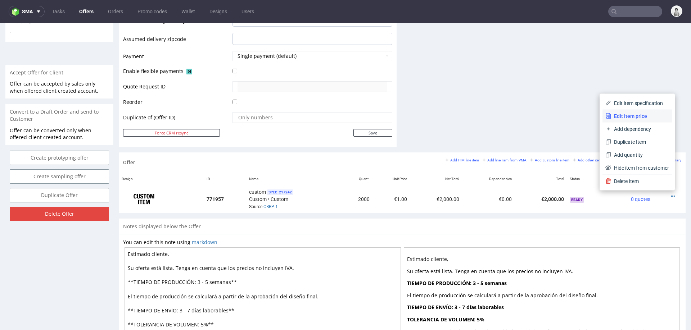
click at [637, 115] on span "Edit item price" at bounding box center [640, 116] width 58 height 7
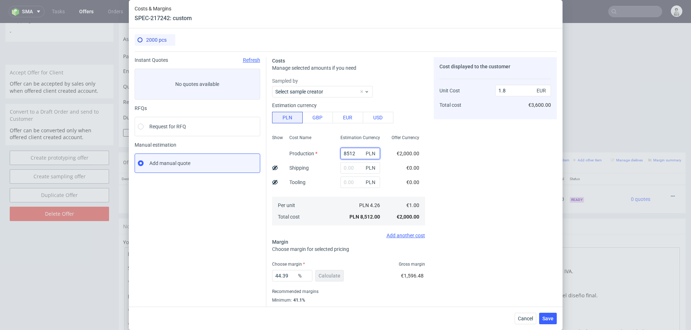
click at [352, 154] on input "8512" at bounding box center [360, 154] width 40 height 12
paste input "7750"
type input "7750"
type input "1.64"
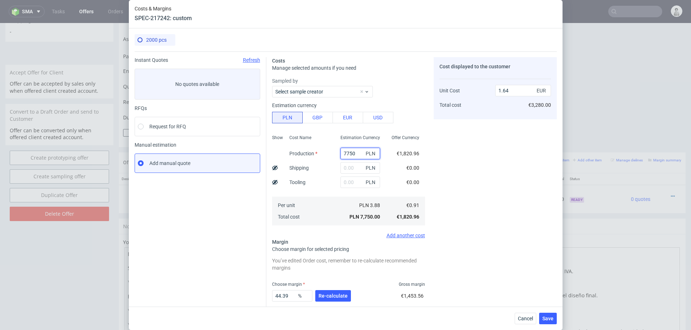
type input "7750"
click at [327, 171] on div "Cost Name Production Shipping Tooling Per unit Total cost" at bounding box center [308, 179] width 51 height 95
click at [352, 169] on input "text" at bounding box center [360, 168] width 40 height 12
type input "800"
type input "1.8"
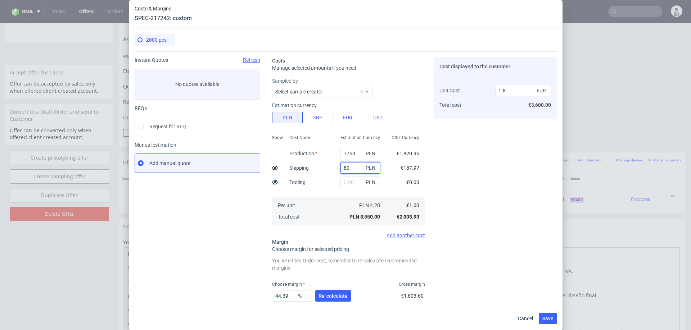
type input "8"
type input "1000"
type input "1.85"
type input "1000"
click at [328, 218] on div "Per unit Total cost" at bounding box center [308, 211] width 51 height 29
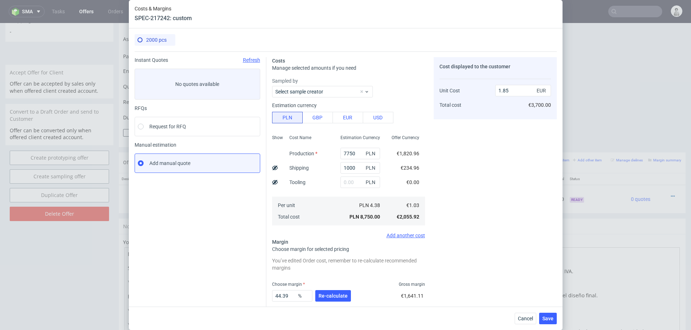
scroll to position [39, 0]
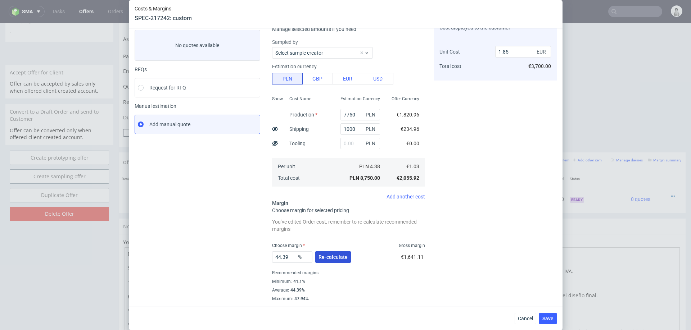
click at [341, 253] on button "Re-calculate" at bounding box center [333, 257] width 36 height 12
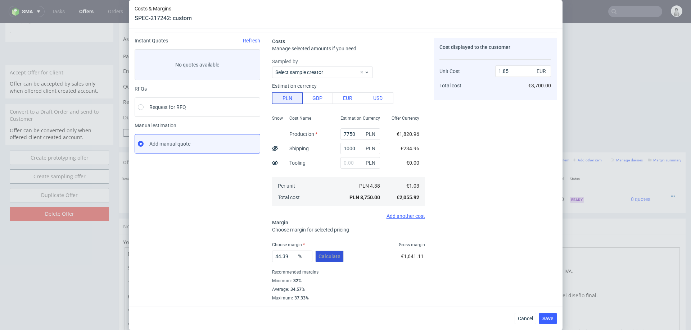
scroll to position [19, 0]
click at [285, 254] on input "44.39" at bounding box center [292, 257] width 40 height 12
type input "34"
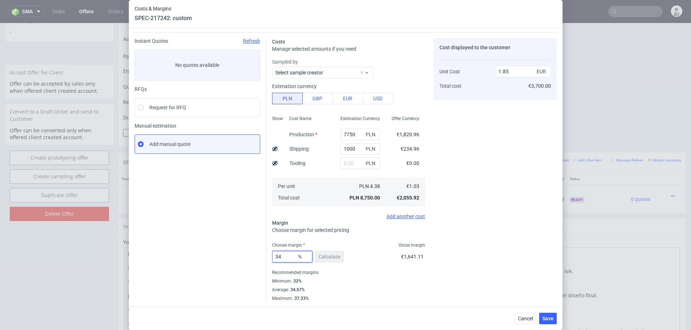
type input "1.56"
type input "34"
click at [412, 254] on span "€1,059.11" at bounding box center [412, 257] width 23 height 6
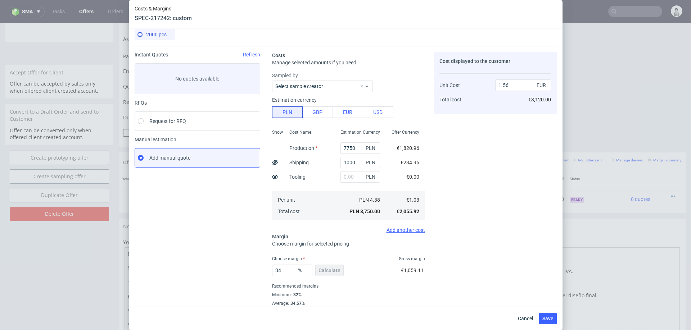
scroll to position [4, 0]
click at [546, 313] on button "Save" at bounding box center [548, 319] width 18 height 12
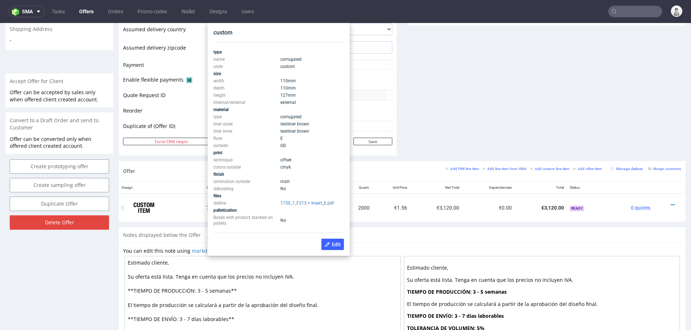
scroll to position [285, 0]
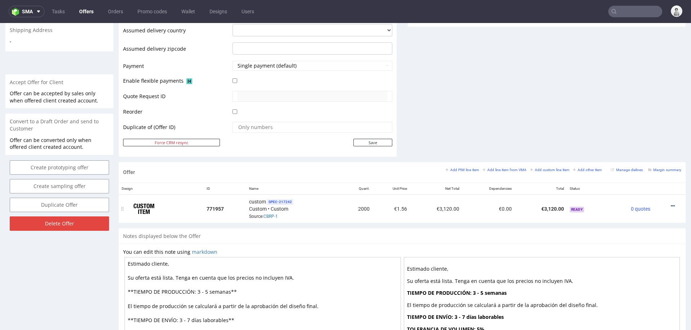
click at [670, 204] on icon at bounding box center [672, 206] width 4 height 5
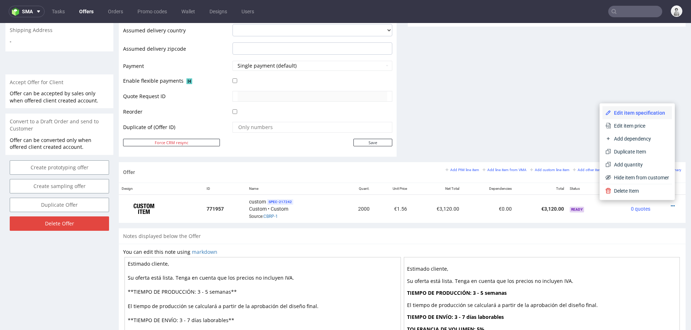
click at [634, 110] on span "Edit item specification" at bounding box center [640, 112] width 58 height 7
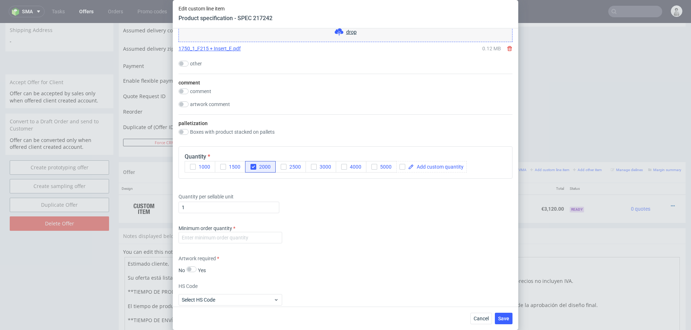
scroll to position [864, 0]
click at [267, 231] on input "number" at bounding box center [230, 236] width 104 height 12
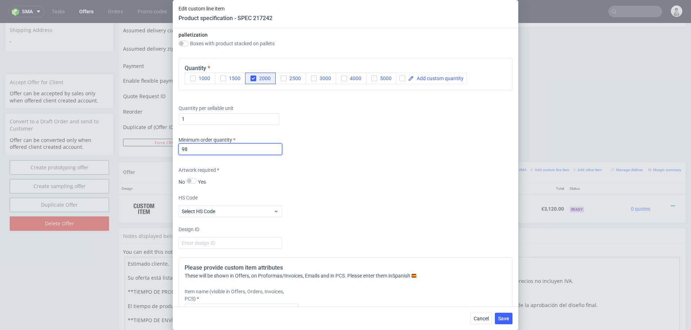
scroll to position [960, 0]
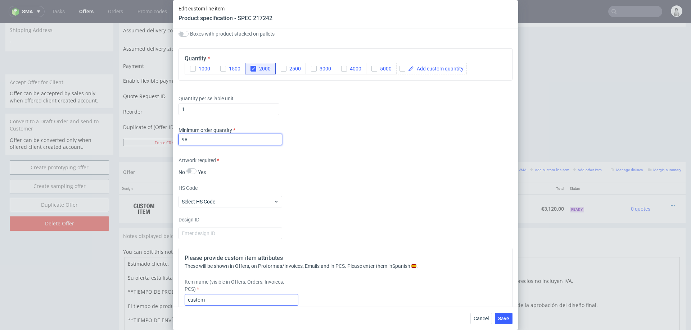
type input "98"
click at [203, 296] on input "custom" at bounding box center [242, 300] width 114 height 12
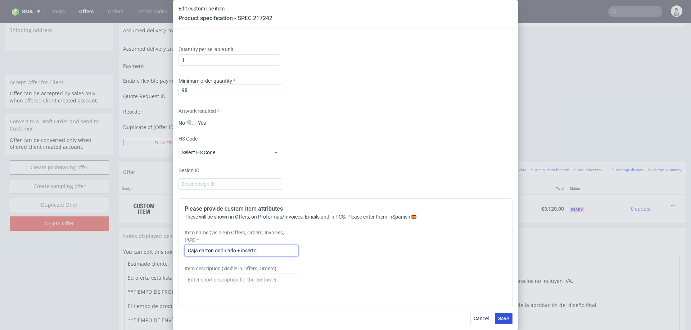
type input "Caja carton ondulado + inserto"
click at [502, 315] on button "Save" at bounding box center [504, 319] width 18 height 12
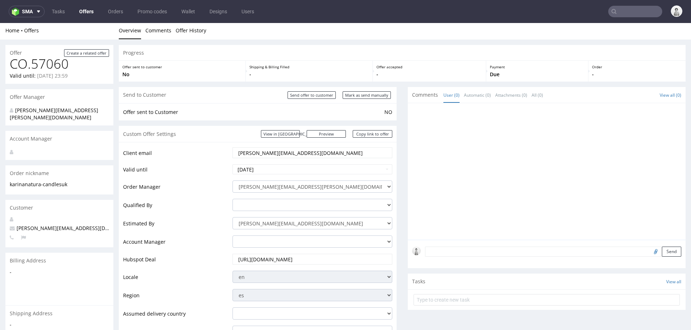
scroll to position [0, 0]
click at [366, 136] on link "Copy link to offer" at bounding box center [372, 136] width 40 height 8
click at [375, 96] on input "Mark as send manually" at bounding box center [366, 97] width 48 height 8
type input "In progress..."
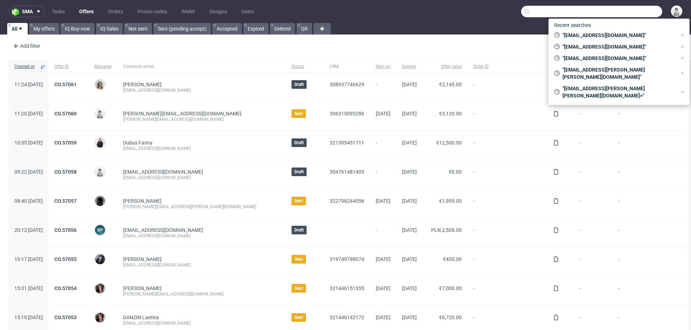
click at [620, 9] on input "text" at bounding box center [591, 12] width 141 height 12
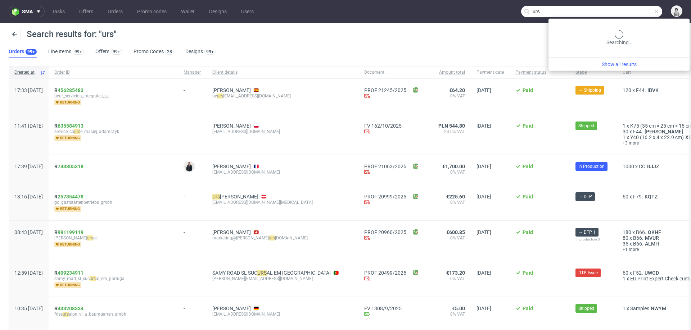
click at [622, 11] on input "urs" at bounding box center [591, 12] width 141 height 12
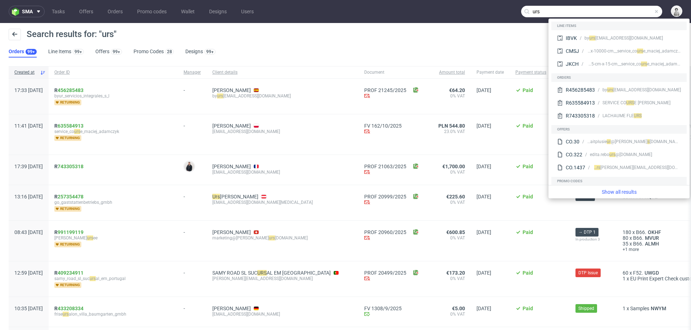
paste input ".[PERSON_NAME][EMAIL_ADDRESS][PERSON_NAME][DOMAIN_NAME]"
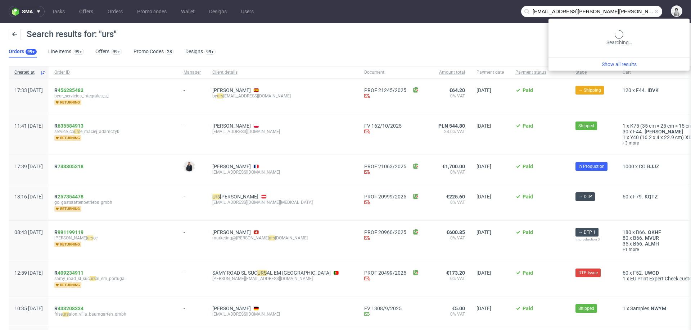
type input "[EMAIL_ADDRESS][PERSON_NAME][PERSON_NAME][DOMAIN_NAME]"
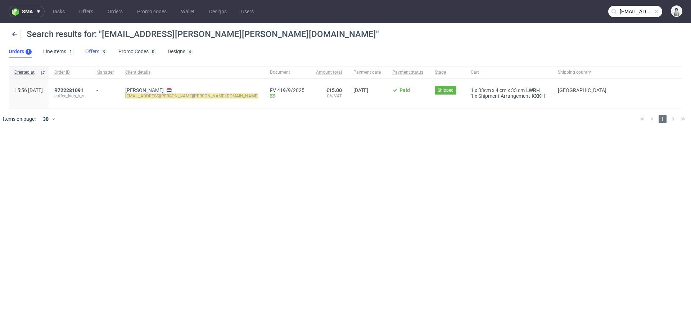
click at [89, 52] on link "Offers 3" at bounding box center [96, 52] width 22 height 12
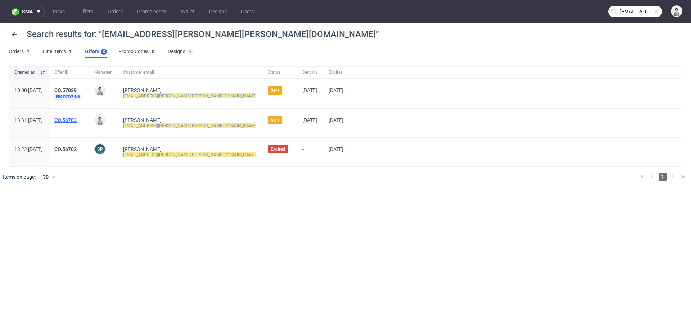
click at [77, 119] on link "CO.56703" at bounding box center [65, 120] width 22 height 6
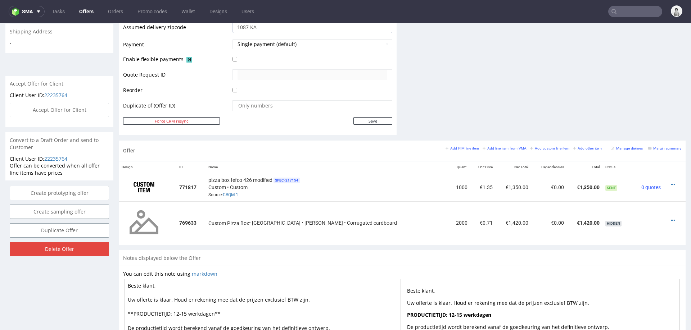
scroll to position [337, 0]
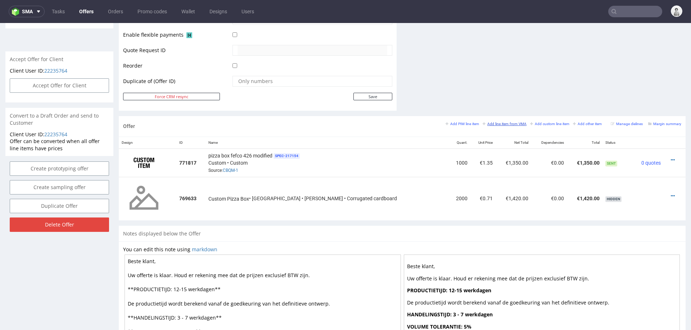
click at [487, 123] on small "Add line item from VMA" at bounding box center [504, 124] width 44 height 4
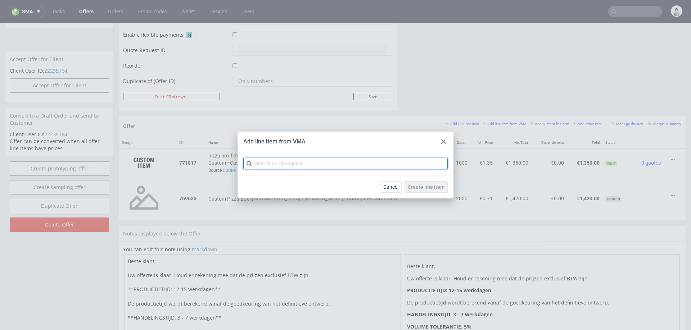
click at [390, 163] on input "text" at bounding box center [345, 164] width 204 height 12
type input "cbqm"
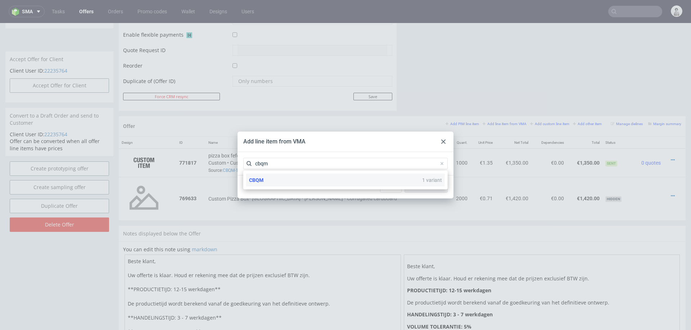
click at [344, 184] on div "CBQM 1 variant" at bounding box center [345, 180] width 199 height 13
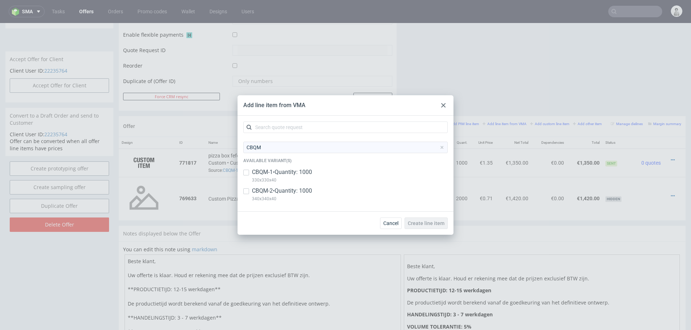
click at [310, 192] on p "CBQM-2 • Quantity: 1000" at bounding box center [282, 191] width 60 height 8
checkbox input "true"
click at [432, 221] on span "Create line item" at bounding box center [426, 223] width 37 height 5
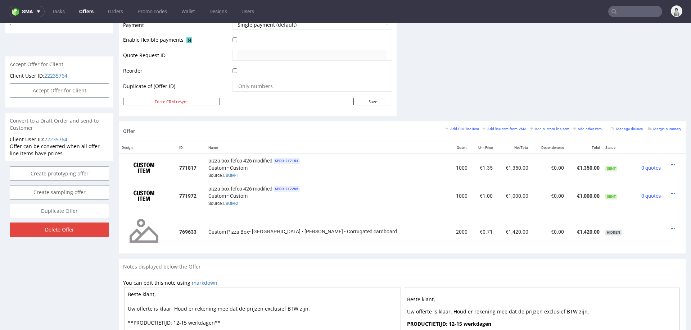
scroll to position [341, 0]
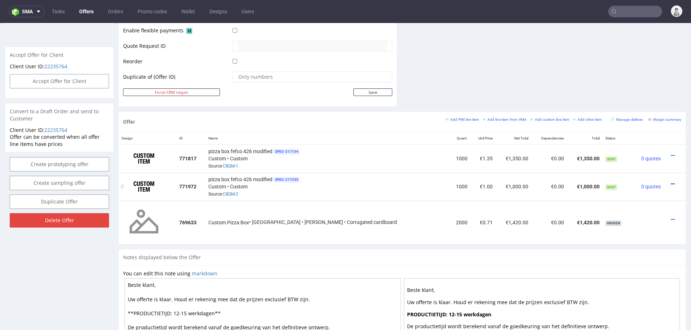
click at [670, 182] on icon at bounding box center [672, 184] width 4 height 5
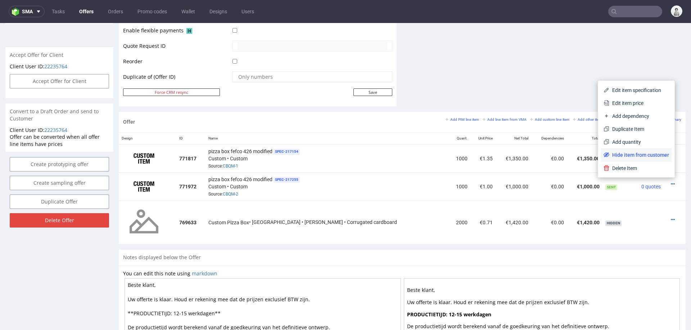
click at [645, 159] on li "Hide item from customer" at bounding box center [635, 155] width 71 height 13
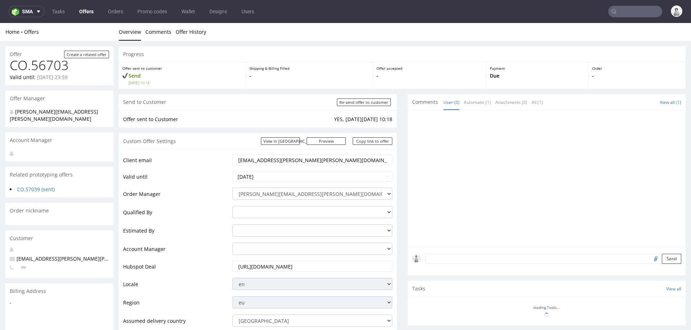
scroll to position [329, 0]
